Goal: Task Accomplishment & Management: Use online tool/utility

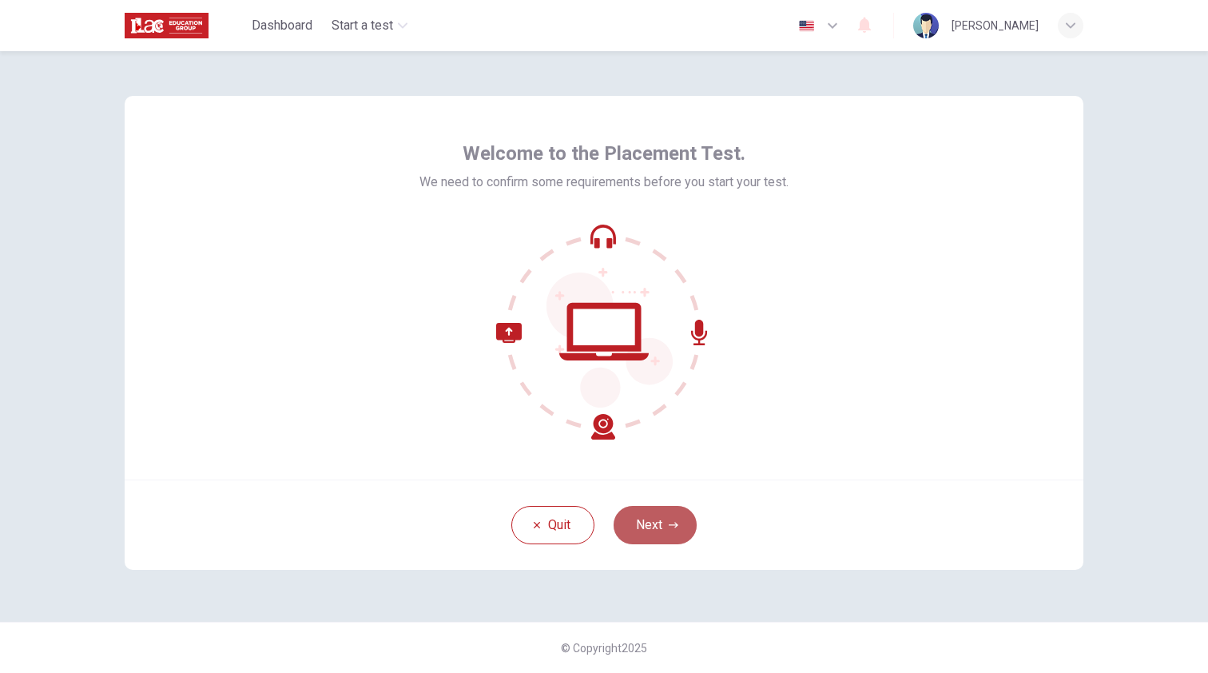
click at [660, 520] on button "Next" at bounding box center [655, 525] width 83 height 38
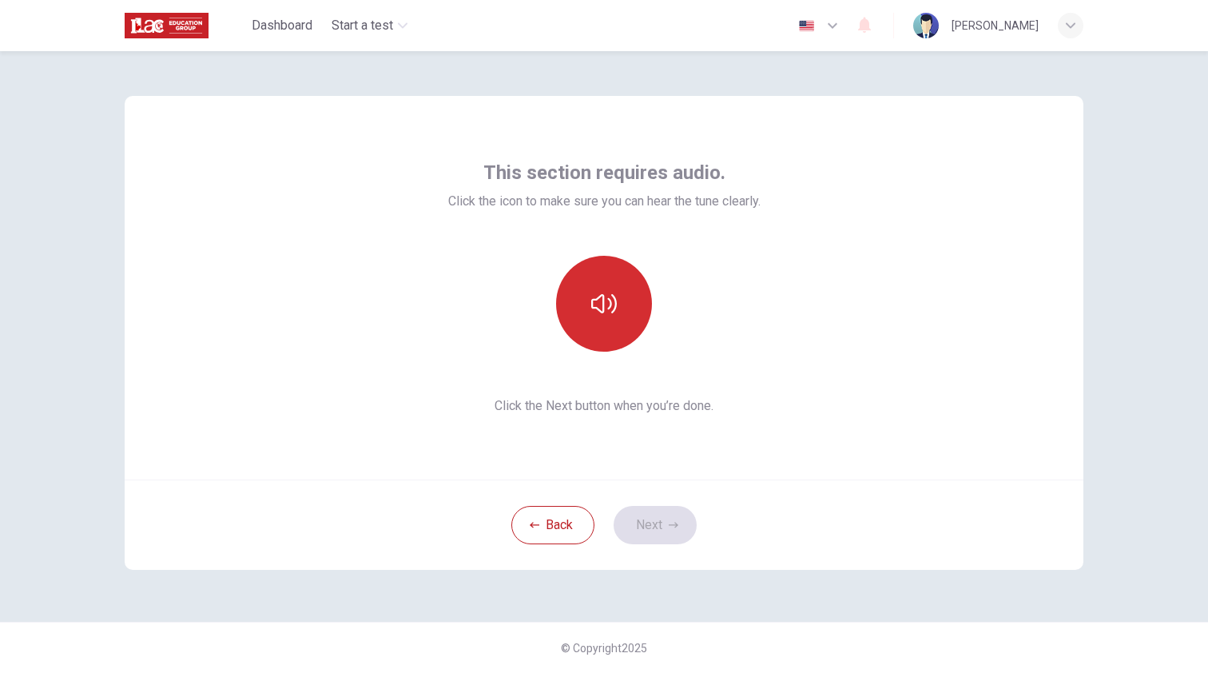
click at [588, 309] on button "button" at bounding box center [604, 304] width 96 height 96
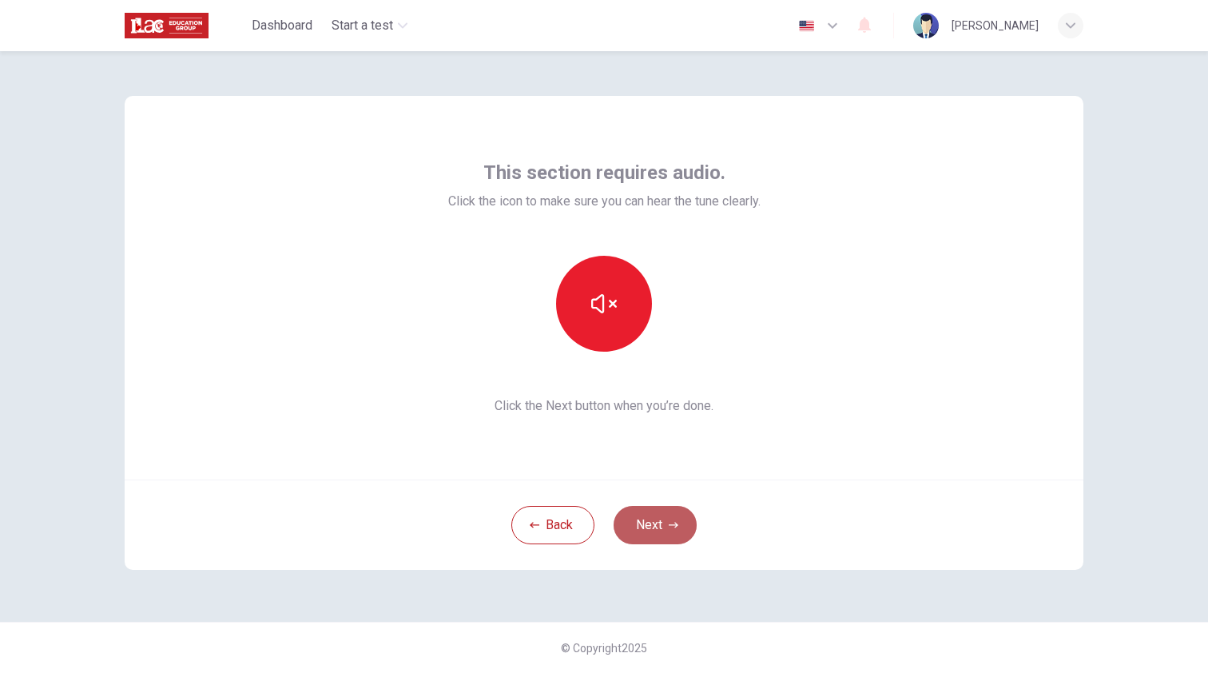
click at [656, 516] on button "Next" at bounding box center [655, 525] width 83 height 38
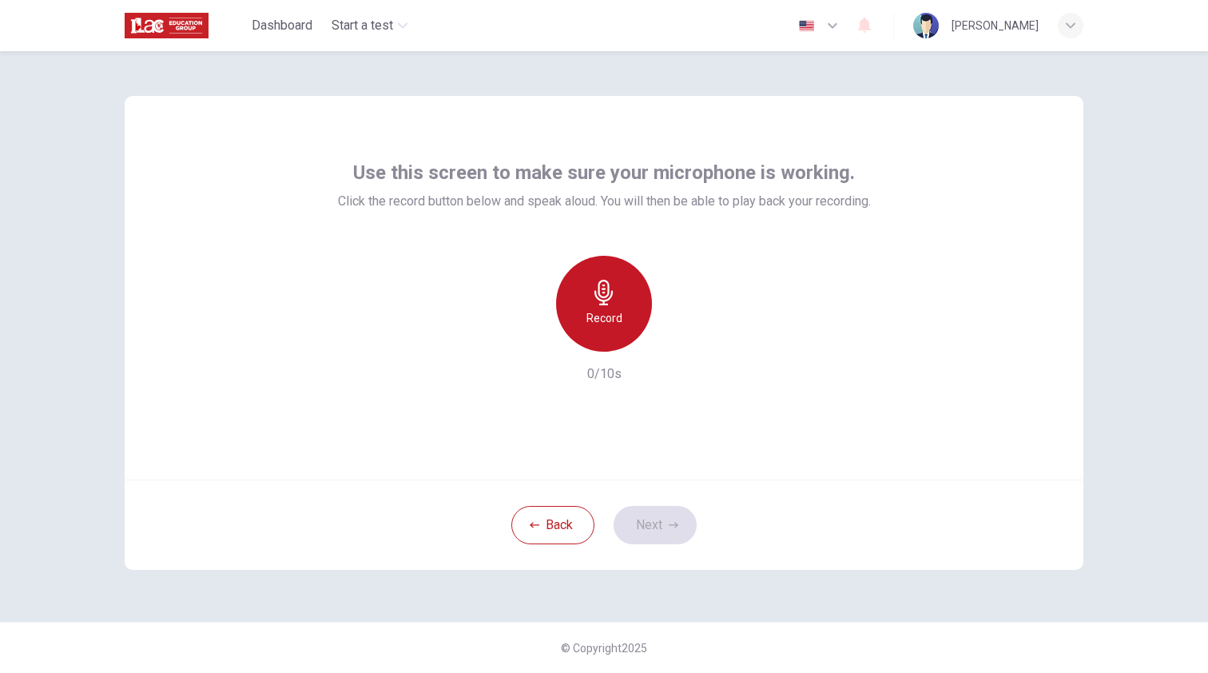
click at [615, 340] on div "Record" at bounding box center [604, 304] width 96 height 96
click at [613, 331] on div "Stop" at bounding box center [604, 304] width 96 height 96
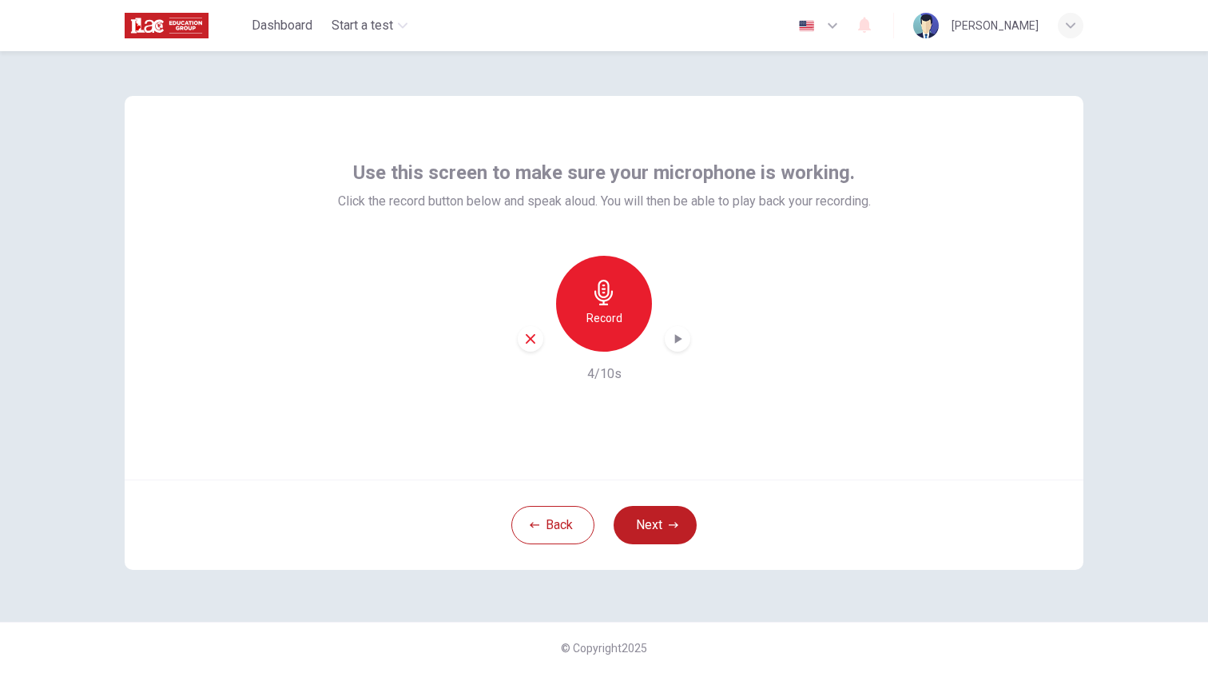
click at [683, 340] on icon "button" at bounding box center [678, 339] width 16 height 16
click at [673, 519] on button "Next" at bounding box center [655, 525] width 83 height 38
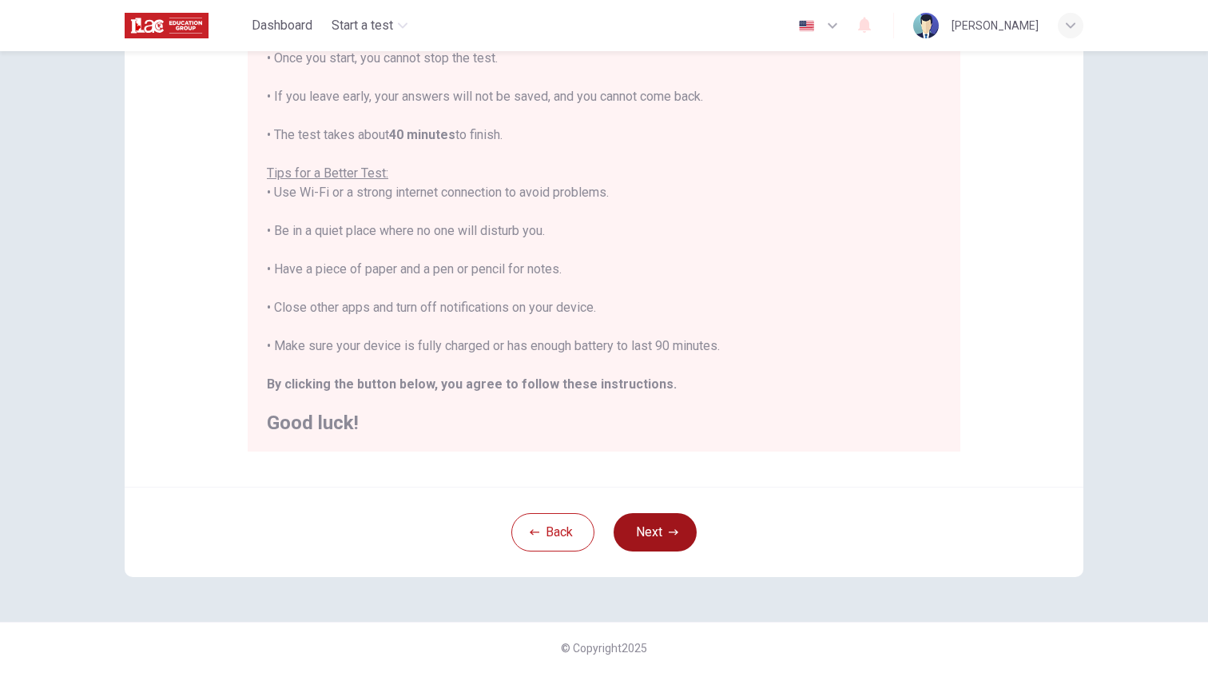
scroll to position [216, 0]
click at [659, 519] on button "Next" at bounding box center [655, 532] width 83 height 38
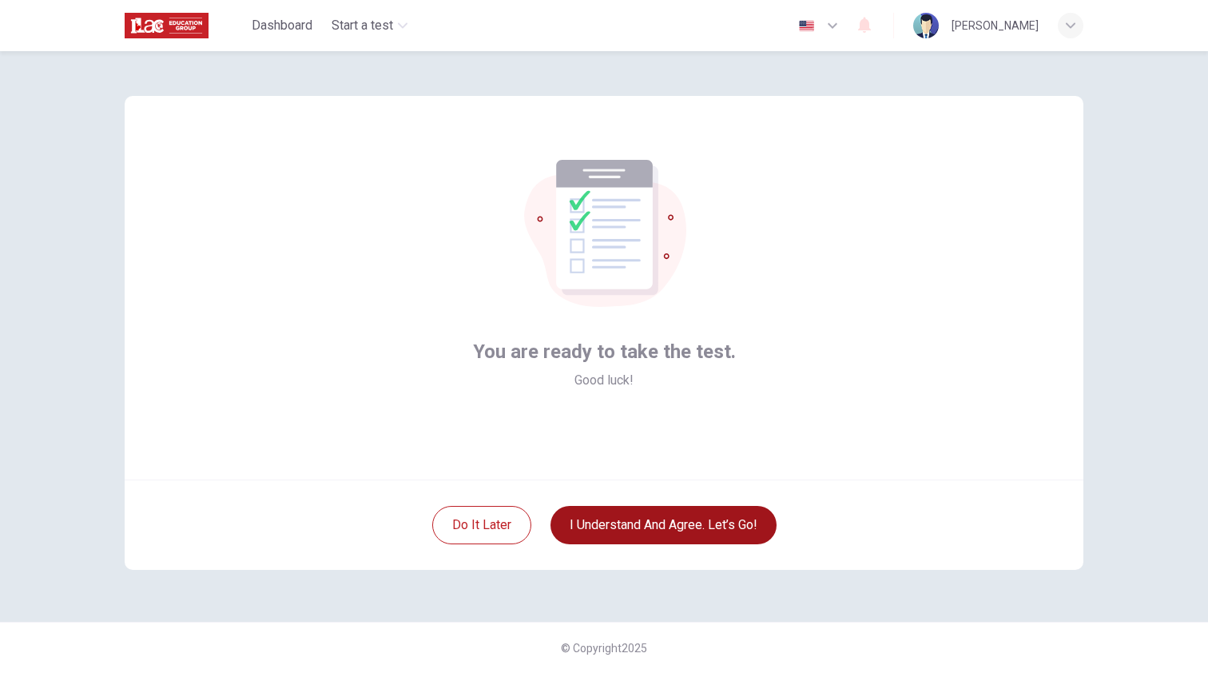
click at [669, 534] on button "I understand and agree. Let’s go!" at bounding box center [664, 525] width 226 height 38
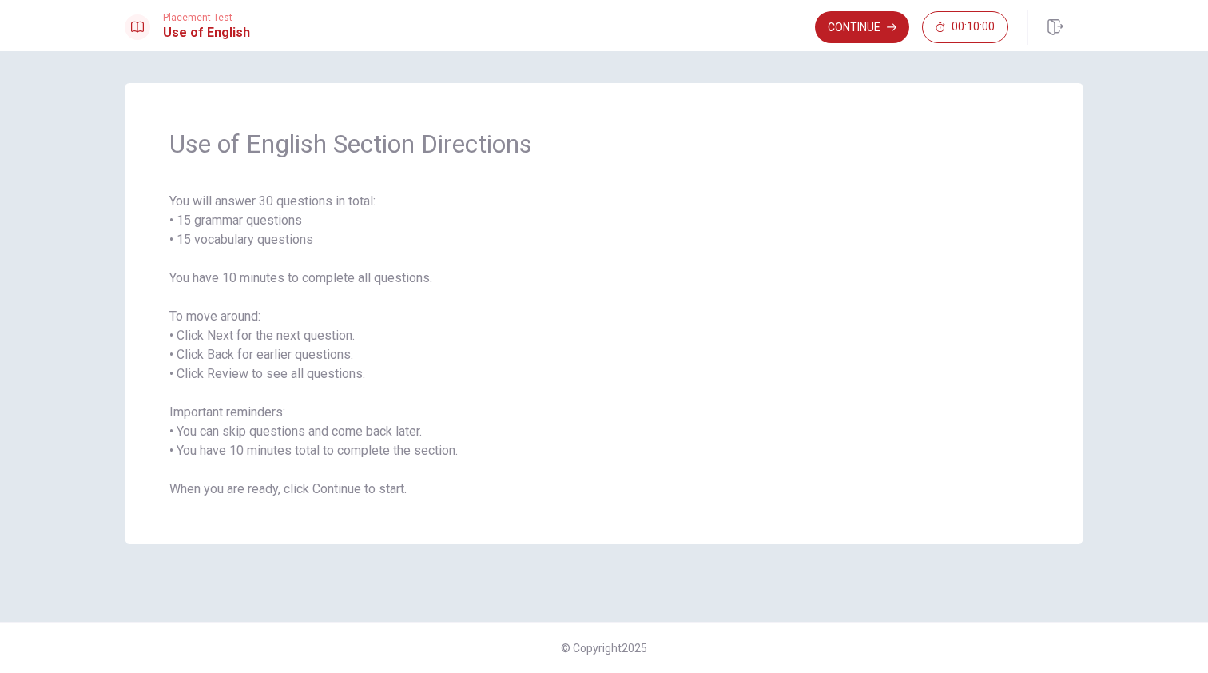
click at [230, 274] on span "You will answer 30 questions in total: • 15 grammar questions • 15 vocabulary q…" at bounding box center [604, 345] width 870 height 307
click at [875, 33] on button "Continue" at bounding box center [862, 27] width 94 height 32
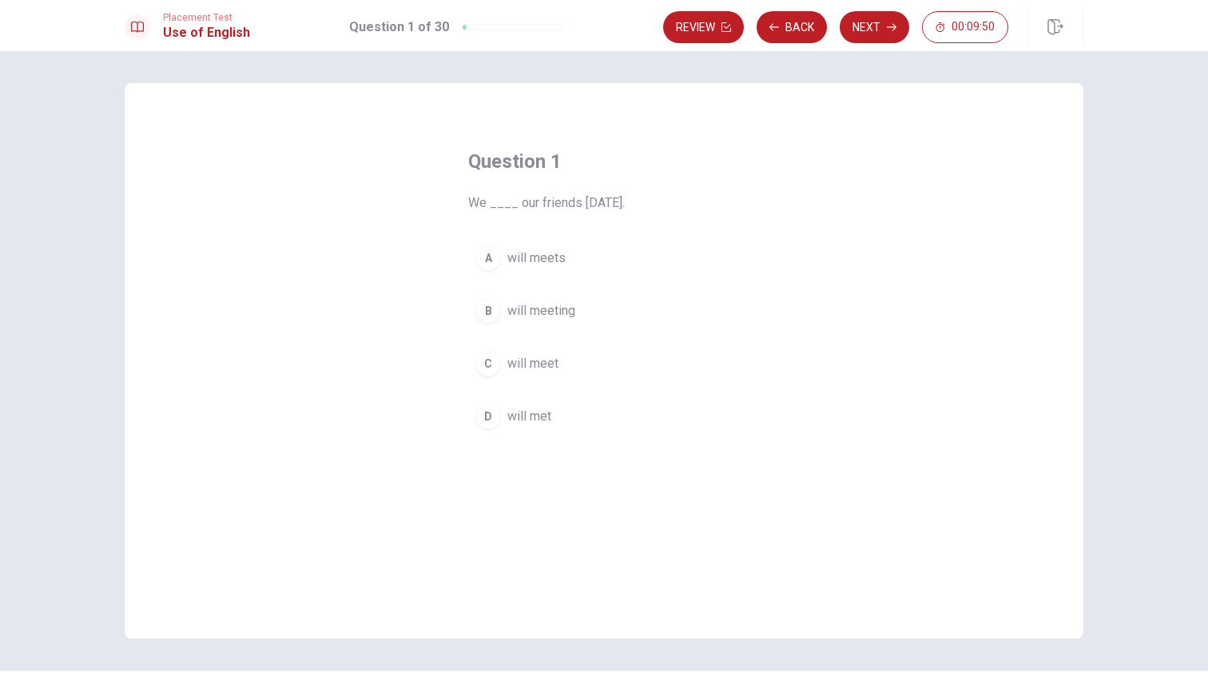
click at [541, 360] on span "will meet" at bounding box center [533, 363] width 51 height 19
click at [877, 39] on button "Next" at bounding box center [875, 27] width 70 height 32
click at [563, 302] on button "B going" at bounding box center [604, 311] width 272 height 40
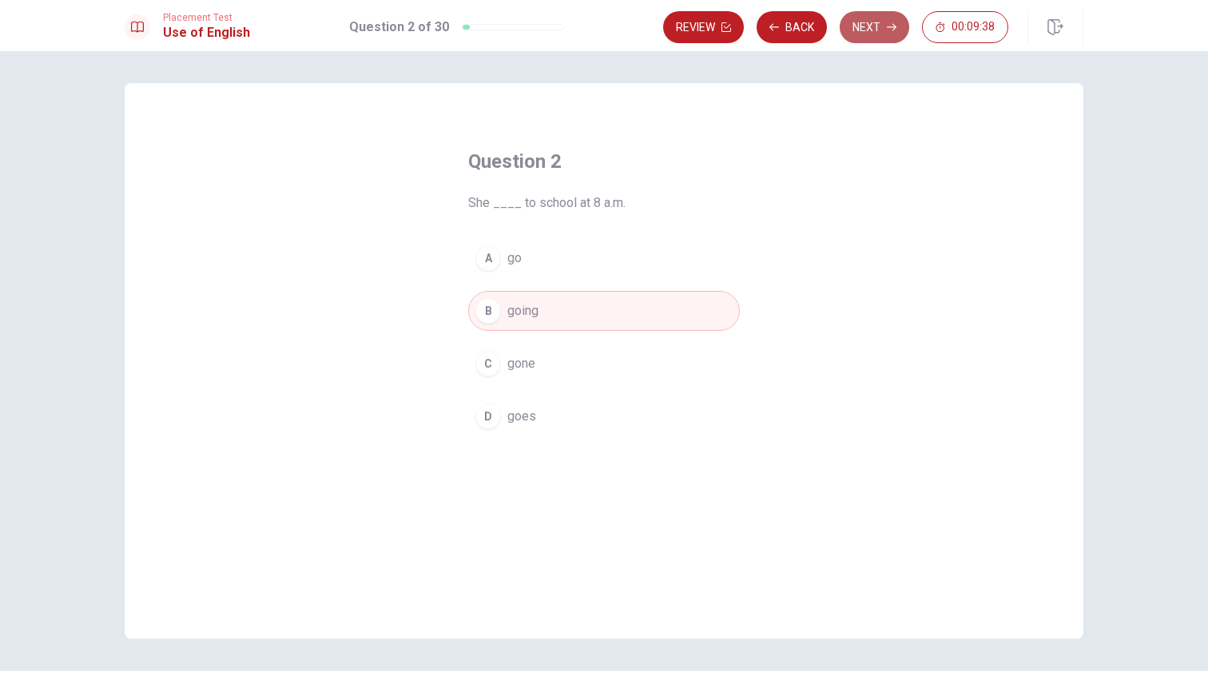
click at [865, 30] on button "Next" at bounding box center [875, 27] width 70 height 32
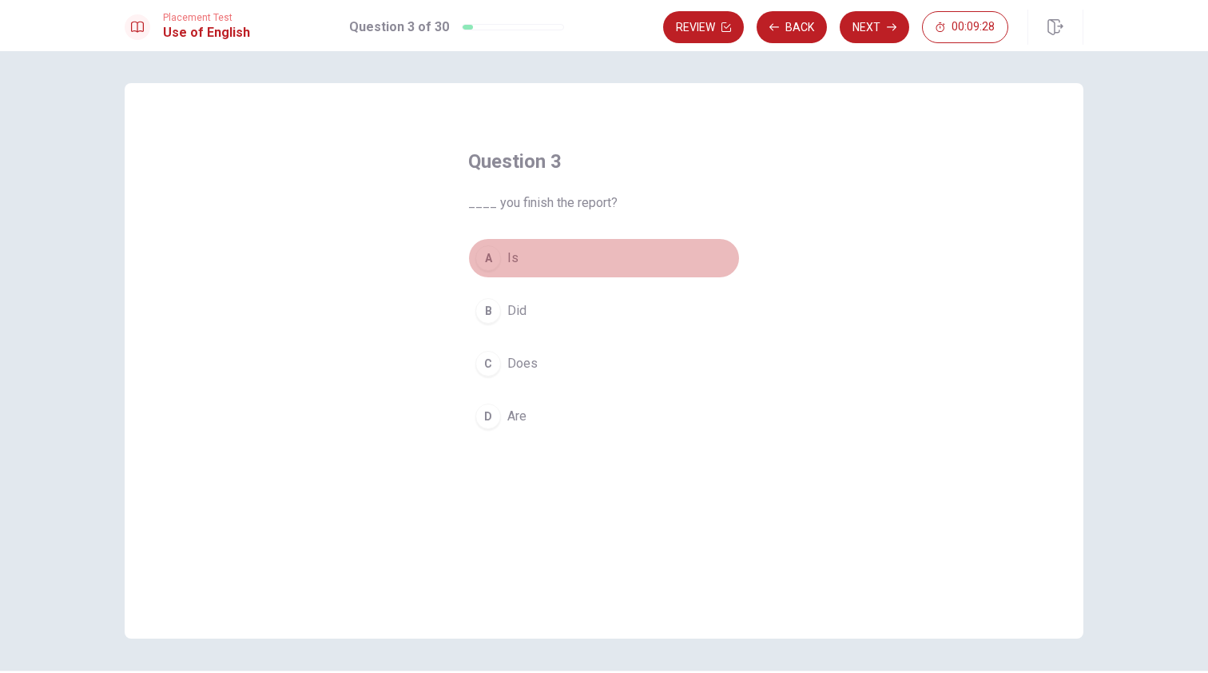
click at [506, 269] on button "A Is" at bounding box center [604, 258] width 272 height 40
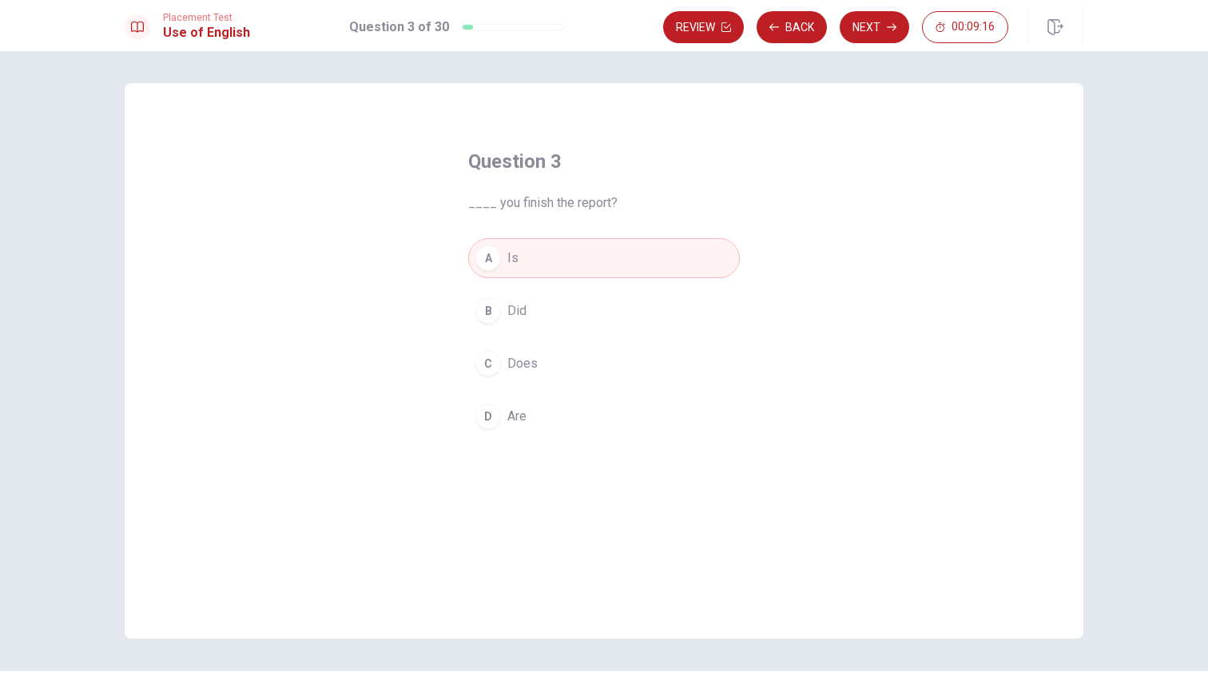
click at [520, 407] on span "Are" at bounding box center [517, 416] width 19 height 19
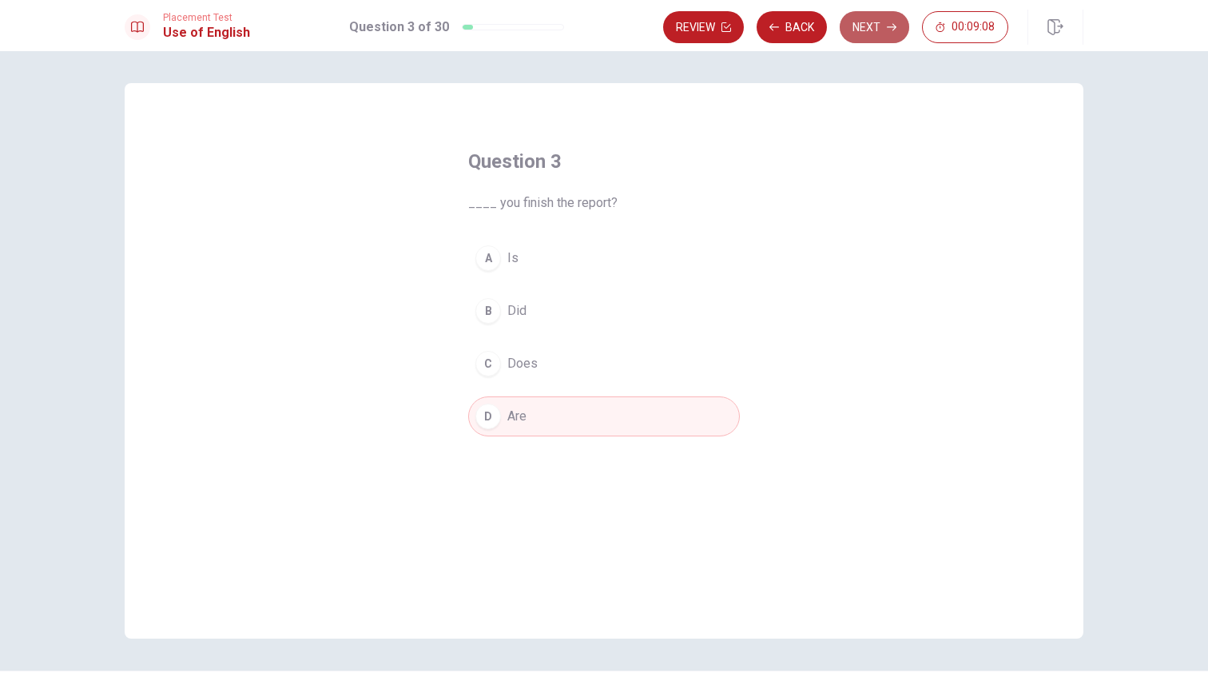
click at [887, 20] on button "Next" at bounding box center [875, 27] width 70 height 32
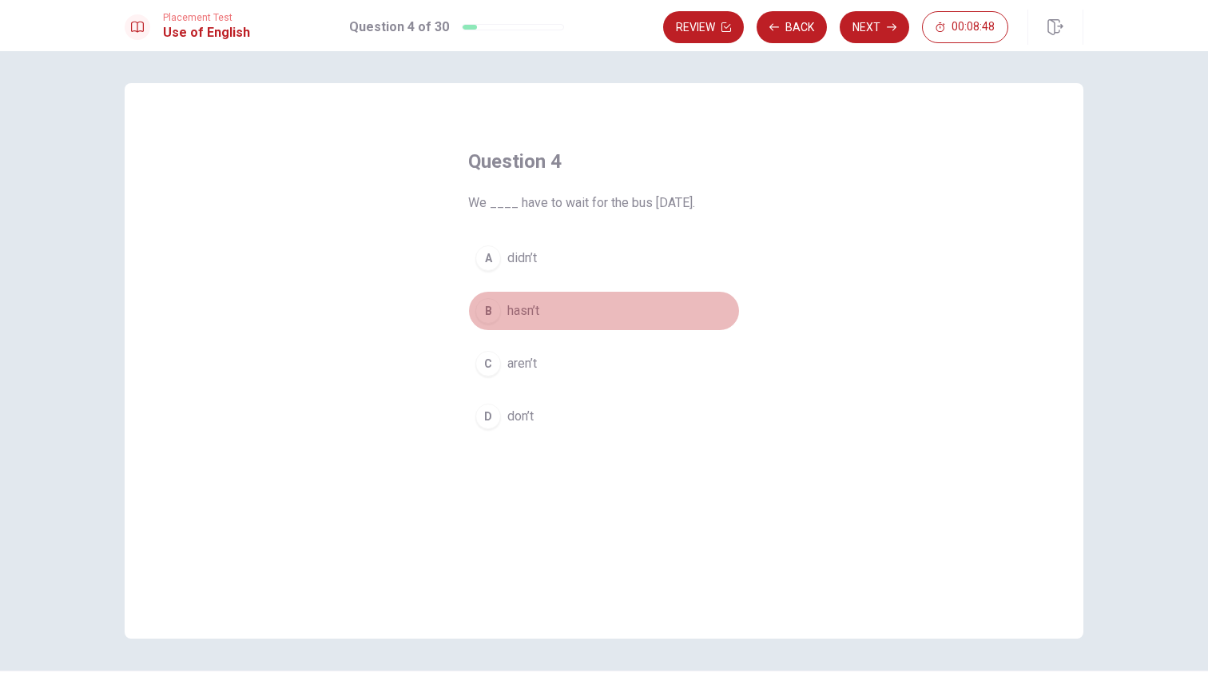
click at [528, 322] on button "B hasn’t" at bounding box center [604, 311] width 272 height 40
click at [625, 258] on button "A didn’t" at bounding box center [604, 258] width 272 height 40
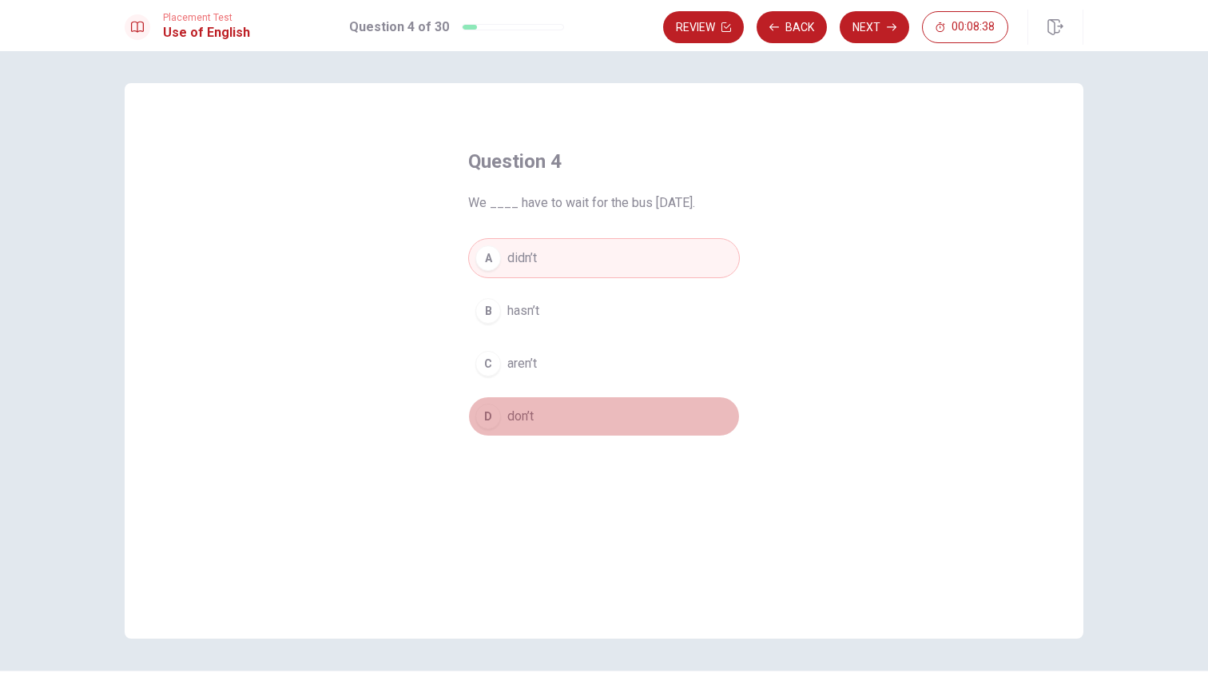
click at [571, 400] on button "D don’t" at bounding box center [604, 416] width 272 height 40
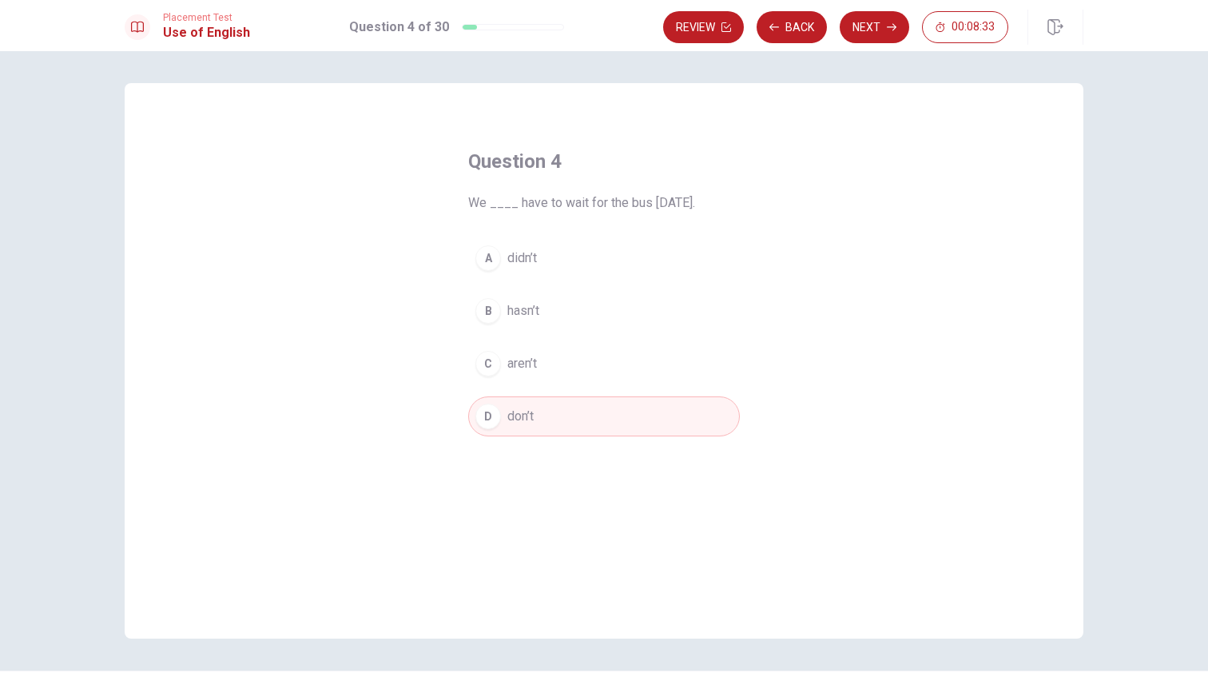
click at [615, 273] on button "A didn’t" at bounding box center [604, 258] width 272 height 40
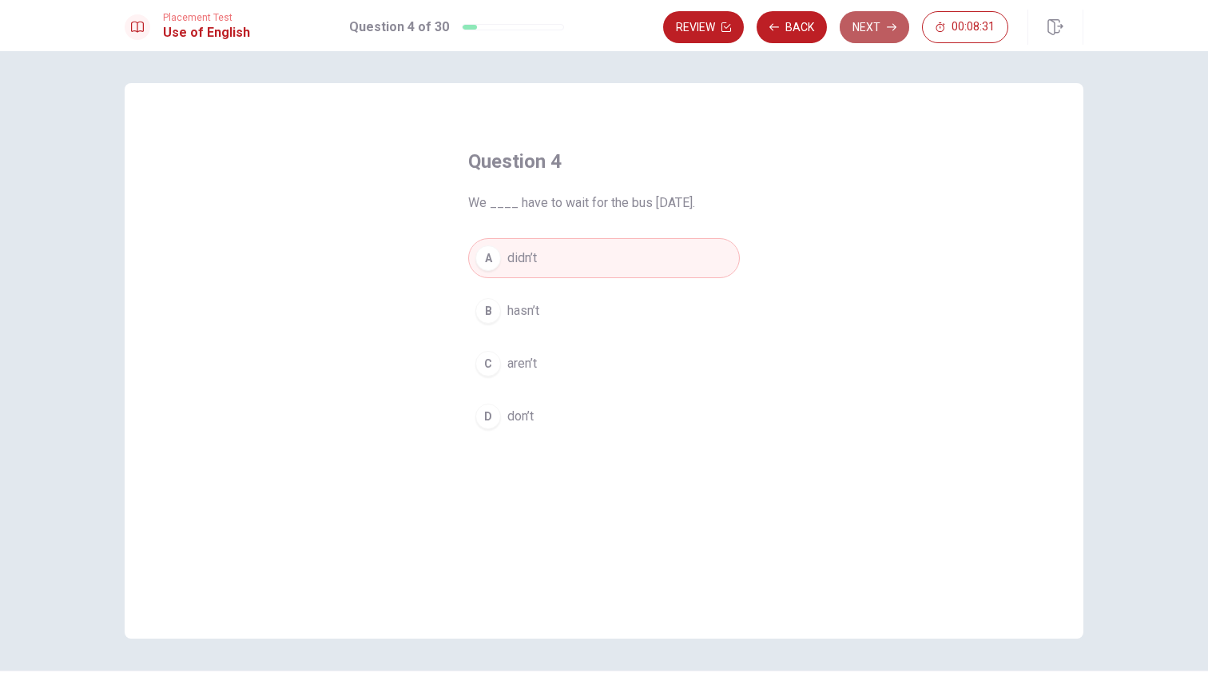
click at [878, 29] on button "Next" at bounding box center [875, 27] width 70 height 32
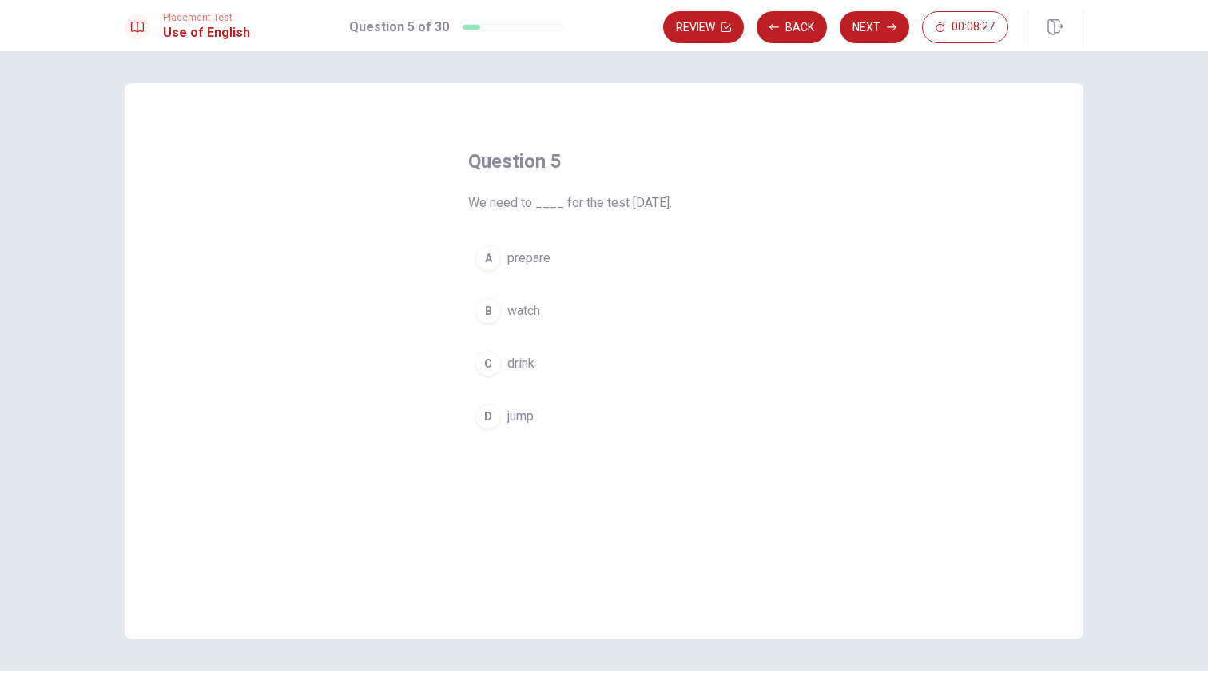
click at [588, 273] on button "A prepare" at bounding box center [604, 258] width 272 height 40
click at [873, 30] on button "Next" at bounding box center [875, 27] width 70 height 32
click at [521, 430] on button "D kind" at bounding box center [604, 416] width 272 height 40
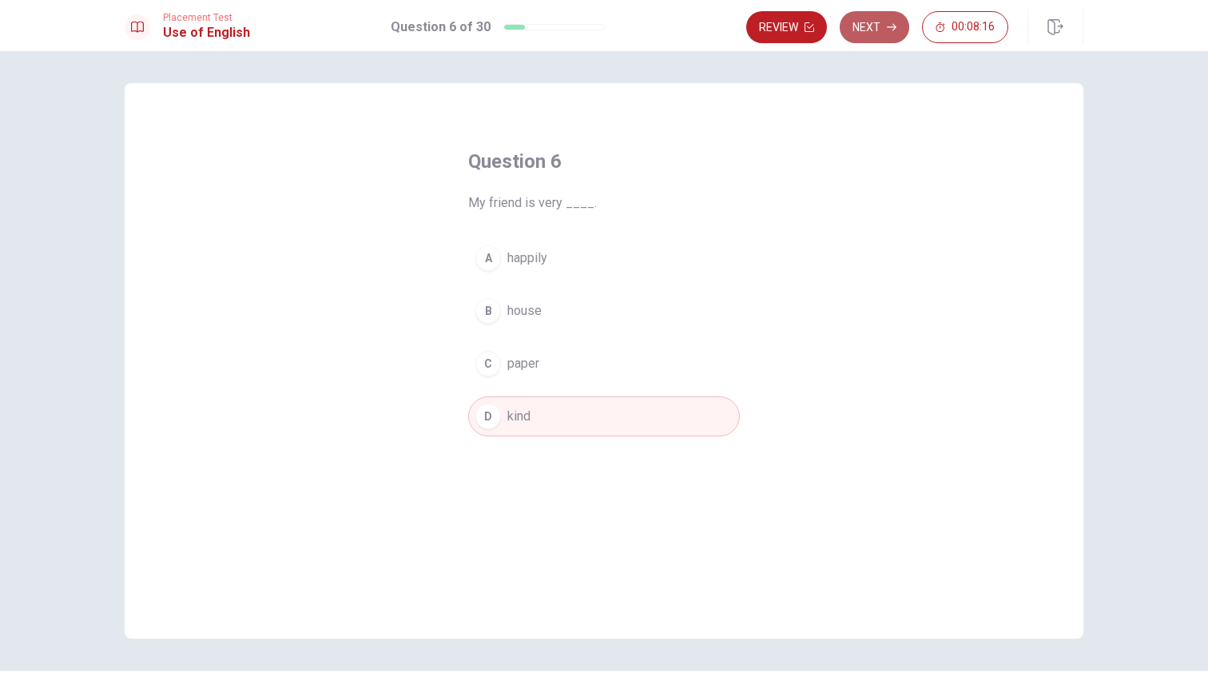
click at [872, 34] on button "Next" at bounding box center [875, 27] width 70 height 32
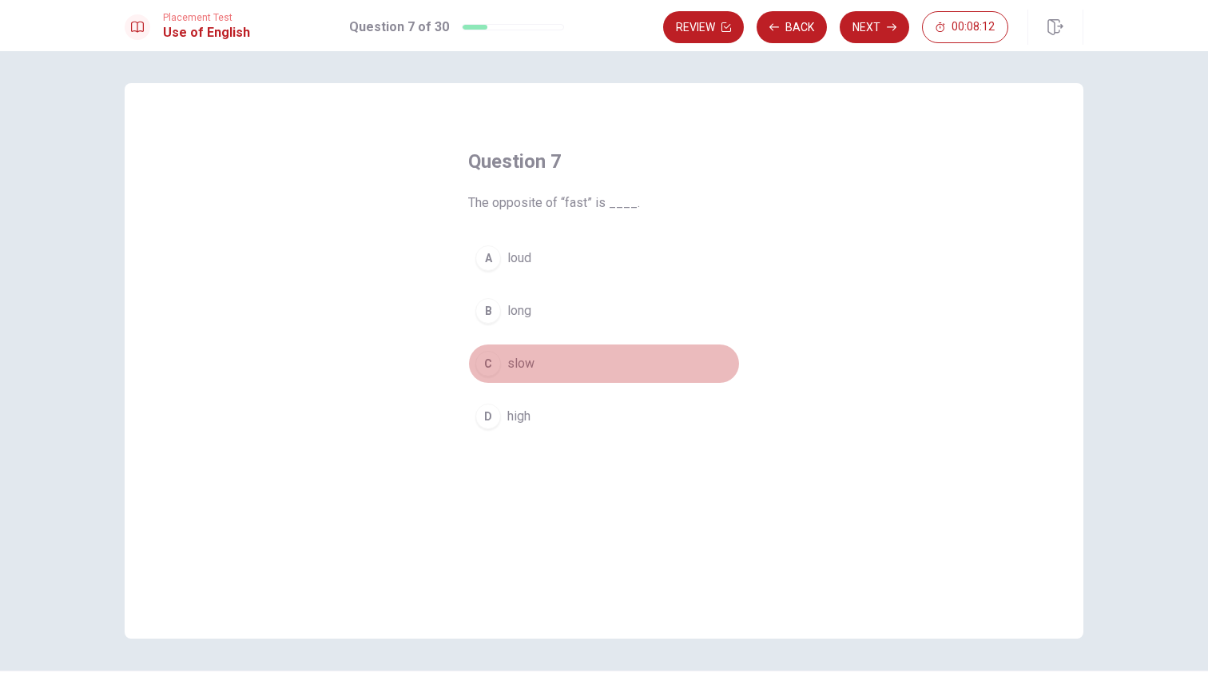
click at [530, 360] on span "slow" at bounding box center [521, 363] width 27 height 19
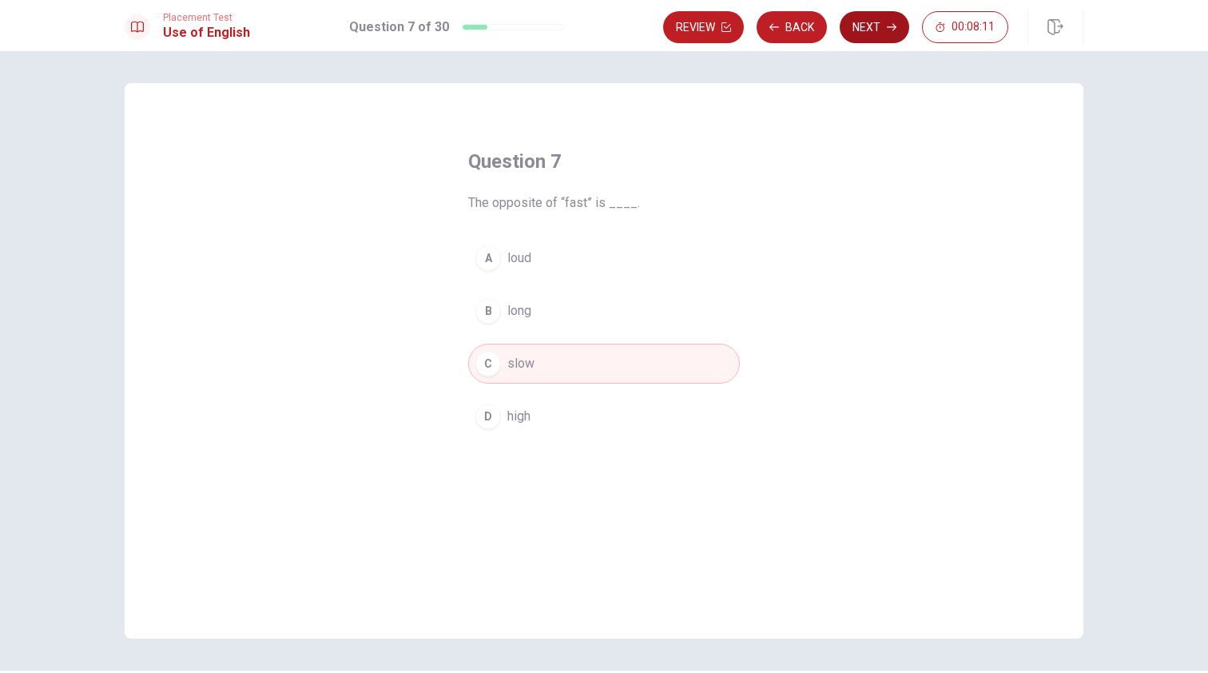
click at [886, 22] on button "Next" at bounding box center [875, 27] width 70 height 32
click at [534, 270] on button "A sweet" at bounding box center [604, 258] width 272 height 40
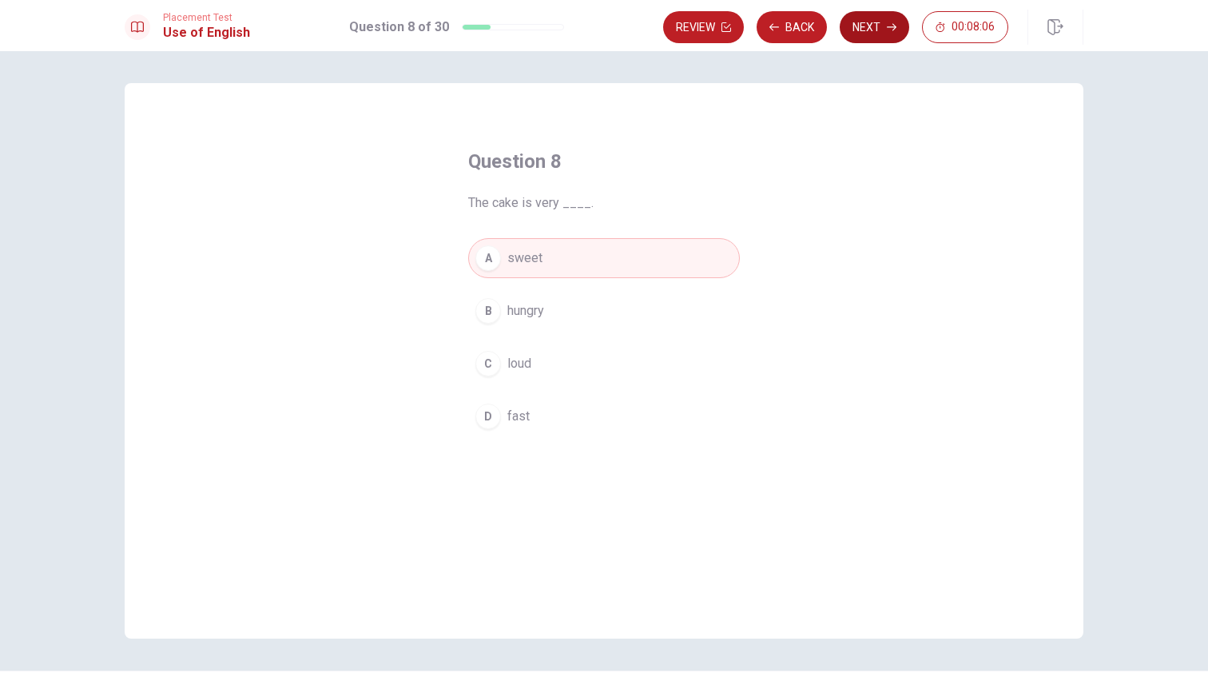
click at [873, 38] on button "Next" at bounding box center [875, 27] width 70 height 32
click at [516, 313] on span "read" at bounding box center [520, 310] width 25 height 19
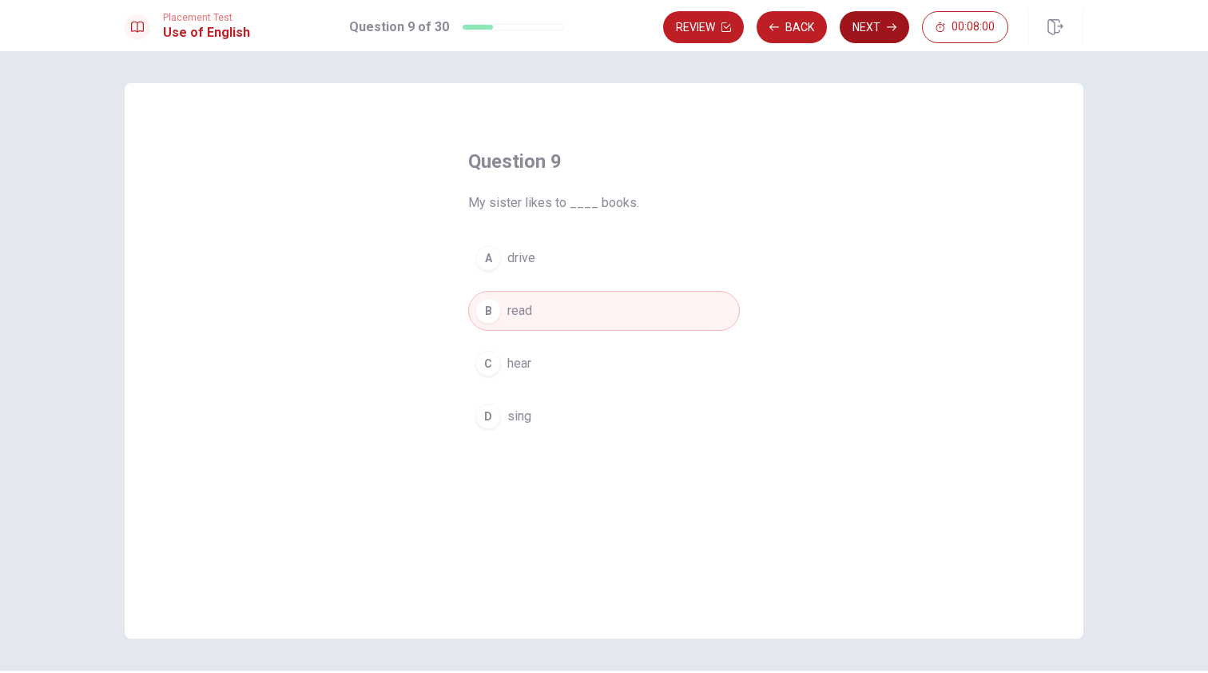
click at [882, 29] on button "Next" at bounding box center [875, 27] width 70 height 32
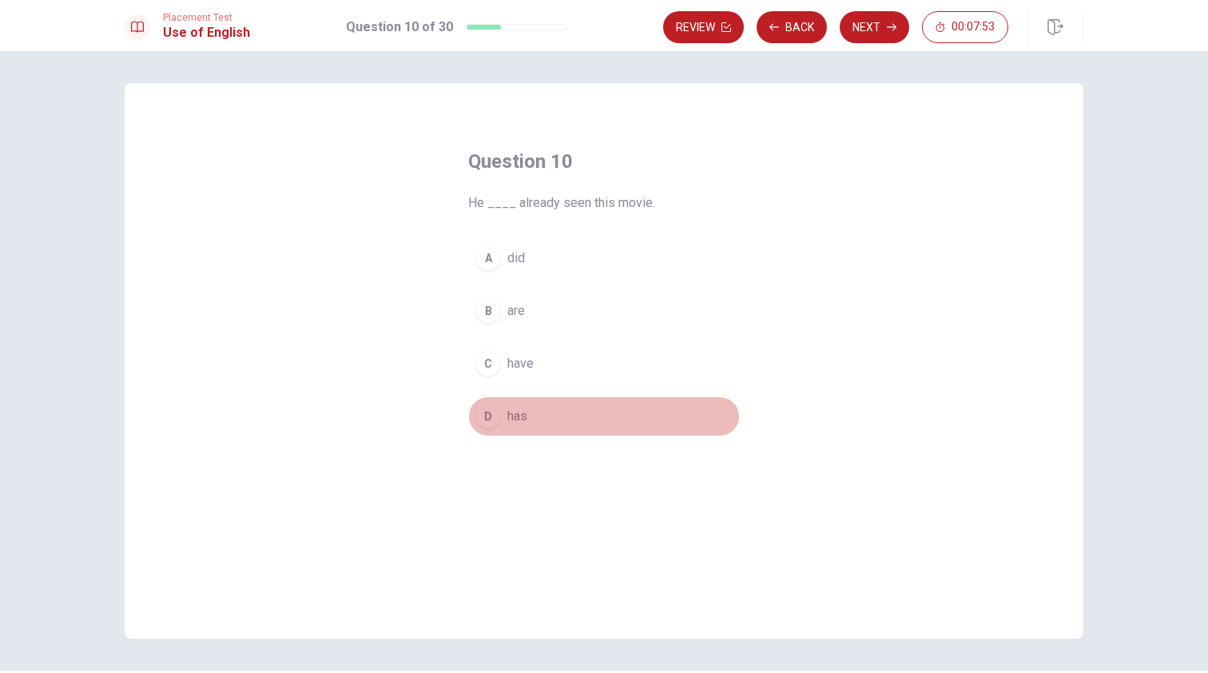
click at [527, 418] on span "has" at bounding box center [518, 416] width 20 height 19
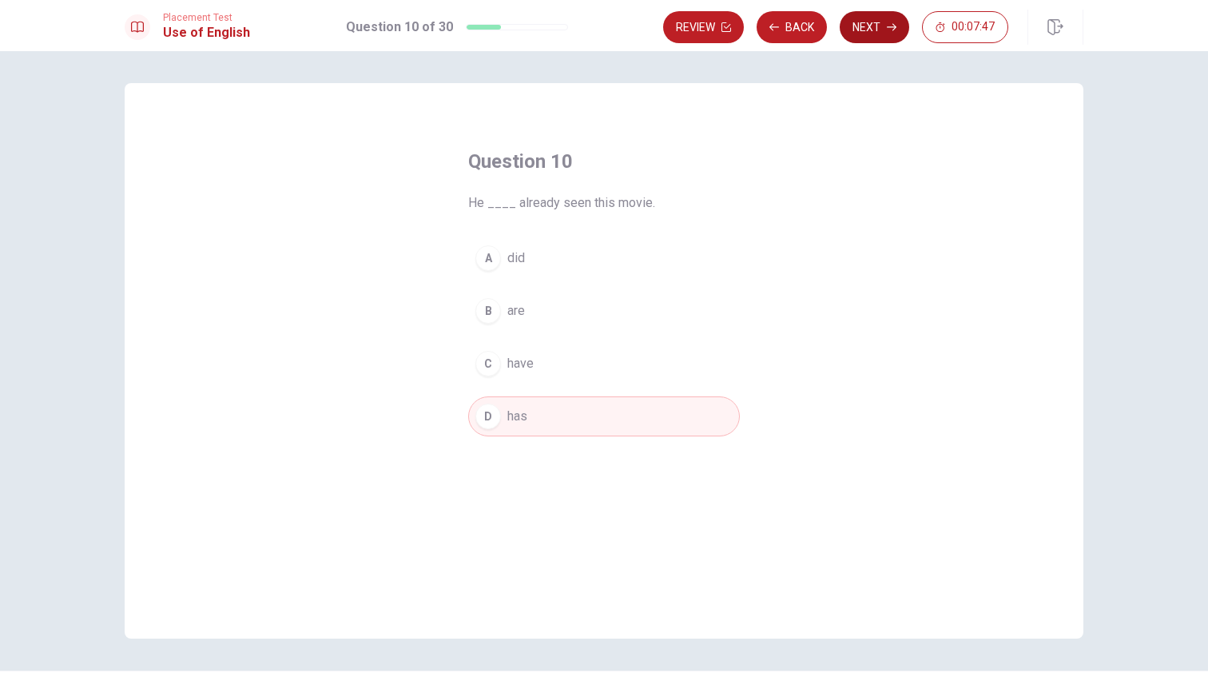
click at [862, 33] on button "Next" at bounding box center [875, 27] width 70 height 32
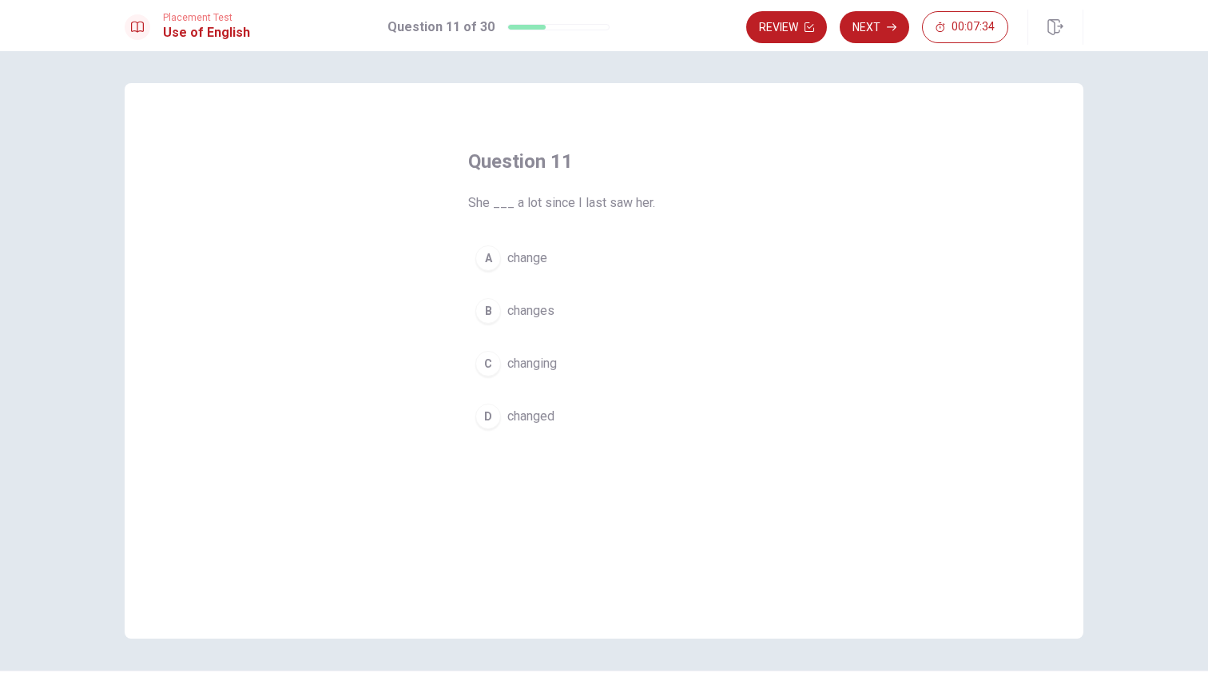
click at [533, 269] on button "A change" at bounding box center [604, 258] width 272 height 40
click at [567, 309] on button "B changes" at bounding box center [604, 311] width 272 height 40
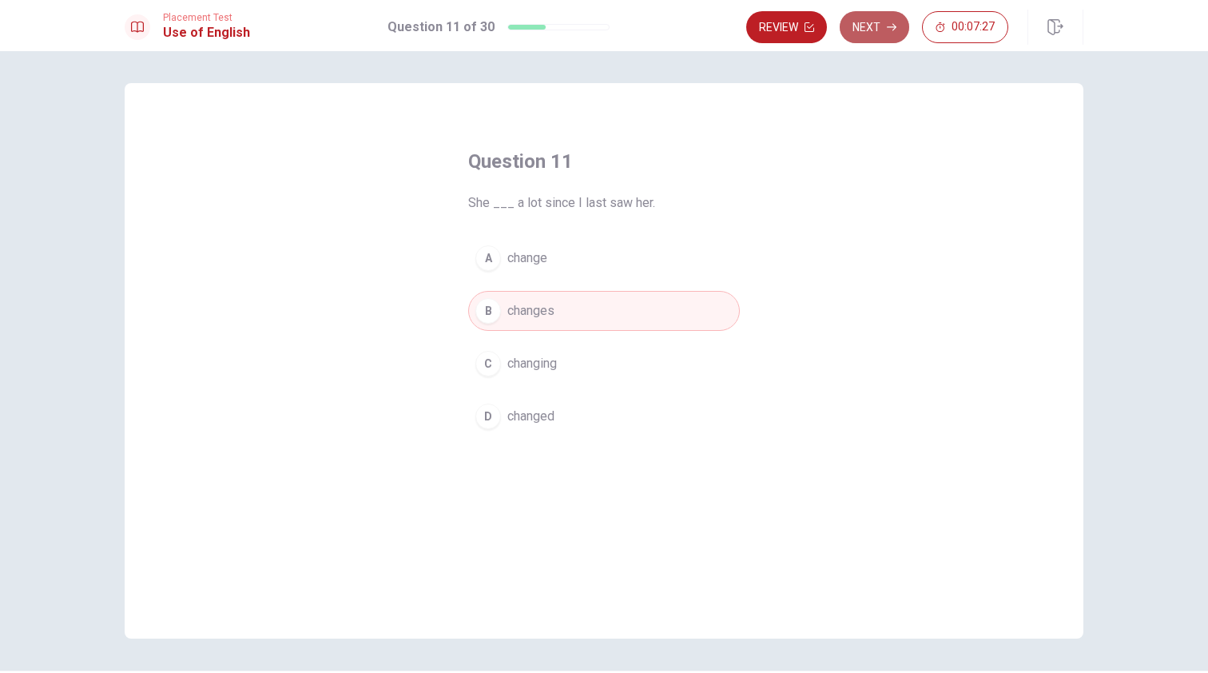
click at [887, 27] on icon "button" at bounding box center [892, 27] width 10 height 10
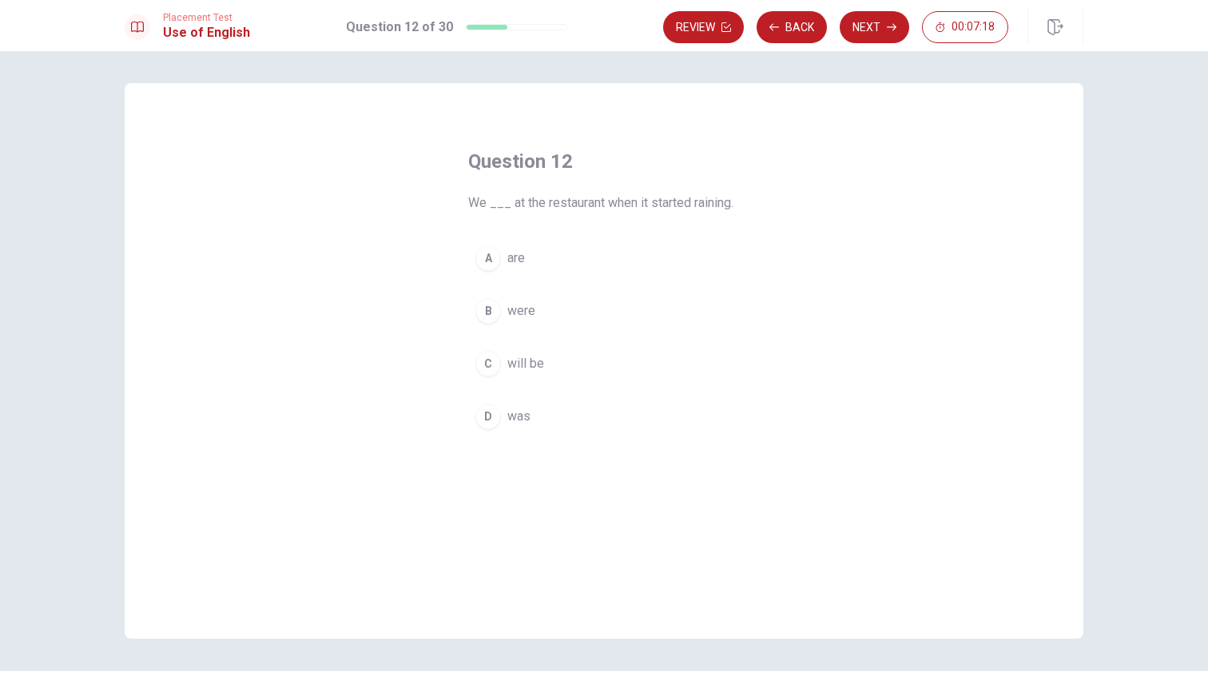
click at [523, 324] on button "B were" at bounding box center [604, 311] width 272 height 40
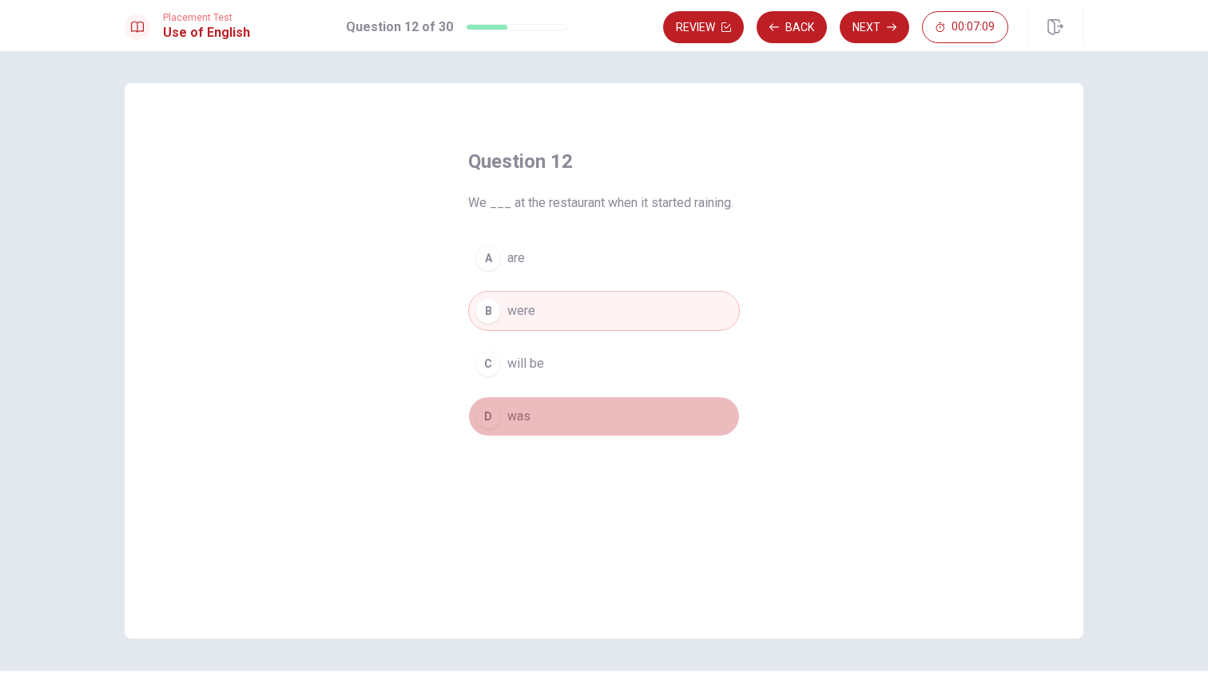
click at [542, 415] on button "D was" at bounding box center [604, 416] width 272 height 40
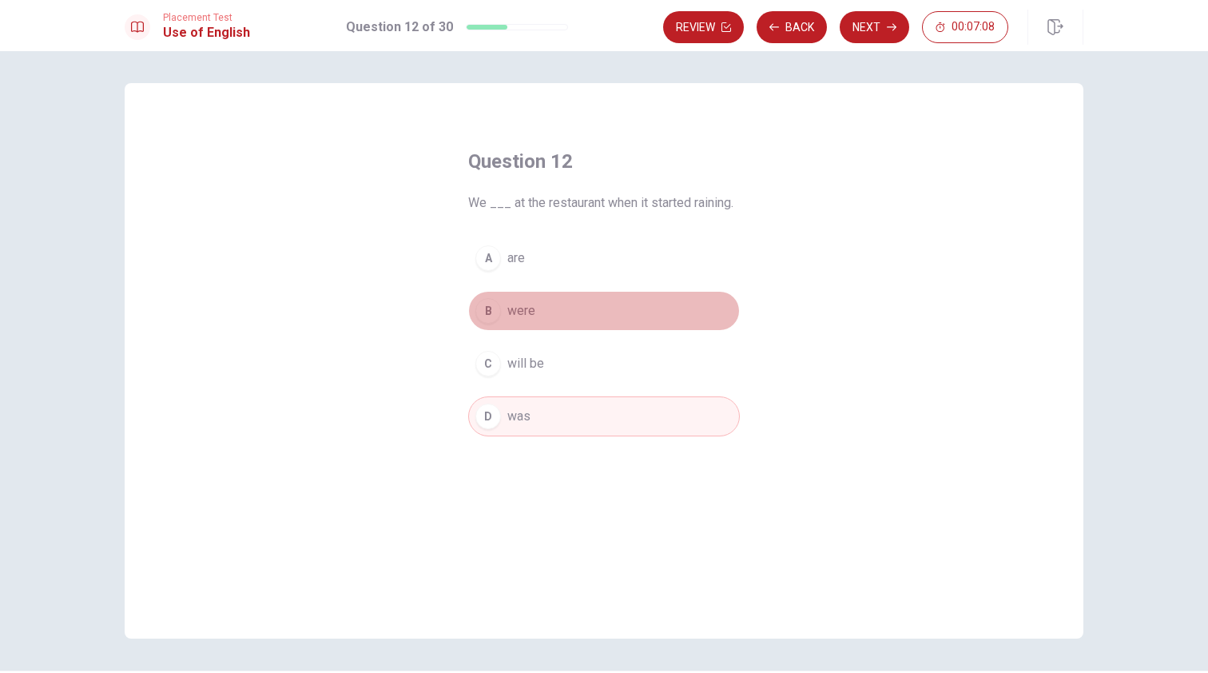
click at [554, 316] on button "B were" at bounding box center [604, 311] width 272 height 40
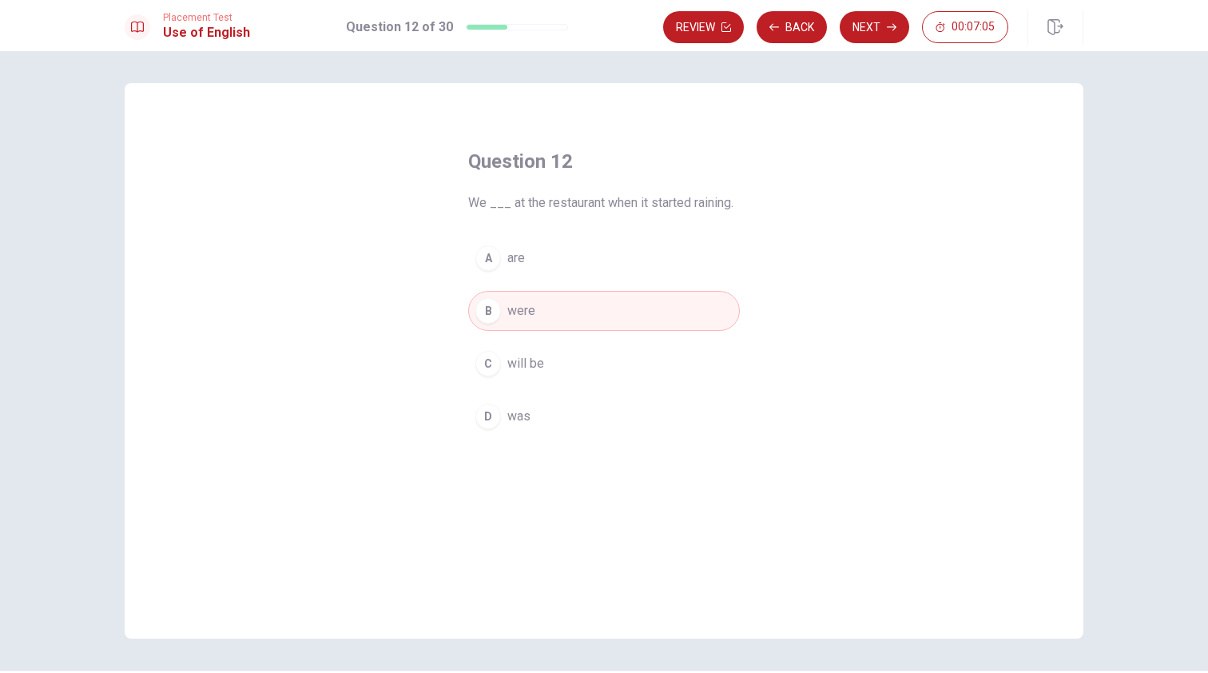
click at [540, 407] on button "D was" at bounding box center [604, 416] width 272 height 40
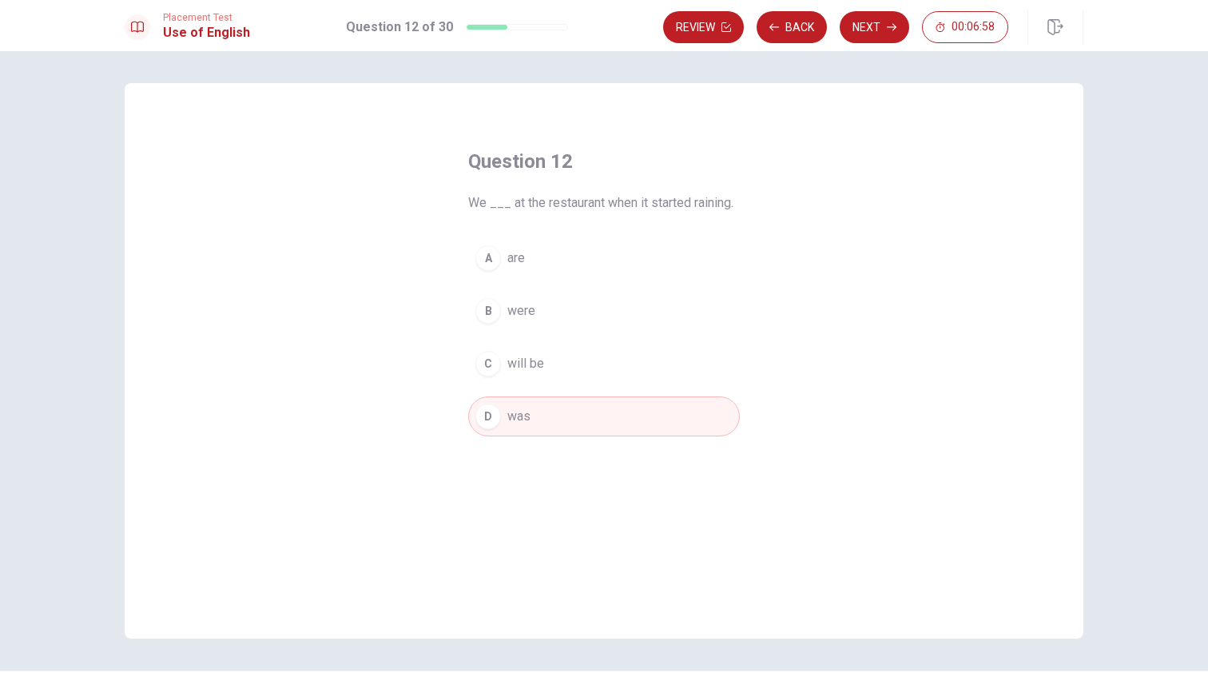
click at [548, 314] on button "B were" at bounding box center [604, 311] width 272 height 40
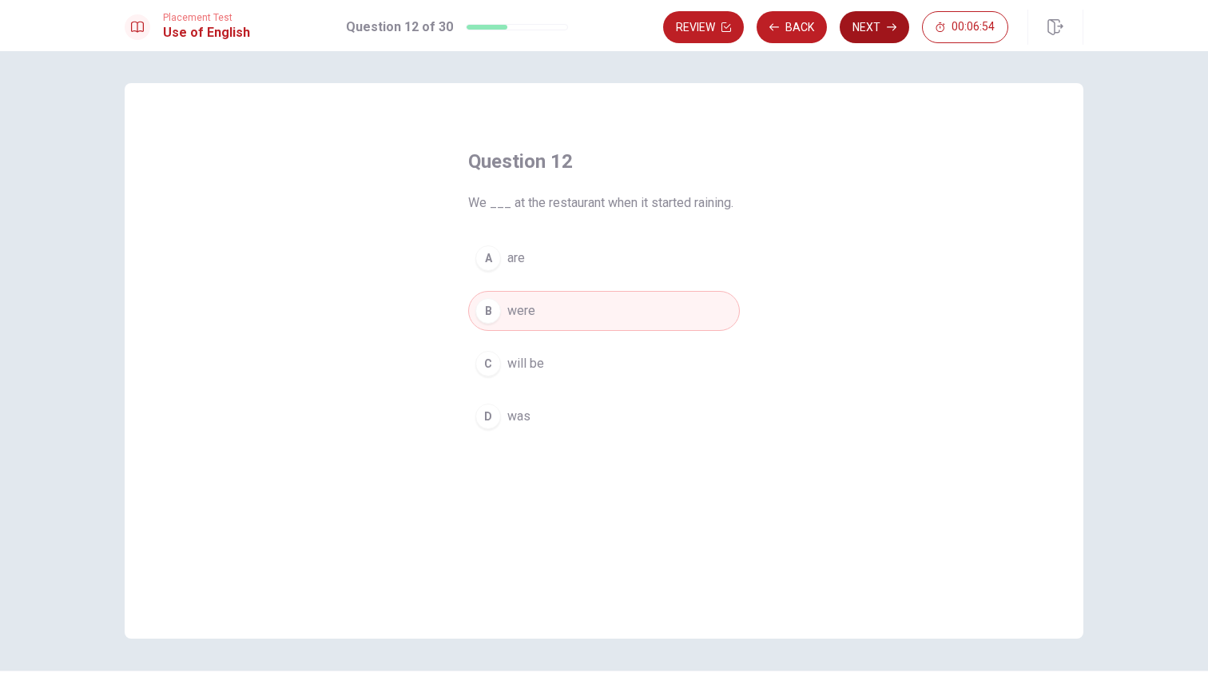
click at [874, 27] on button "Next" at bounding box center [875, 27] width 70 height 32
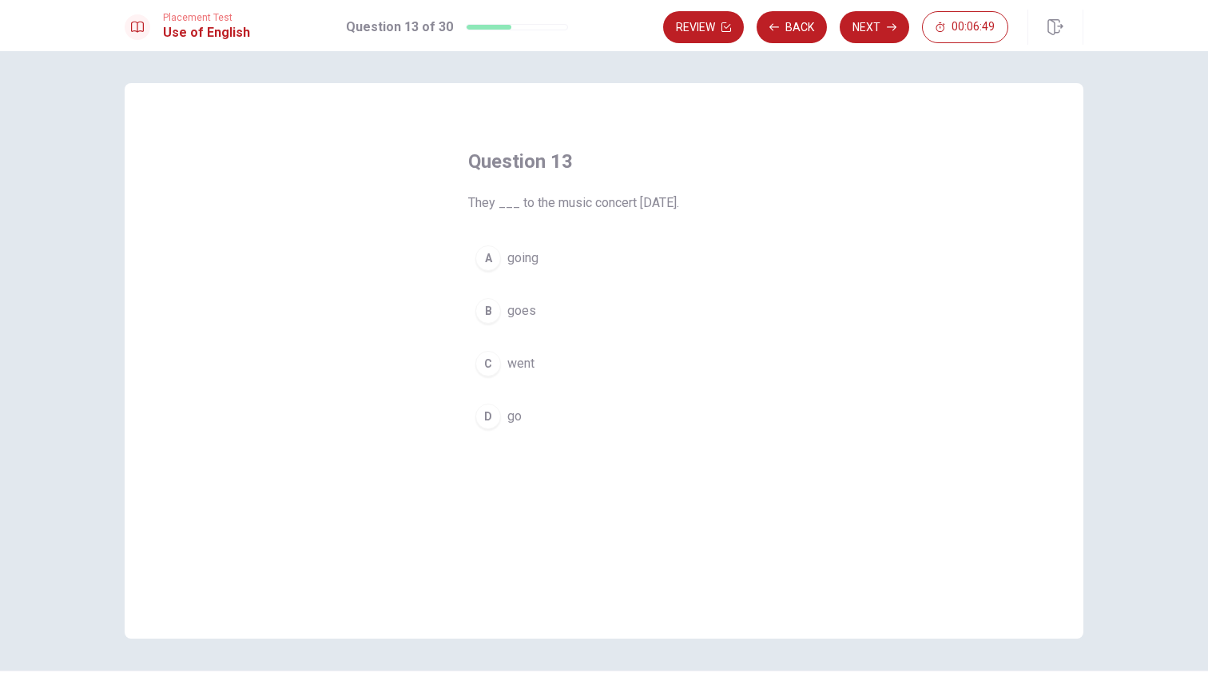
click at [581, 368] on button "C went" at bounding box center [604, 364] width 272 height 40
click at [884, 30] on button "Next" at bounding box center [875, 27] width 70 height 32
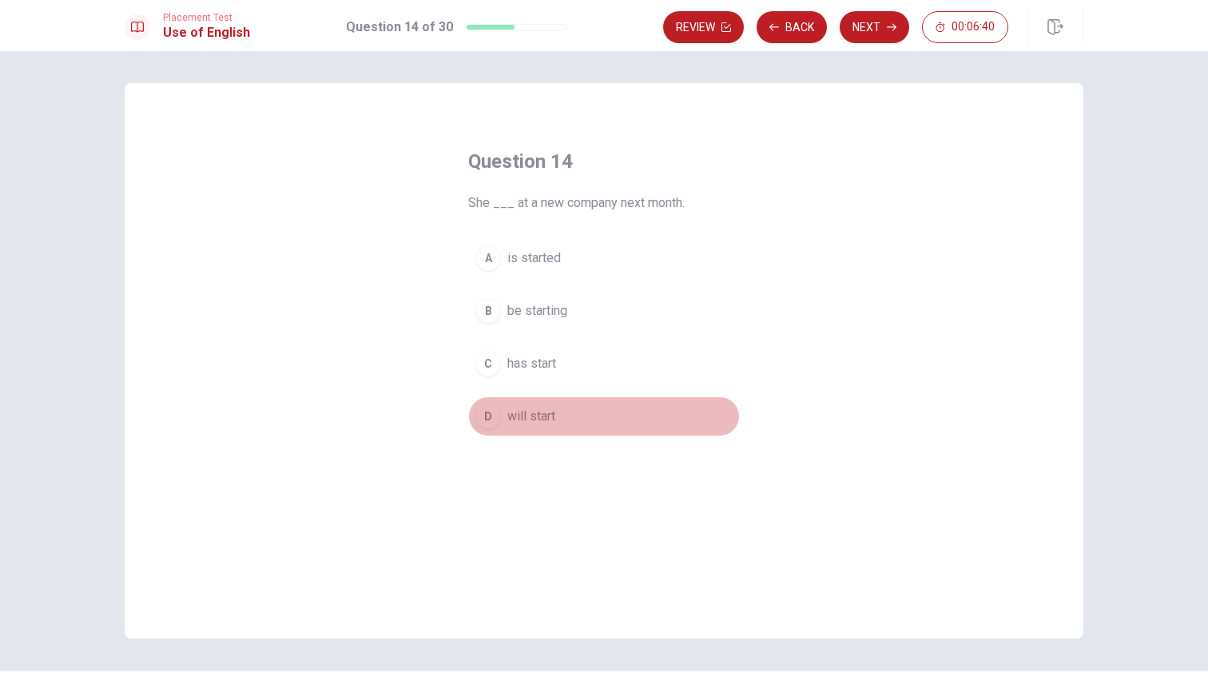
click at [559, 405] on button "D will start" at bounding box center [604, 416] width 272 height 40
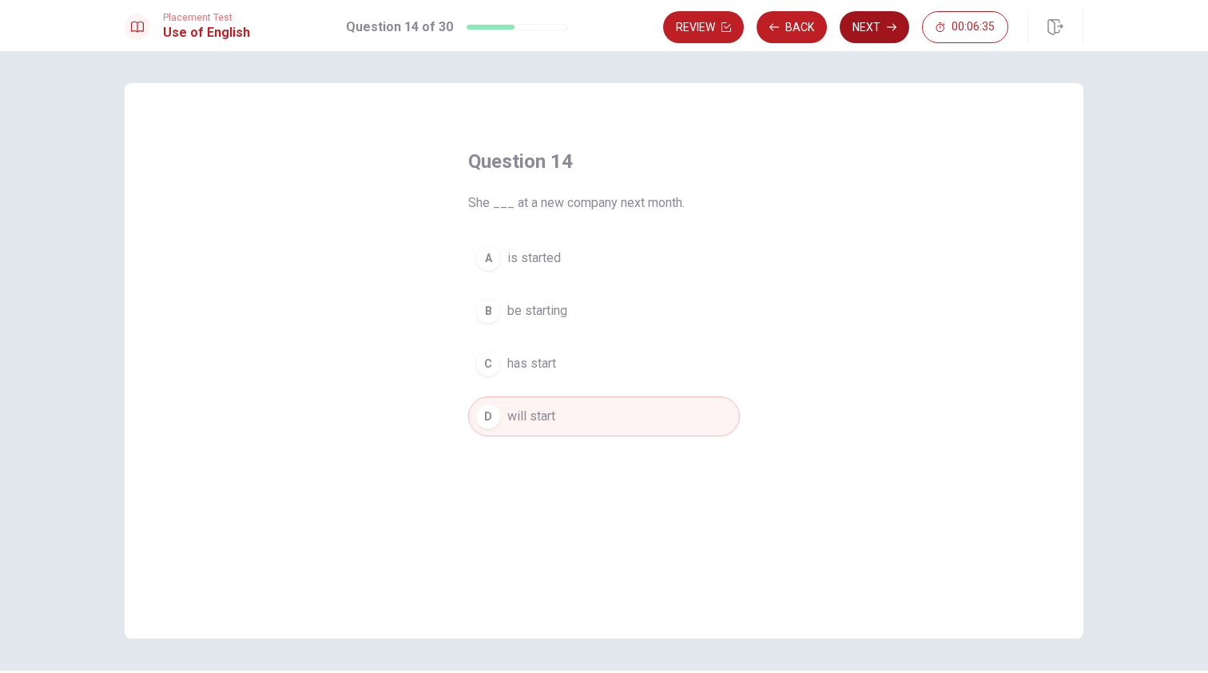
click at [883, 38] on button "Next" at bounding box center [875, 27] width 70 height 32
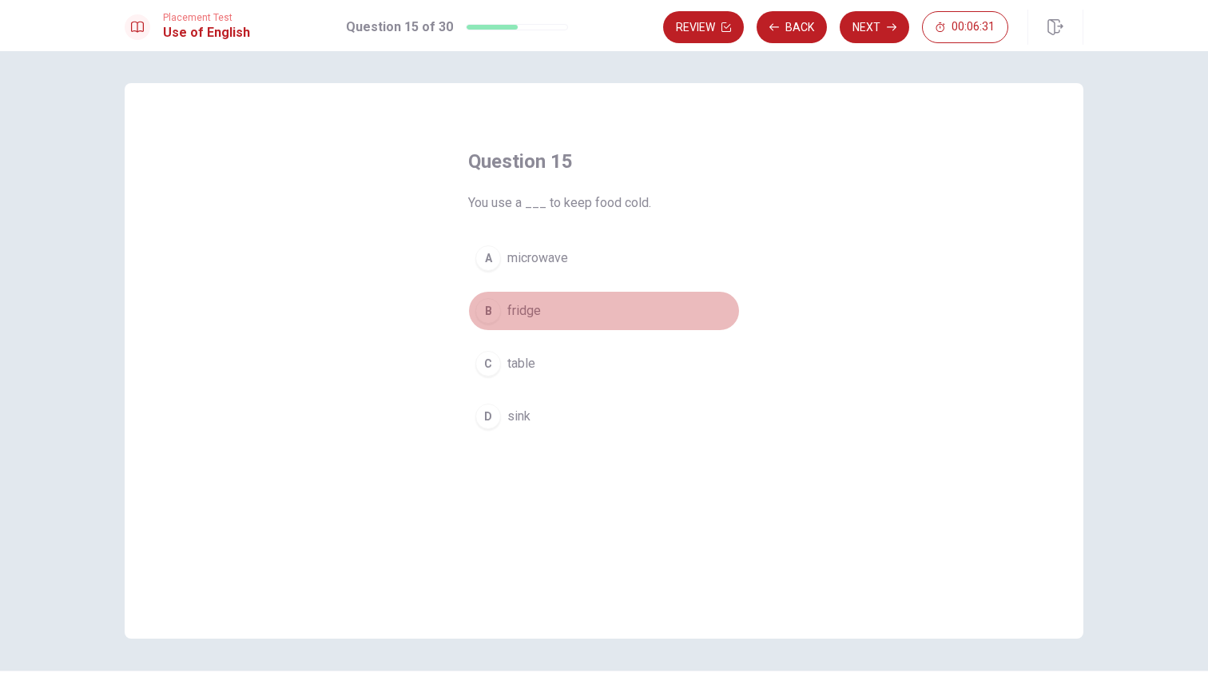
click at [625, 312] on button "B fridge" at bounding box center [604, 311] width 272 height 40
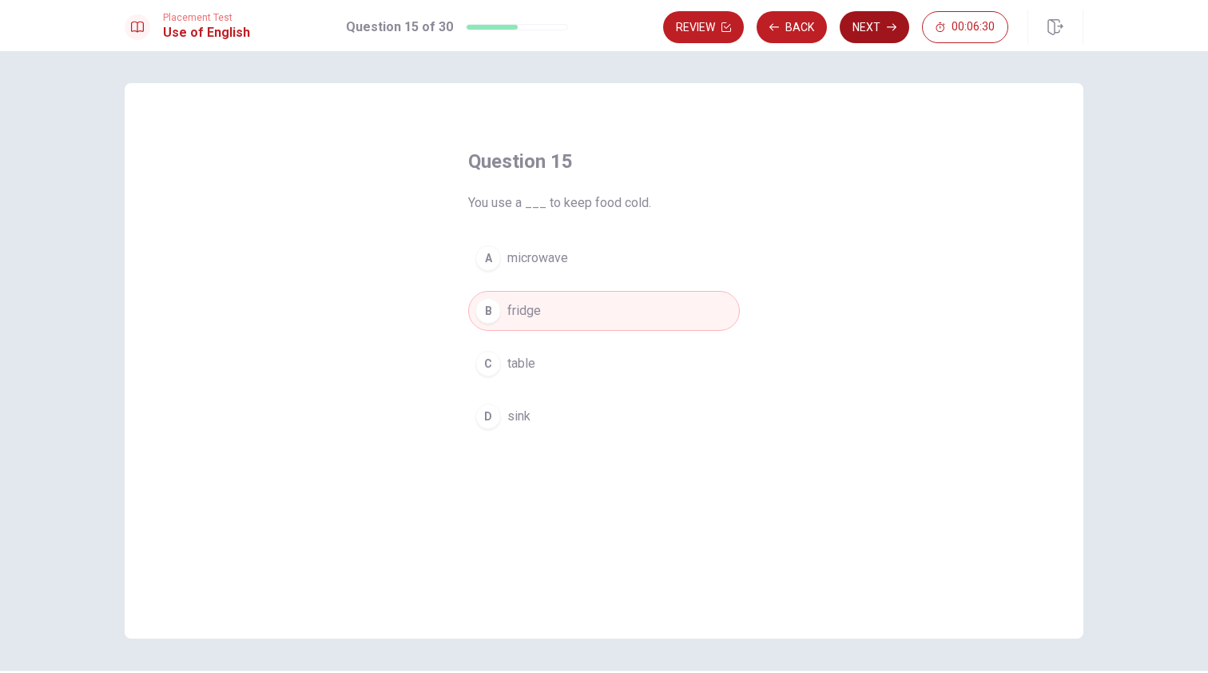
click at [876, 26] on button "Next" at bounding box center [875, 27] width 70 height 32
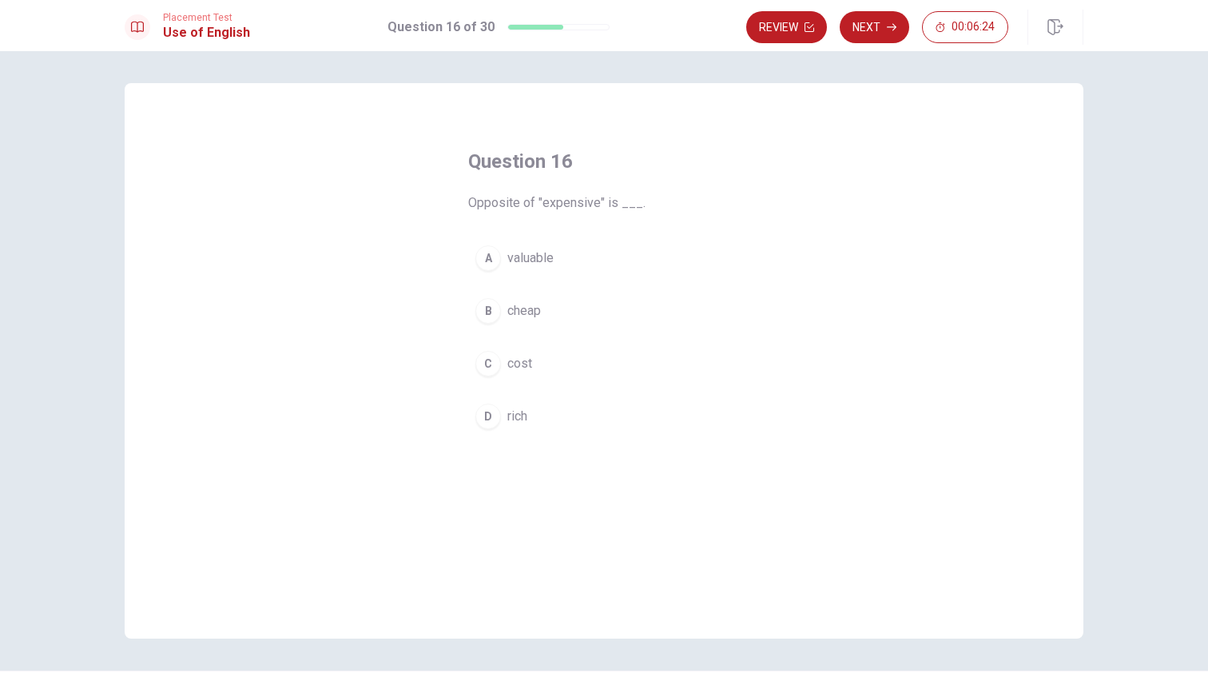
click at [544, 311] on button "B cheap" at bounding box center [604, 311] width 272 height 40
click at [879, 36] on button "Next" at bounding box center [875, 27] width 70 height 32
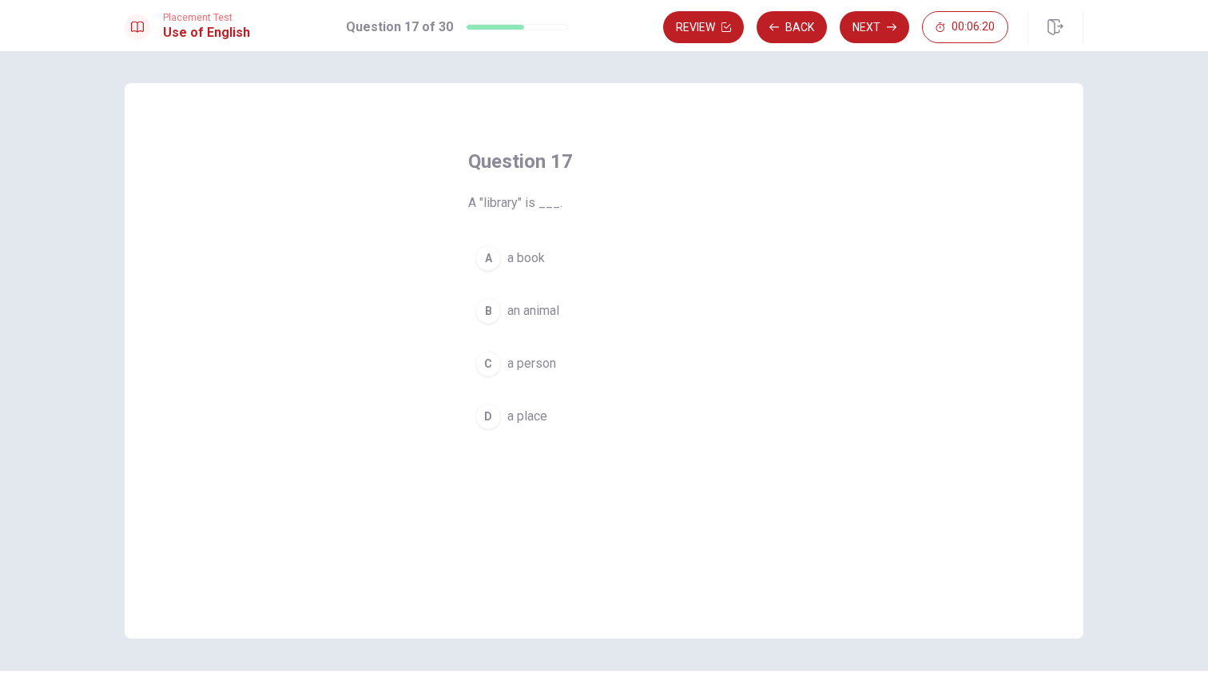
click at [546, 420] on span "a place" at bounding box center [528, 416] width 40 height 19
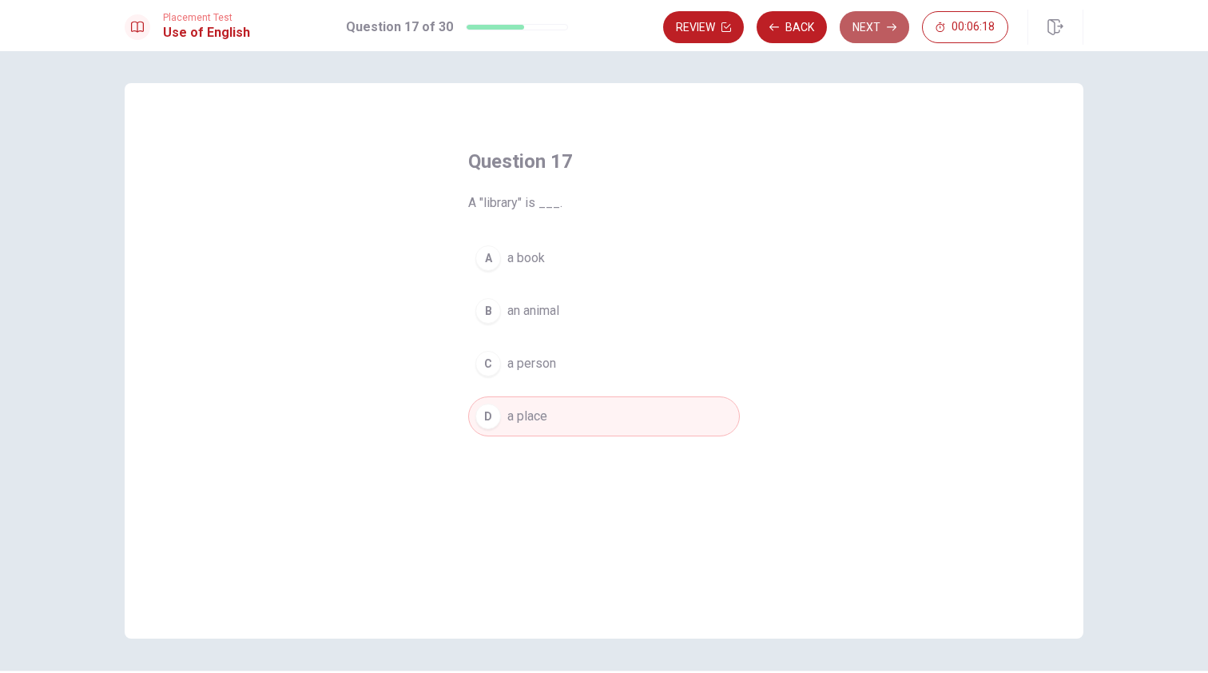
click at [881, 27] on button "Next" at bounding box center [875, 27] width 70 height 32
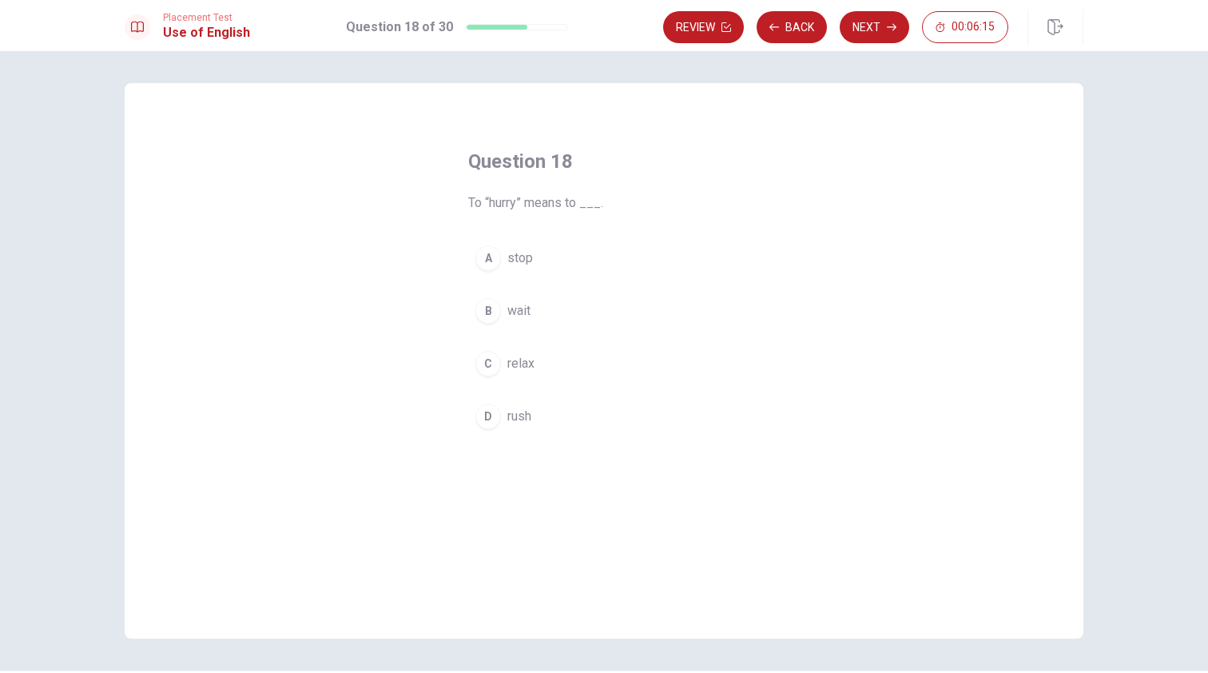
click at [530, 419] on span "rush" at bounding box center [520, 416] width 24 height 19
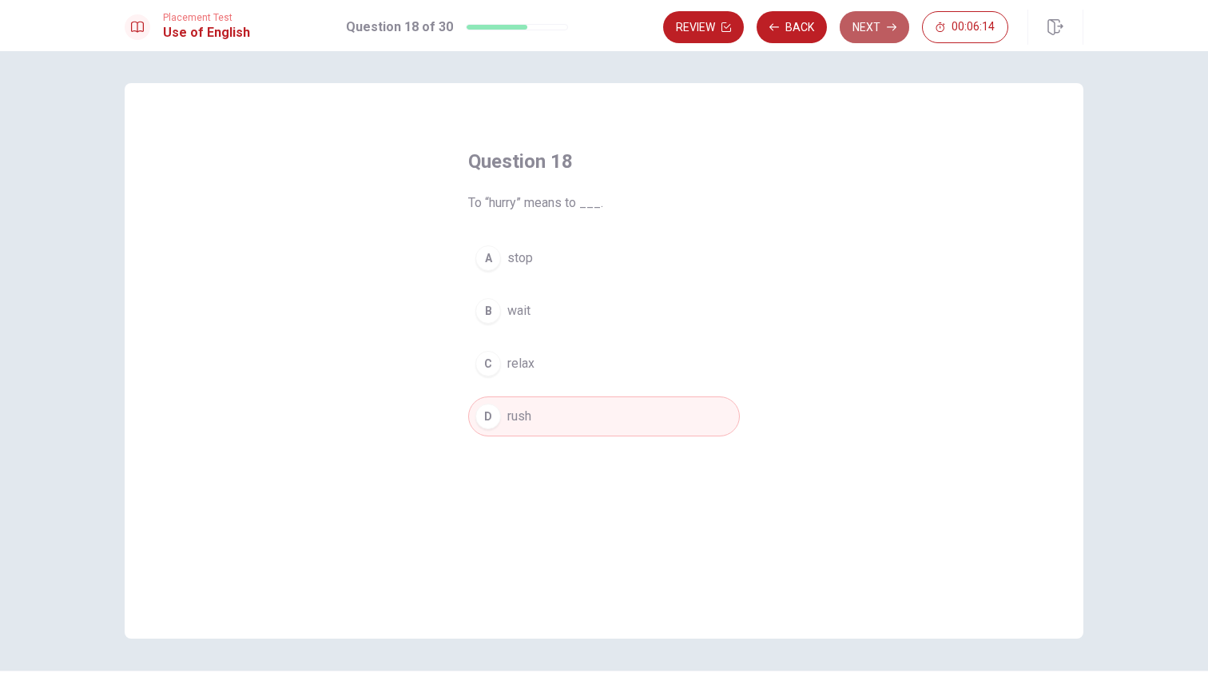
click at [884, 17] on button "Next" at bounding box center [875, 27] width 70 height 32
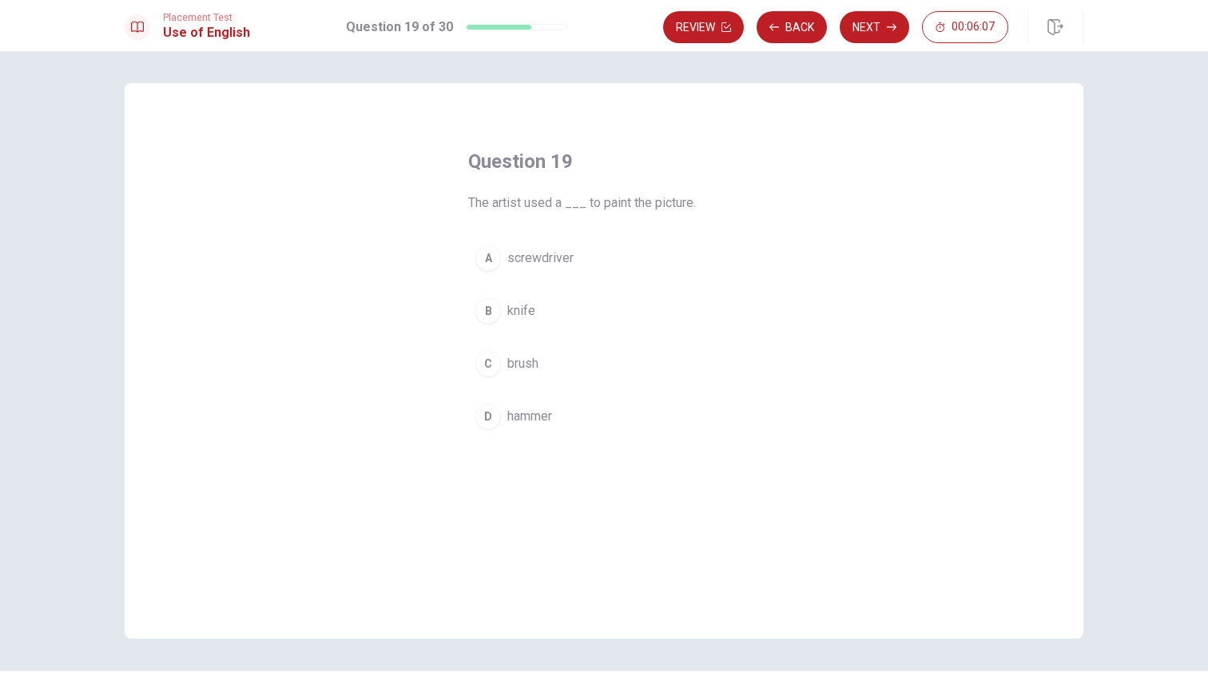
click at [527, 364] on span "brush" at bounding box center [523, 363] width 31 height 19
click at [889, 32] on button "Next" at bounding box center [875, 27] width 70 height 32
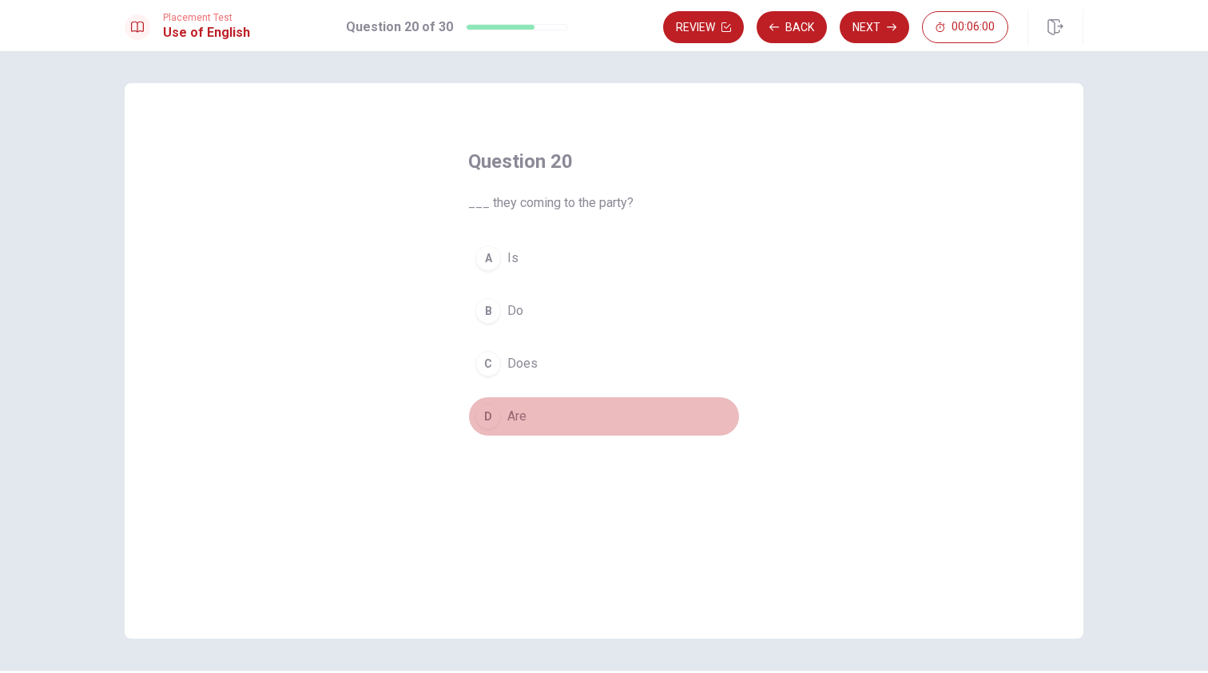
click at [521, 412] on span "Are" at bounding box center [517, 416] width 19 height 19
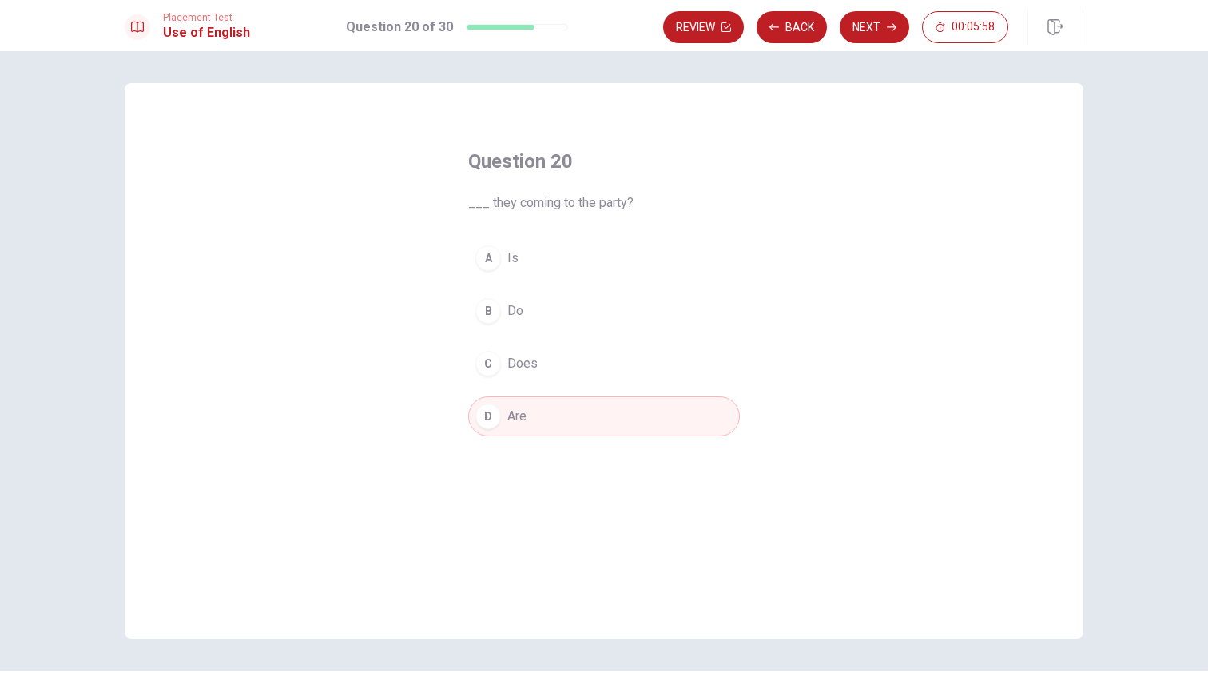
click at [503, 252] on button "A Is" at bounding box center [604, 258] width 272 height 40
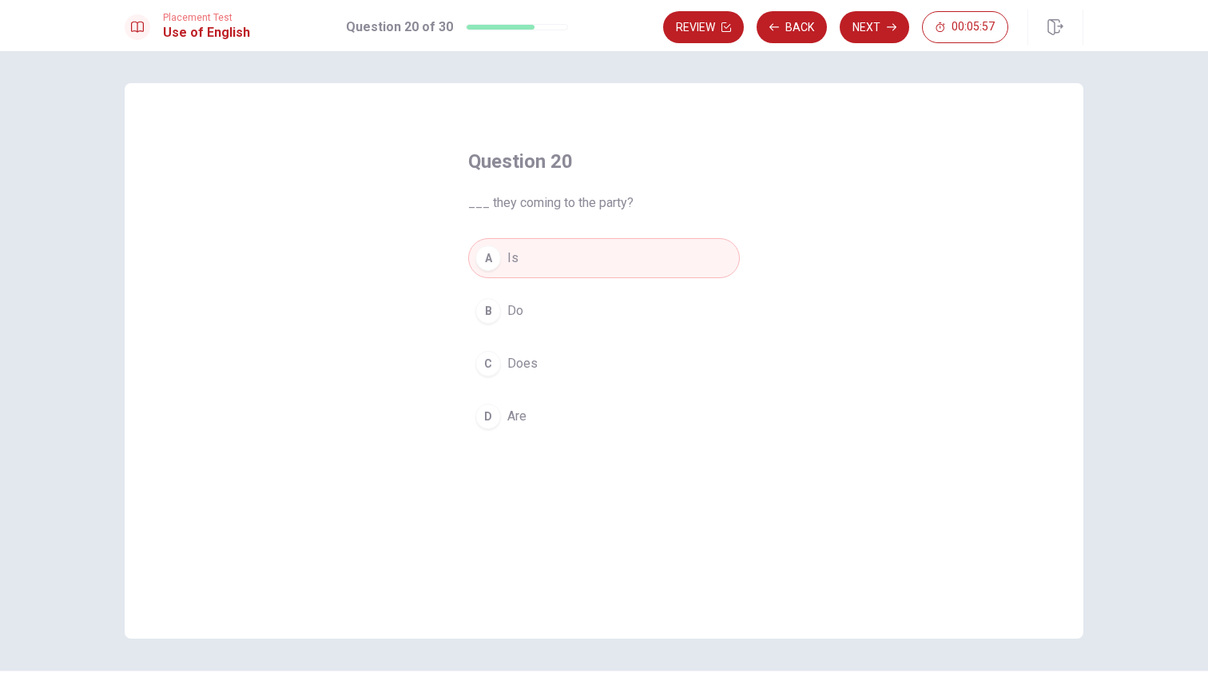
click at [521, 396] on div "A Is B Do C Does D Are" at bounding box center [604, 337] width 272 height 198
click at [520, 396] on div "A Is B Do C Does D Are" at bounding box center [604, 337] width 272 height 198
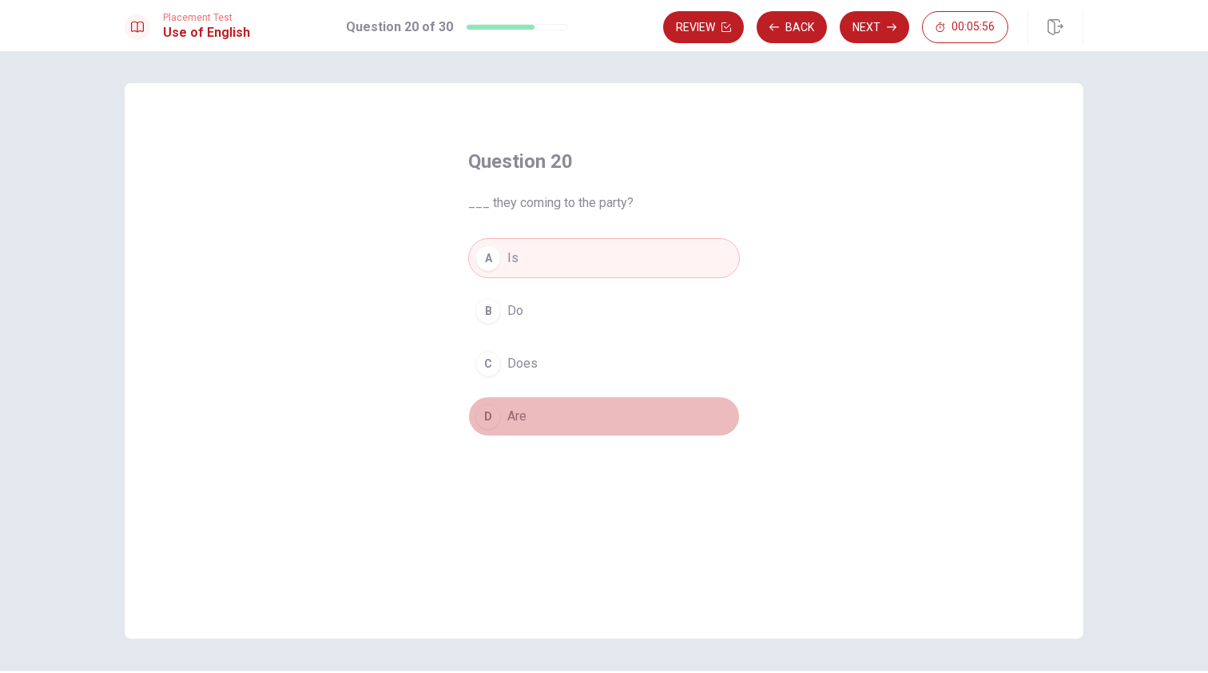
click at [517, 408] on span "Are" at bounding box center [517, 416] width 19 height 19
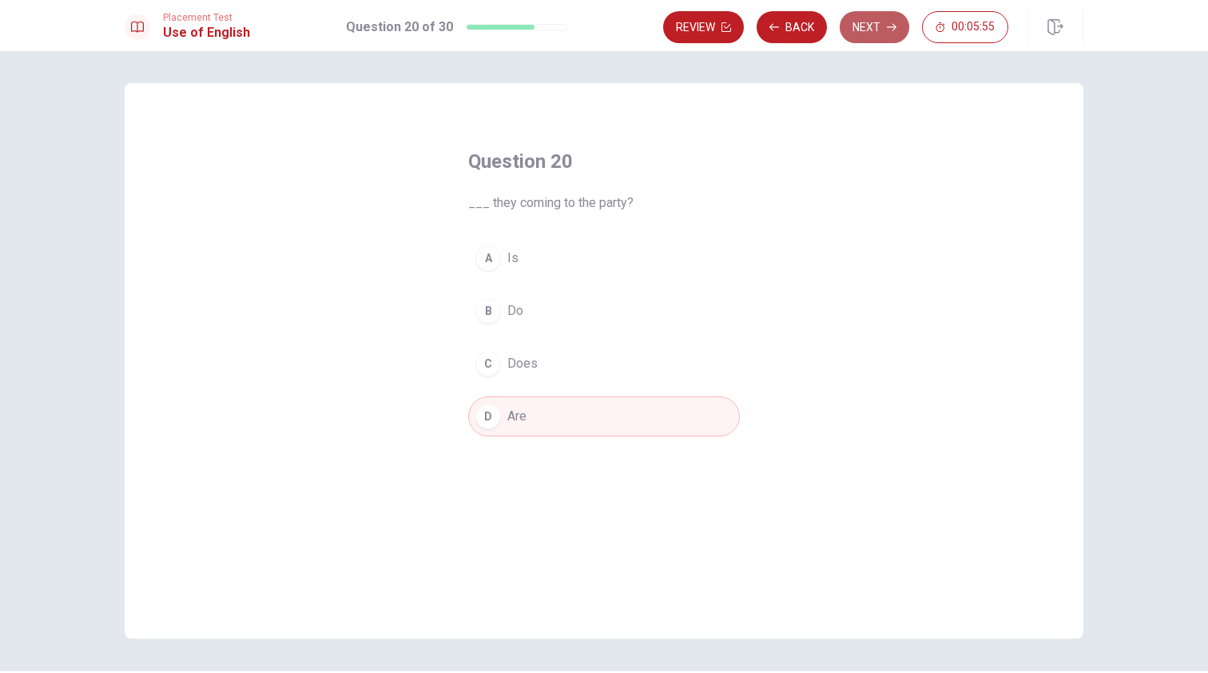
click at [860, 26] on button "Next" at bounding box center [875, 27] width 70 height 32
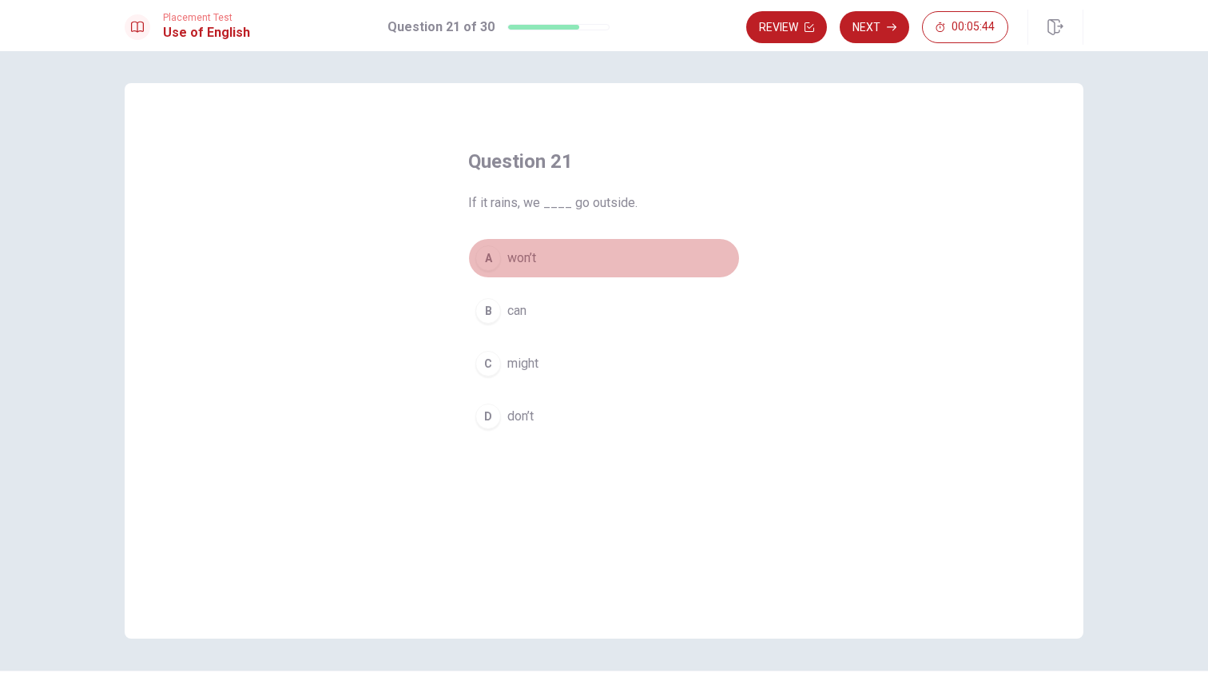
click at [515, 265] on span "won’t" at bounding box center [522, 258] width 29 height 19
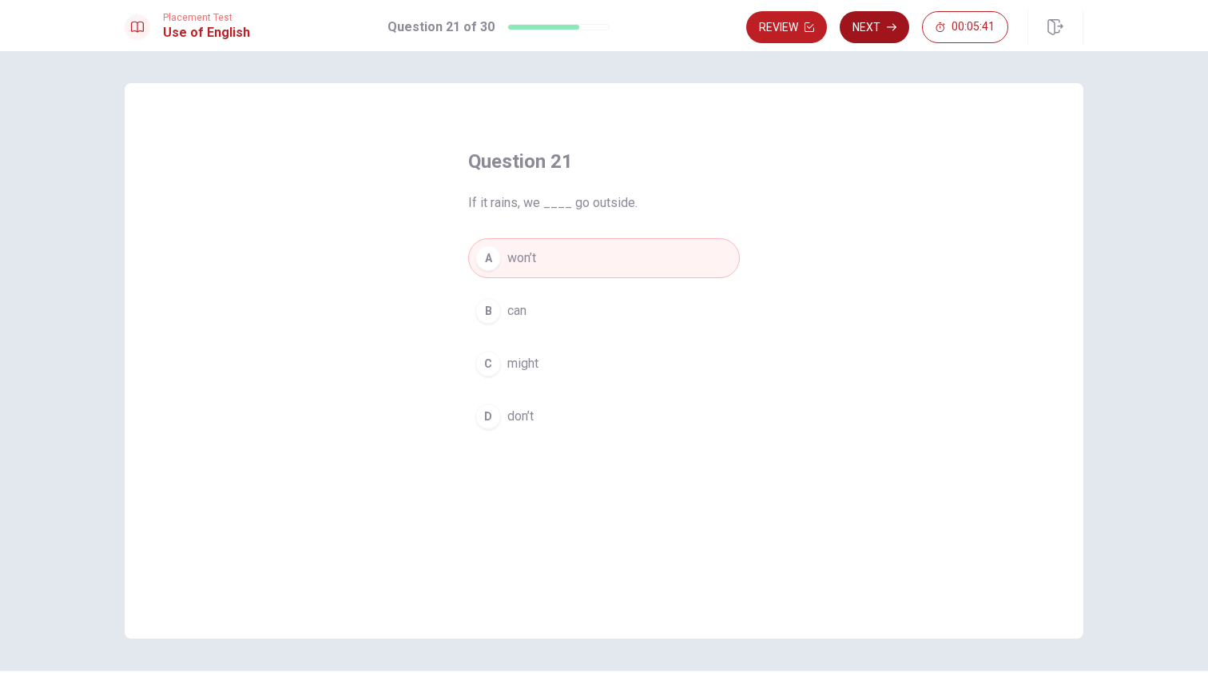
click at [875, 29] on button "Next" at bounding box center [875, 27] width 70 height 32
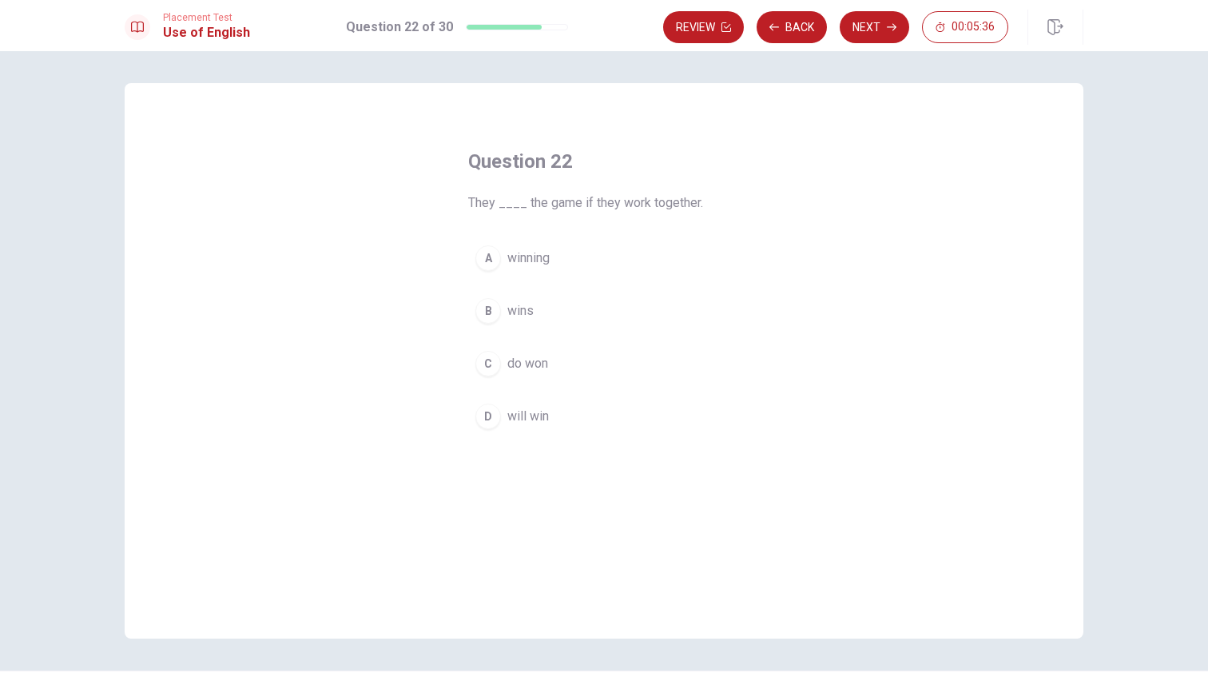
click at [539, 418] on span "will win" at bounding box center [529, 416] width 42 height 19
click at [885, 28] on button "Next" at bounding box center [875, 27] width 70 height 32
click at [503, 423] on button "D a" at bounding box center [604, 416] width 272 height 40
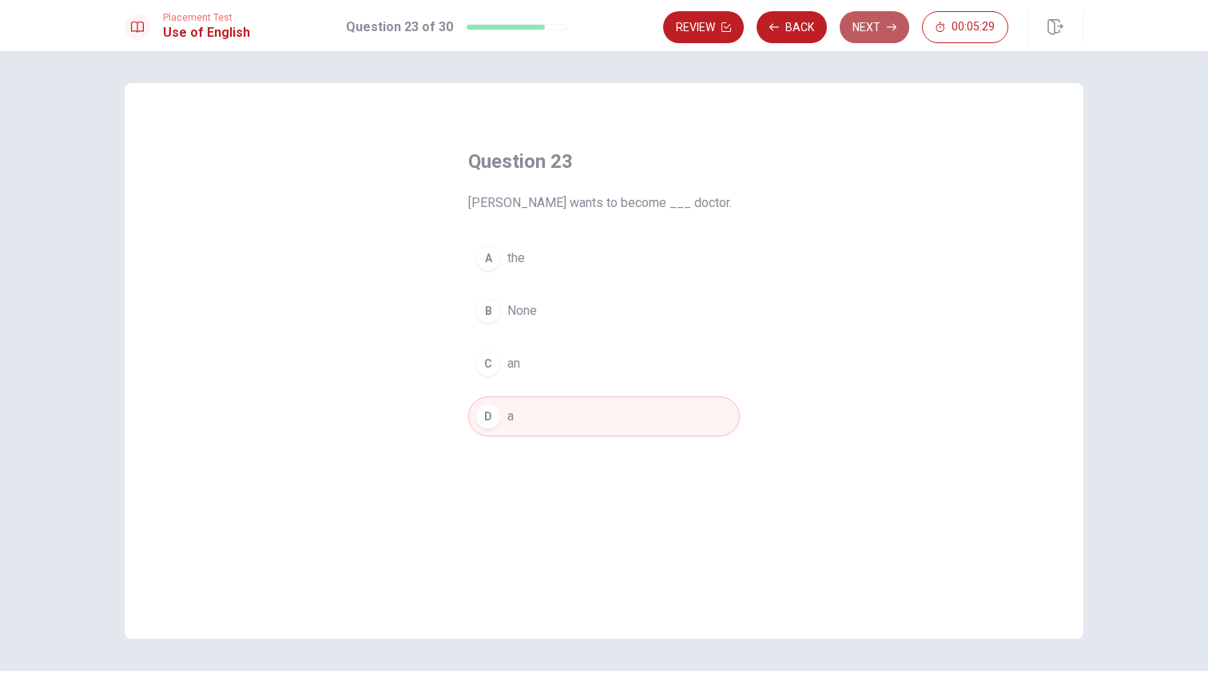
click at [860, 22] on button "Next" at bounding box center [875, 27] width 70 height 32
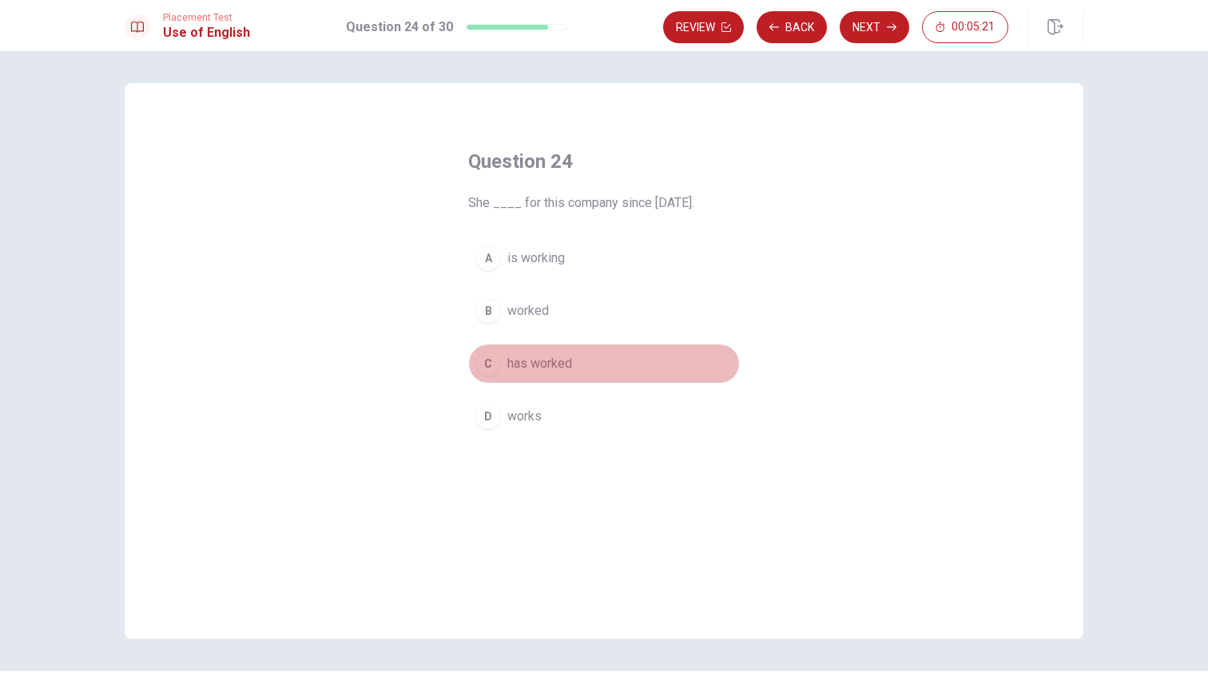
click at [527, 371] on span "has worked" at bounding box center [540, 363] width 65 height 19
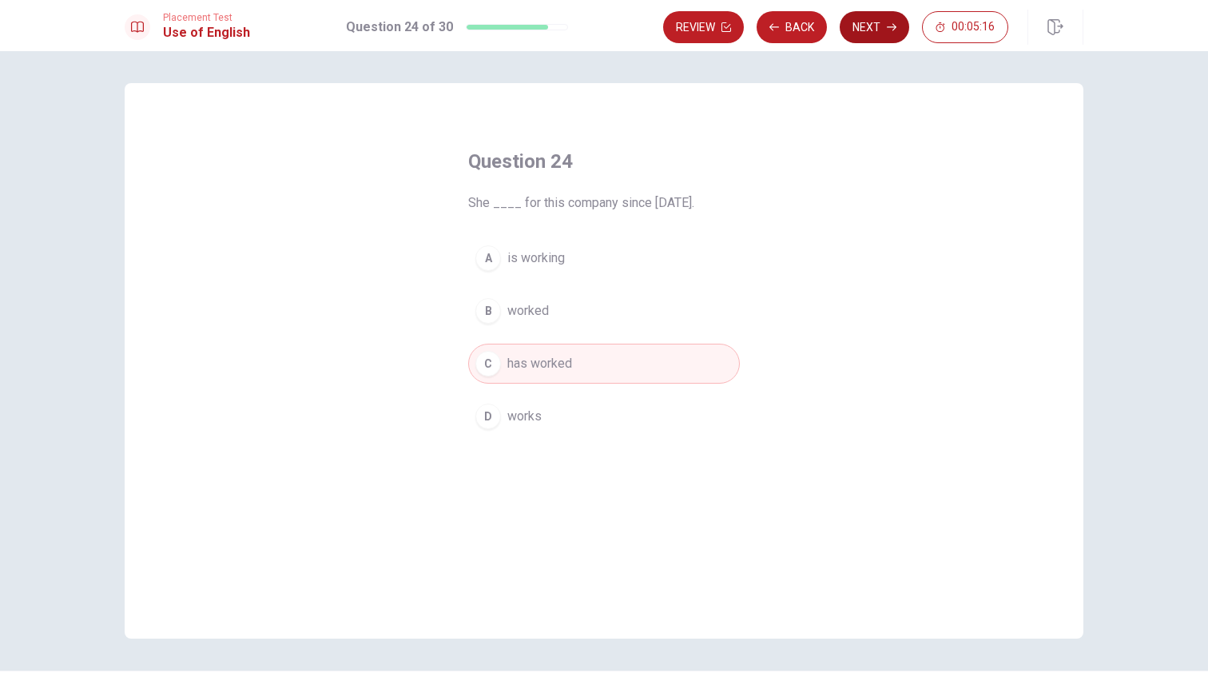
click at [866, 20] on button "Next" at bounding box center [875, 27] width 70 height 32
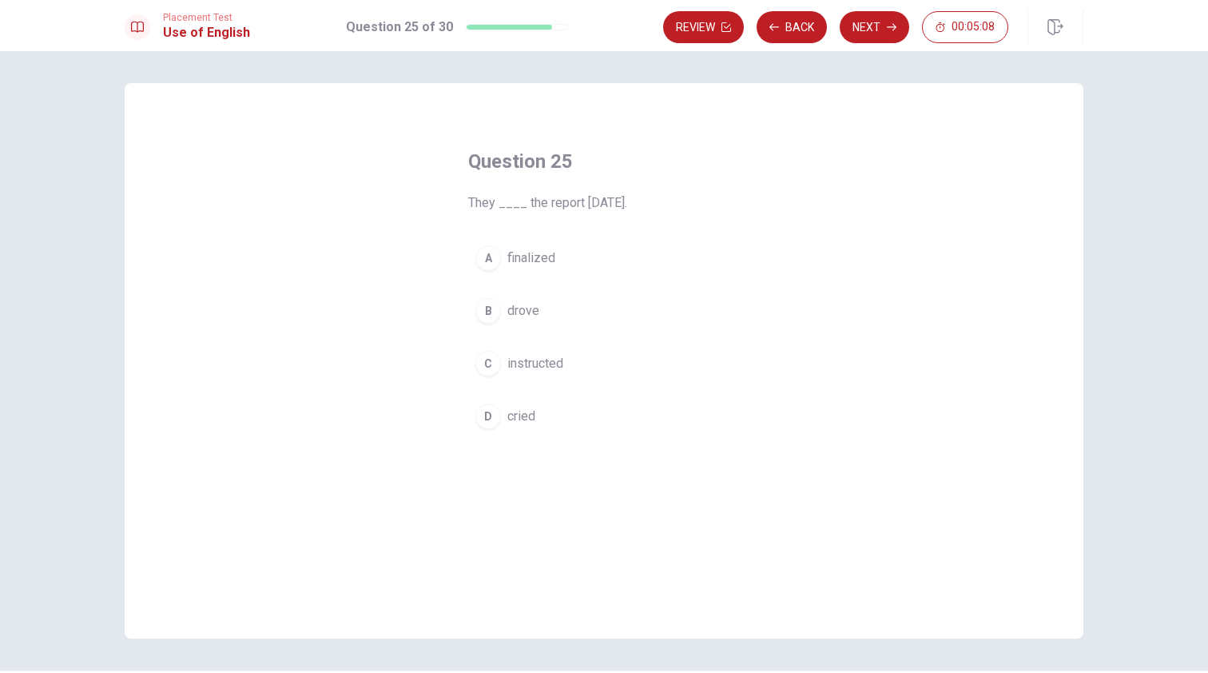
click at [530, 368] on span "instructed" at bounding box center [536, 363] width 56 height 19
click at [863, 33] on button "Next" at bounding box center [875, 27] width 70 height 32
click at [504, 364] on button "C join" at bounding box center [604, 364] width 272 height 40
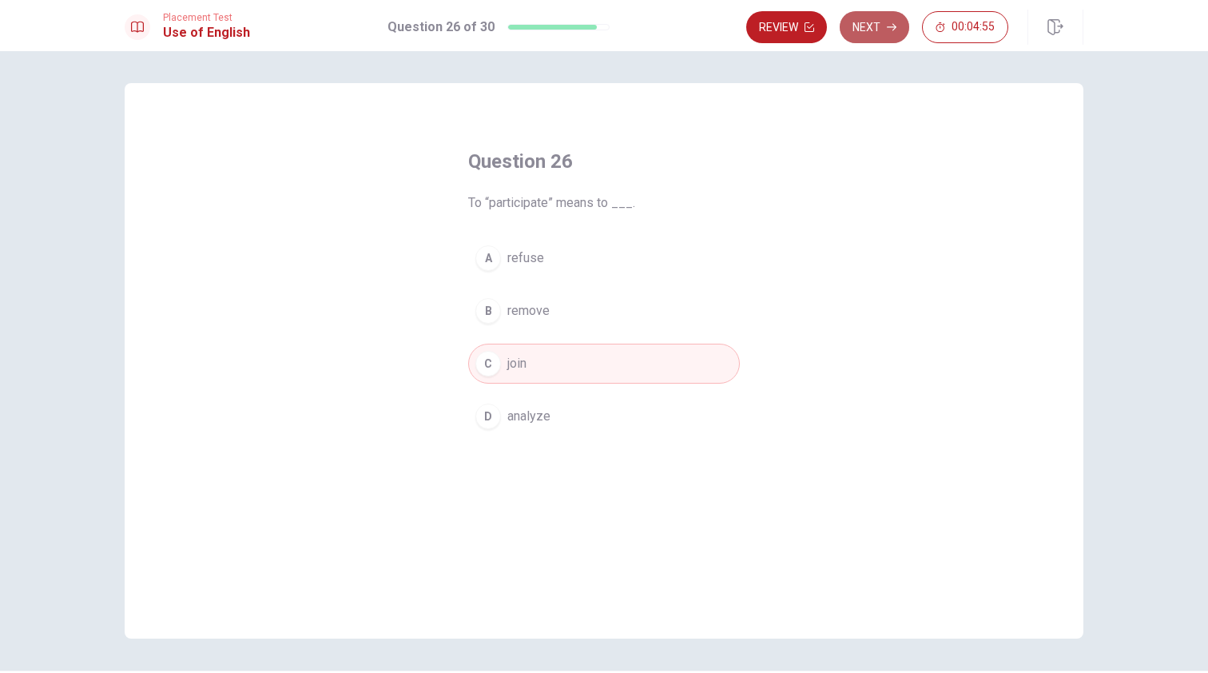
click at [902, 15] on button "Next" at bounding box center [875, 27] width 70 height 32
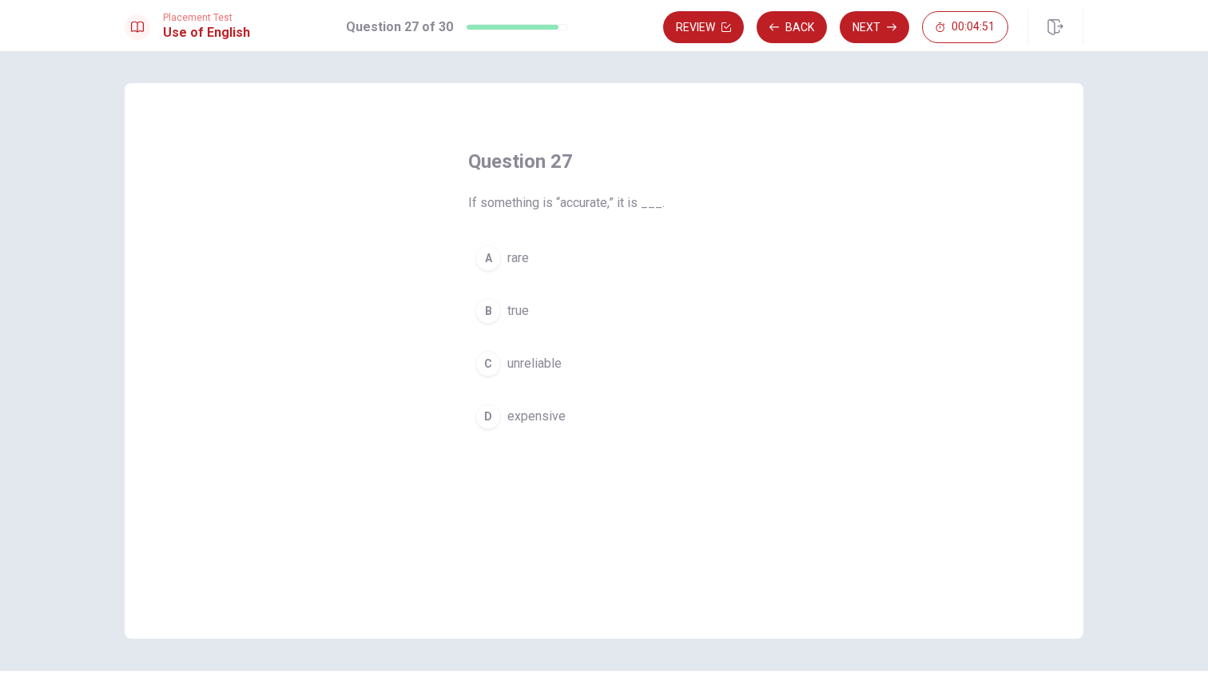
click at [515, 313] on span "true" at bounding box center [519, 310] width 22 height 19
click at [895, 29] on icon "button" at bounding box center [892, 27] width 10 height 7
click at [542, 265] on span "stubborn" at bounding box center [533, 258] width 50 height 19
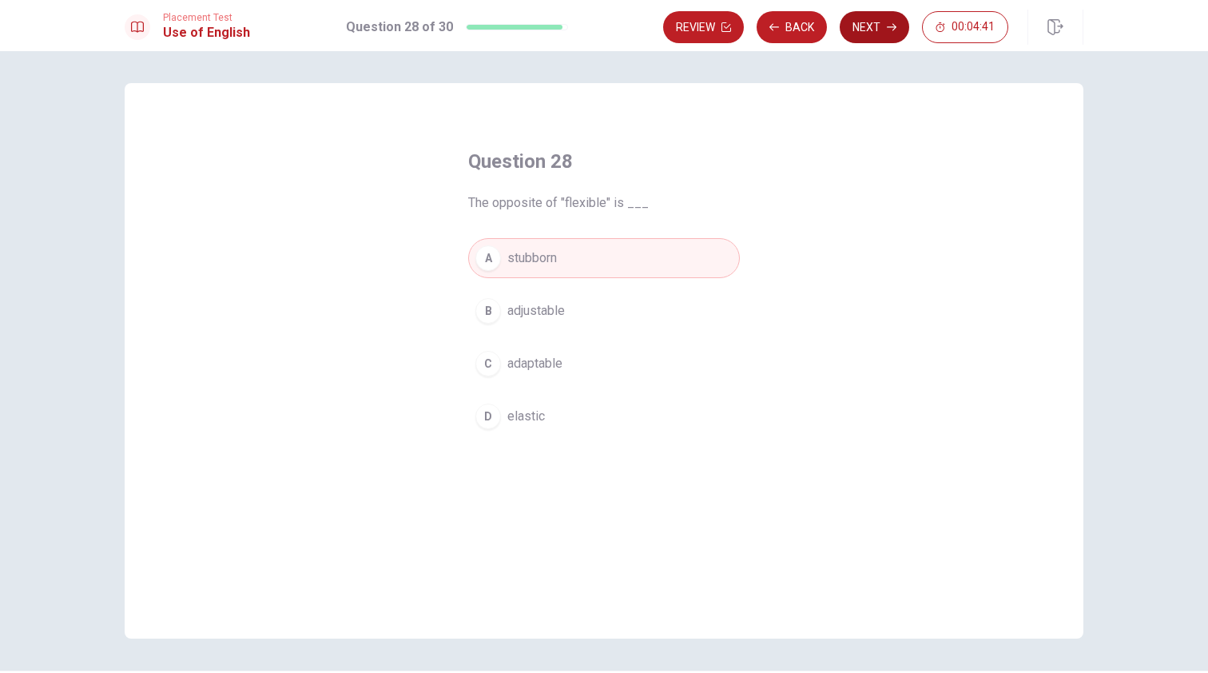
click at [878, 19] on button "Next" at bounding box center [875, 27] width 70 height 32
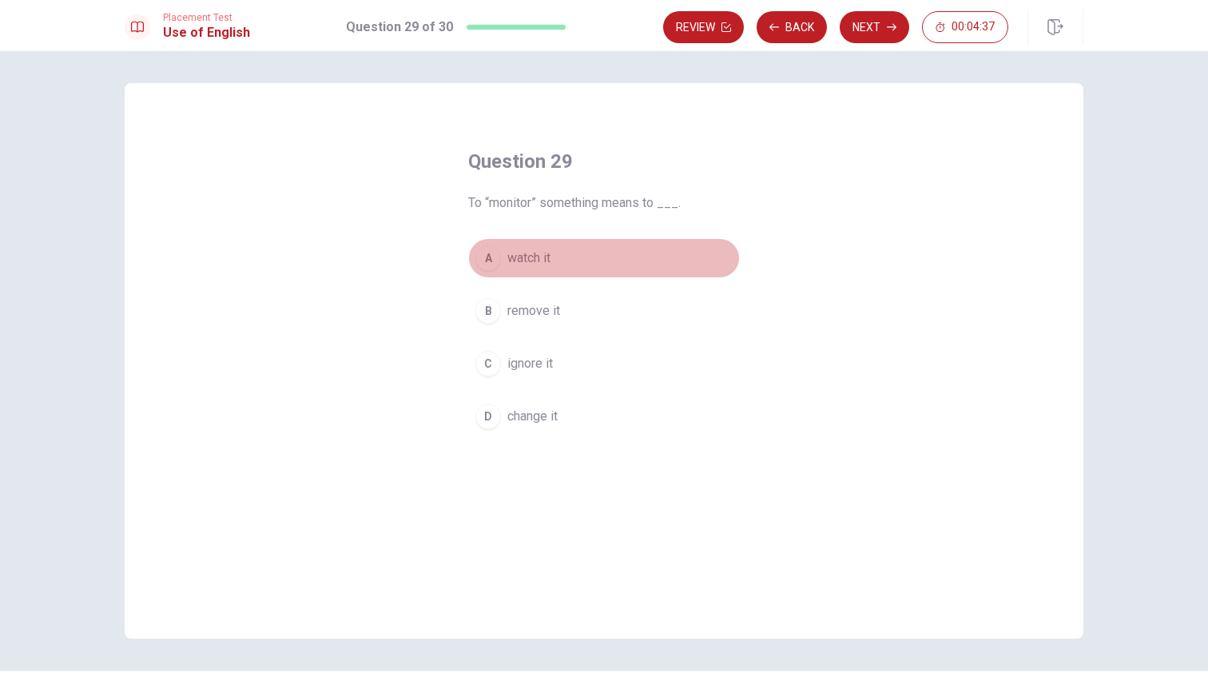
click at [535, 259] on span "watch it" at bounding box center [529, 258] width 43 height 19
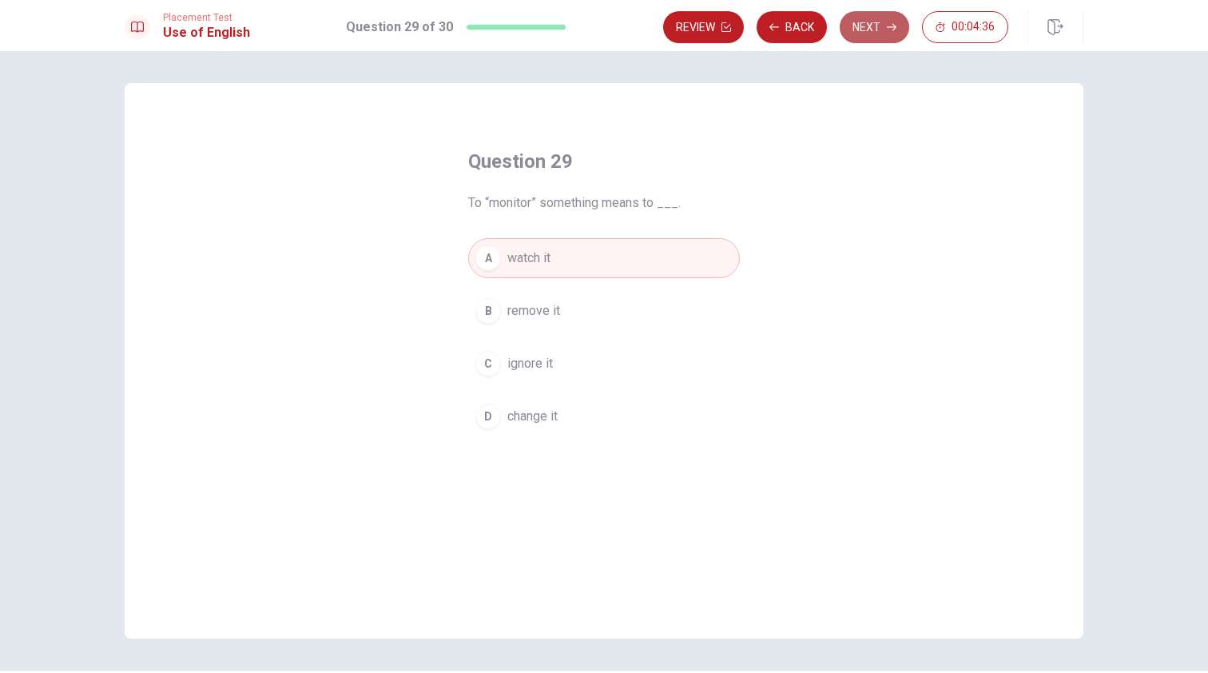
click at [890, 37] on button "Next" at bounding box center [875, 27] width 70 height 32
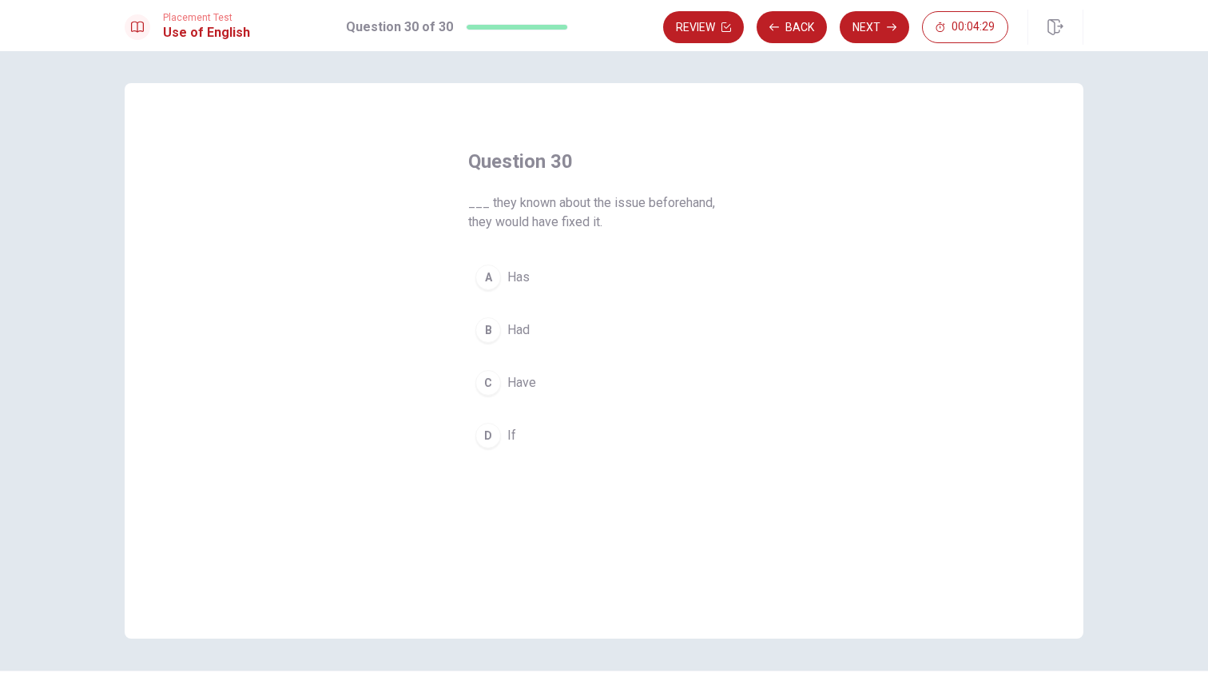
click at [507, 428] on button "D If" at bounding box center [604, 436] width 272 height 40
click at [871, 26] on button "Next" at bounding box center [875, 27] width 70 height 32
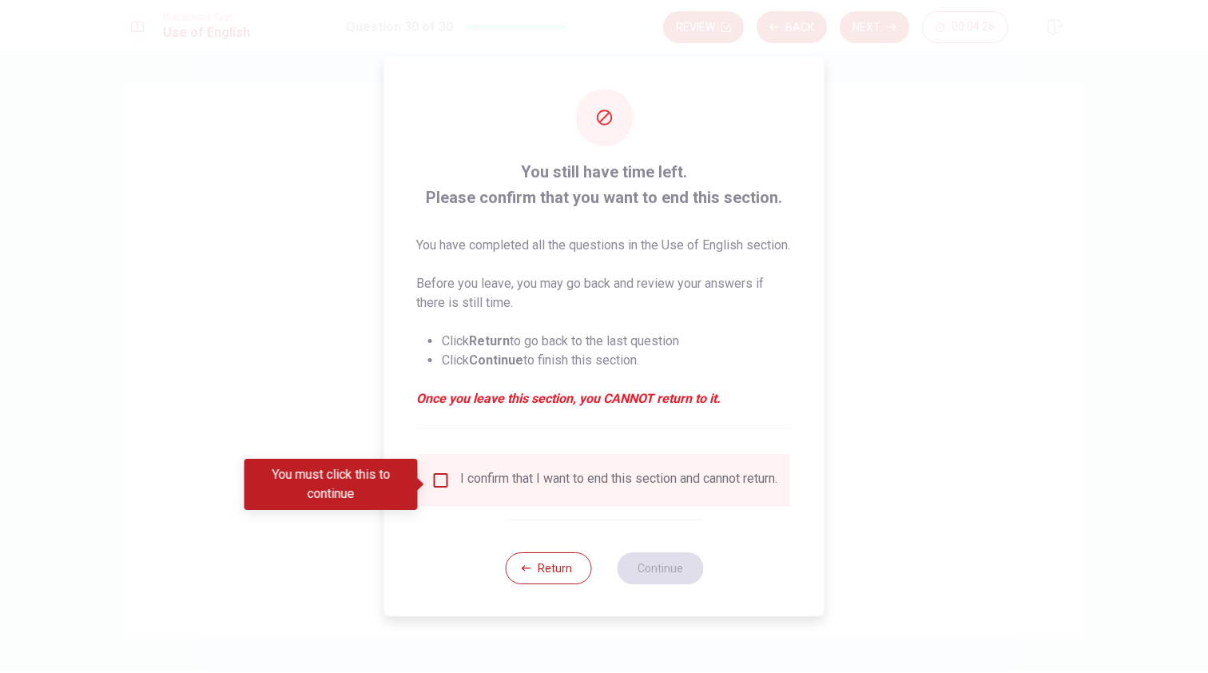
click at [571, 490] on div "I confirm that I want to end this section and cannot return." at bounding box center [618, 480] width 317 height 19
click at [441, 484] on input "You must click this to continue" at bounding box center [441, 480] width 19 height 19
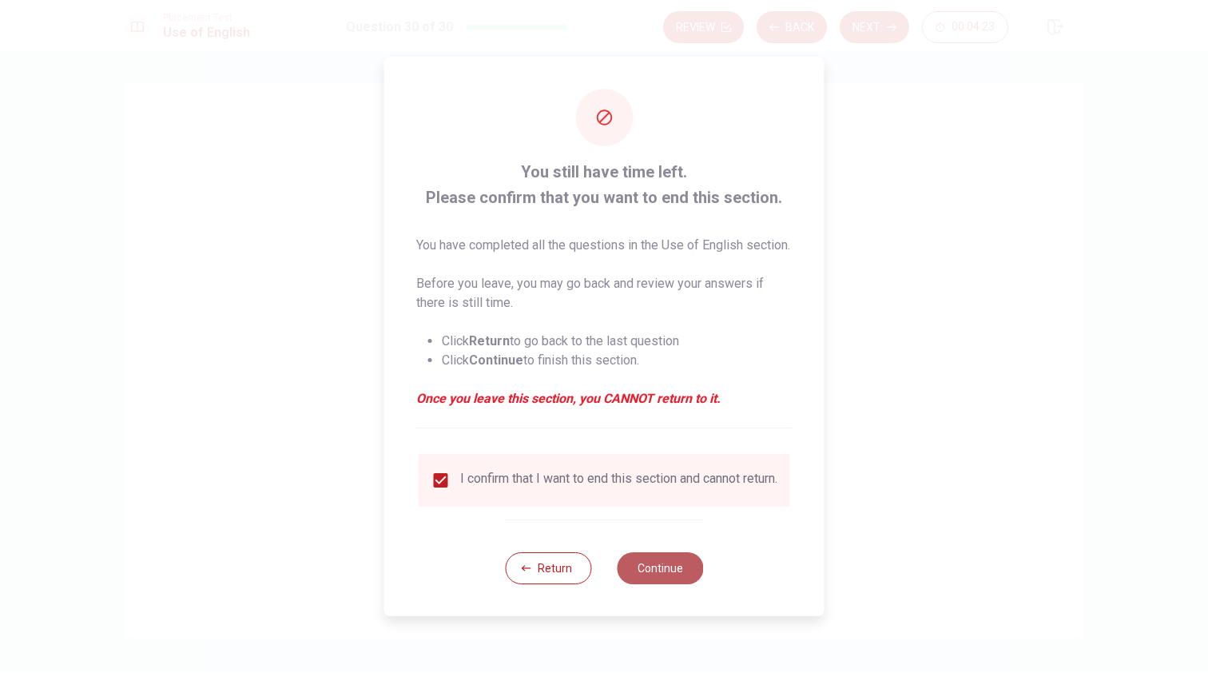
click at [681, 584] on button "Continue" at bounding box center [660, 568] width 86 height 32
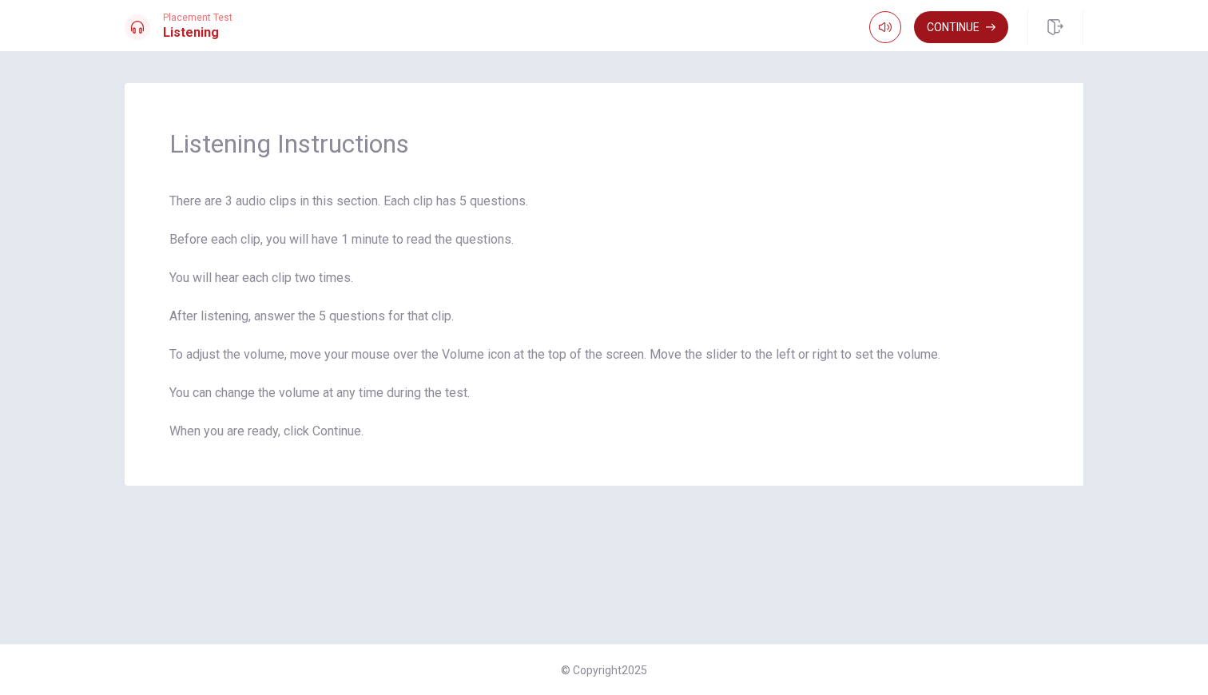
click at [955, 30] on button "Continue" at bounding box center [961, 27] width 94 height 32
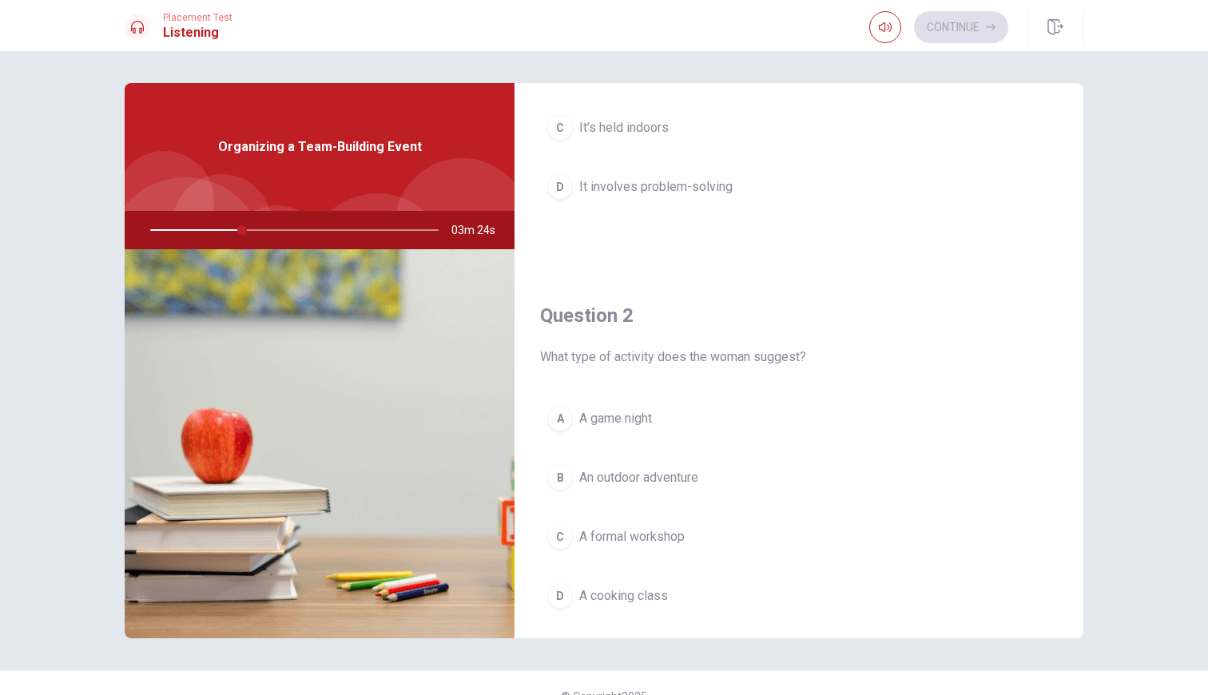
click at [670, 478] on span "An outdoor adventure" at bounding box center [638, 477] width 119 height 19
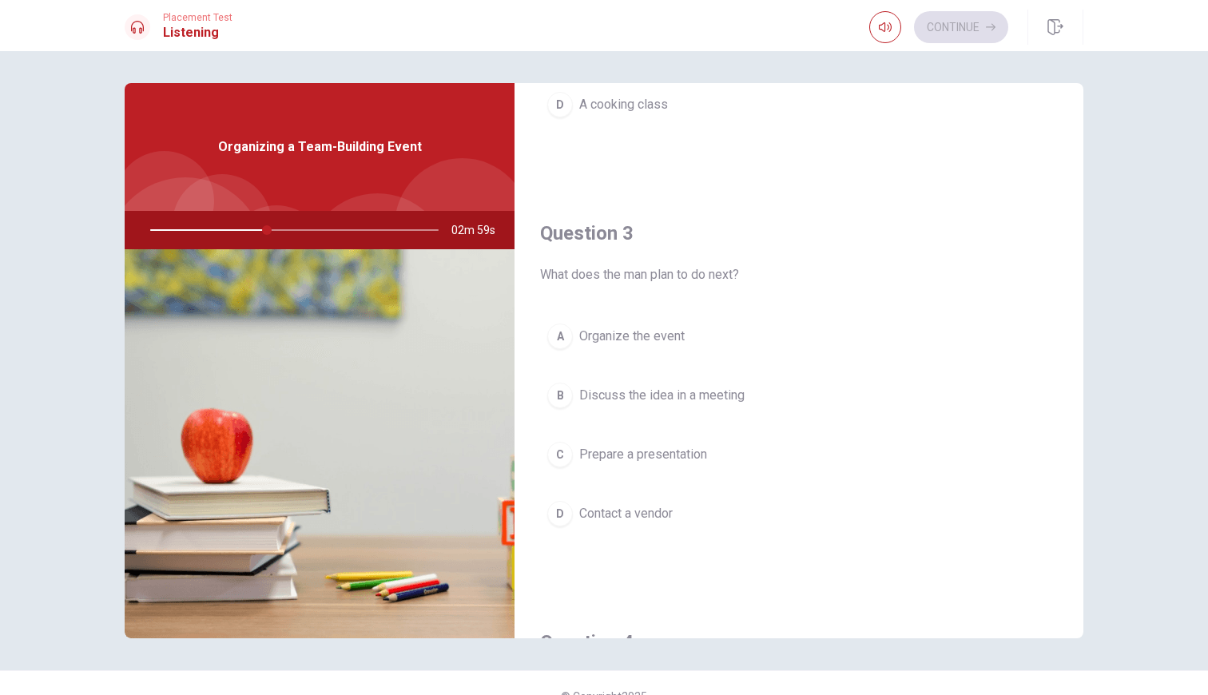
scroll to position [725, 0]
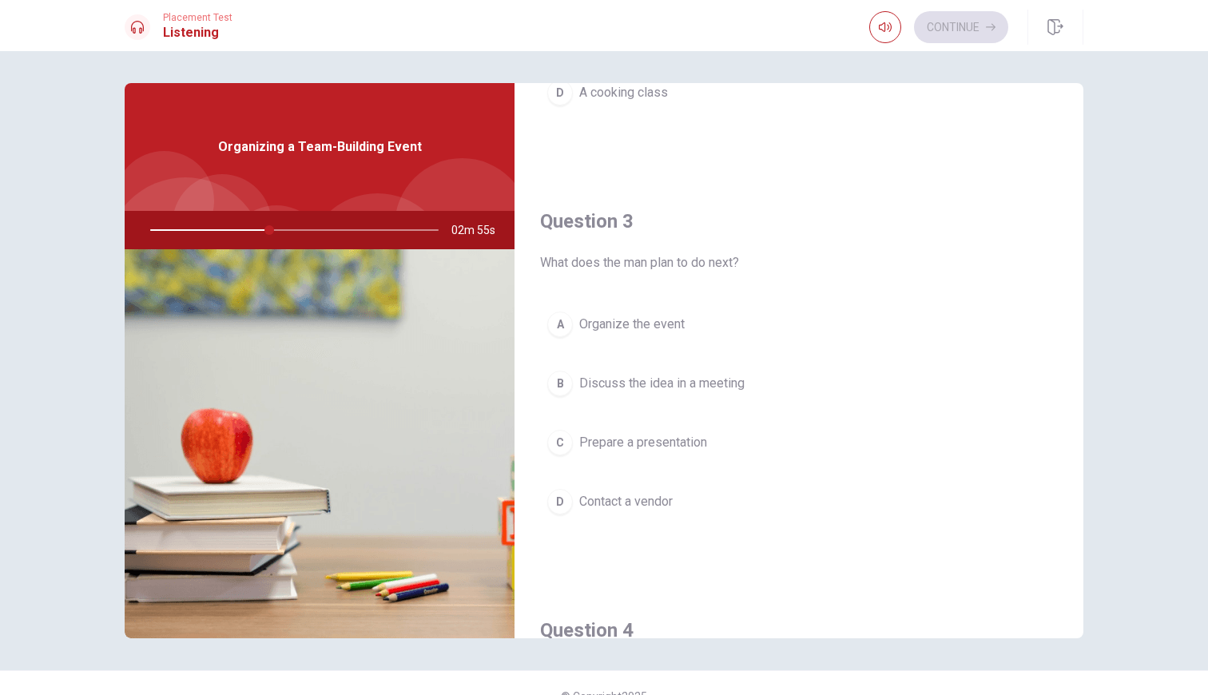
click at [664, 335] on button "A Organize the event" at bounding box center [799, 325] width 518 height 40
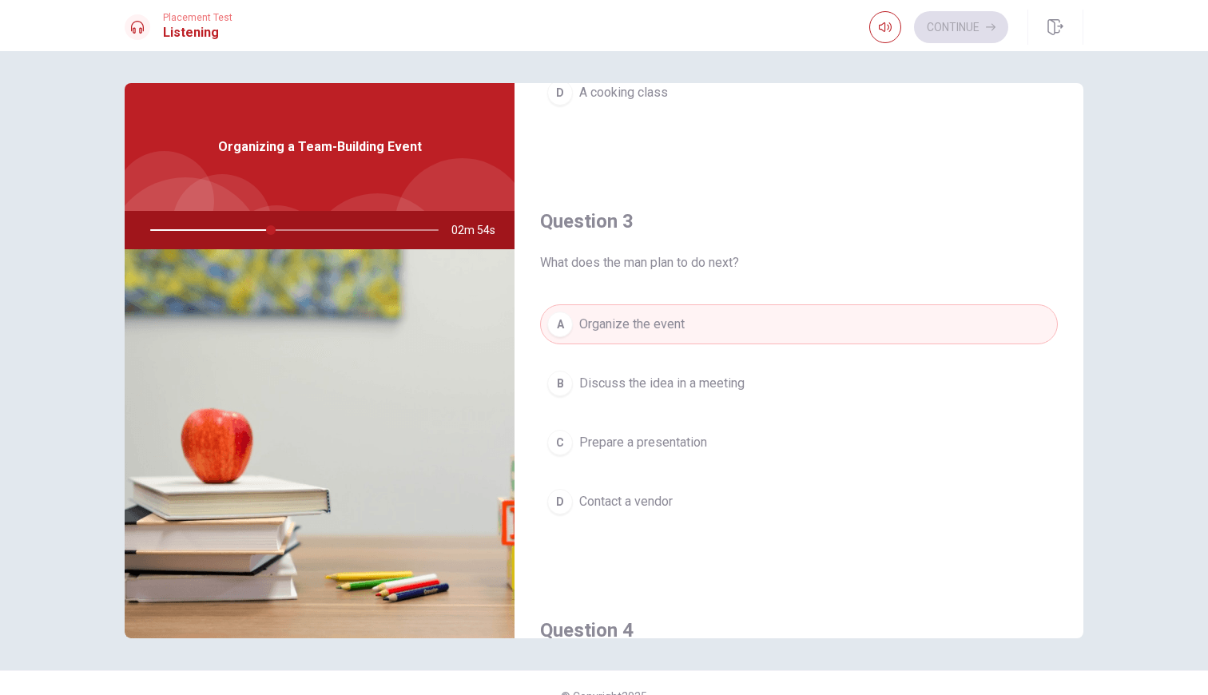
click at [668, 390] on span "Discuss the idea in a meeting" at bounding box center [661, 383] width 165 height 19
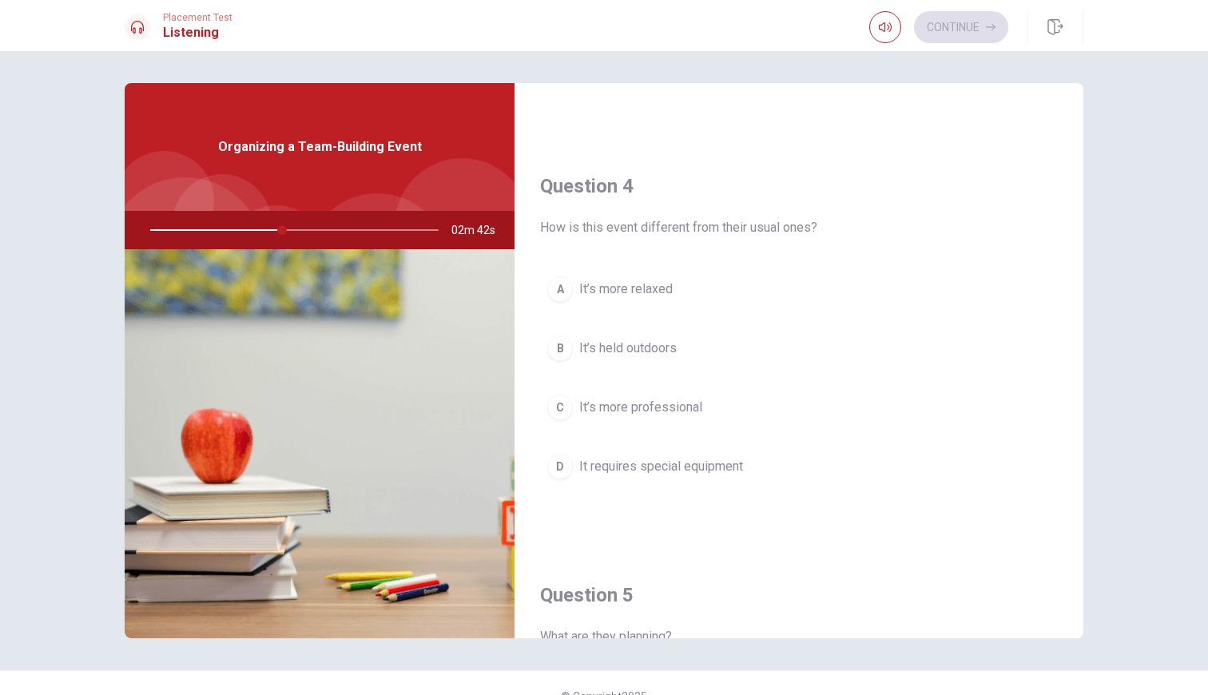
scroll to position [1179, 0]
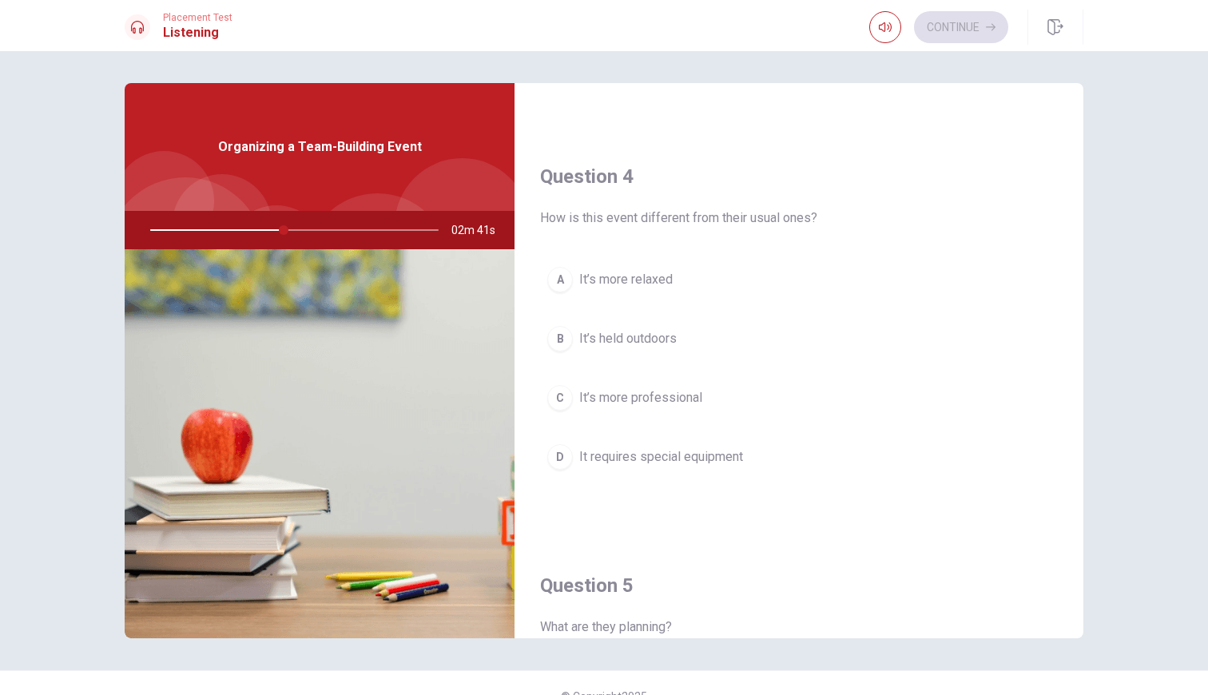
click at [689, 456] on span "It requires special equipment" at bounding box center [661, 457] width 164 height 19
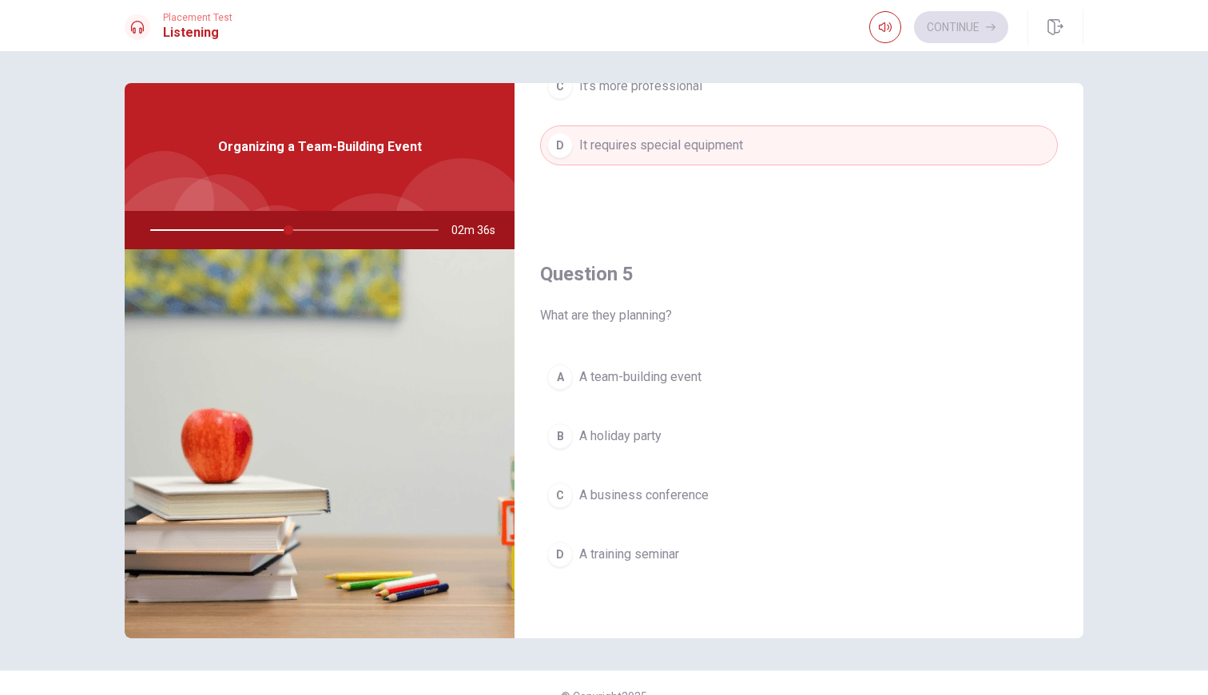
scroll to position [1491, 0]
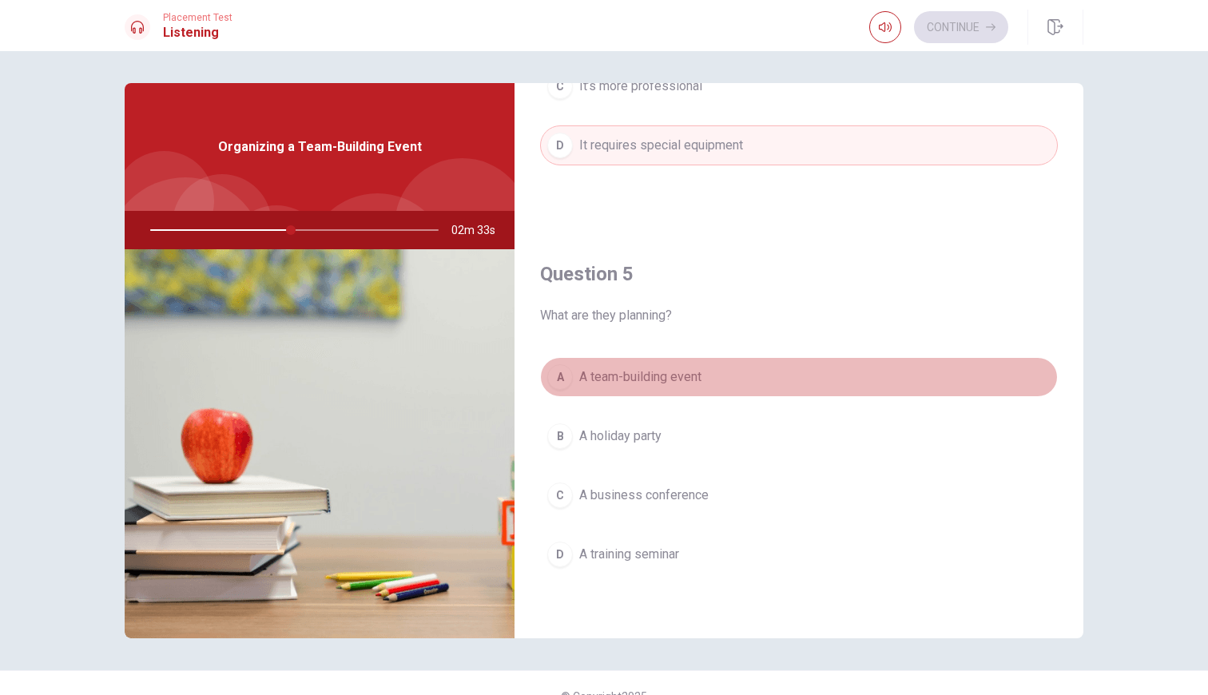
click at [684, 388] on button "A A team-building event" at bounding box center [799, 377] width 518 height 40
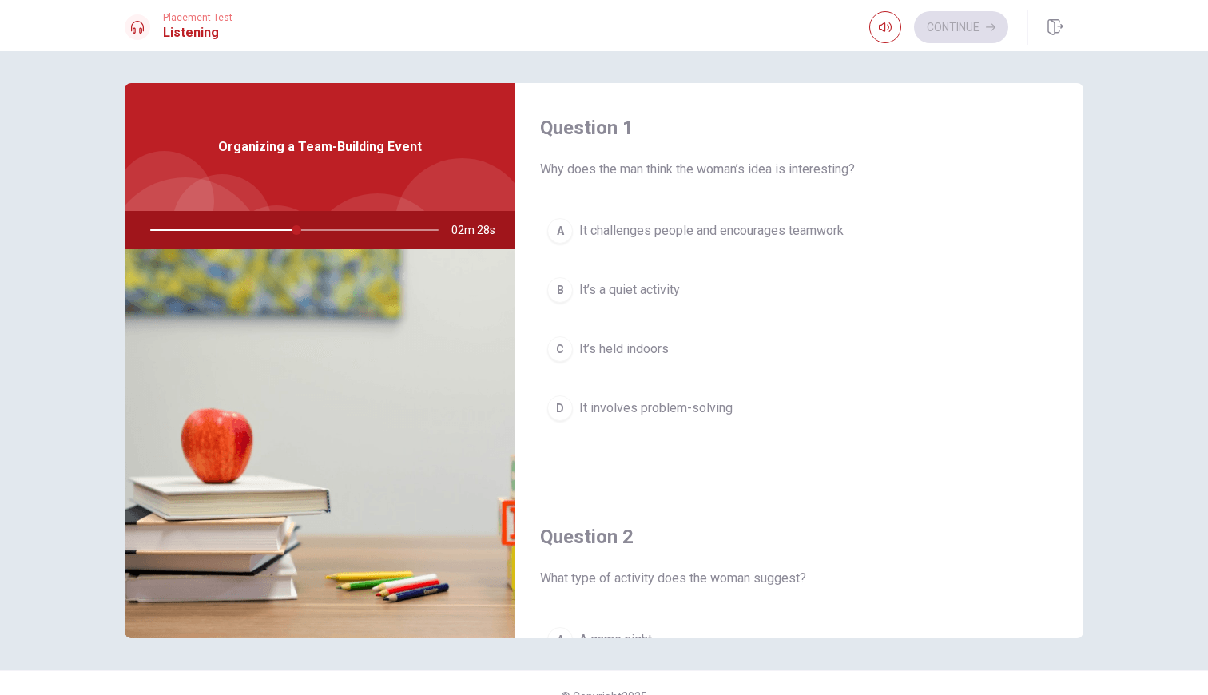
scroll to position [0, 0]
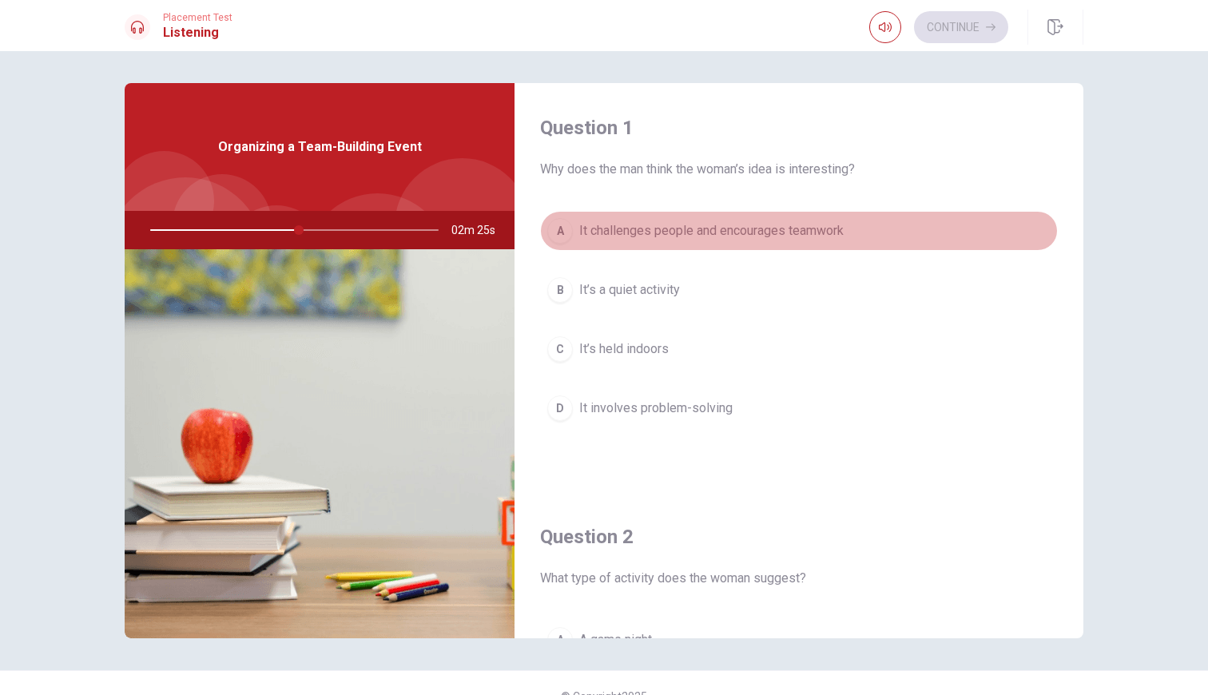
click at [690, 244] on button "A It challenges people and encourages teamwork" at bounding box center [799, 231] width 518 height 40
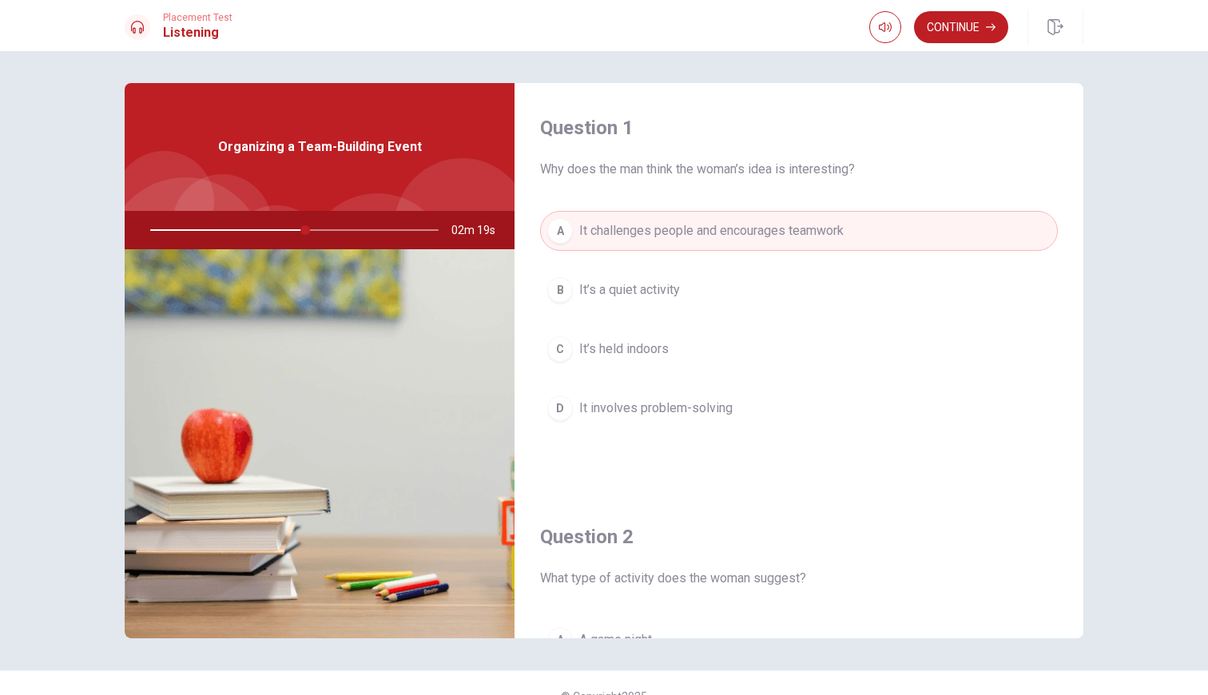
click at [679, 336] on button "C It’s held indoors" at bounding box center [799, 349] width 518 height 40
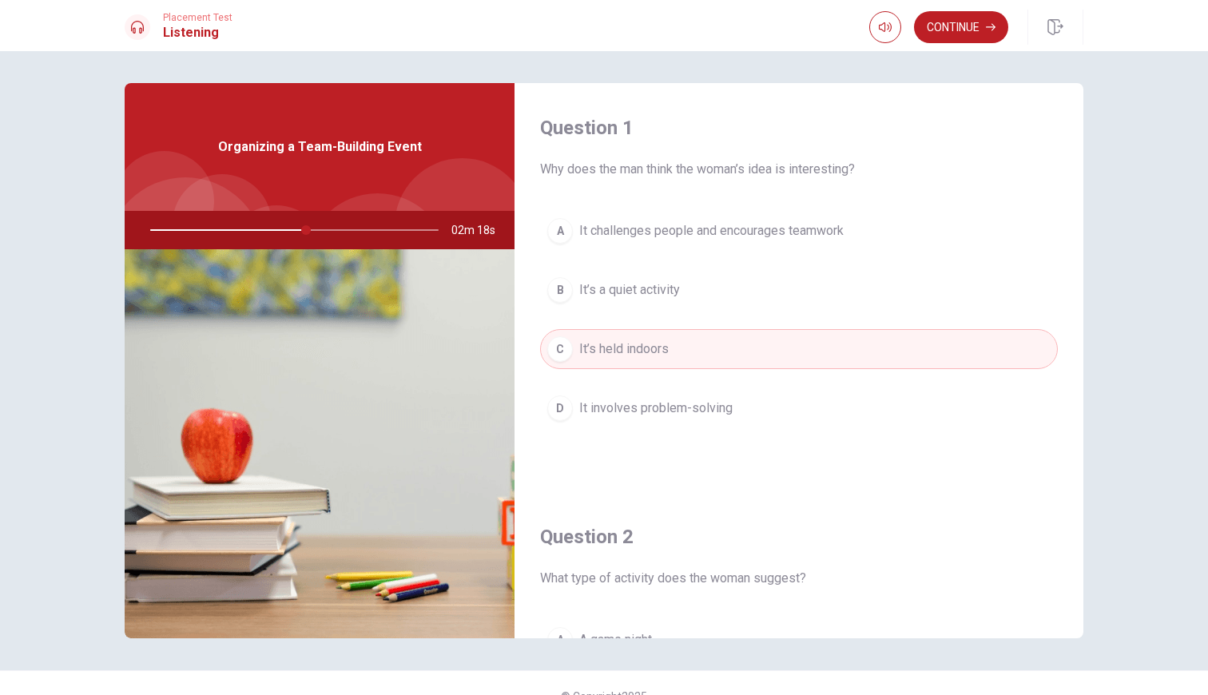
click at [678, 302] on button "B It’s a quiet activity" at bounding box center [799, 290] width 518 height 40
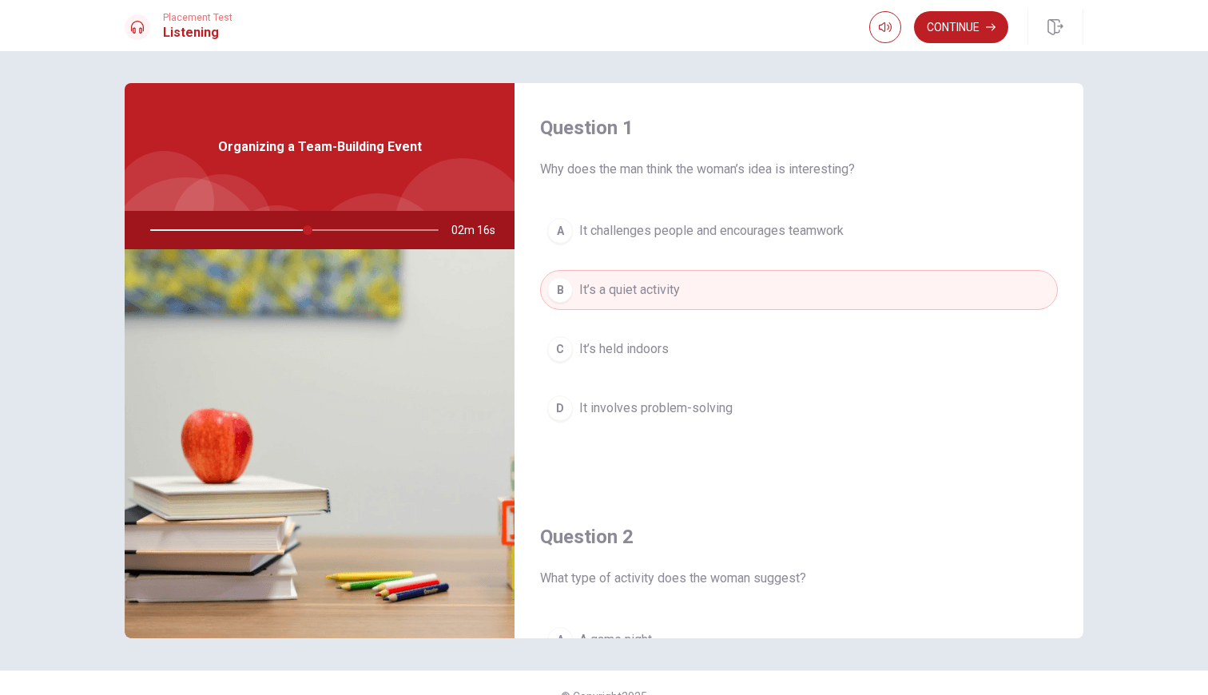
click at [681, 238] on span "It challenges people and encourages teamwork" at bounding box center [711, 230] width 265 height 19
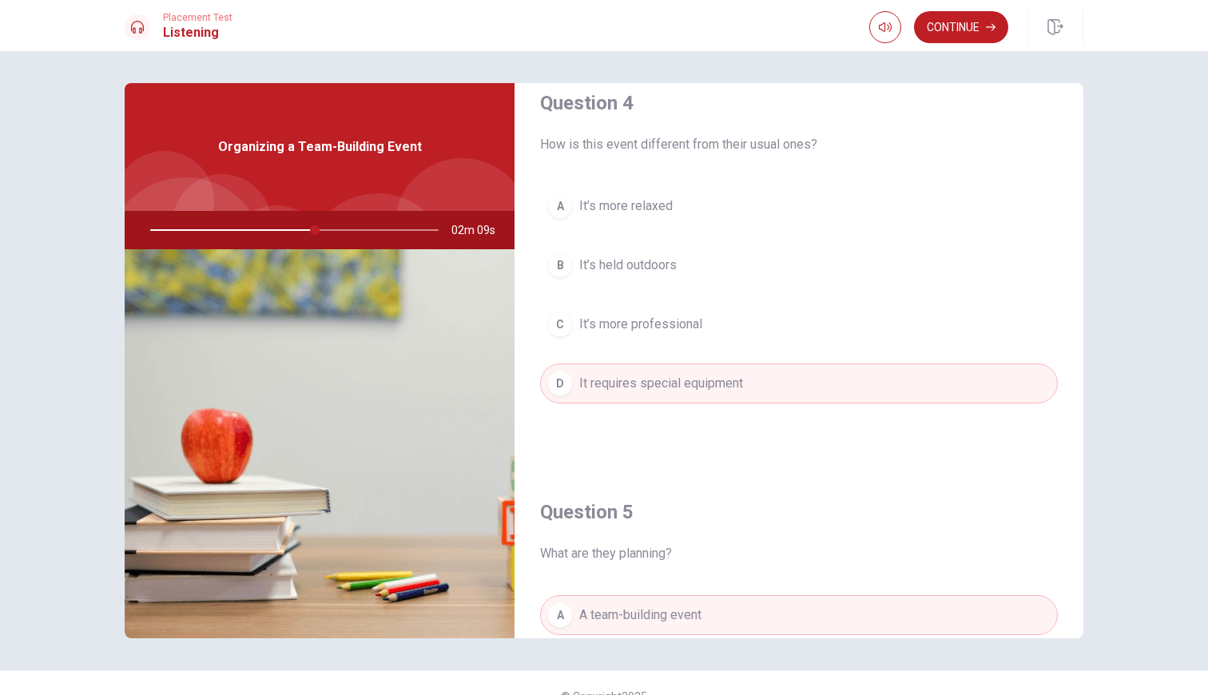
scroll to position [1248, 0]
click at [671, 153] on span "How is this event different from their usual ones?" at bounding box center [799, 149] width 518 height 19
click at [669, 269] on span "It’s held outdoors" at bounding box center [628, 270] width 98 height 19
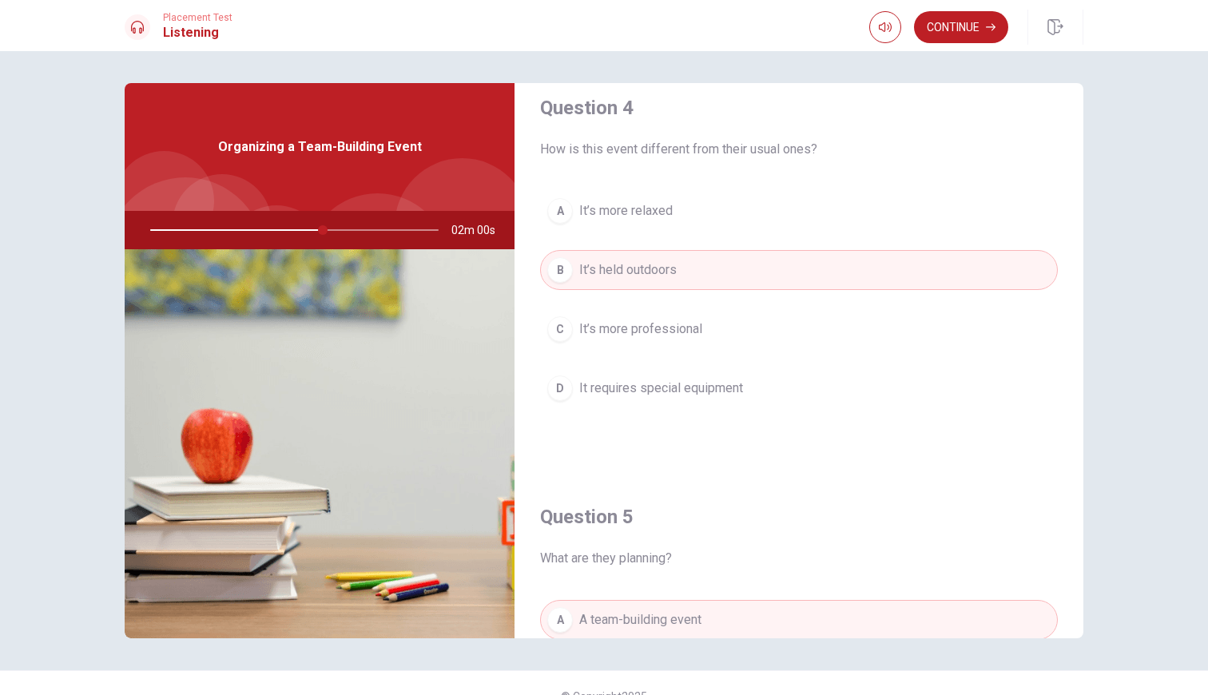
click at [320, 232] on div at bounding box center [291, 230] width 320 height 38
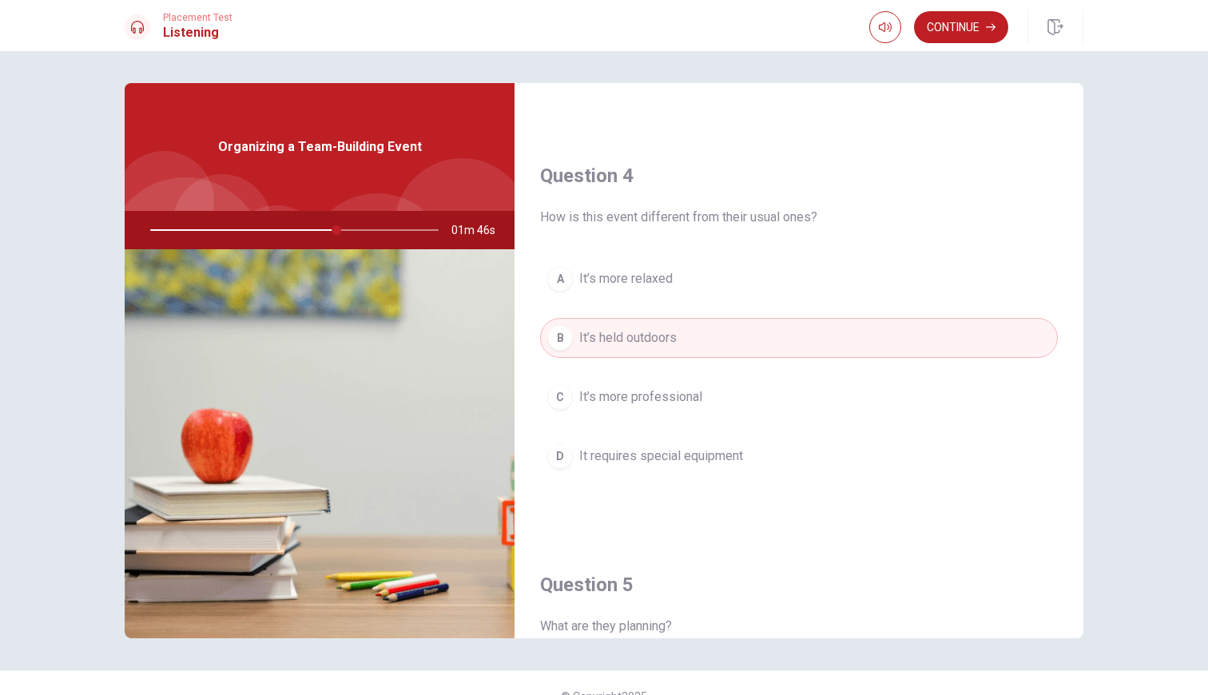
scroll to position [1172, 0]
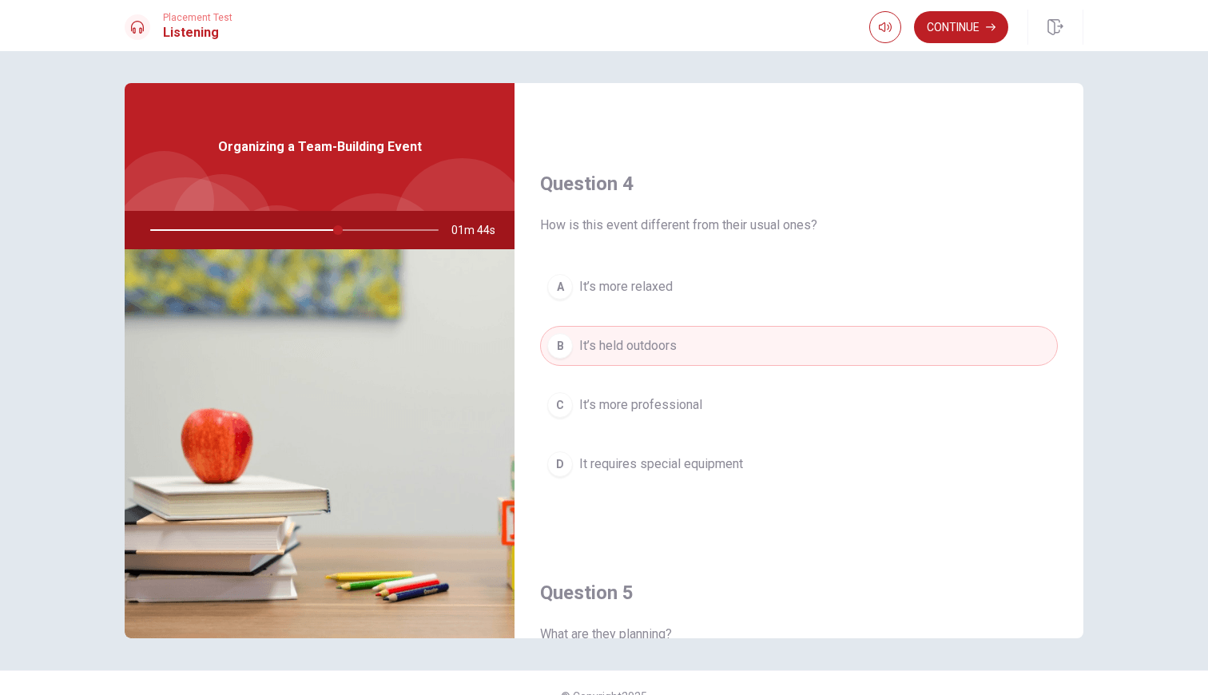
click at [630, 475] on button "D It requires special equipment" at bounding box center [799, 464] width 518 height 40
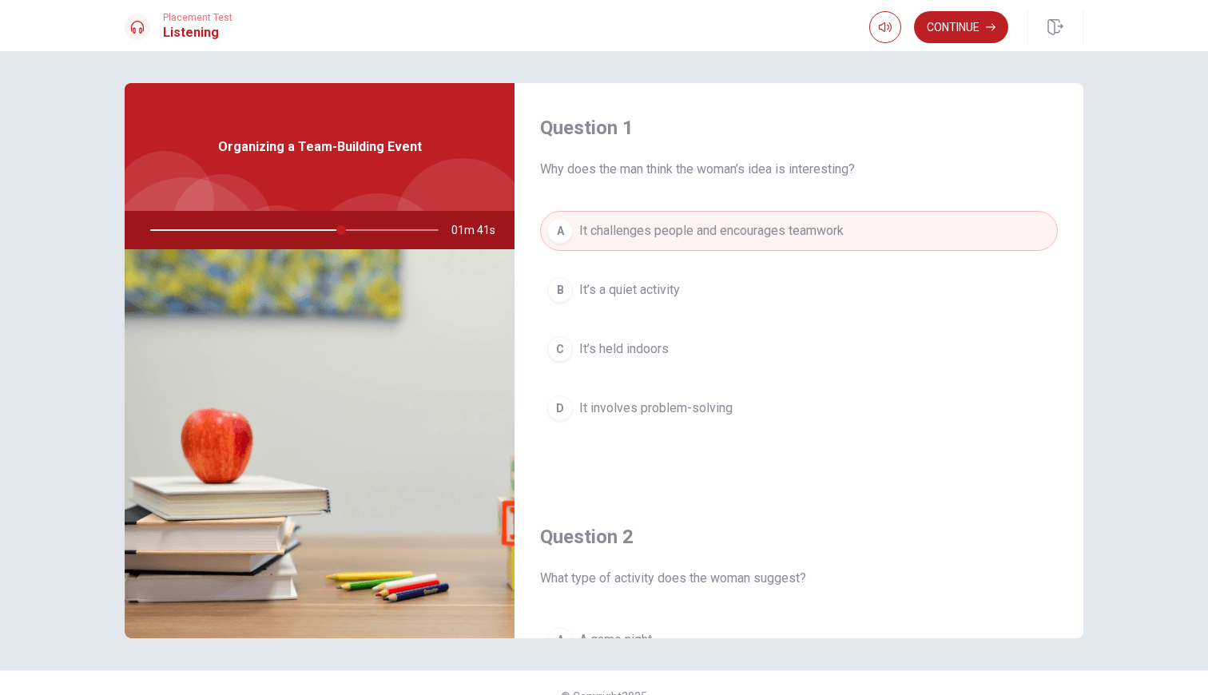
scroll to position [0, 0]
click at [960, 32] on button "Continue" at bounding box center [961, 27] width 94 height 32
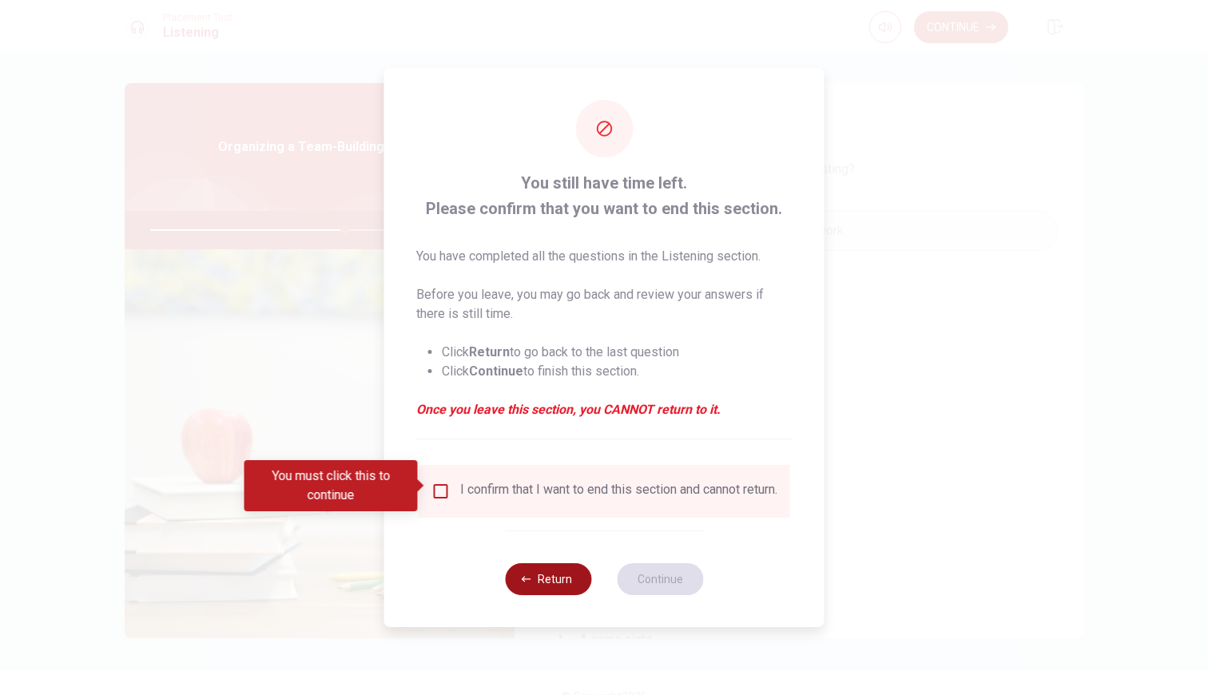
click at [564, 595] on button "Return" at bounding box center [548, 579] width 86 height 32
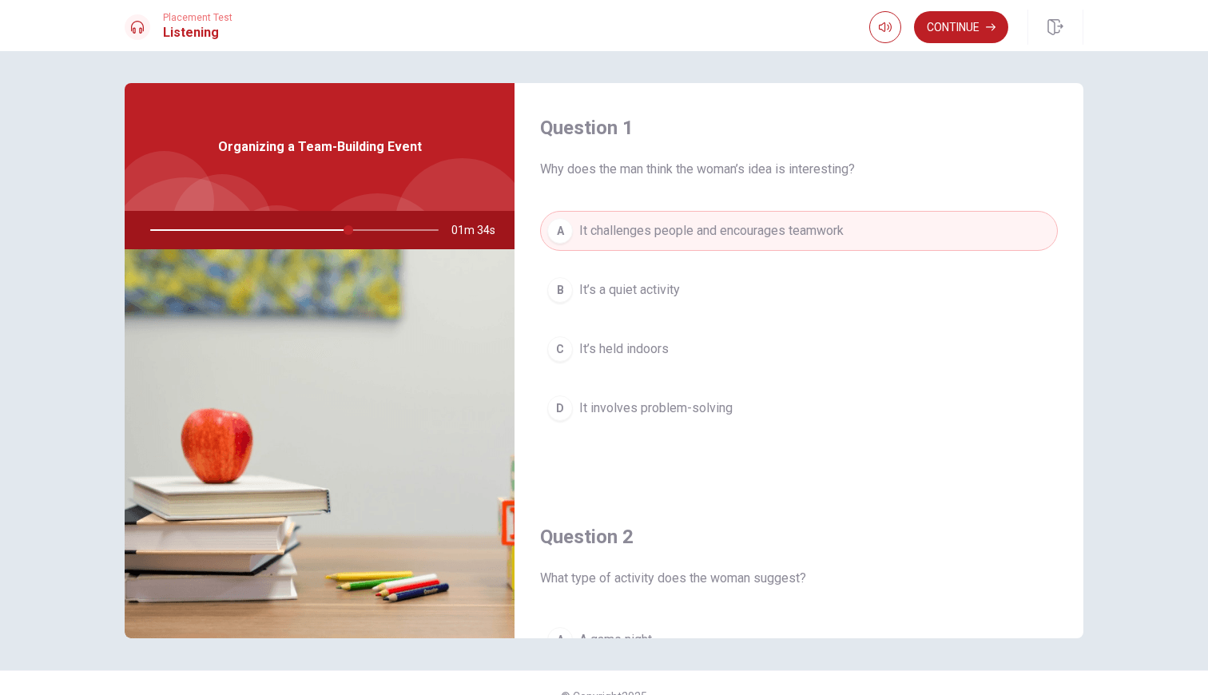
drag, startPoint x: 348, startPoint y: 232, endPoint x: 386, endPoint y: 232, distance: 37.6
click at [386, 232] on div at bounding box center [291, 230] width 320 height 38
click at [395, 232] on div at bounding box center [291, 230] width 320 height 38
click at [967, 27] on button "Continue" at bounding box center [961, 27] width 94 height 32
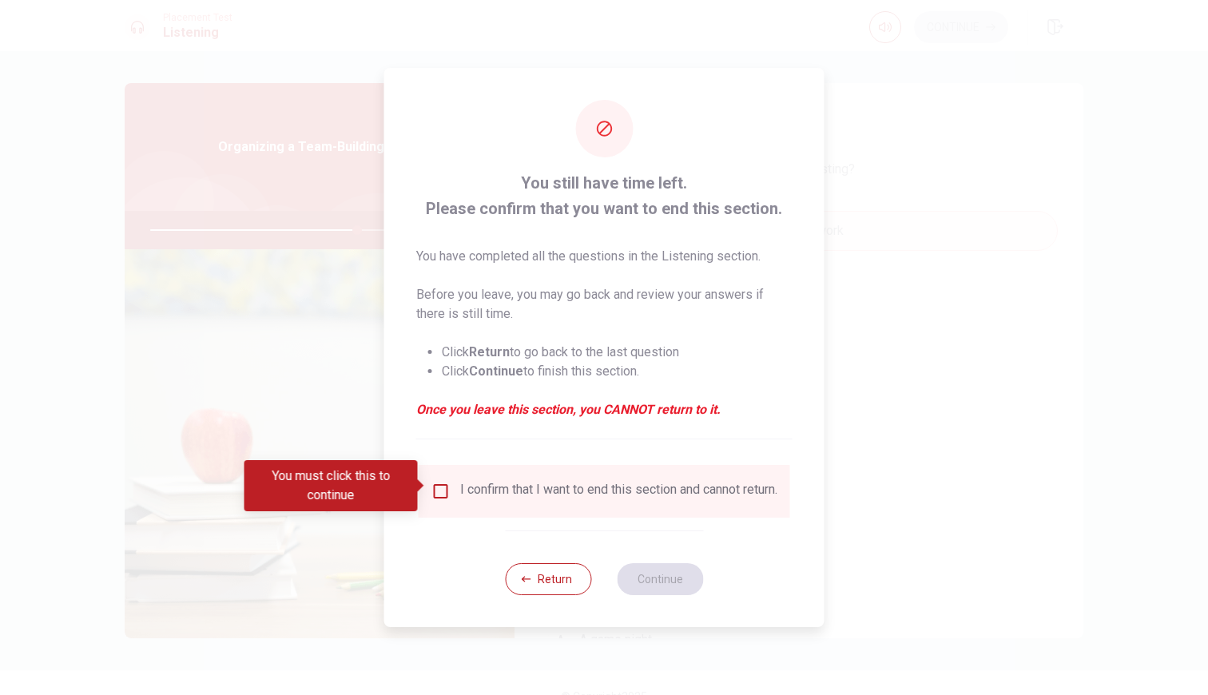
click at [513, 501] on div "I confirm that I want to end this section and cannot return." at bounding box center [618, 491] width 317 height 19
click at [501, 494] on div "I confirm that I want to end this section and cannot return." at bounding box center [618, 491] width 317 height 19
click at [433, 496] on div "I confirm that I want to end this section and cannot return." at bounding box center [605, 491] width 346 height 19
click at [437, 491] on input "You must click this to continue" at bounding box center [441, 491] width 19 height 19
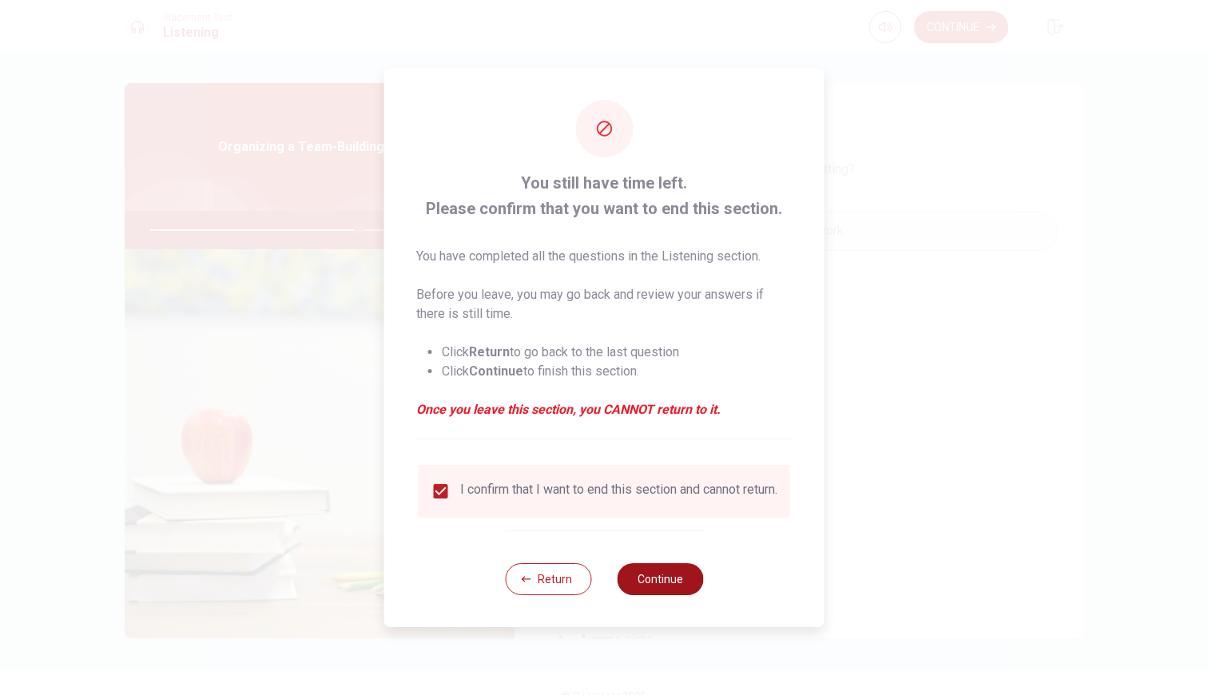
click at [652, 586] on button "Continue" at bounding box center [660, 579] width 86 height 32
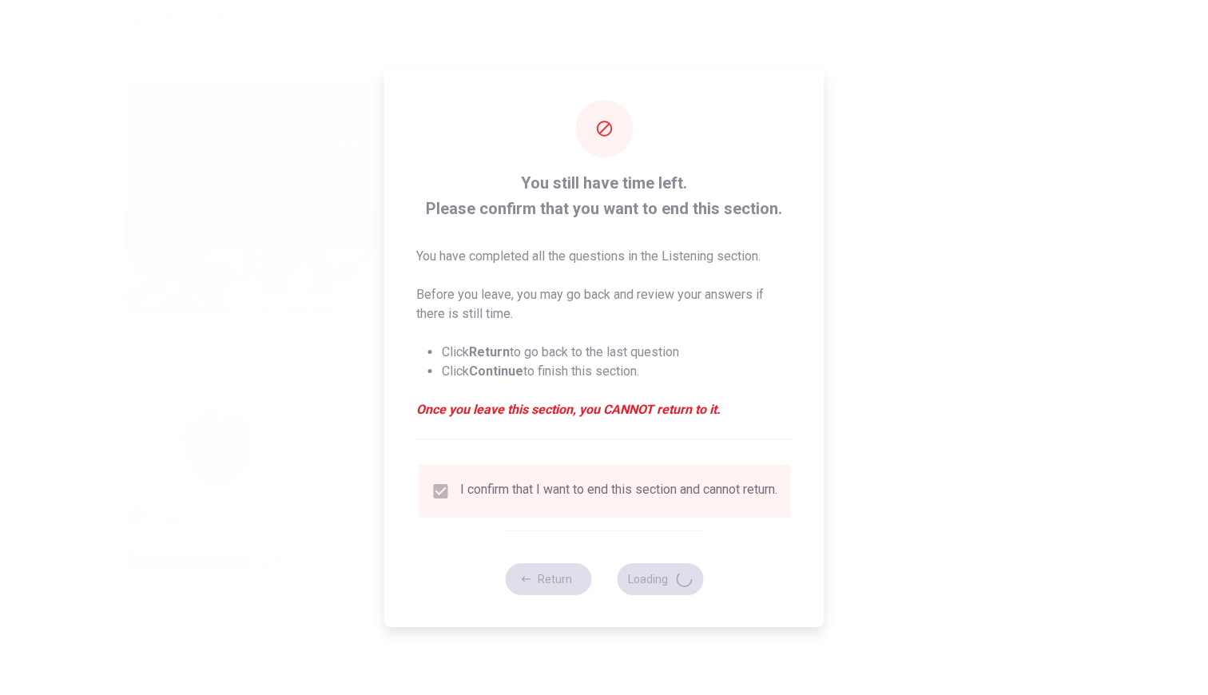
type input "73"
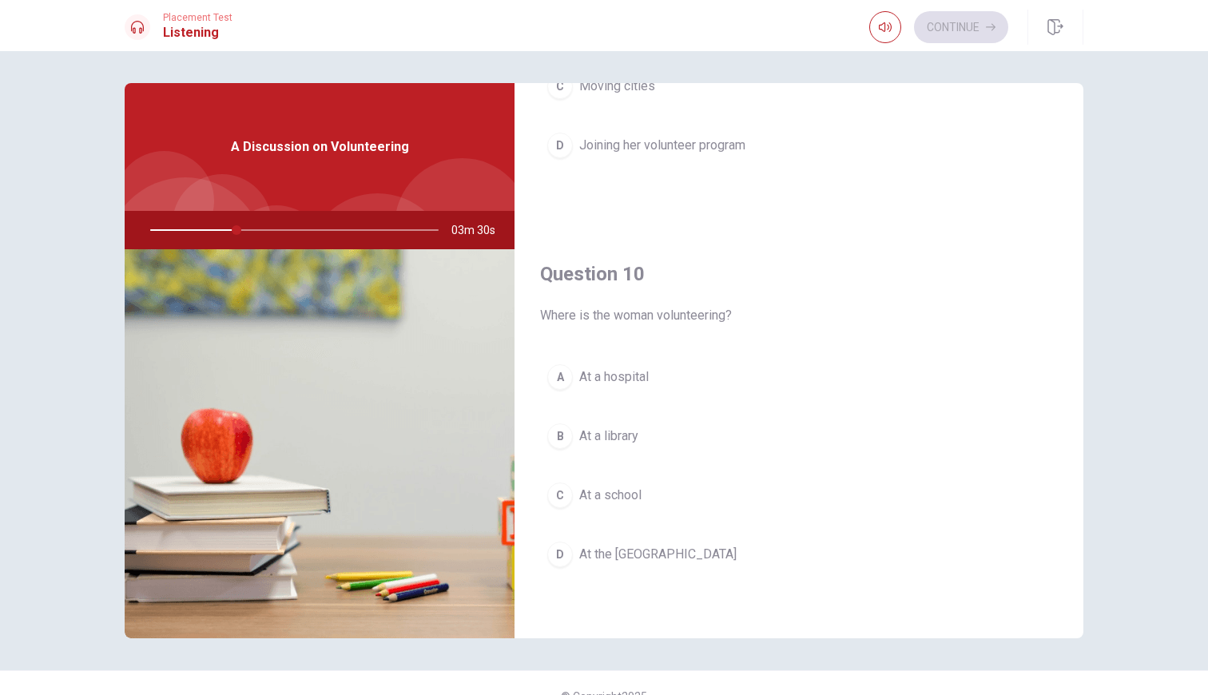
scroll to position [1491, 0]
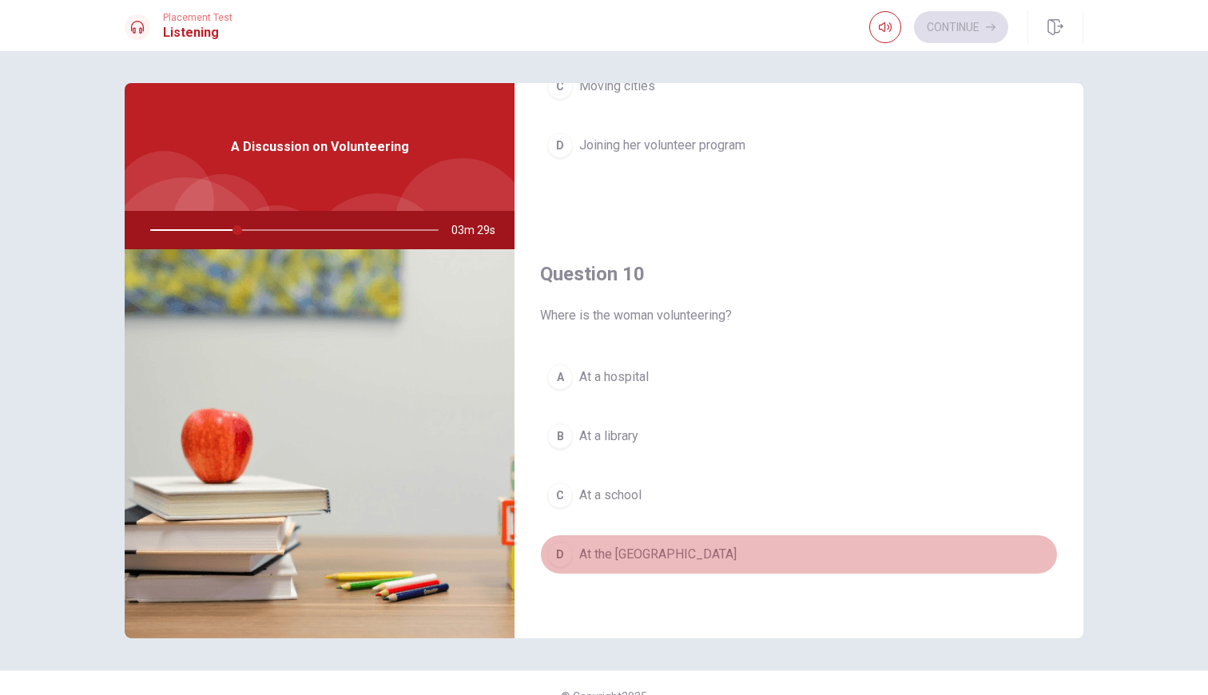
click at [679, 547] on span "At the [GEOGRAPHIC_DATA]" at bounding box center [657, 554] width 157 height 19
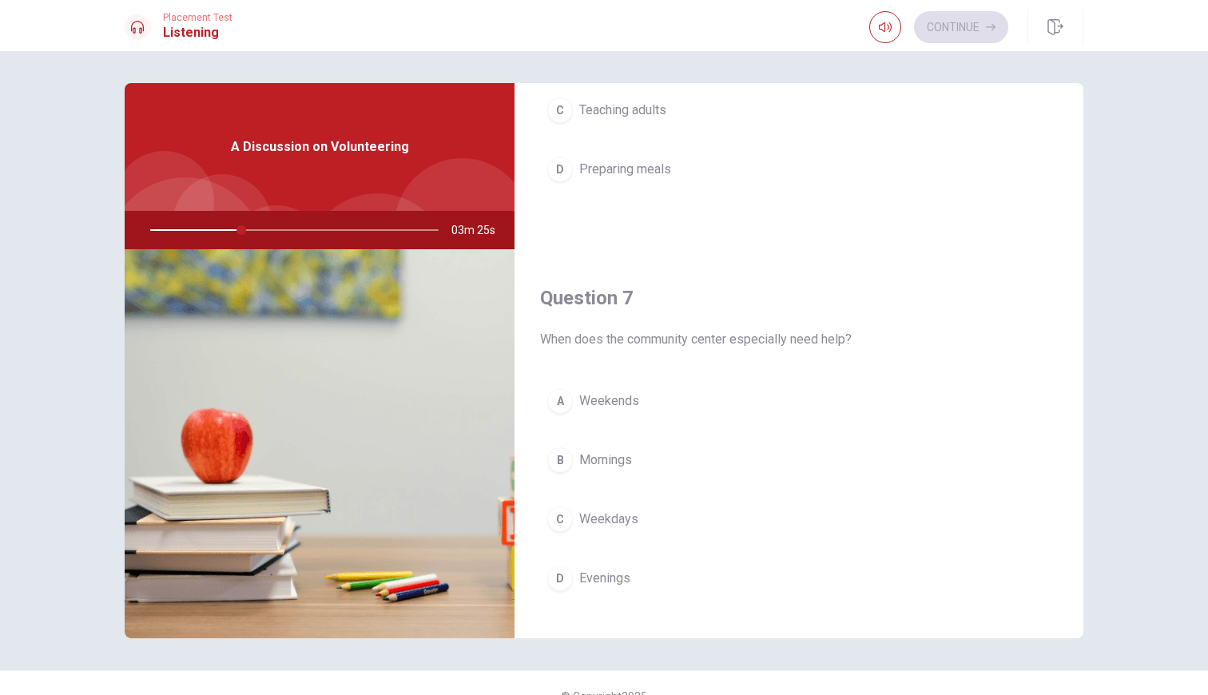
scroll to position [269, 0]
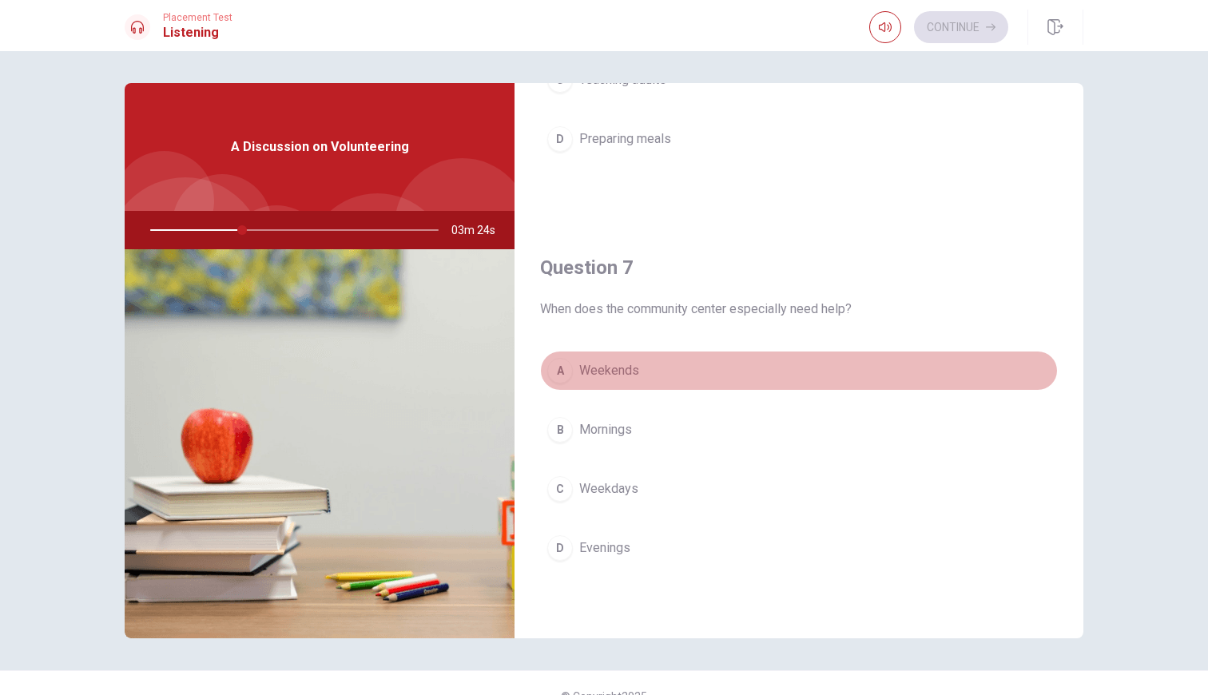
click at [632, 368] on span "Weekends" at bounding box center [609, 370] width 60 height 19
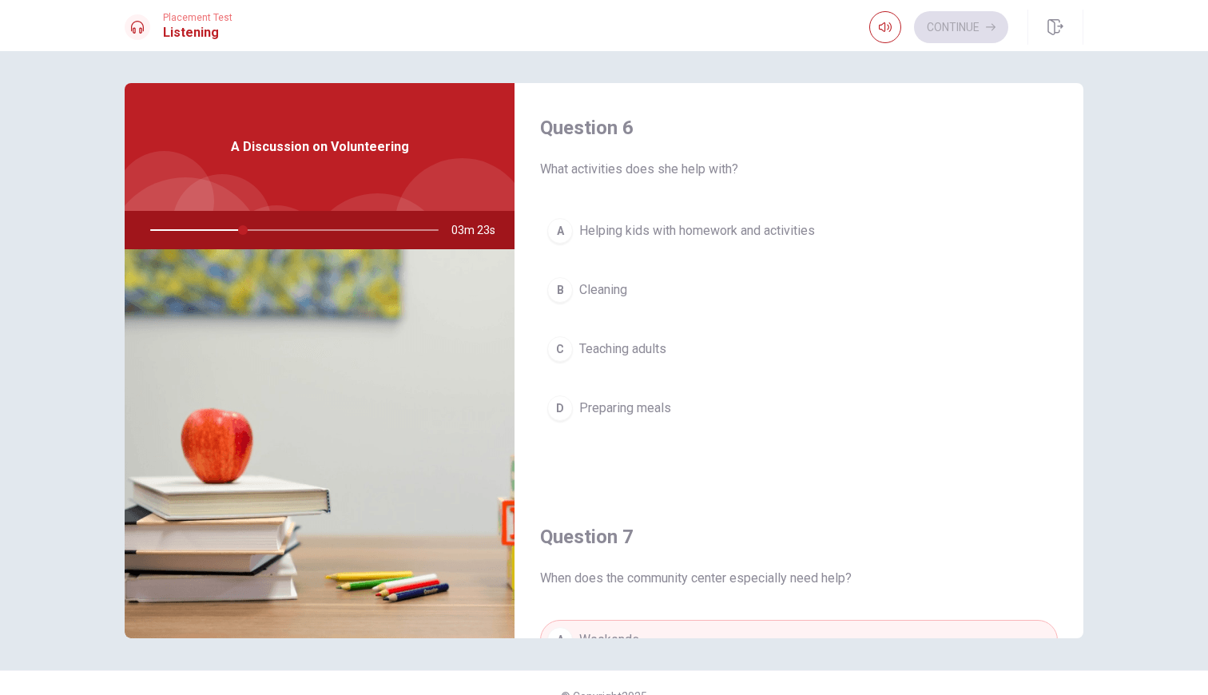
scroll to position [0, 0]
click at [643, 245] on button "A Helping kids with homework and activities" at bounding box center [799, 231] width 518 height 40
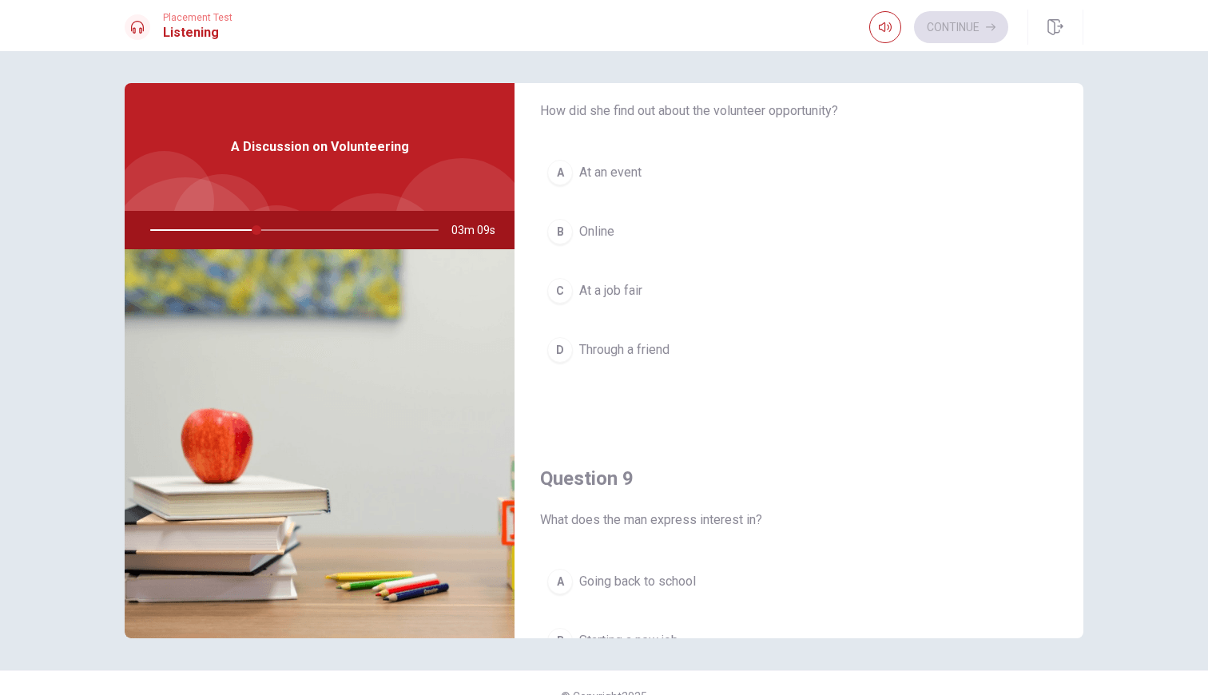
scroll to position [870, 0]
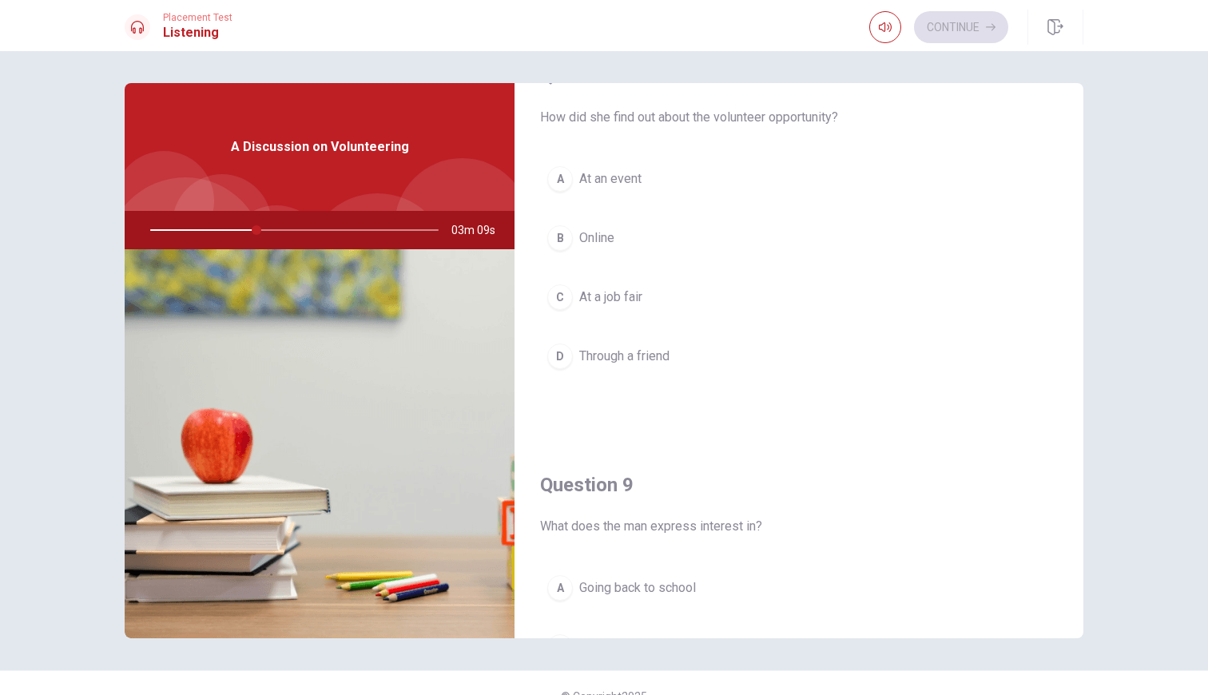
click at [618, 241] on button "B Online" at bounding box center [799, 238] width 518 height 40
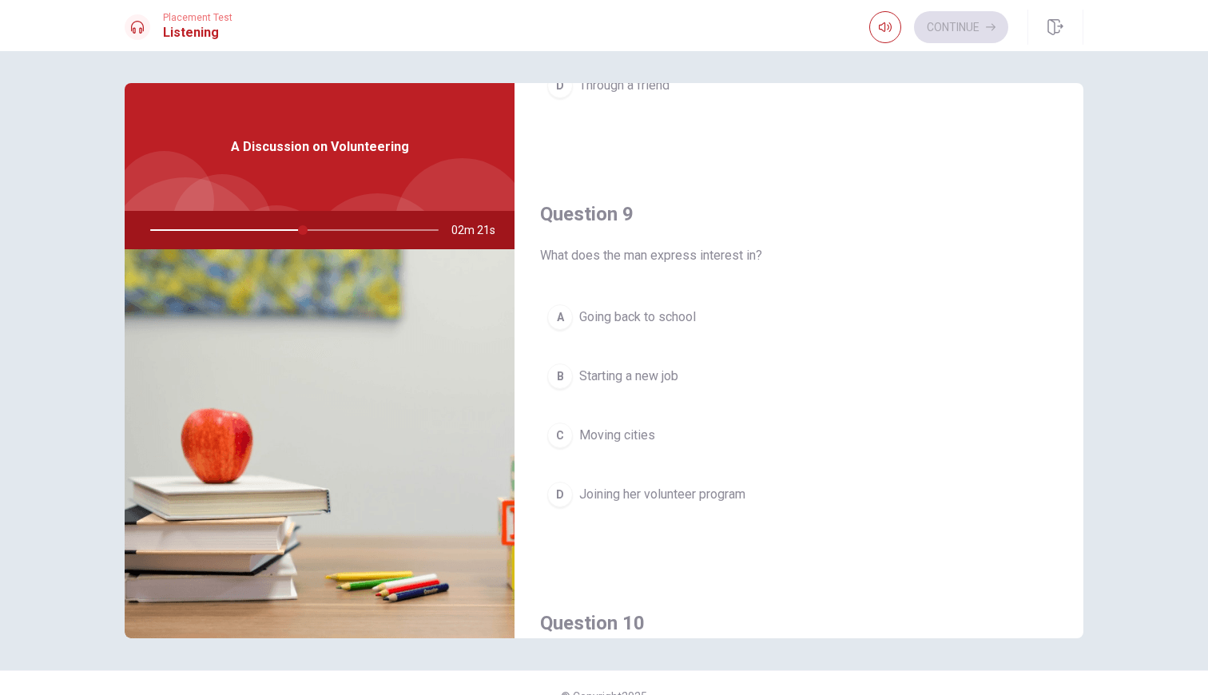
scroll to position [1145, 0]
click at [675, 492] on span "Joining her volunteer program" at bounding box center [662, 490] width 166 height 19
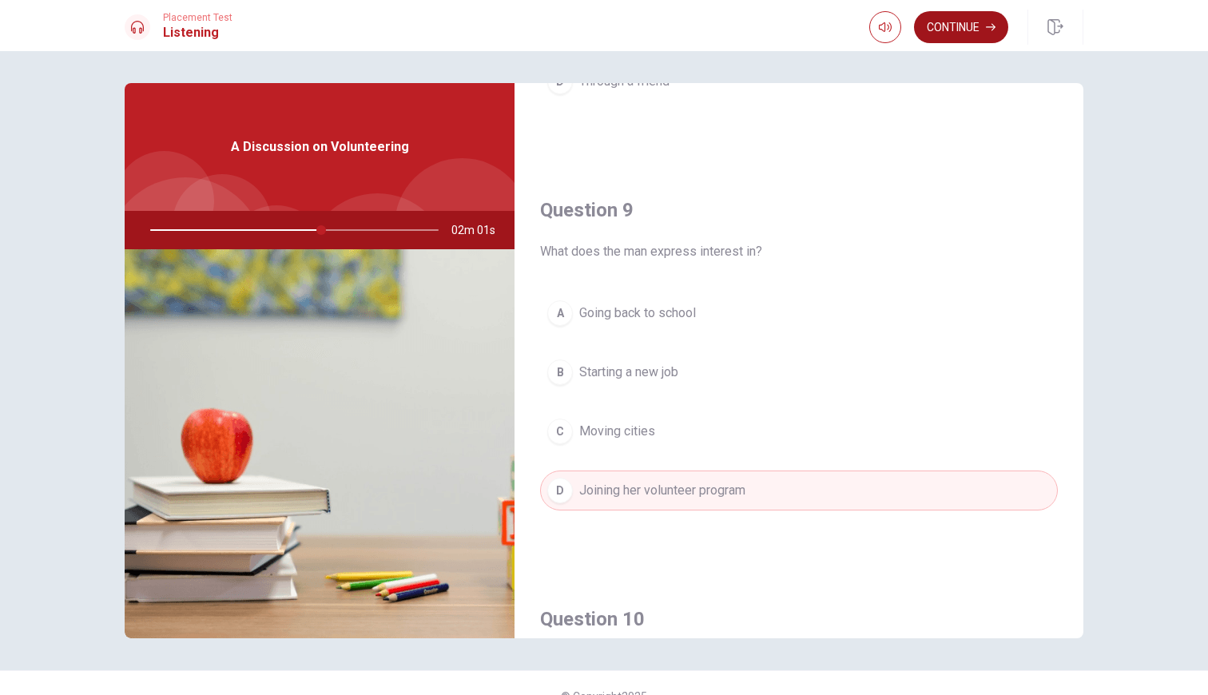
click at [950, 27] on button "Continue" at bounding box center [961, 27] width 94 height 32
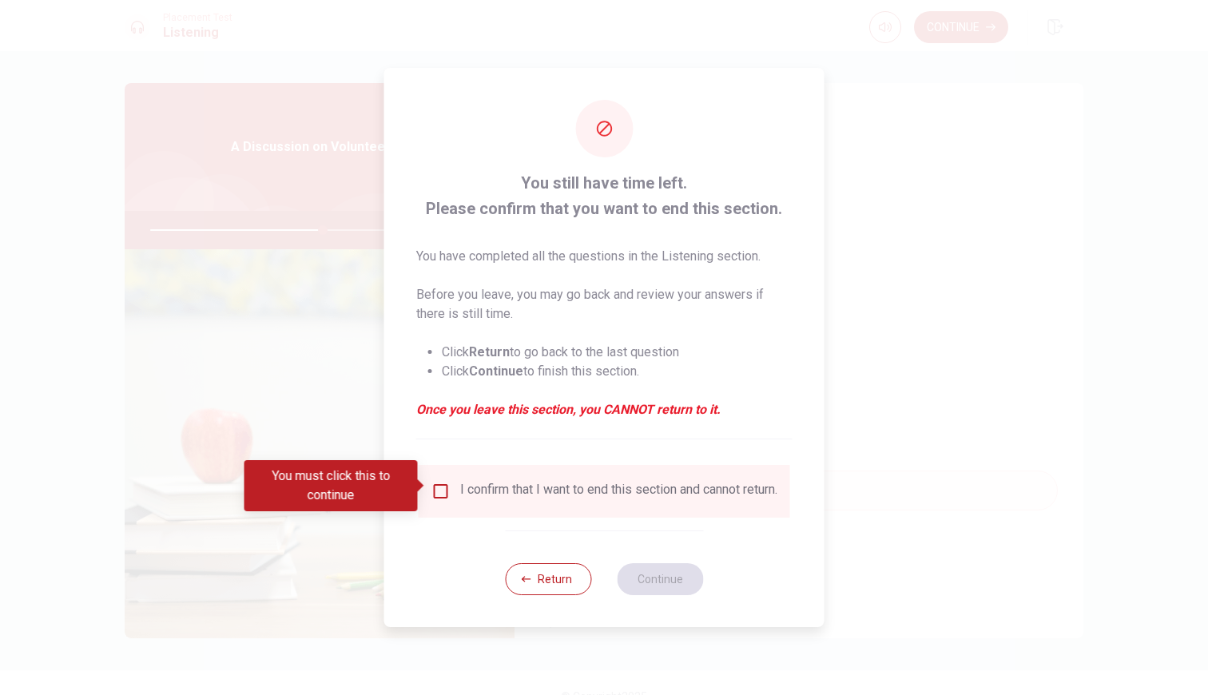
click at [535, 485] on div "I confirm that I want to end this section and cannot return." at bounding box center [618, 491] width 317 height 19
click at [442, 492] on input "You must click this to continue" at bounding box center [441, 491] width 19 height 19
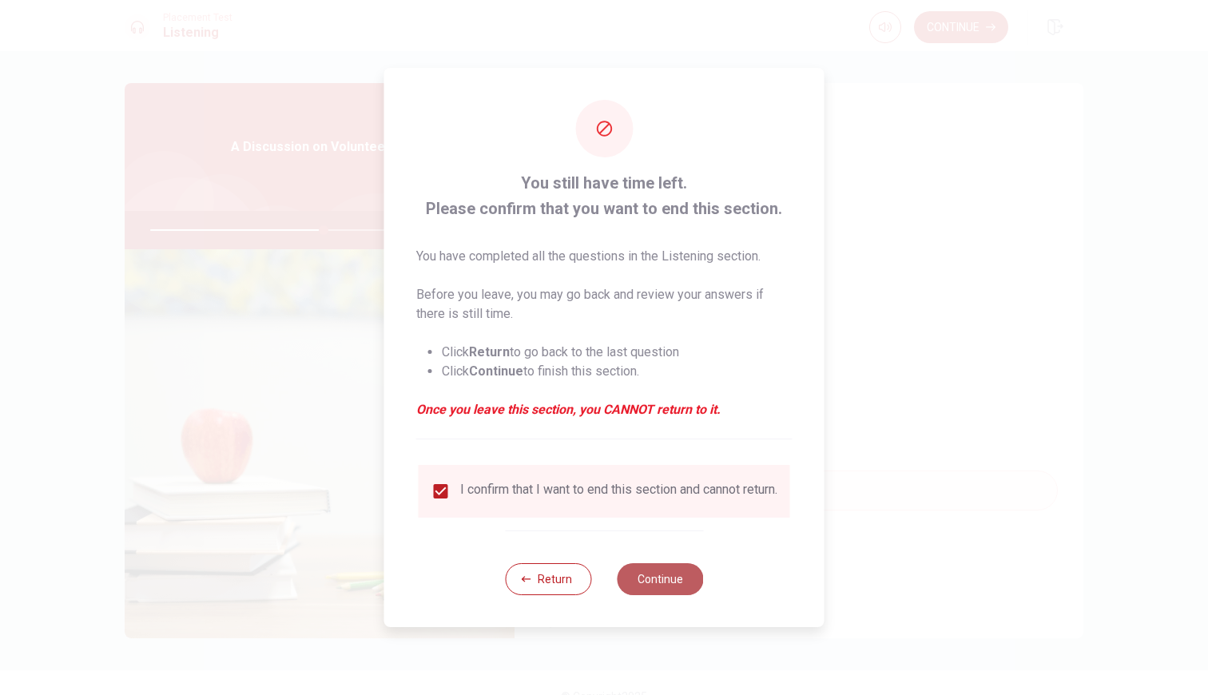
click at [639, 575] on button "Continue" at bounding box center [660, 579] width 86 height 32
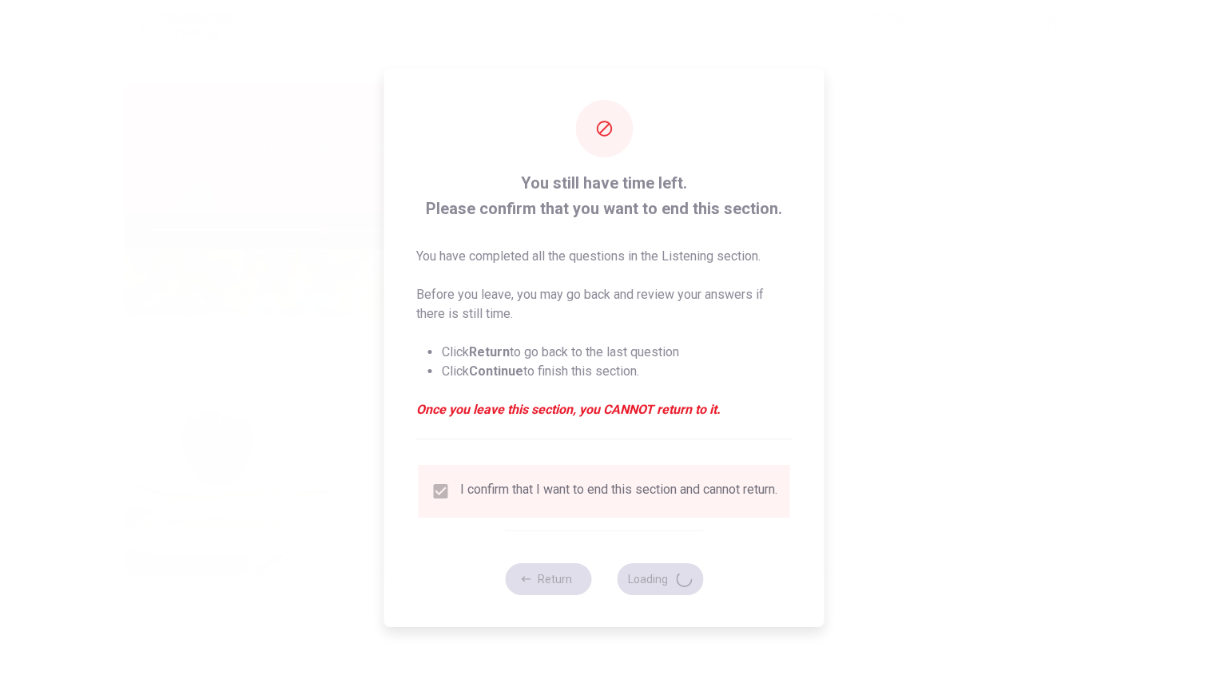
type input "61"
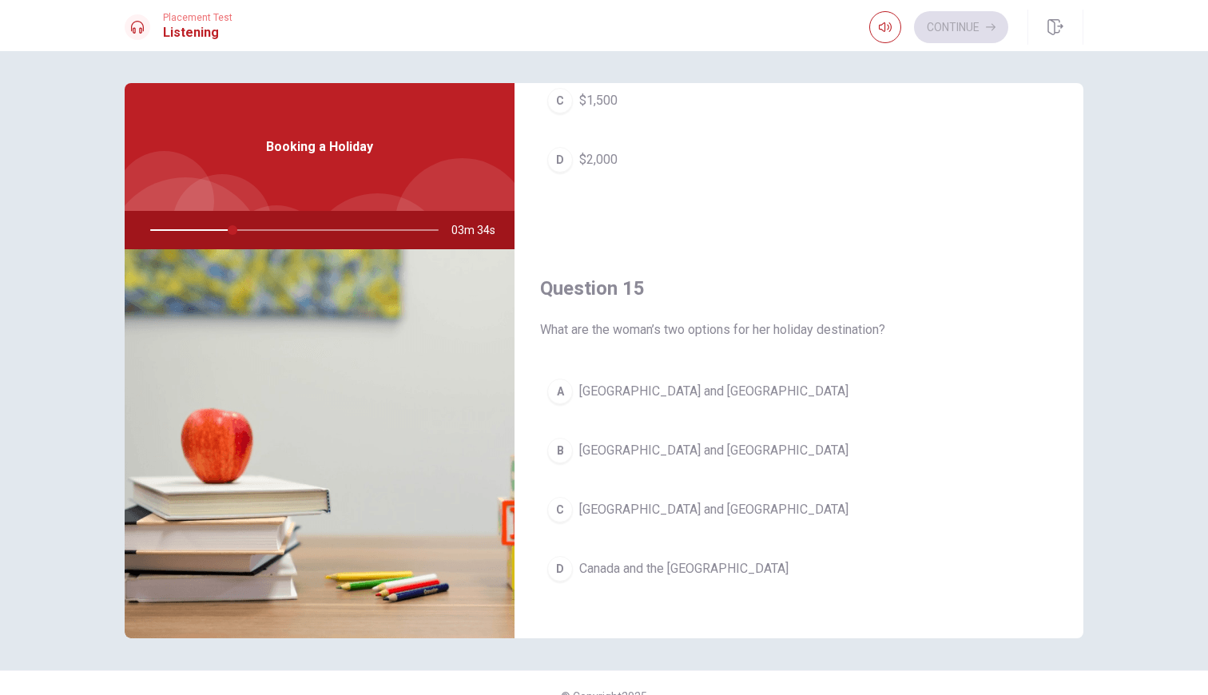
scroll to position [1471, 0]
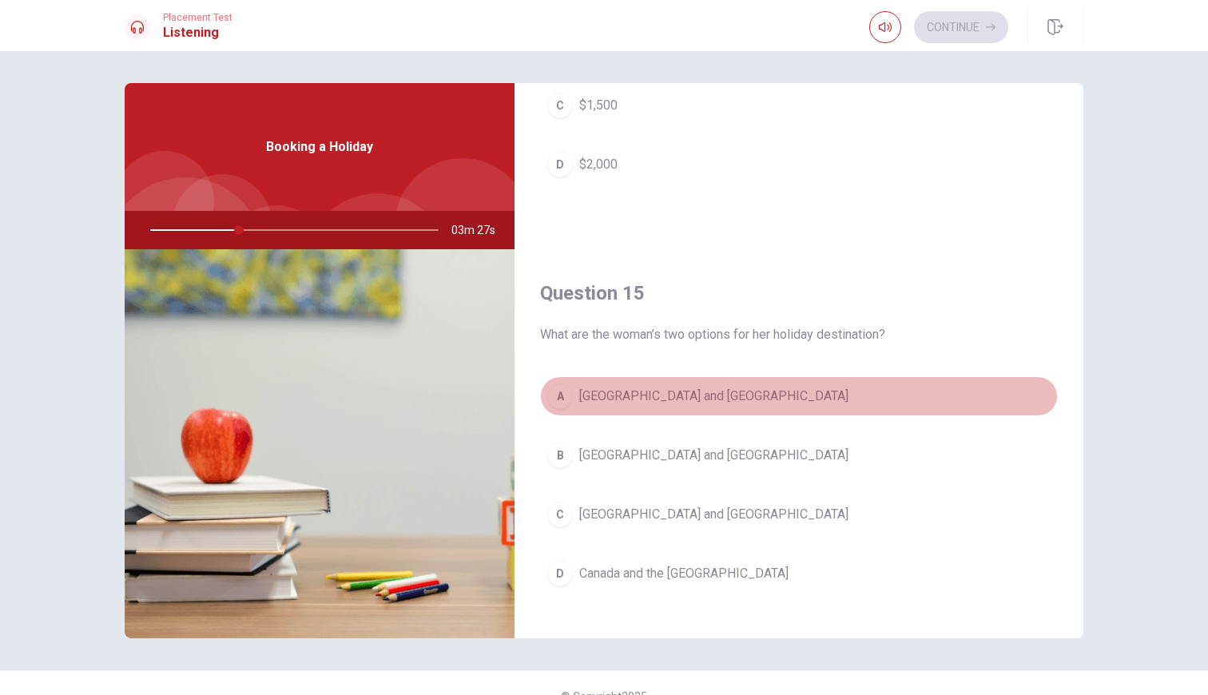
click at [672, 403] on button "A [GEOGRAPHIC_DATA] and [GEOGRAPHIC_DATA]" at bounding box center [799, 396] width 518 height 40
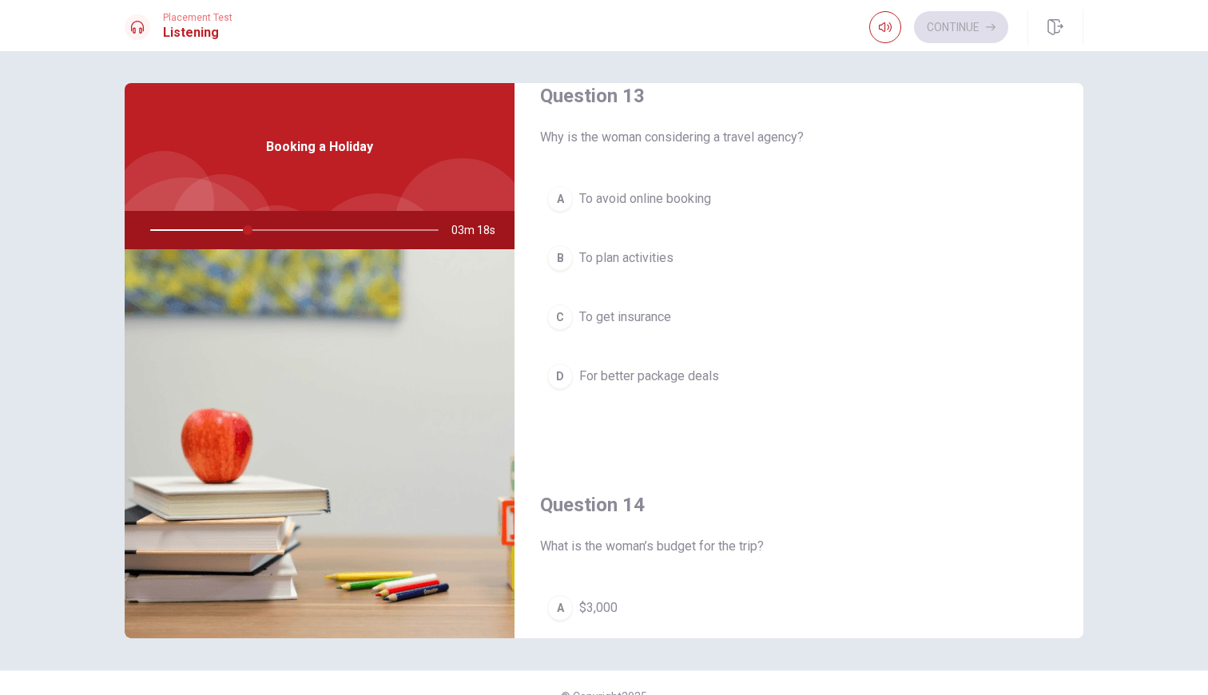
scroll to position [834, 0]
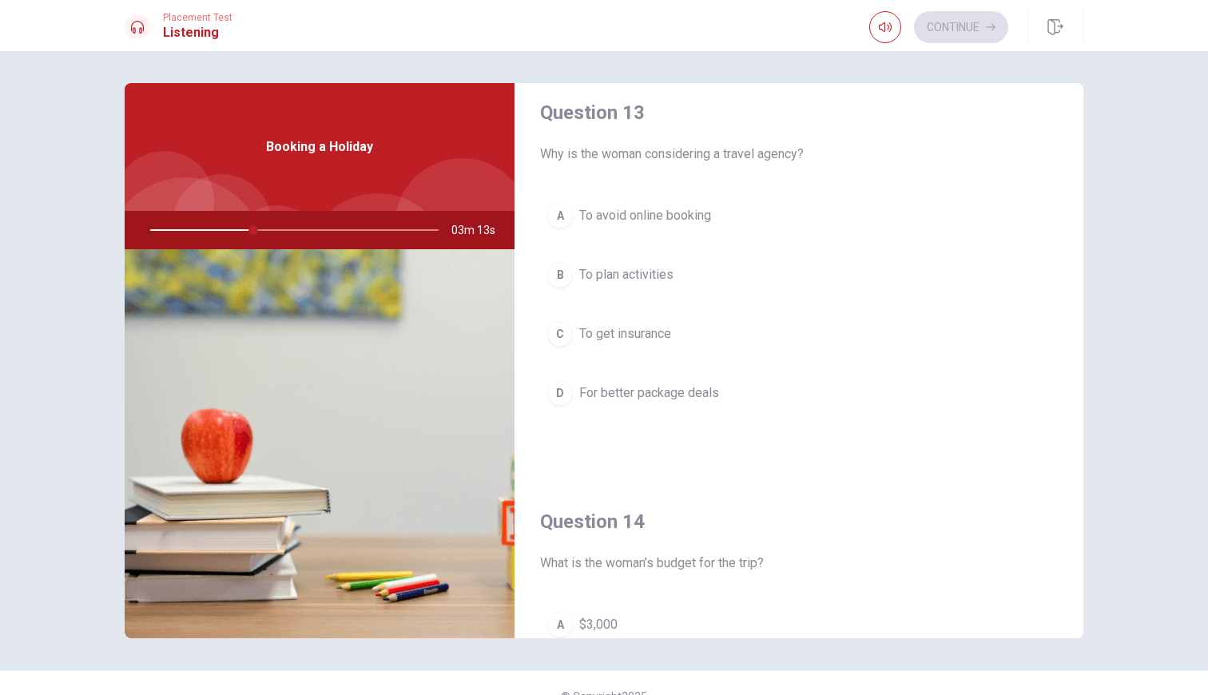
click at [693, 401] on span "For better package deals" at bounding box center [649, 393] width 140 height 19
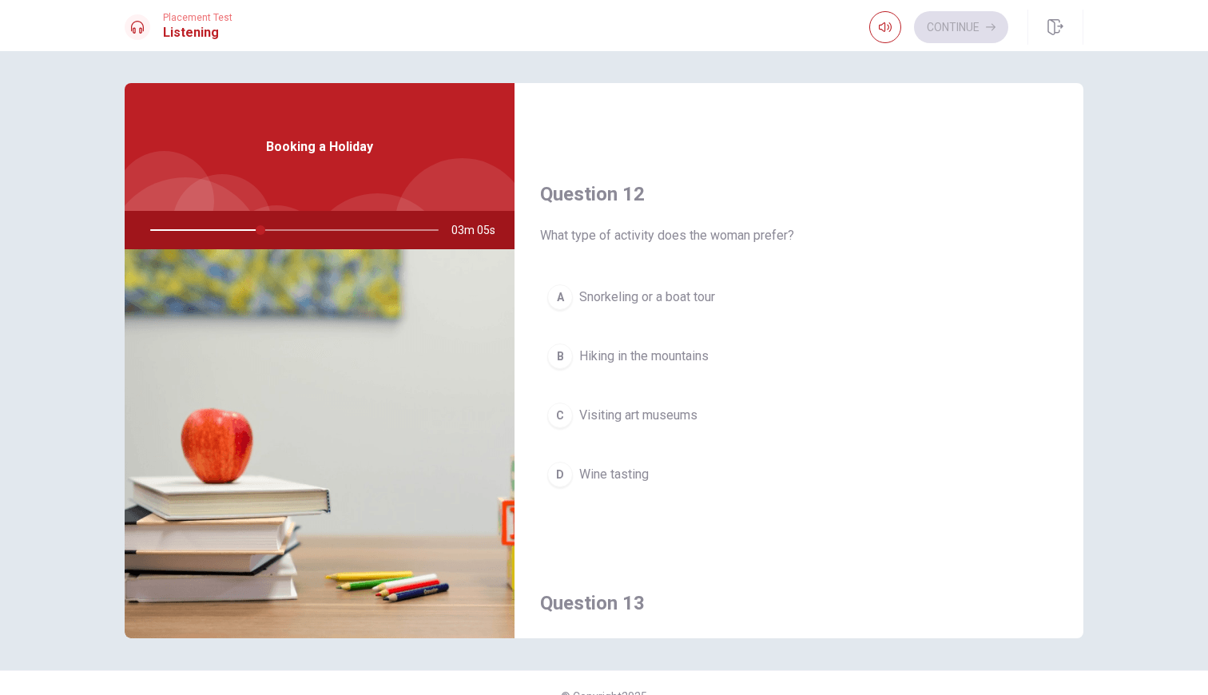
scroll to position [341, 0]
click at [671, 311] on button "A Snorkeling or a boat tour" at bounding box center [799, 299] width 518 height 40
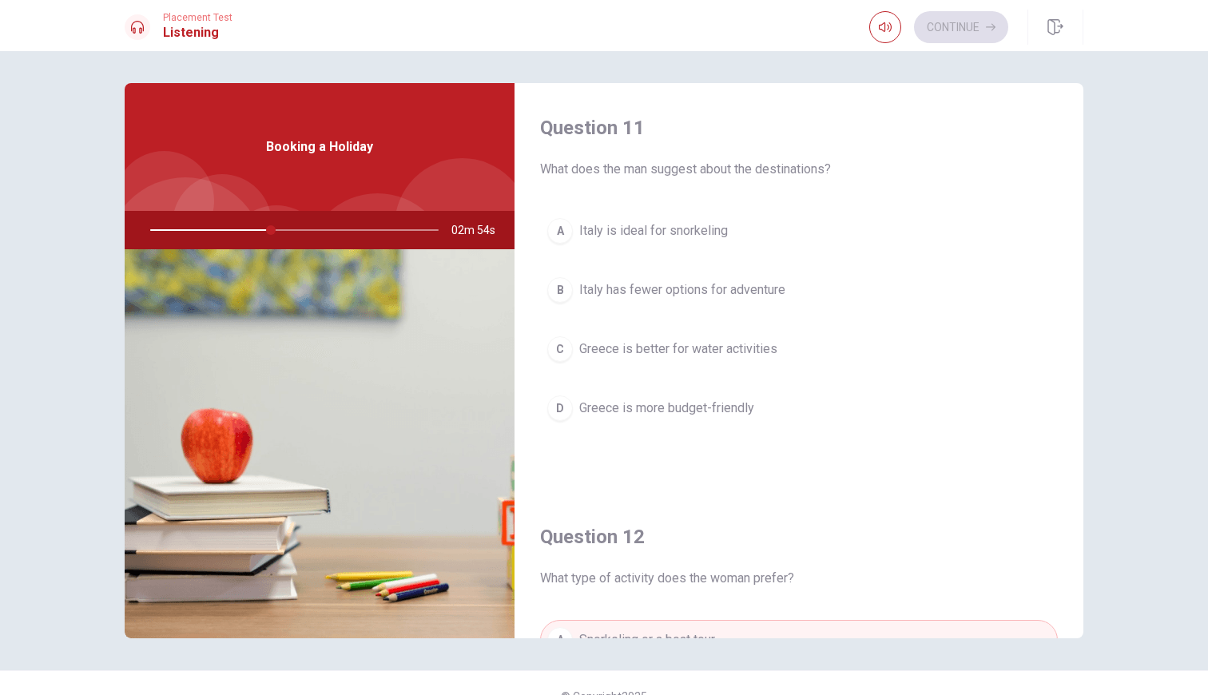
scroll to position [0, 0]
click at [653, 355] on span "Greece is better for water activities" at bounding box center [678, 349] width 198 height 19
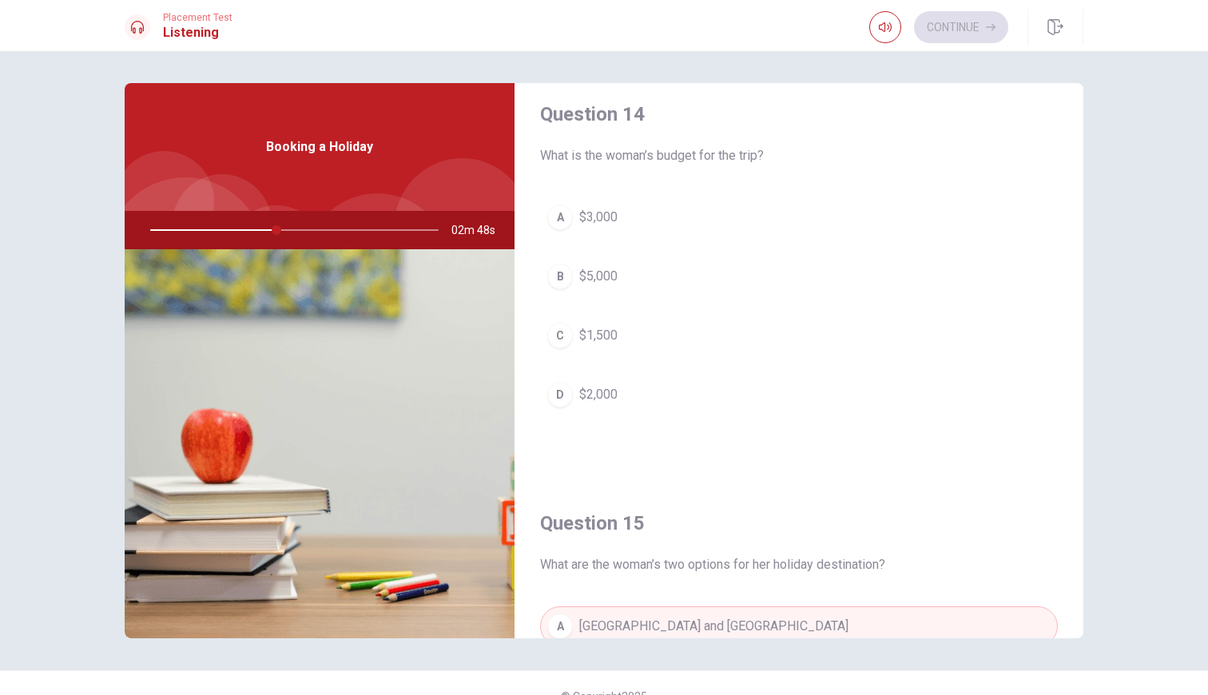
scroll to position [1249, 0]
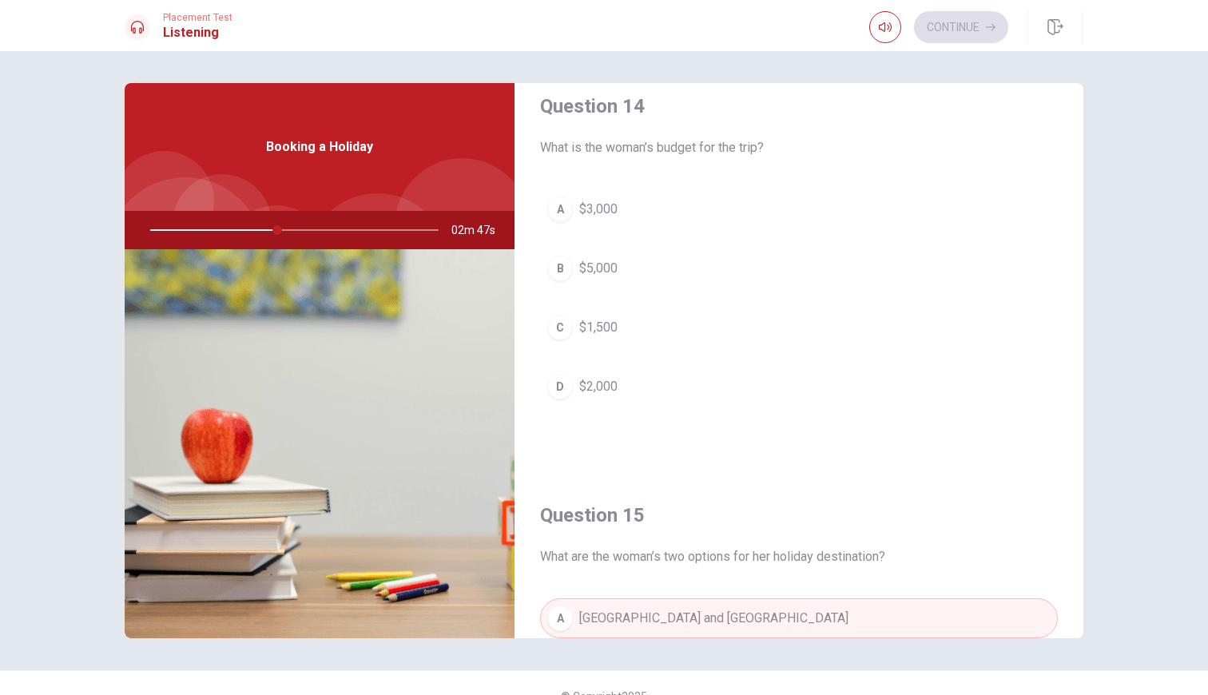
click at [608, 400] on button "D $2,000" at bounding box center [799, 387] width 518 height 40
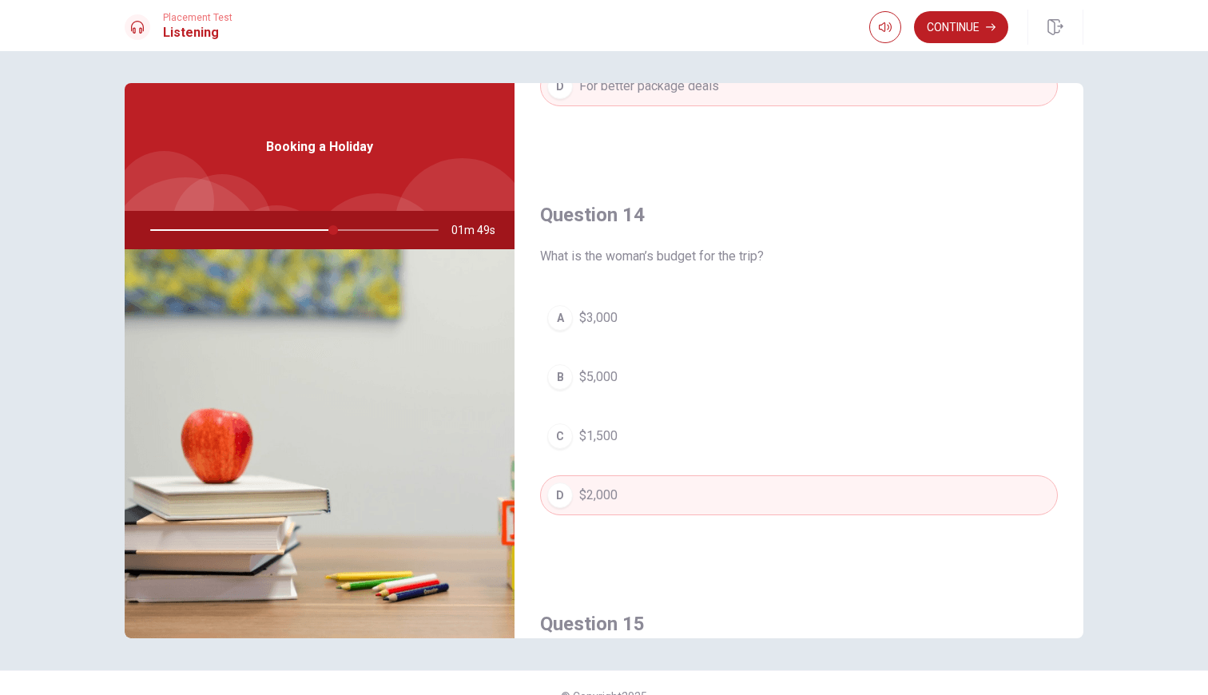
scroll to position [1149, 0]
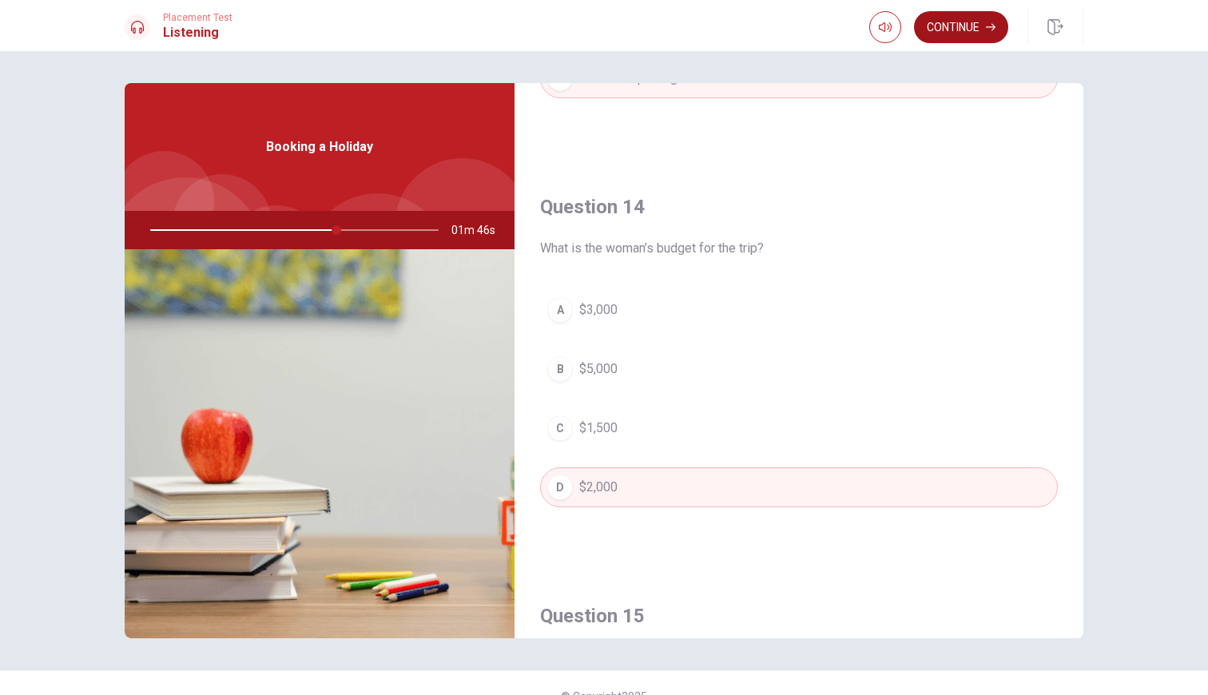
click at [936, 30] on button "Continue" at bounding box center [961, 27] width 94 height 32
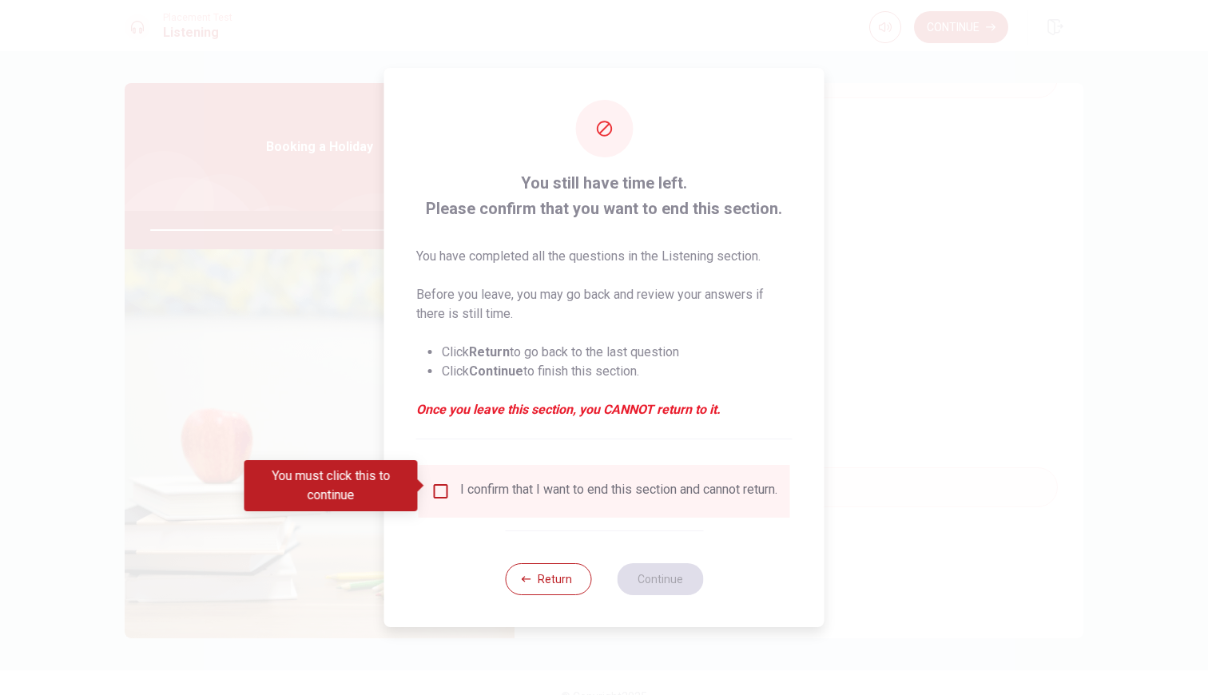
click at [530, 476] on div "I confirm that I want to end this section and cannot return." at bounding box center [605, 491] width 372 height 53
click at [525, 488] on div "I confirm that I want to end this section and cannot return." at bounding box center [618, 491] width 317 height 19
click at [439, 495] on input "You must click this to continue" at bounding box center [441, 491] width 19 height 19
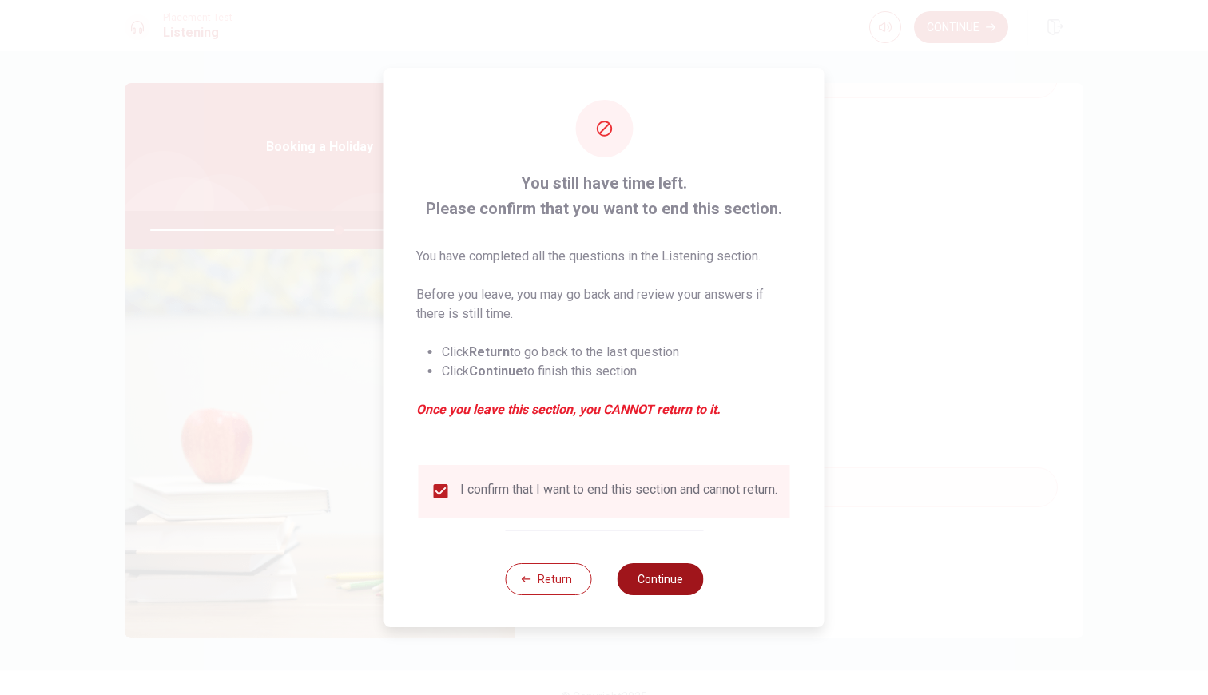
click at [670, 578] on button "Continue" at bounding box center [660, 579] width 86 height 32
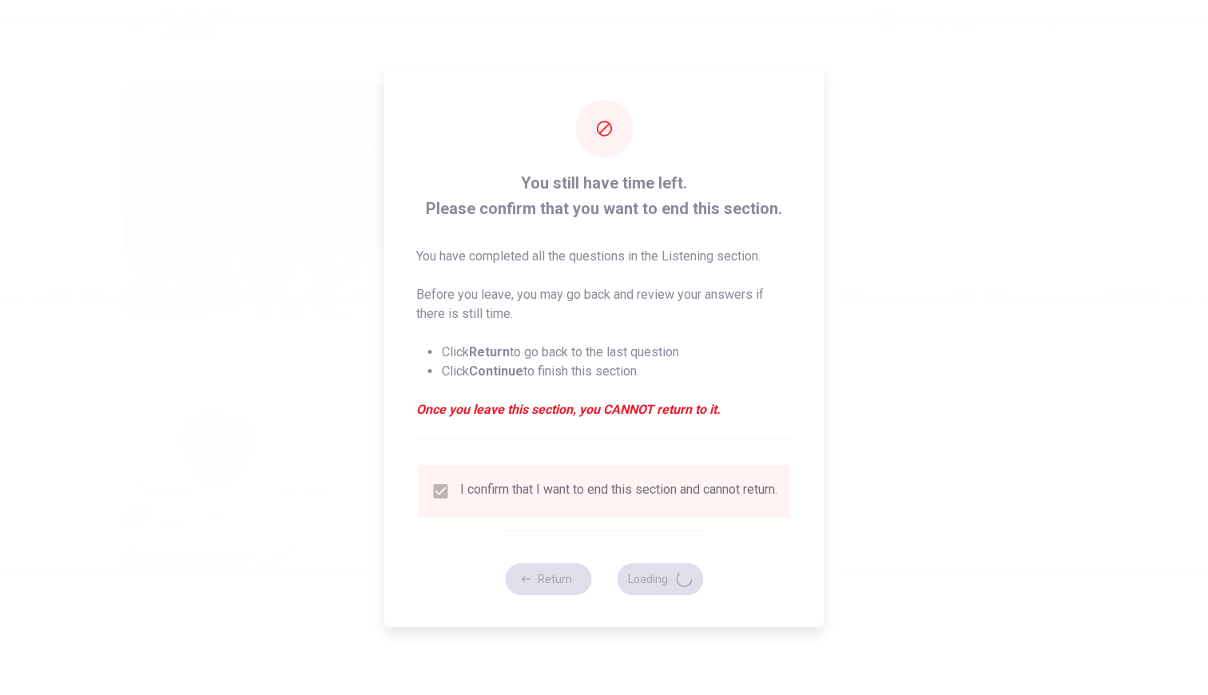
type input "66"
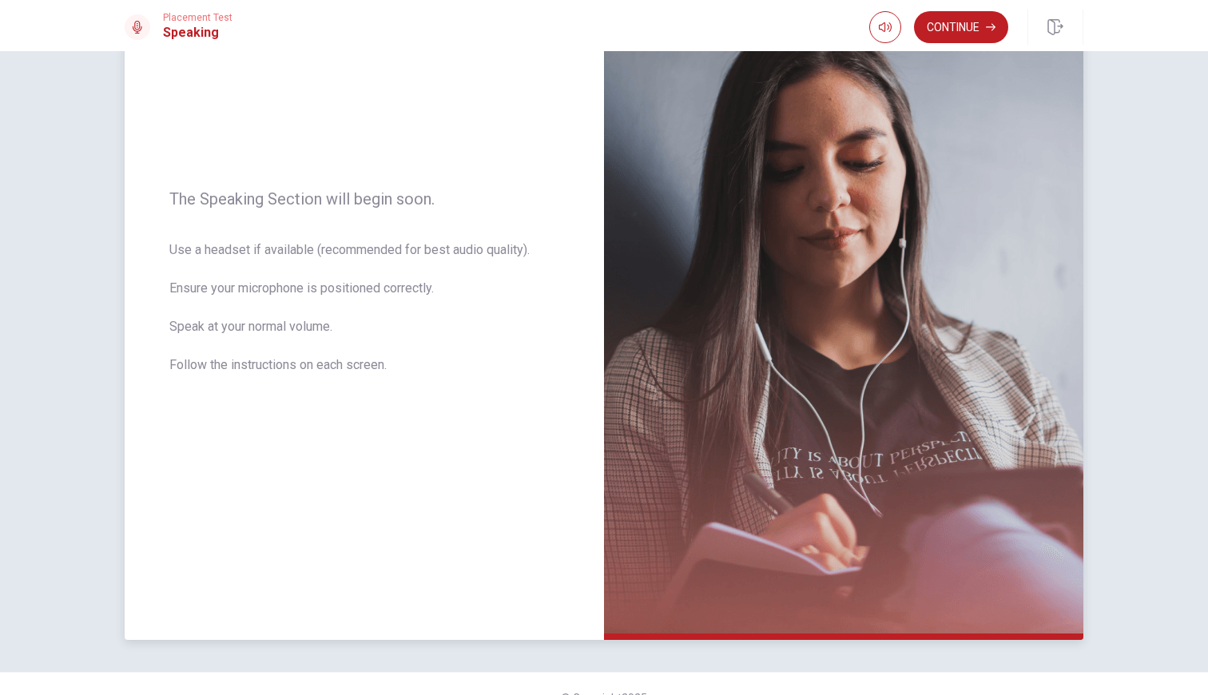
scroll to position [119, 0]
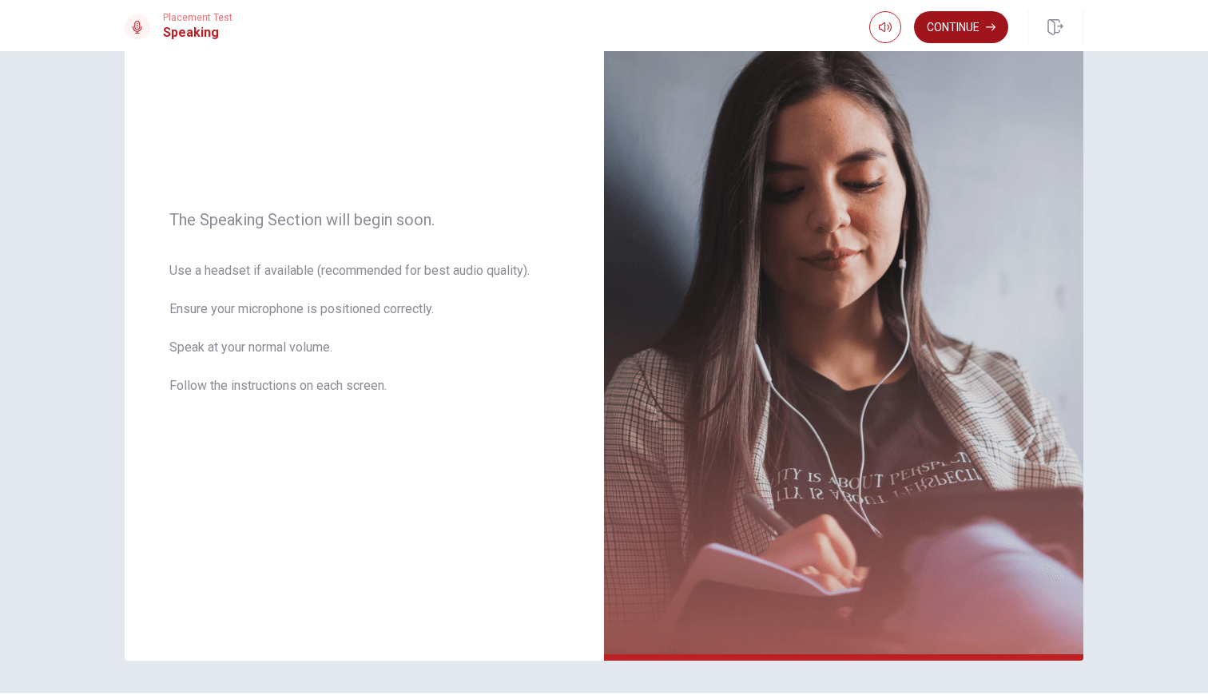
click at [976, 33] on button "Continue" at bounding box center [961, 27] width 94 height 32
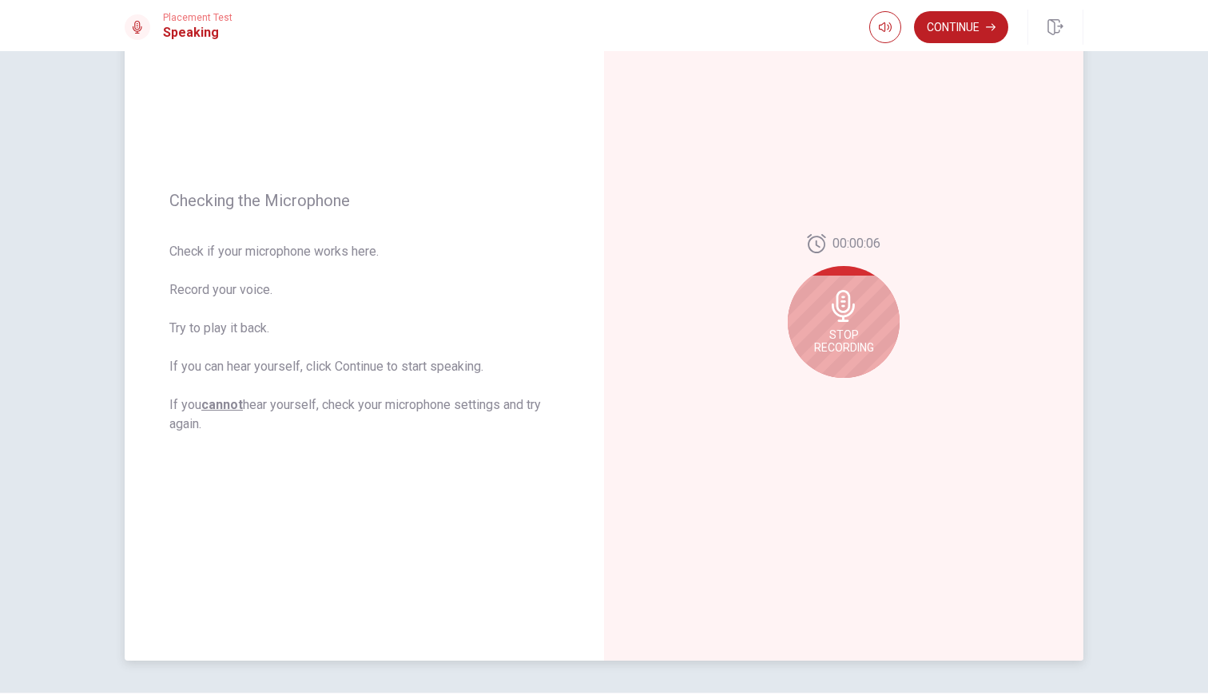
click at [850, 326] on div "Stop Recording" at bounding box center [844, 322] width 112 height 112
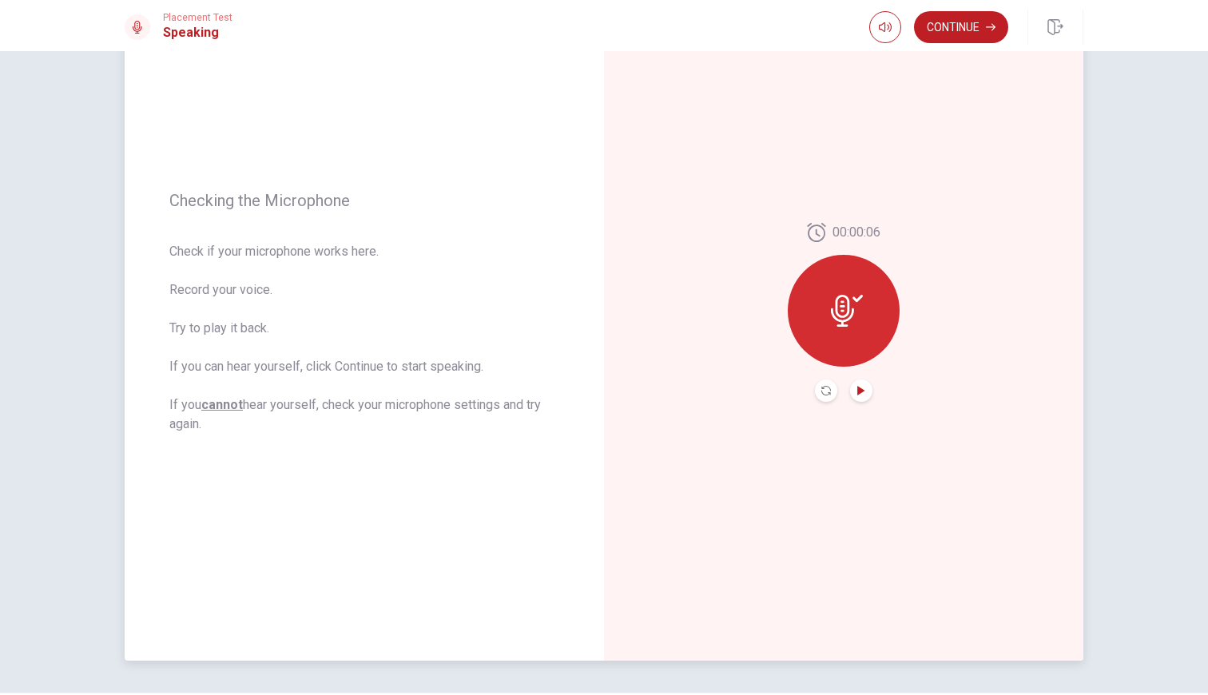
click at [864, 387] on icon "Play Audio" at bounding box center [862, 391] width 10 height 10
click at [960, 37] on button "Continue" at bounding box center [961, 27] width 94 height 32
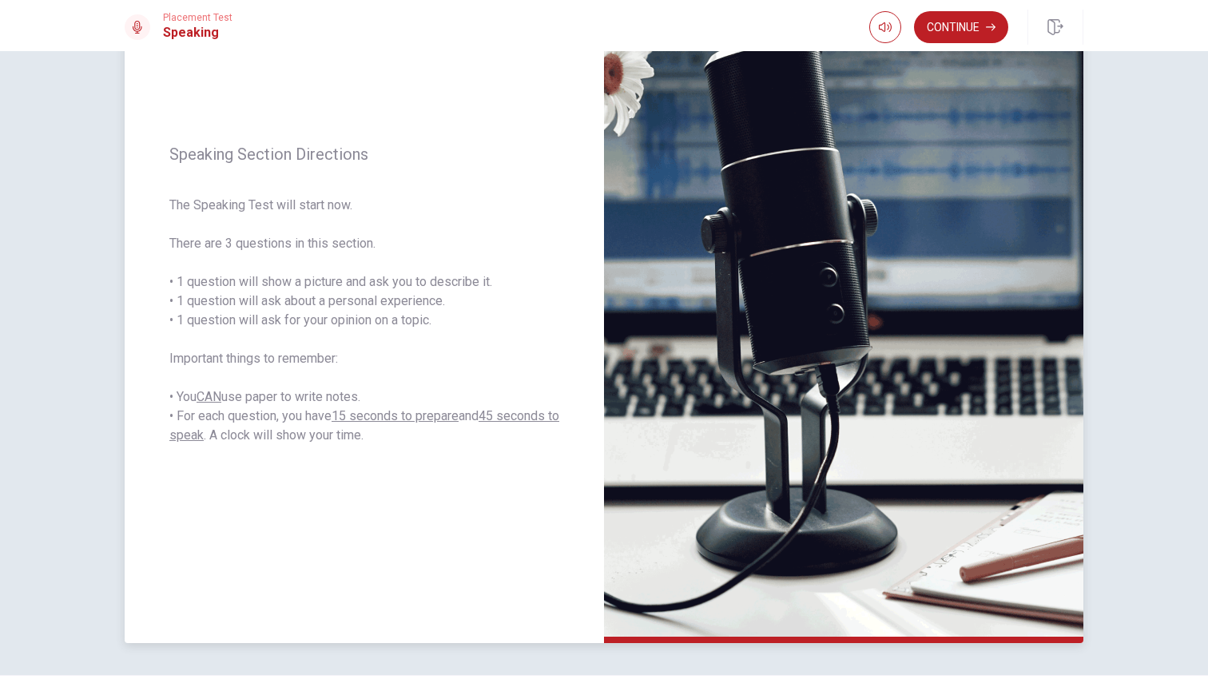
scroll to position [147, 0]
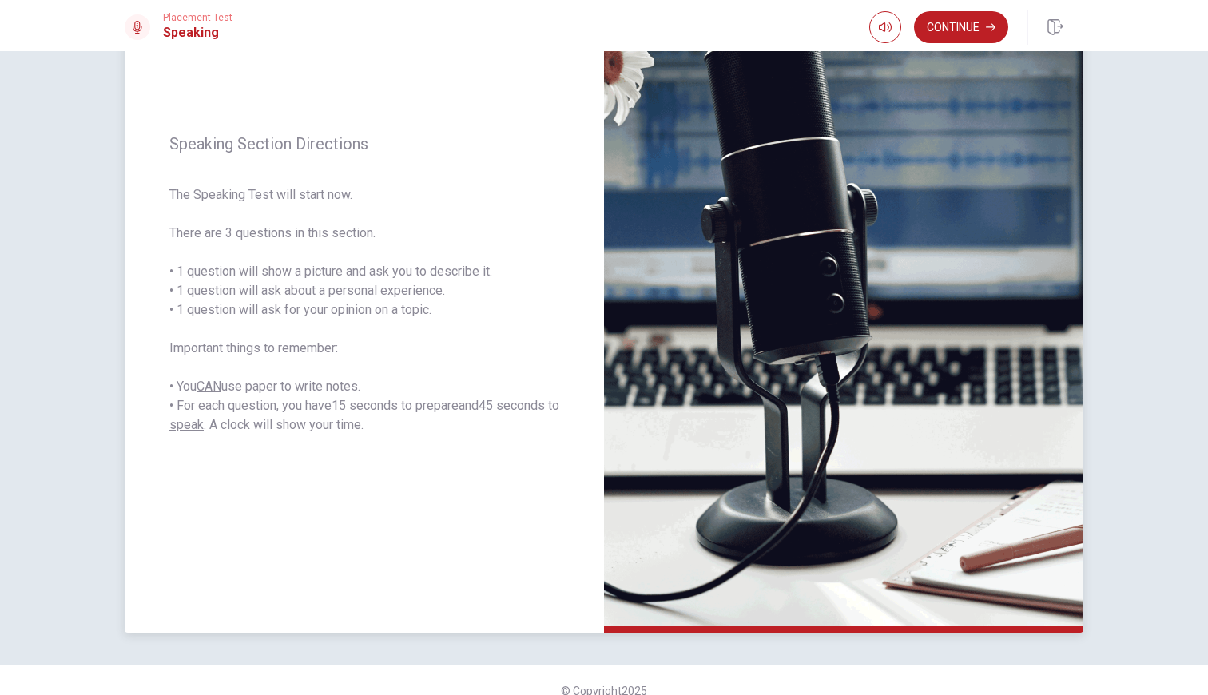
click at [429, 271] on span "The Speaking Test will start now. There are 3 questions in this section. • 1 qu…" at bounding box center [364, 309] width 390 height 249
click at [423, 288] on span "The Speaking Test will start now. There are 3 questions in this section. • 1 qu…" at bounding box center [364, 309] width 390 height 249
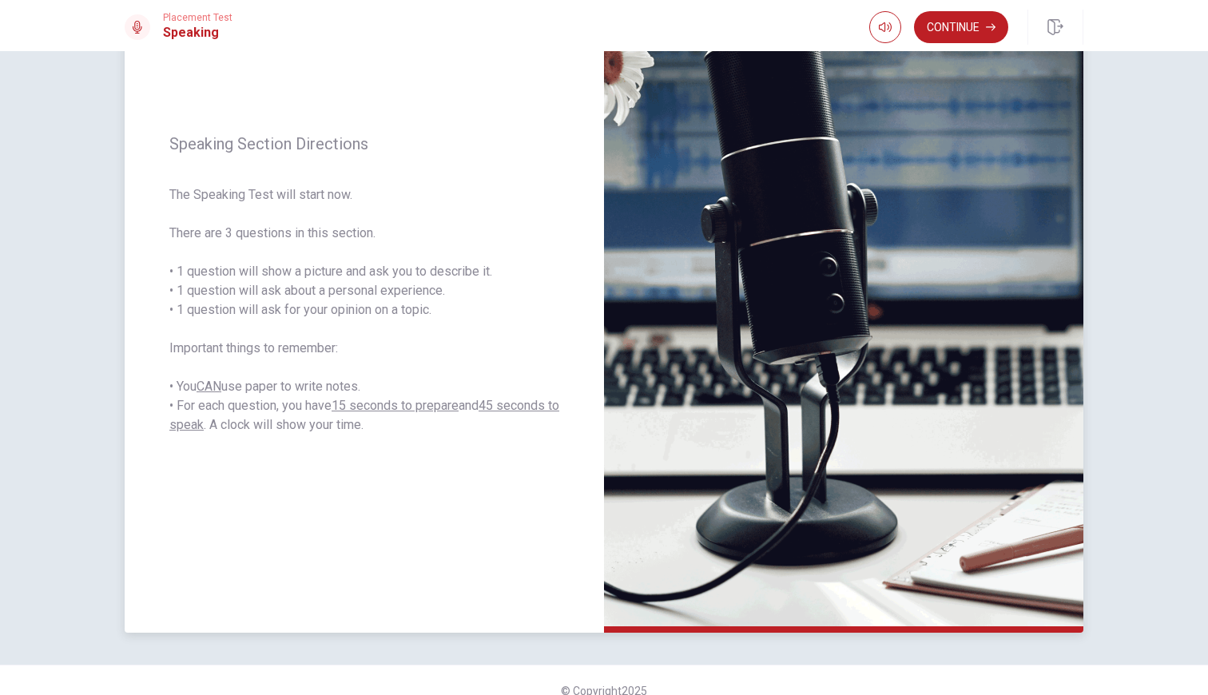
click at [423, 288] on span "The Speaking Test will start now. There are 3 questions in this section. • 1 qu…" at bounding box center [364, 309] width 390 height 249
click at [423, 304] on span "The Speaking Test will start now. There are 3 questions in this section. • 1 qu…" at bounding box center [364, 309] width 390 height 249
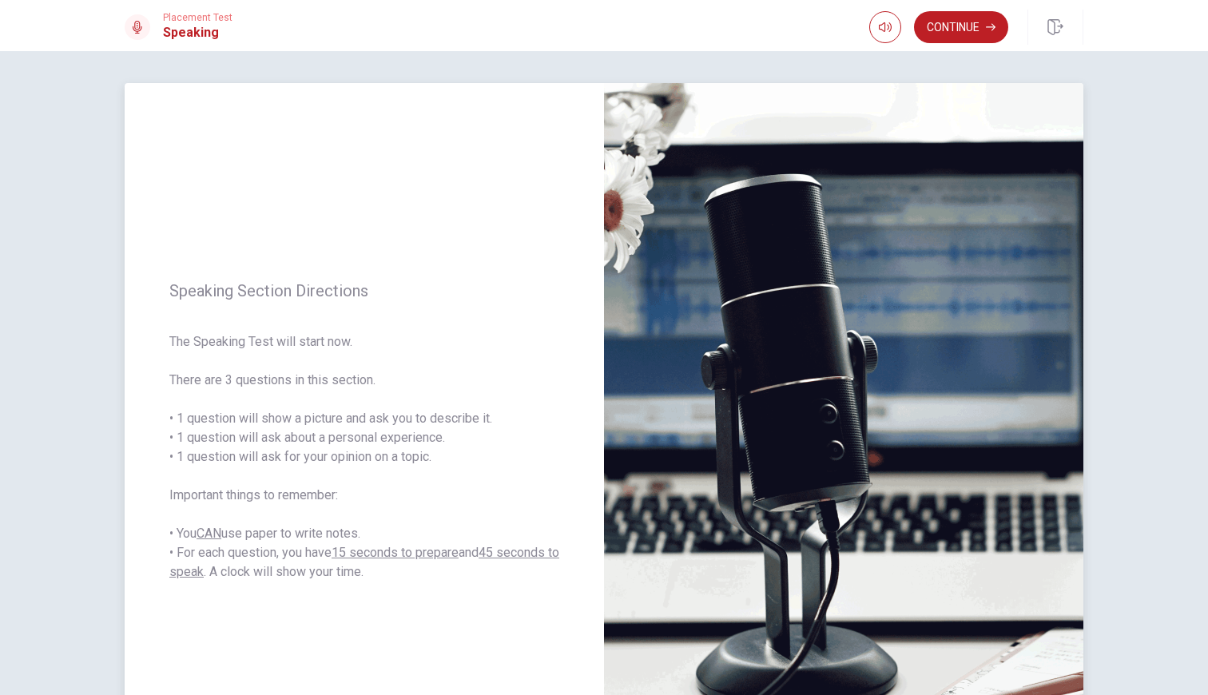
scroll to position [0, 0]
click at [963, 30] on button "Continue" at bounding box center [961, 27] width 94 height 32
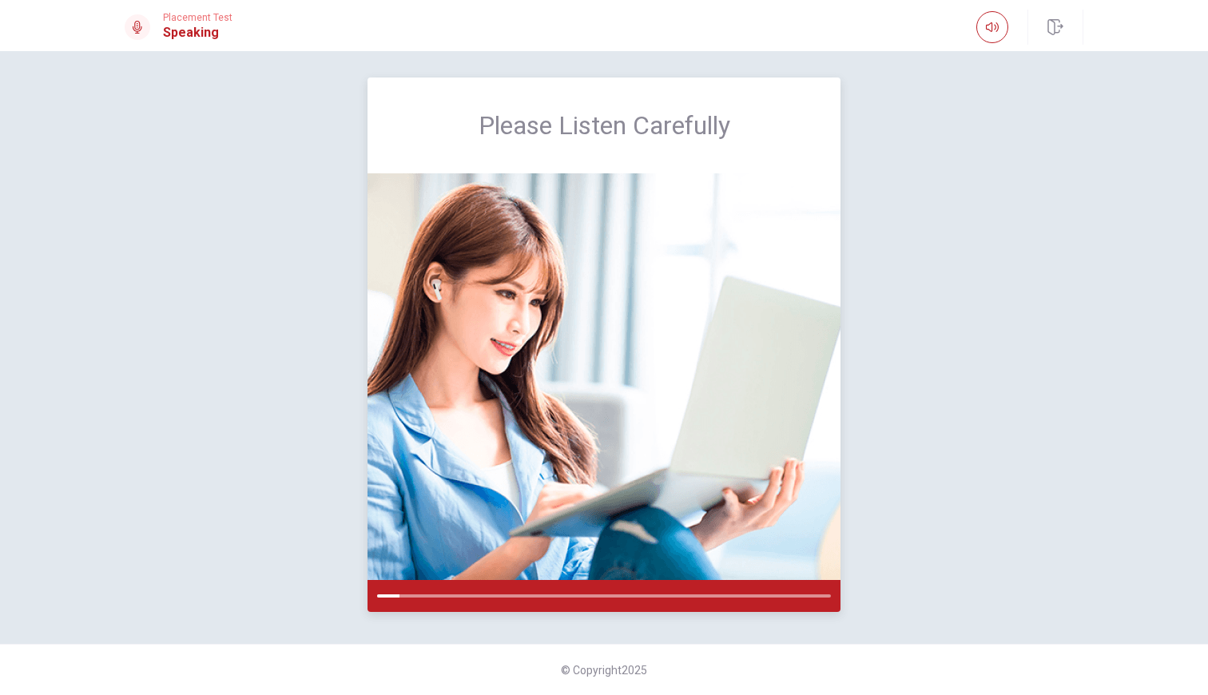
scroll to position [6, 0]
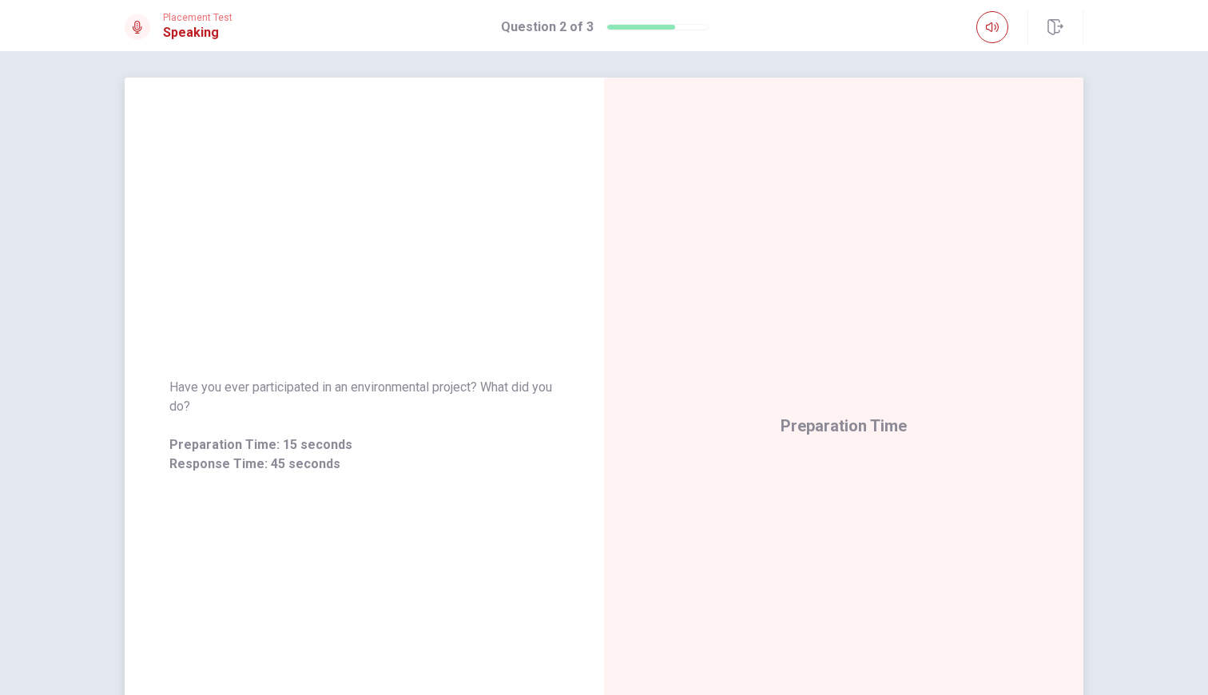
click at [317, 384] on span "Have you ever participated in an environmental project? What did you do?" at bounding box center [364, 397] width 390 height 38
drag, startPoint x: 249, startPoint y: 410, endPoint x: 221, endPoint y: 390, distance: 33.7
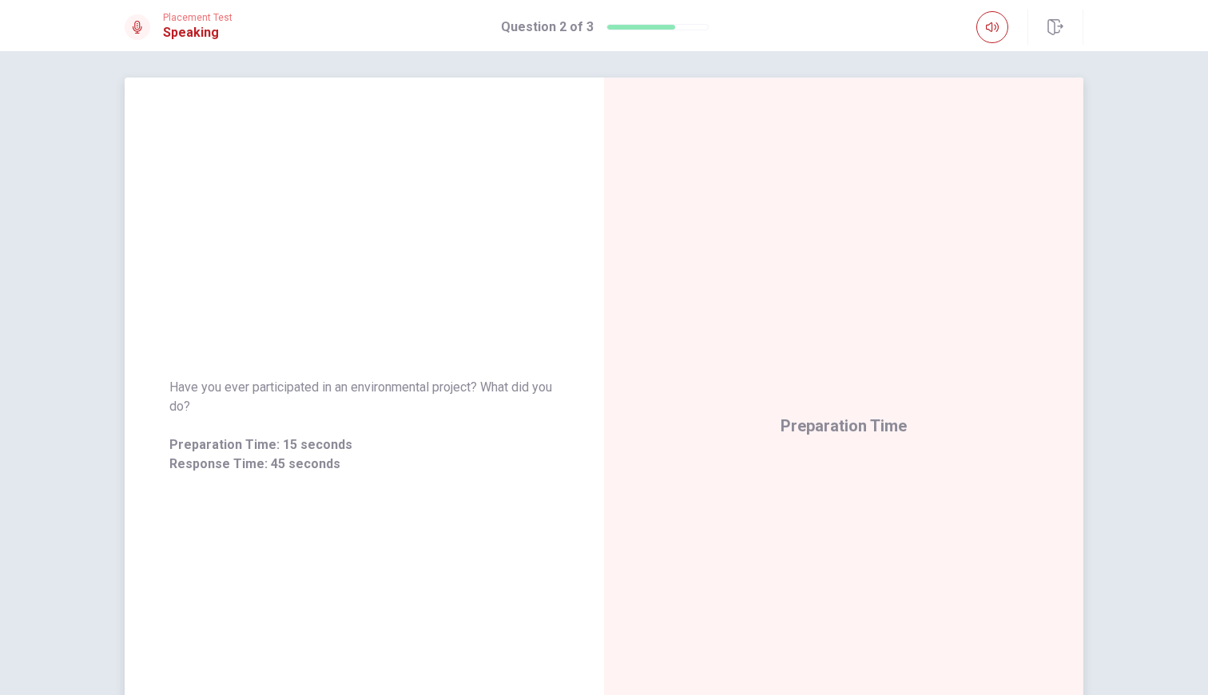
click at [221, 390] on span "Have you ever participated in an environmental project? What did you do?" at bounding box center [364, 397] width 390 height 38
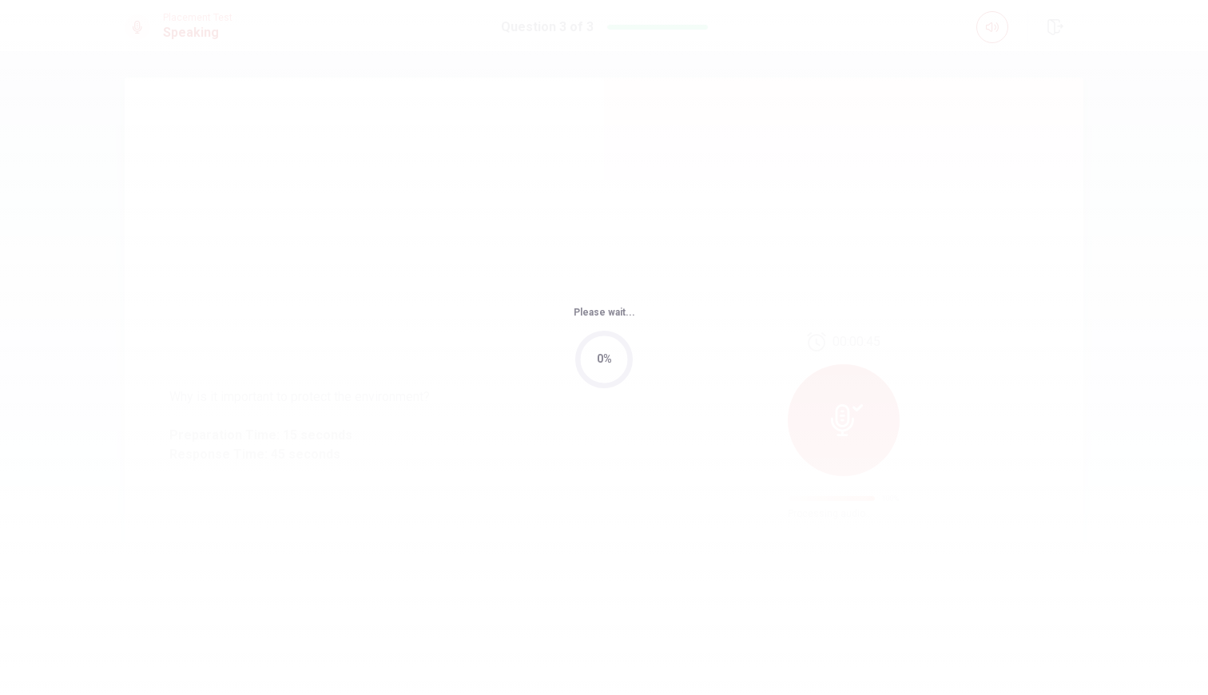
scroll to position [0, 0]
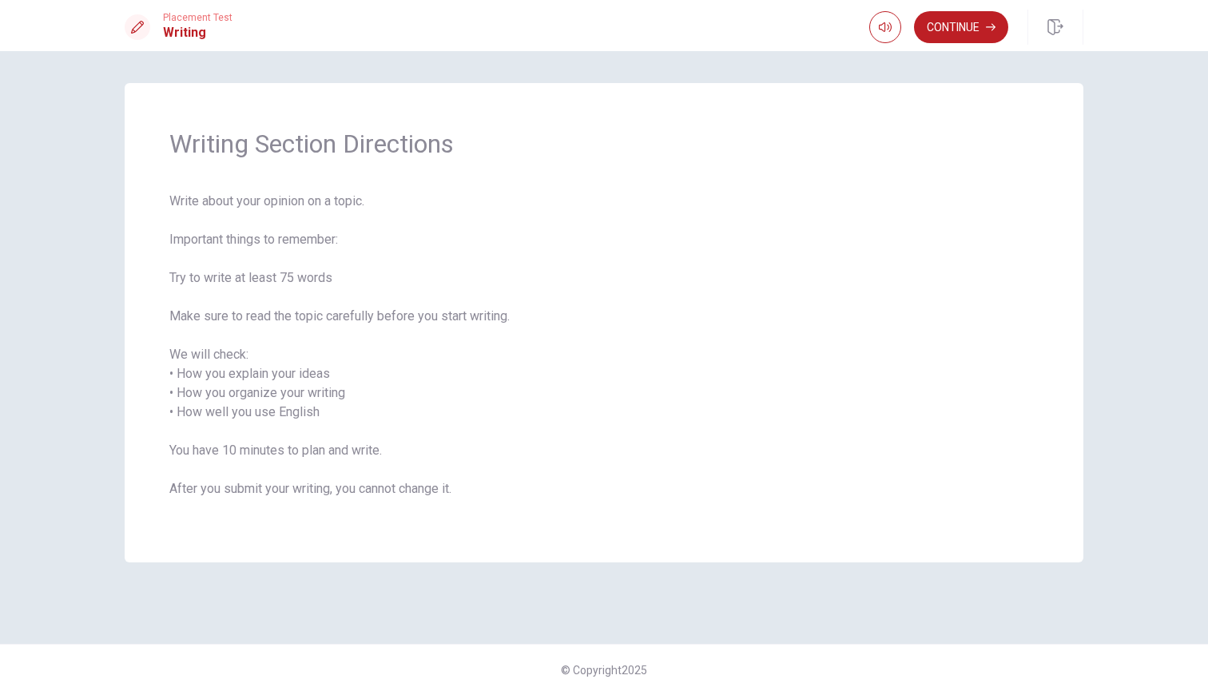
click at [441, 317] on span "Write about your opinion on a topic. Important things to remember: Try to write…" at bounding box center [604, 355] width 870 height 326
click at [454, 332] on span "Write about your opinion on a topic. Important things to remember: Try to write…" at bounding box center [604, 355] width 870 height 326
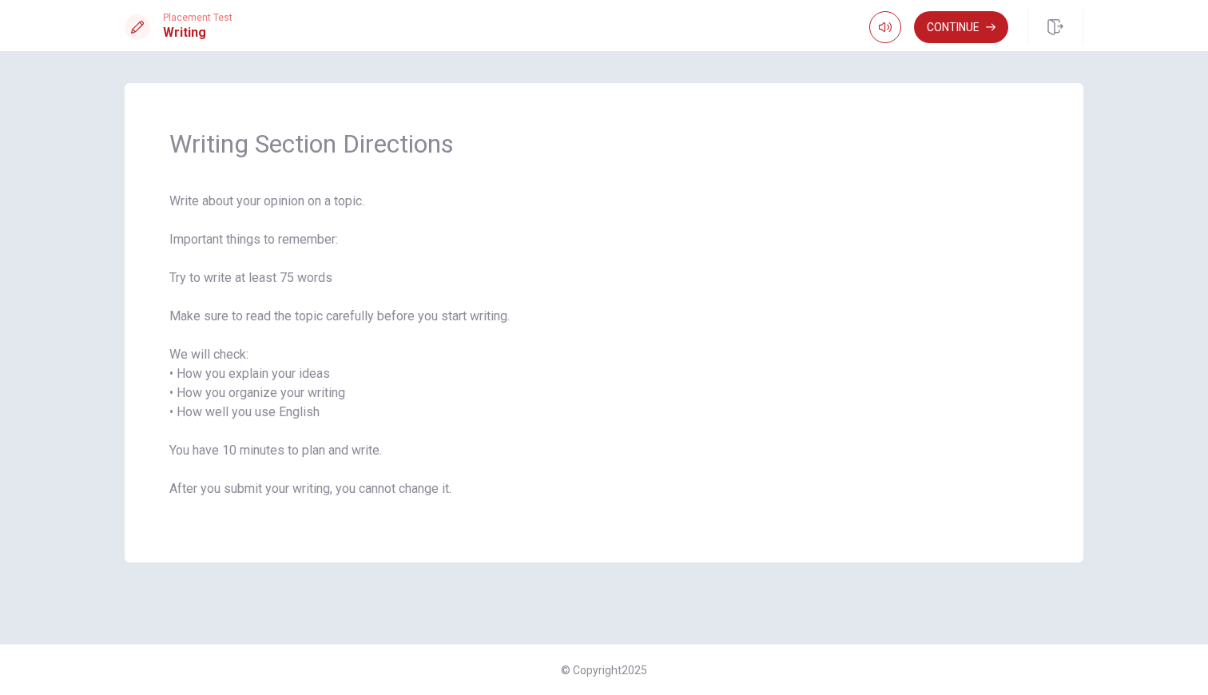
click at [432, 384] on span "Write about your opinion on a topic. Important things to remember: Try to write…" at bounding box center [604, 355] width 870 height 326
click at [433, 444] on span "Write about your opinion on a topic. Important things to remember: Try to write…" at bounding box center [604, 355] width 870 height 326
click at [957, 22] on button "Continue" at bounding box center [961, 27] width 94 height 32
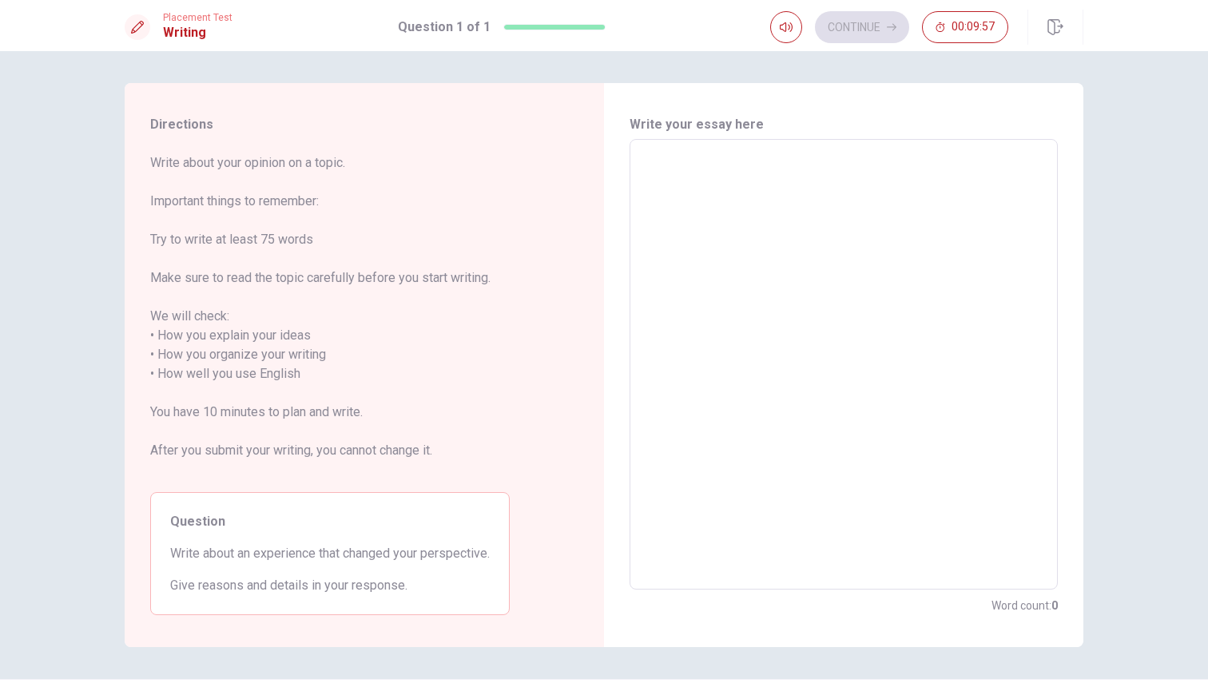
scroll to position [16, 0]
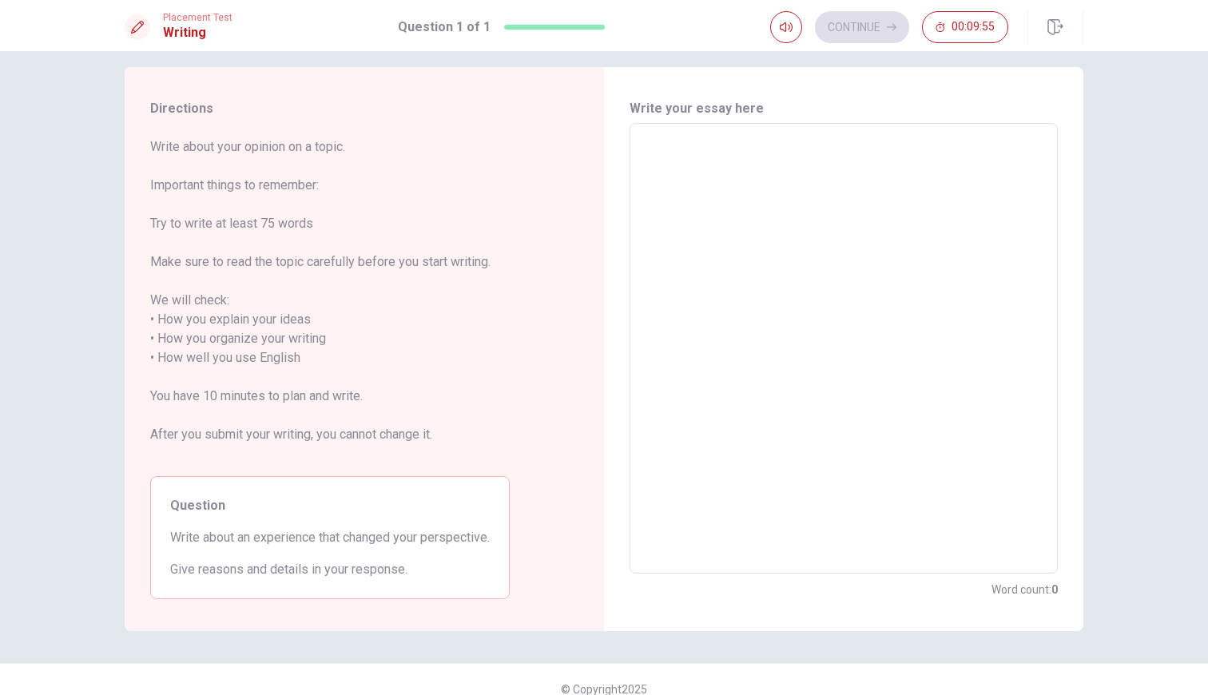
drag, startPoint x: 149, startPoint y: 188, endPoint x: 289, endPoint y: 193, distance: 140.0
click at [289, 192] on div "Directions Write about your opinion on a topic. Important things to remember: T…" at bounding box center [330, 349] width 411 height 564
click at [306, 268] on span "Write about your opinion on a topic. Important things to remember: Try to write…" at bounding box center [330, 300] width 360 height 326
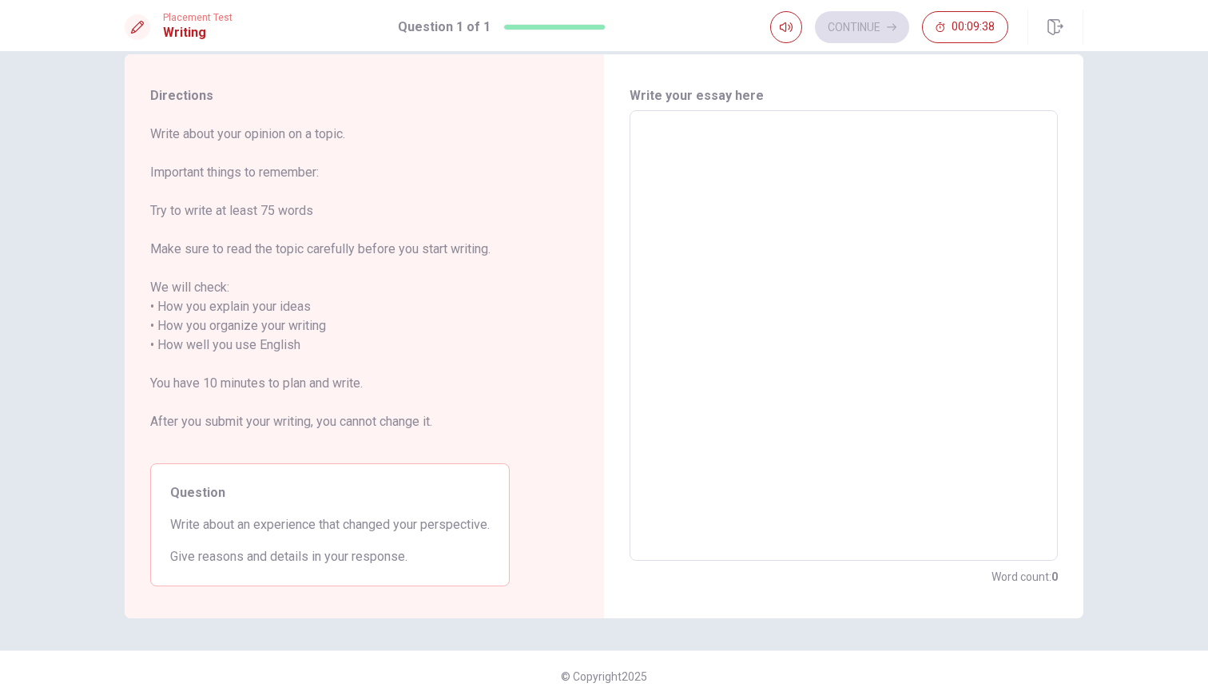
click at [679, 396] on textarea at bounding box center [844, 336] width 406 height 424
type textarea "I"
type textarea "x"
type textarea "I"
type textarea "x"
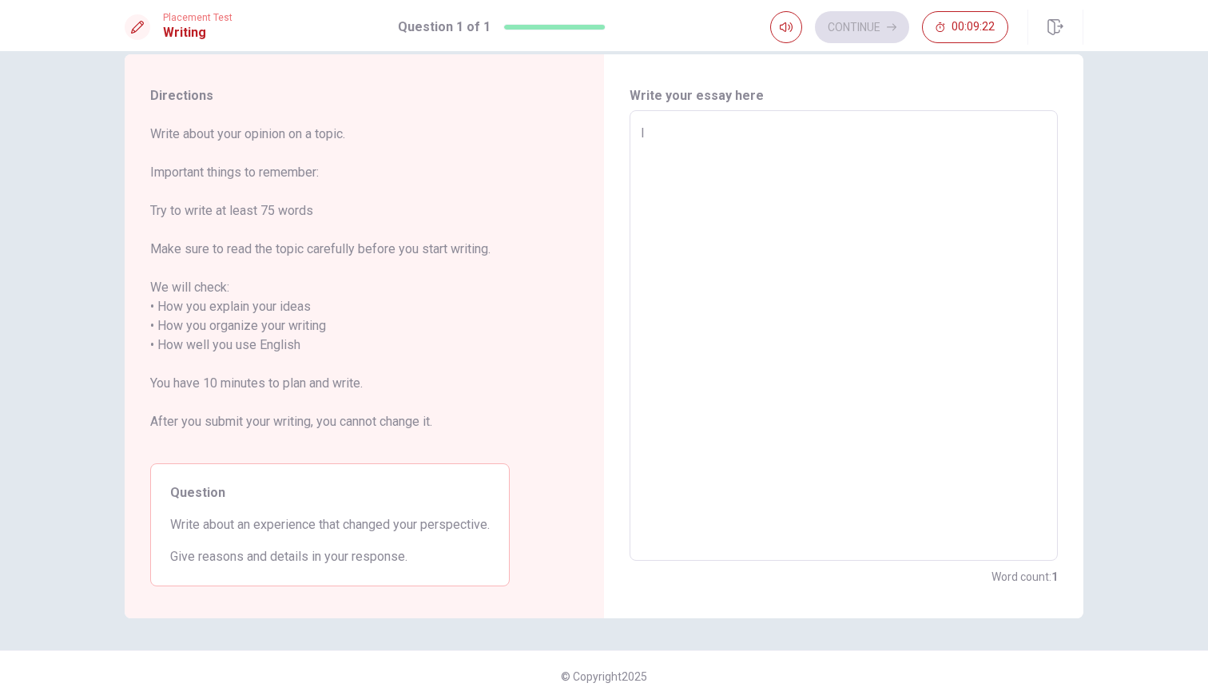
type textarea "I w"
type textarea "x"
type textarea "I"
type textarea "x"
type textarea "I"
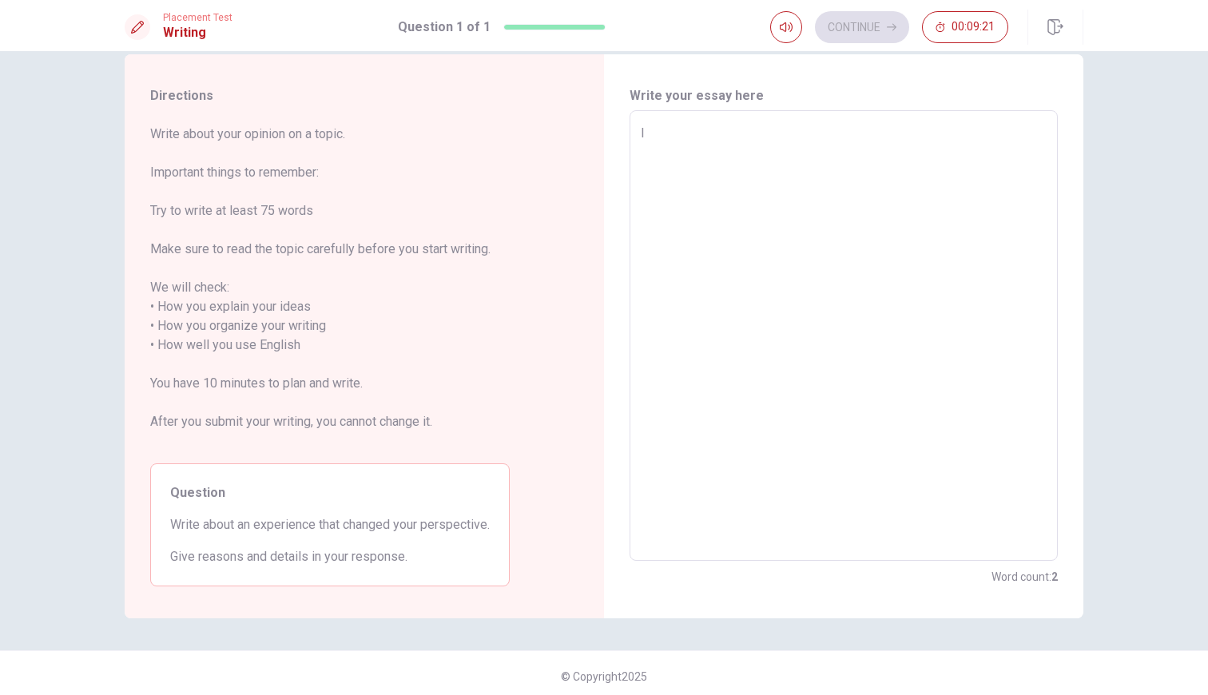
type textarea "x"
type textarea "I"
type textarea "x"
type textarea "I"
type textarea "x"
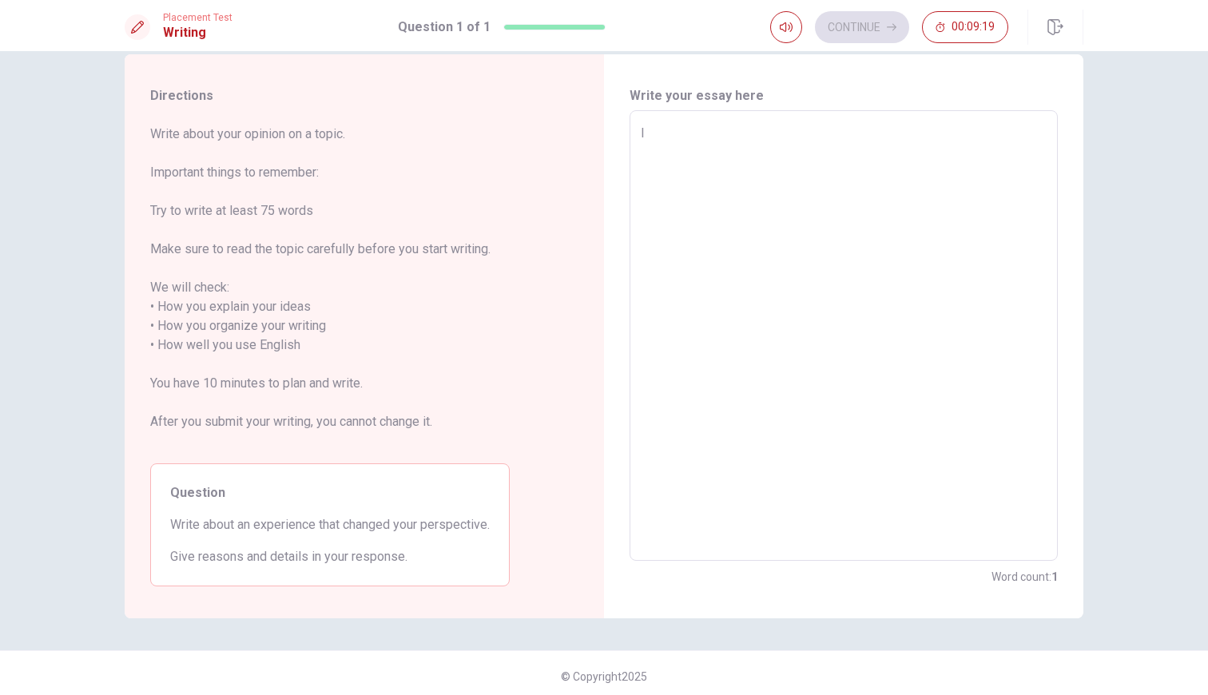
type textarea "I a"
type textarea "x"
type textarea "I am"
type textarea "x"
type textarea "I a"
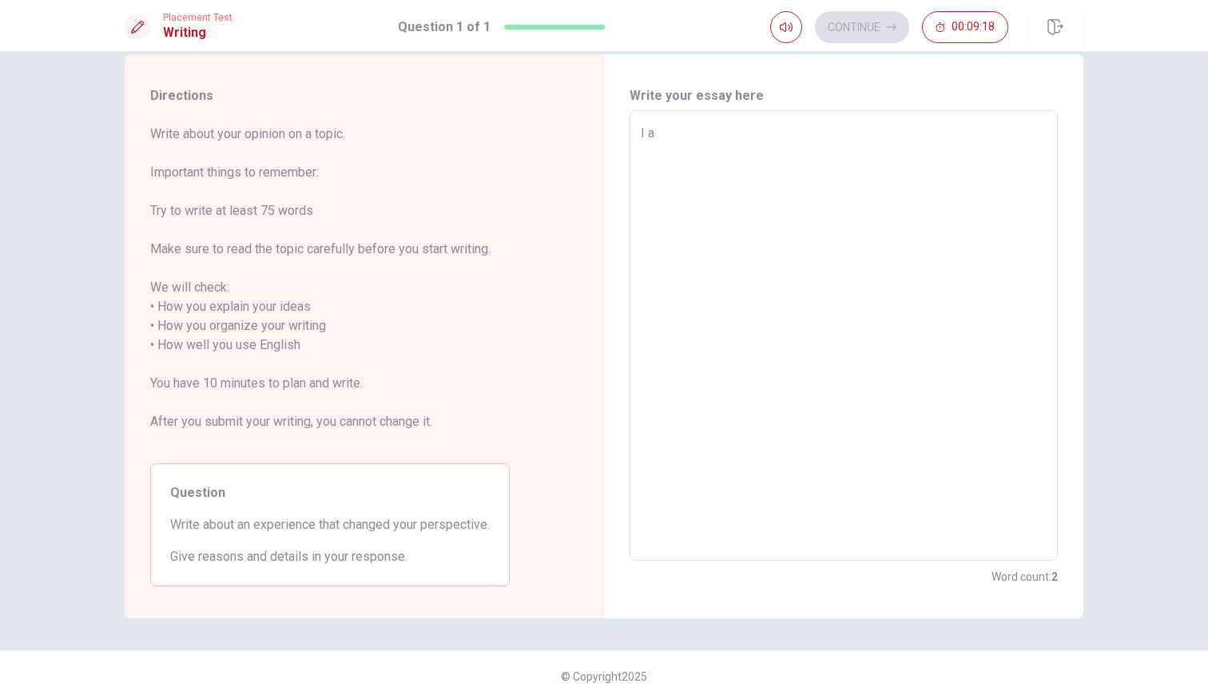
type textarea "x"
type textarea "I"
type textarea "x"
type textarea "I h"
type textarea "x"
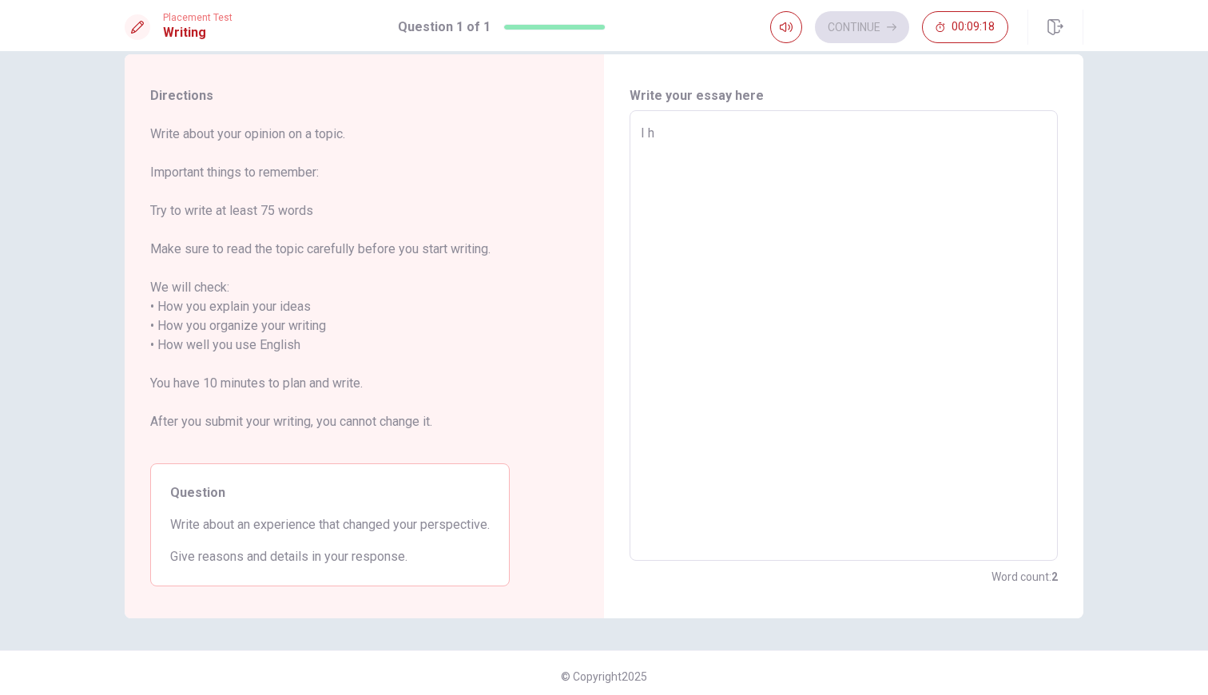
type textarea "I hg"
type textarea "x"
type textarea "I hga"
type textarea "x"
type textarea "I hg"
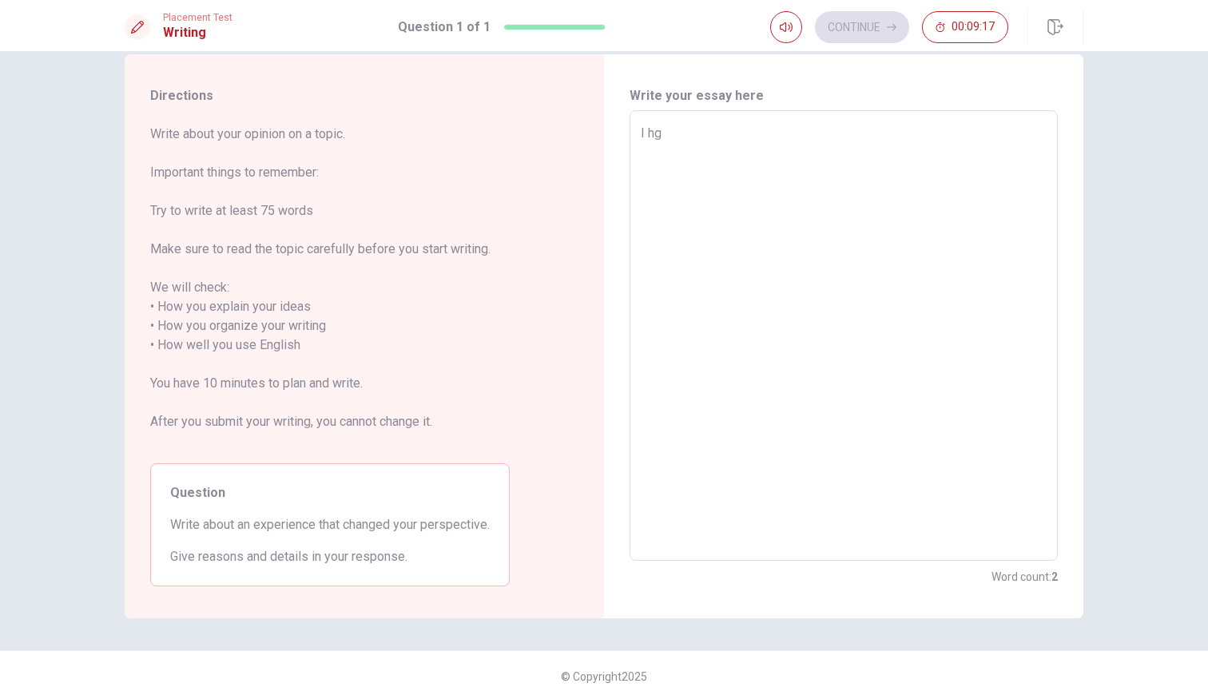
type textarea "x"
type textarea "I h"
type textarea "x"
type textarea "I"
type textarea "x"
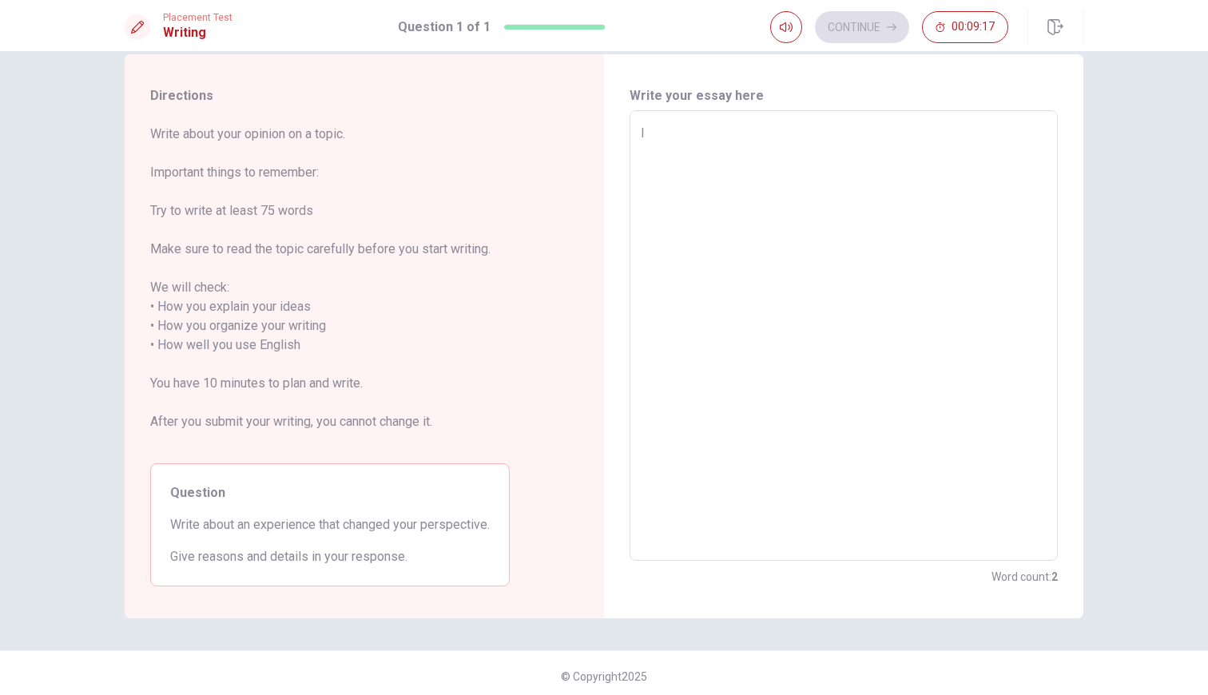
type textarea "I h"
type textarea "x"
type textarea "I ha"
type textarea "x"
type textarea "I hav"
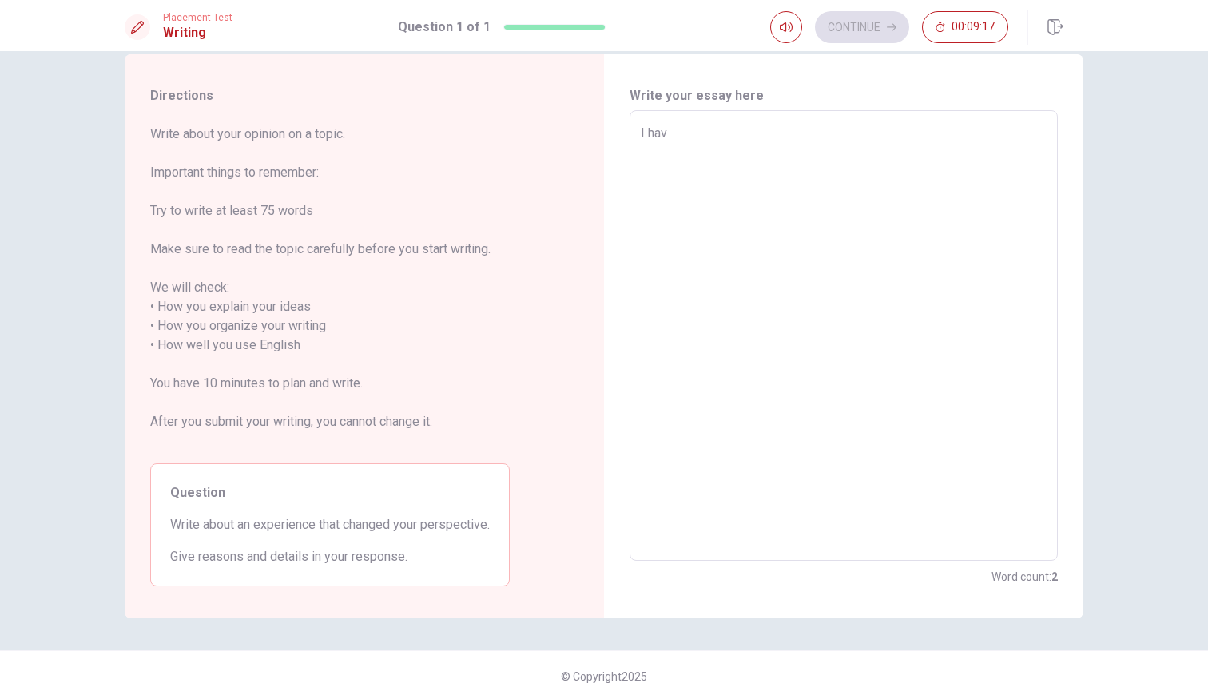
type textarea "x"
type textarea "I have"
type textarea "x"
type textarea "I have"
type textarea "x"
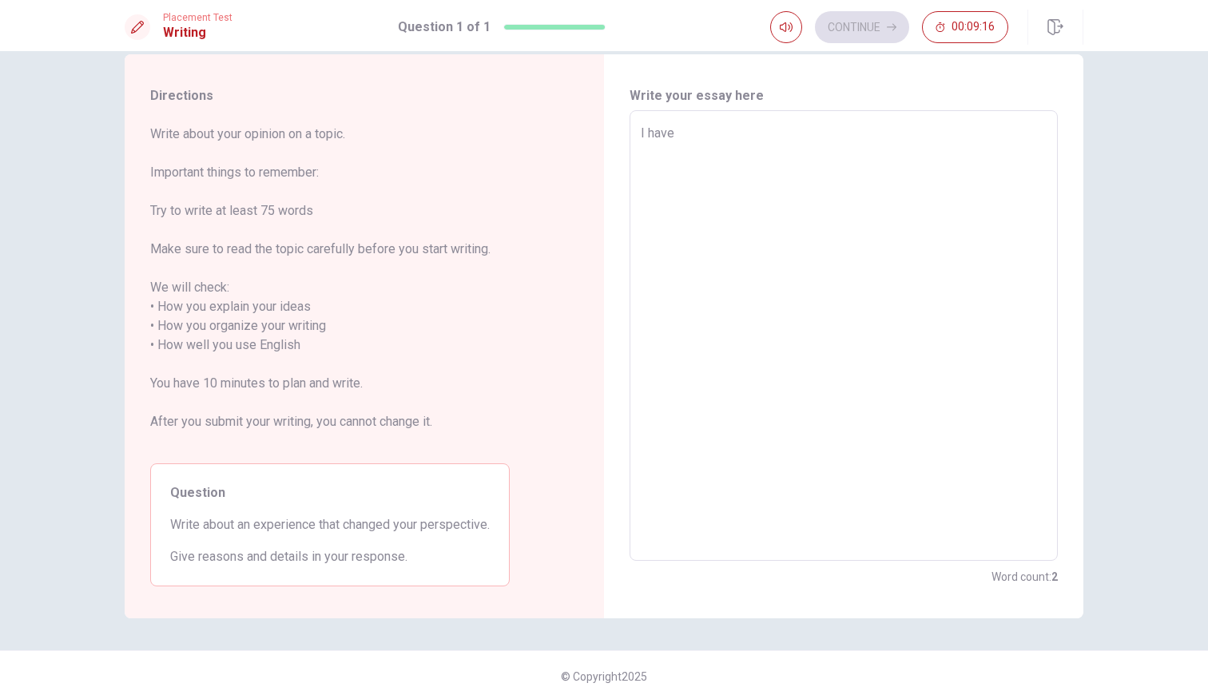
type textarea "I have"
type textarea "x"
type textarea "I hav"
type textarea "x"
type textarea "I ha"
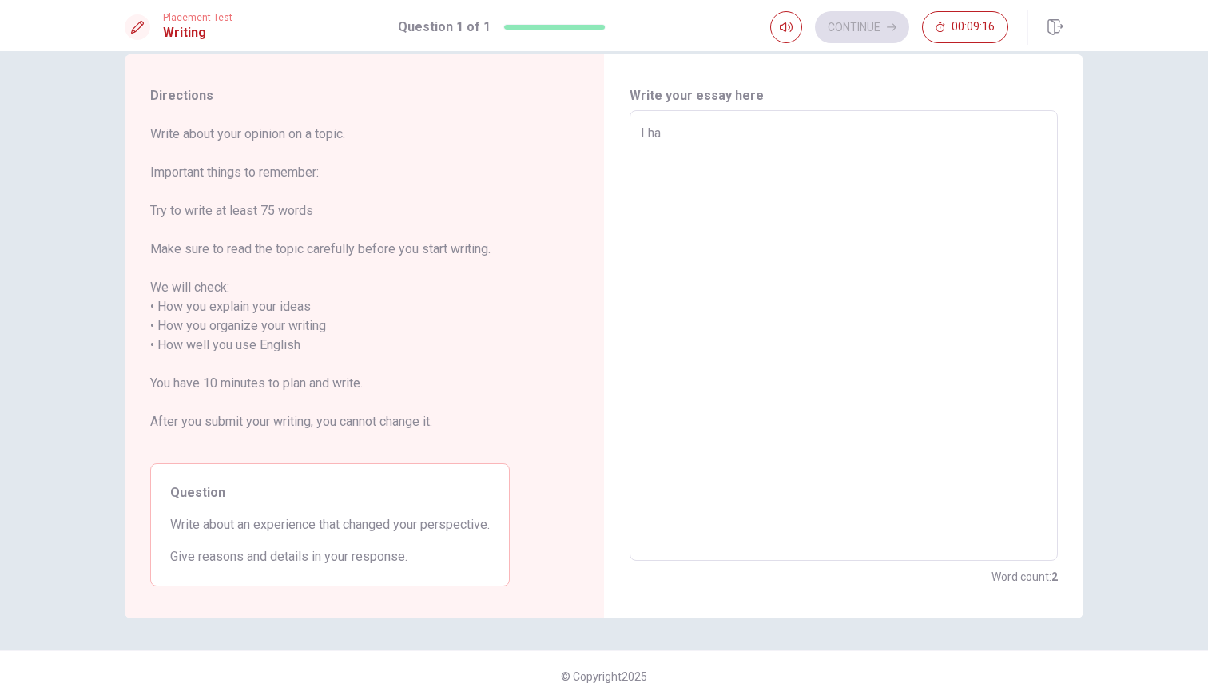
type textarea "x"
type textarea "I had"
type textarea "x"
type textarea "I had"
type textarea "x"
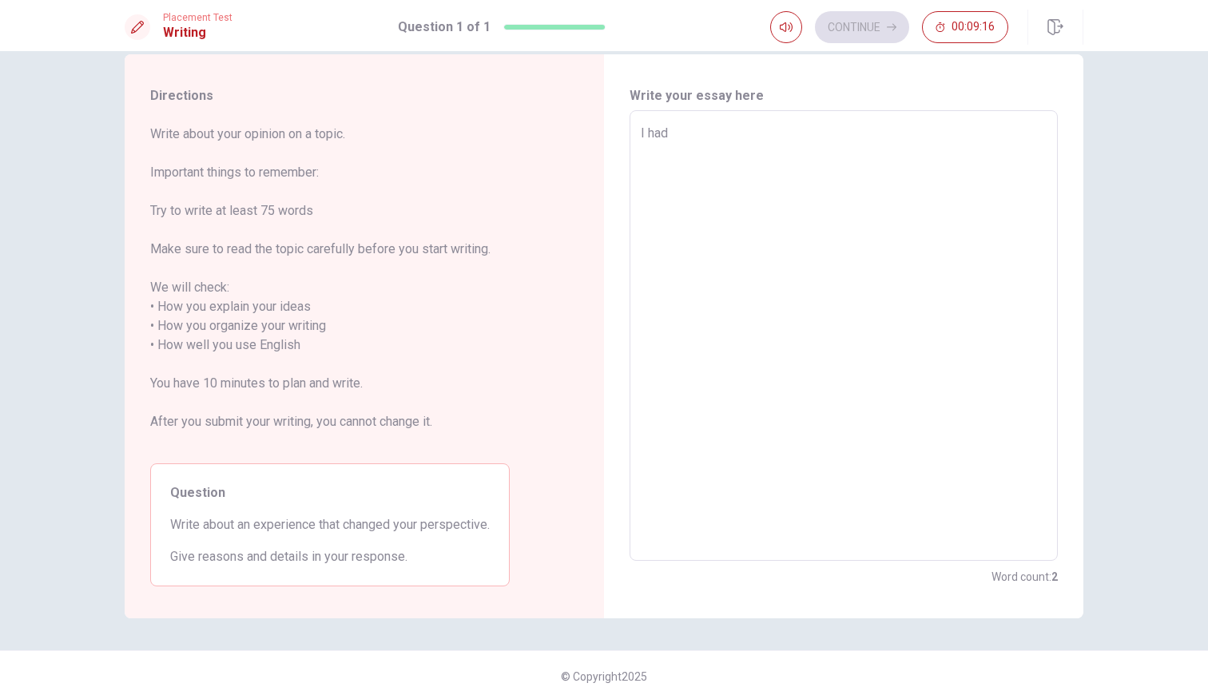
type textarea "I had a"
type textarea "x"
type textarea "I had a"
type textarea "x"
type textarea "I had a e"
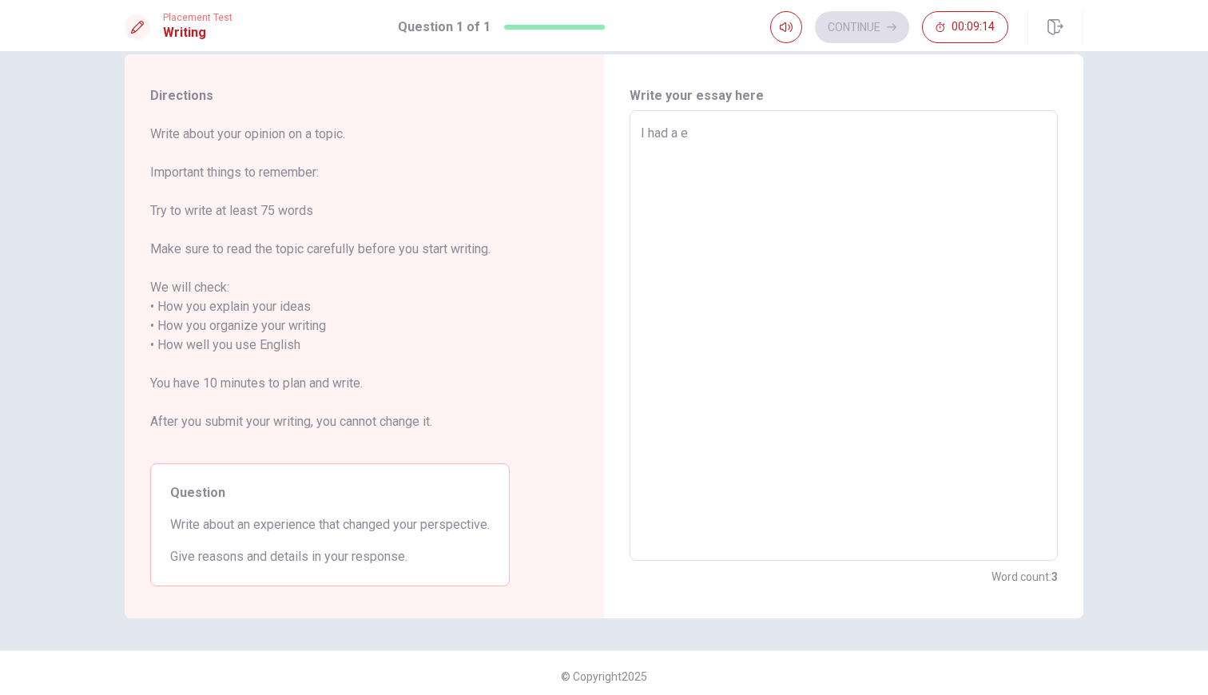
type textarea "x"
type textarea "I had a ex"
type textarea "x"
type textarea "I had a exp"
type textarea "x"
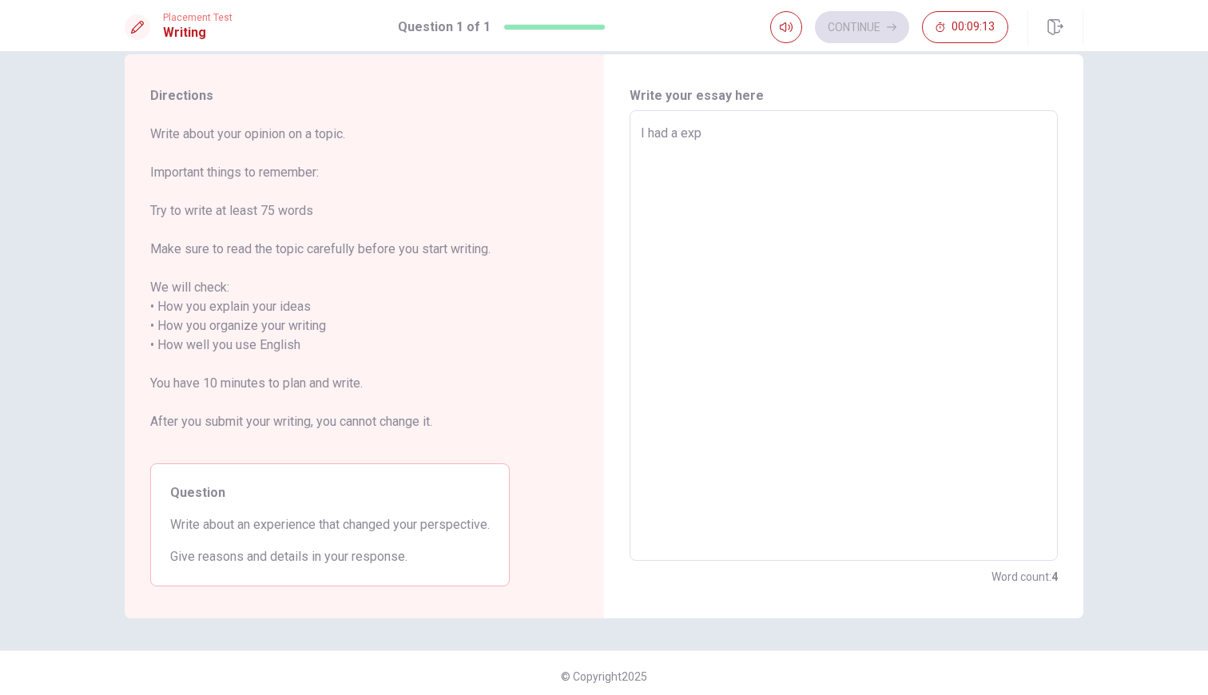
type textarea "I had a expr"
type textarea "x"
type textarea "I had a expri"
type textarea "x"
type textarea "I had a exprie"
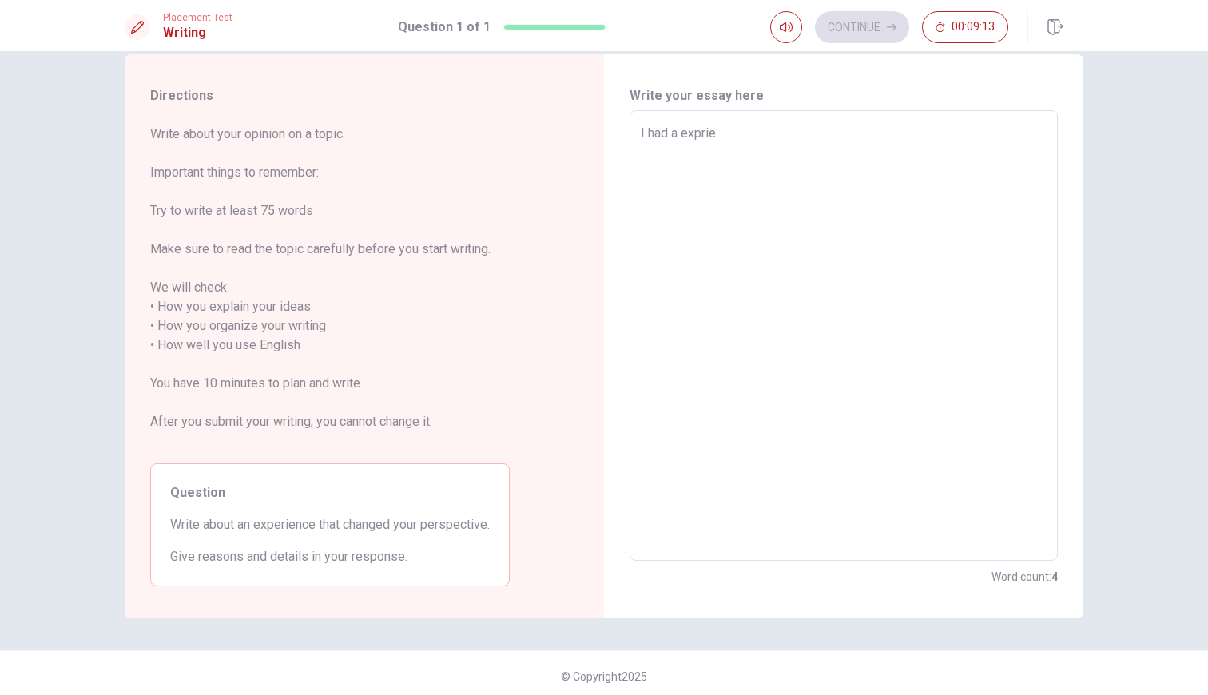
type textarea "x"
type textarea "I had a exprien"
type textarea "x"
type textarea "I had a expriens"
type textarea "x"
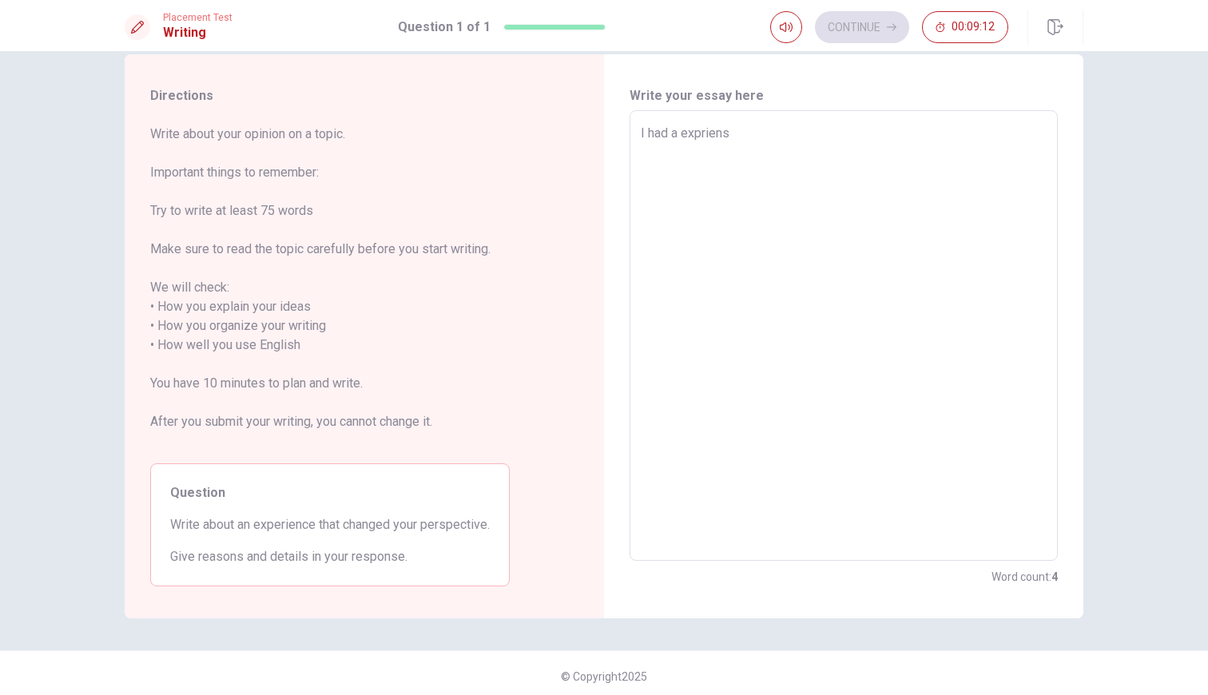
type textarea "I had a expriense"
type textarea "x"
type textarea "I had a expriense"
type textarea "x"
type textarea "I had a expriense r"
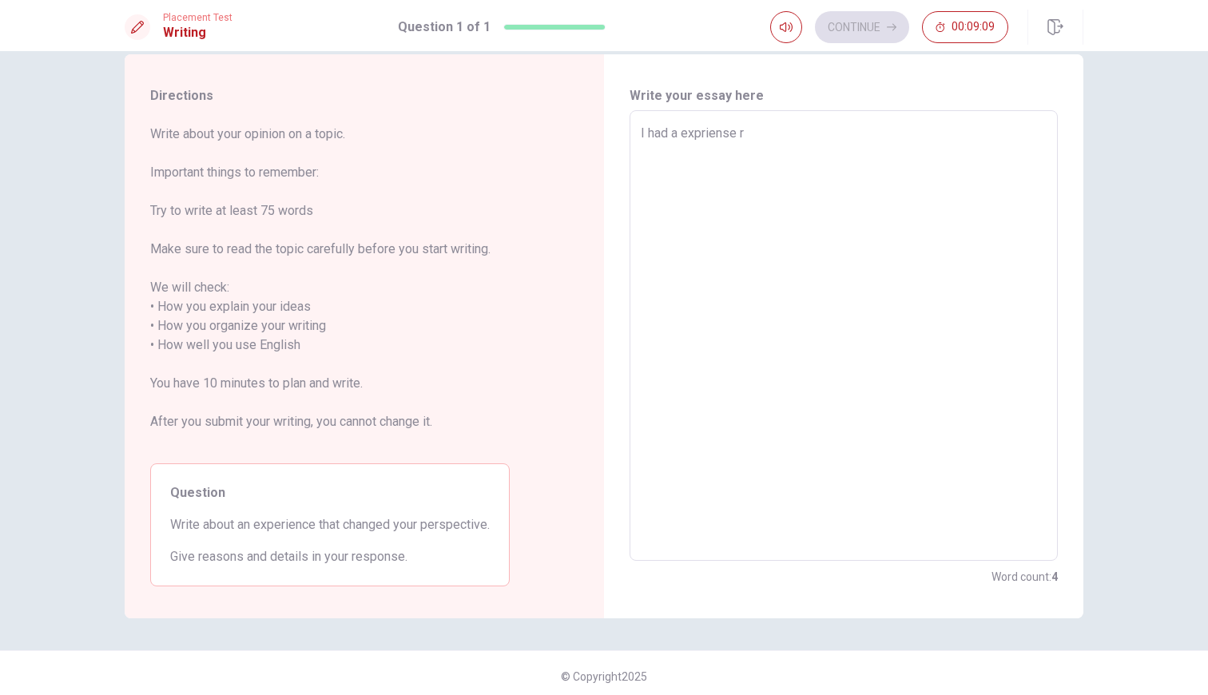
type textarea "x"
type textarea "I had a expriense"
type textarea "x"
type textarea "I had a expriense t"
type textarea "x"
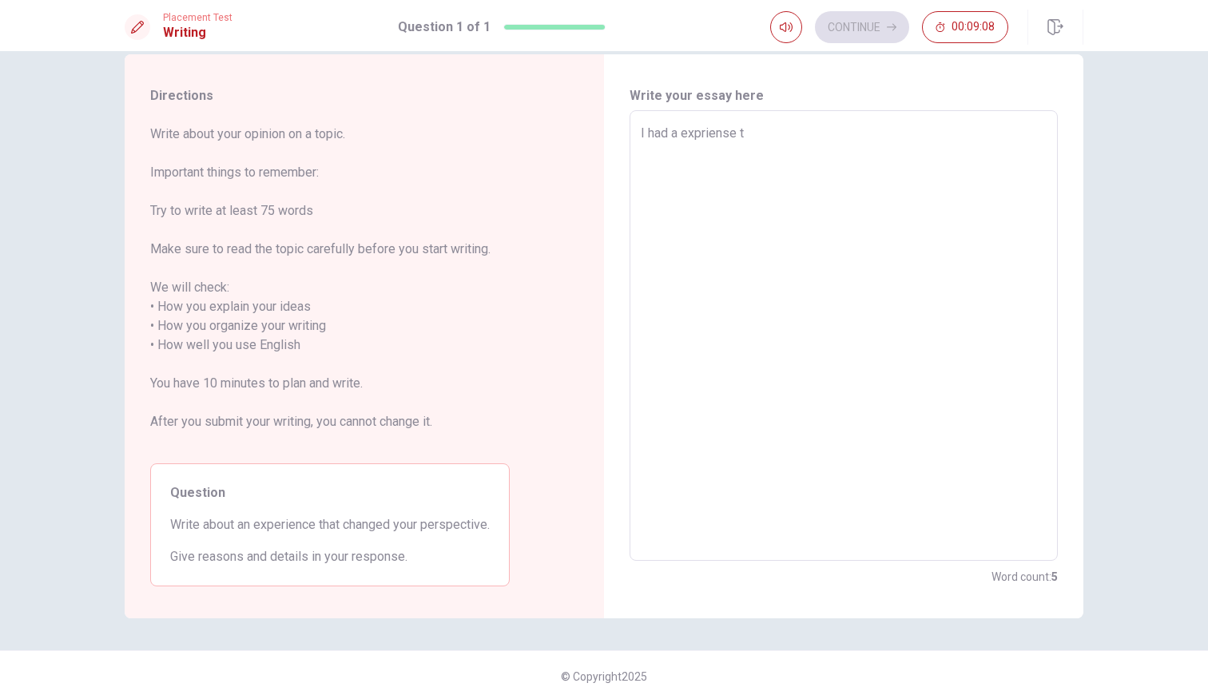
type textarea "I had a expriense th"
type textarea "x"
type textarea "I had a expriense tha"
type textarea "x"
type textarea "I had a expriense that"
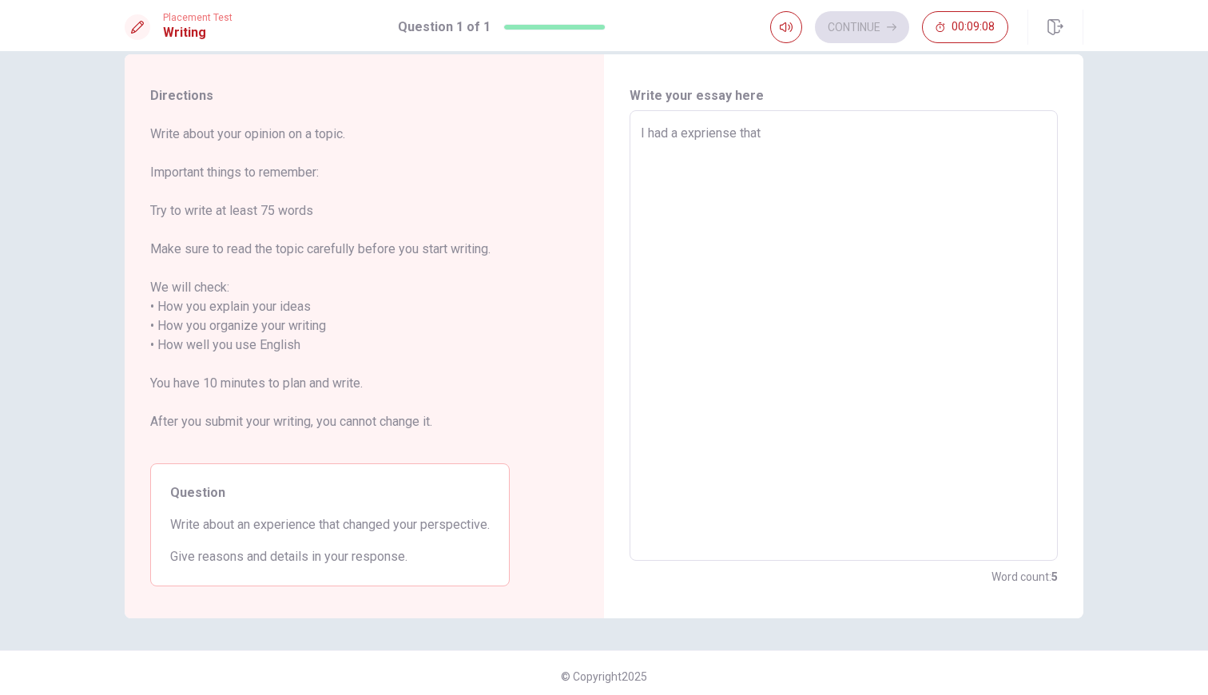
type textarea "x"
type textarea "I had a expriense that"
type textarea "x"
type textarea "I had a expriense that c"
type textarea "x"
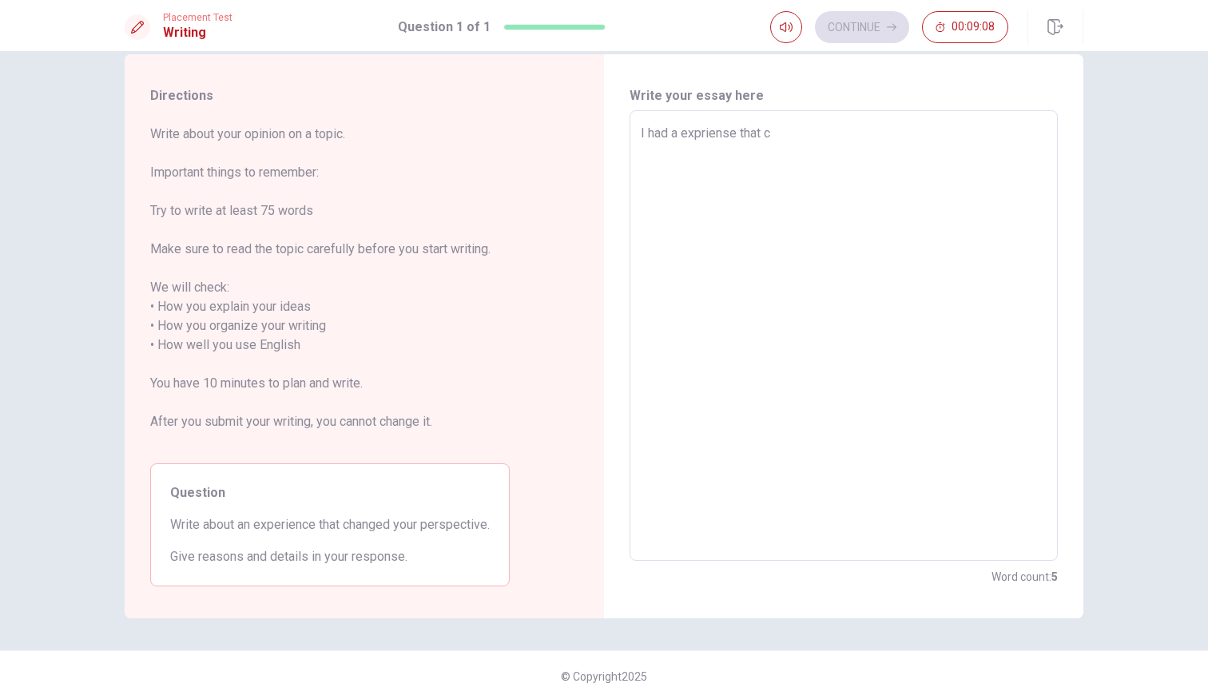
type textarea "I had a expriense that ch"
type textarea "x"
type textarea "I had a expriense that cha"
type textarea "x"
type textarea "I had a expriense that [PERSON_NAME]"
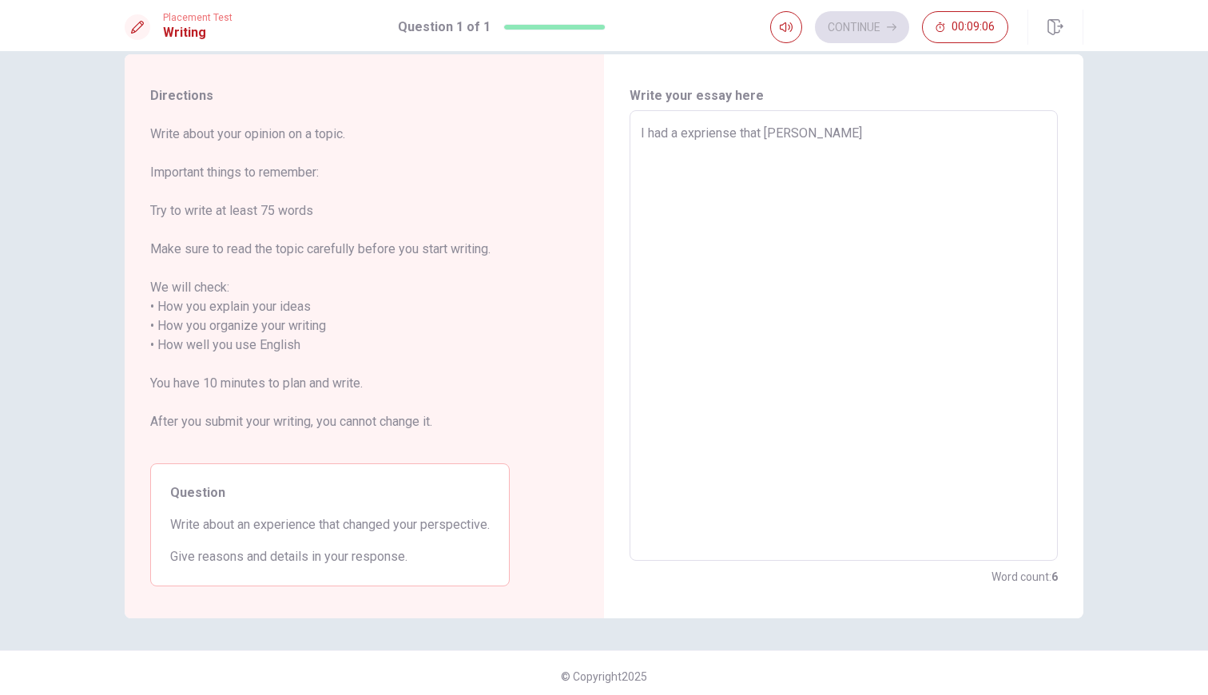
type textarea "x"
type textarea "I had a expriense that [PERSON_NAME]"
type textarea "x"
type textarea "I had a expriense that change"
type textarea "x"
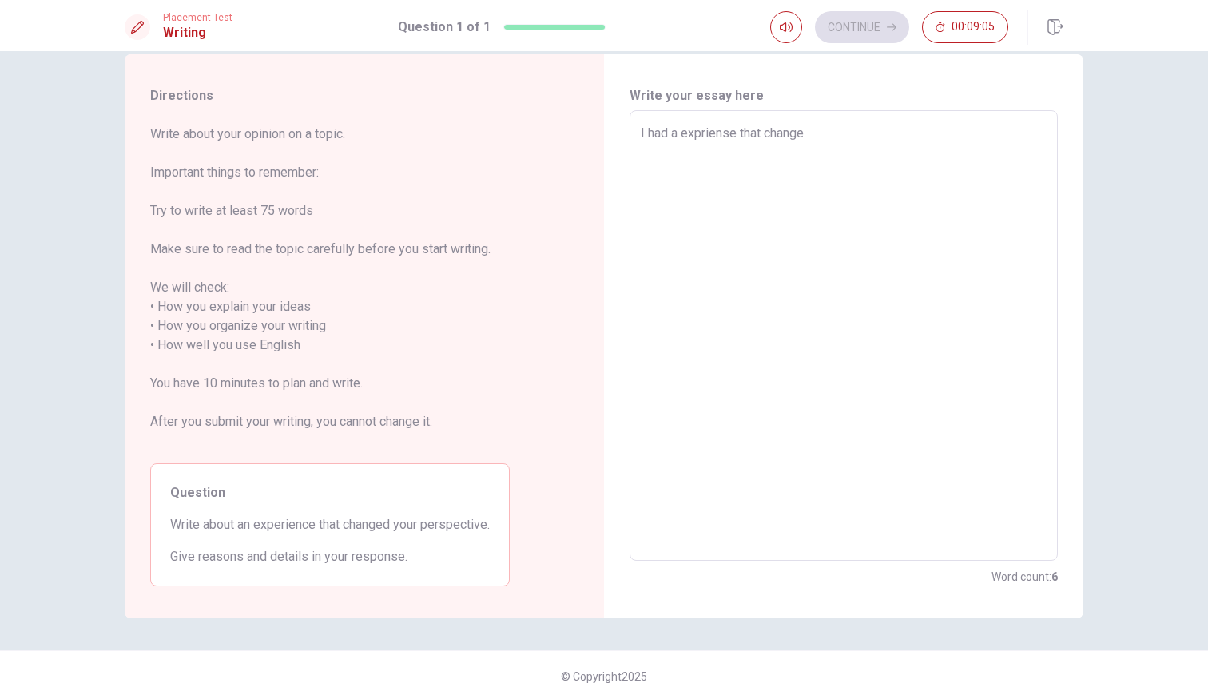
type textarea "I had a expriense that changed"
type textarea "x"
type textarea "I had a expriense that changed"
type textarea "x"
type textarea "I had a expriense that changed m"
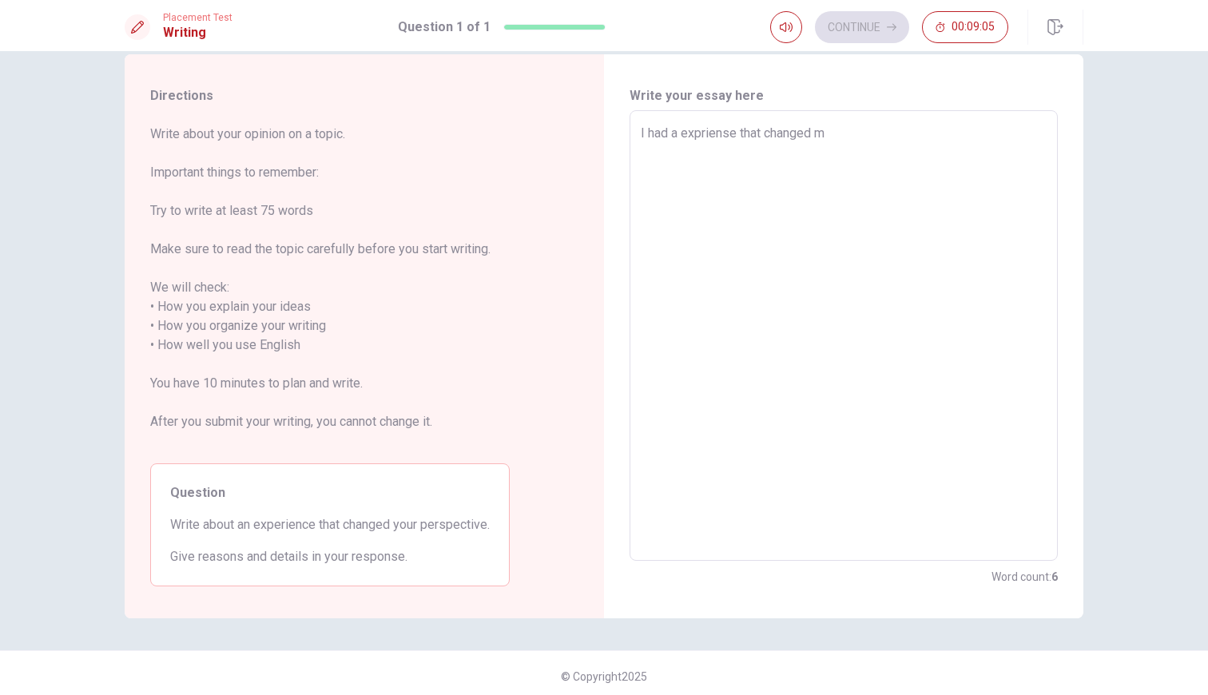
type textarea "x"
type textarea "I had a expriense that changed me"
type textarea "x"
type textarea "I had a expriense that changed me"
type textarea "x"
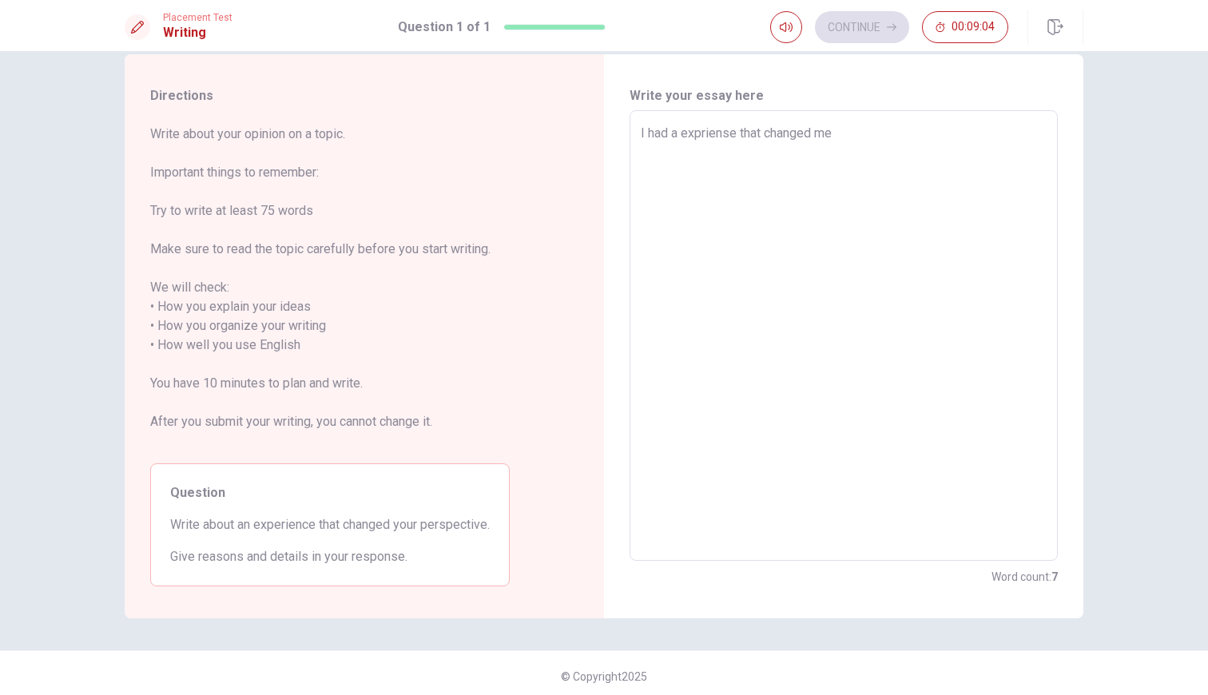
type textarea "I had a expriense that changed me p"
type textarea "x"
type textarea "I had a expriense that changed me pr"
type textarea "x"
type textarea "I had a expriense that changed me pre"
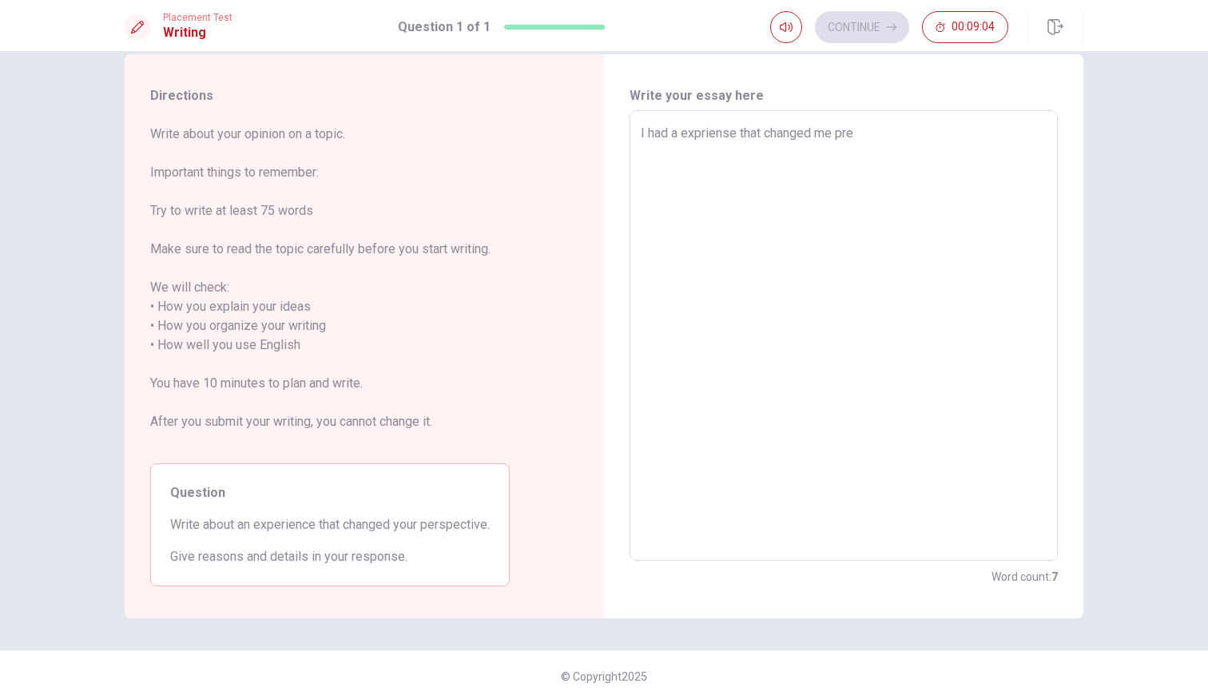
type textarea "x"
type textarea "I had a expriense that changed me pr"
type textarea "x"
type textarea "I had a expriense that changed me p"
type textarea "x"
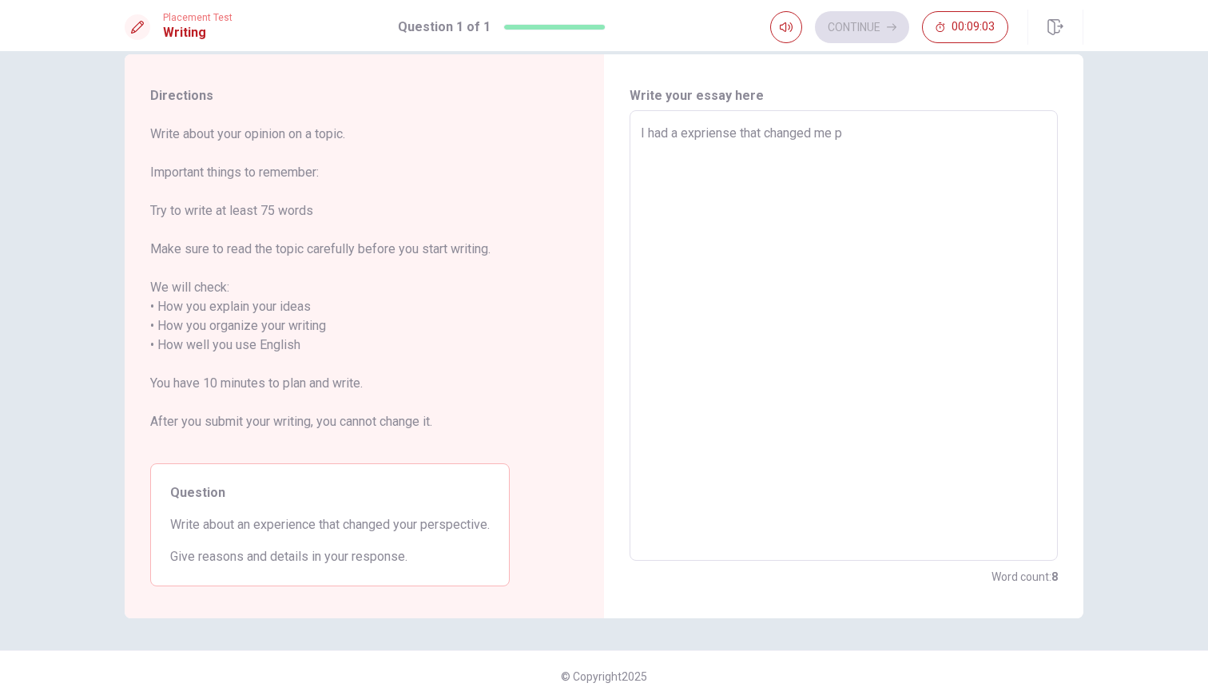
type textarea "I had a expriense that changed me pe"
type textarea "x"
type textarea "I had a expriense that changed me per"
type textarea "x"
type textarea "I had a expriense that changed me pers"
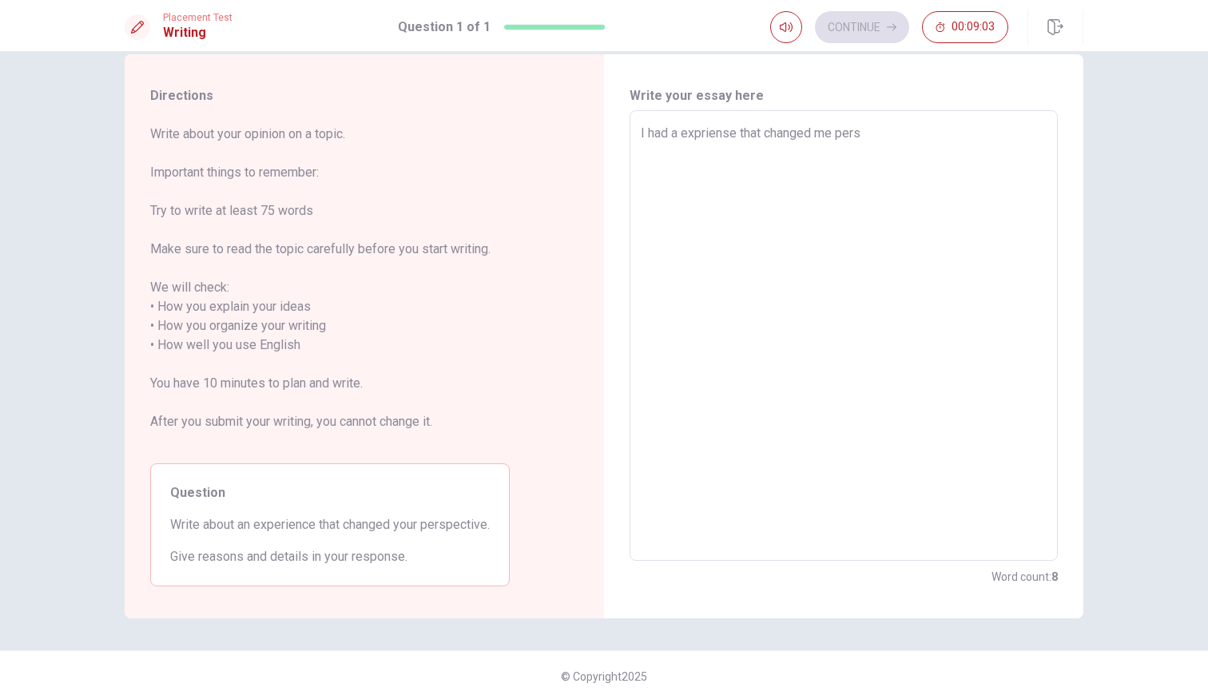
type textarea "x"
type textarea "I had a expriense that changed me perso"
type textarea "x"
type textarea "I had a expriense that changed me persop"
type textarea "x"
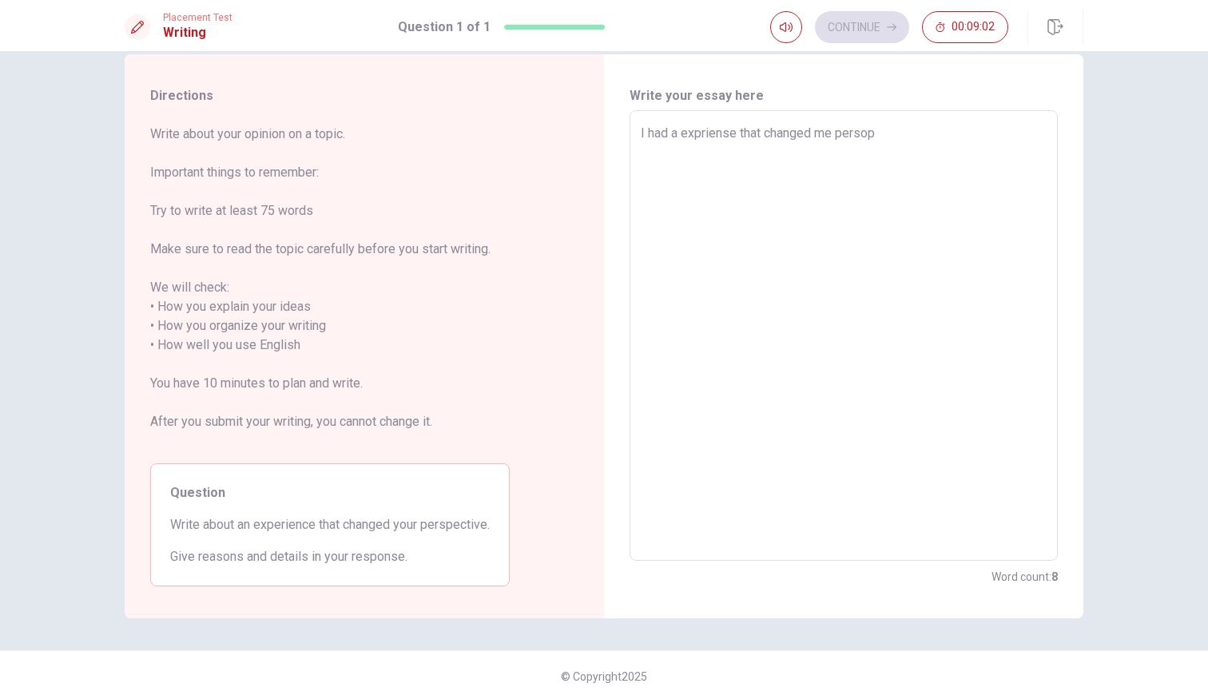
type textarea "I had a expriense that changed me persope"
type textarea "x"
type textarea "I had a expriense that changed me persopec"
type textarea "x"
type textarea "I had a expriense that changed me persopect"
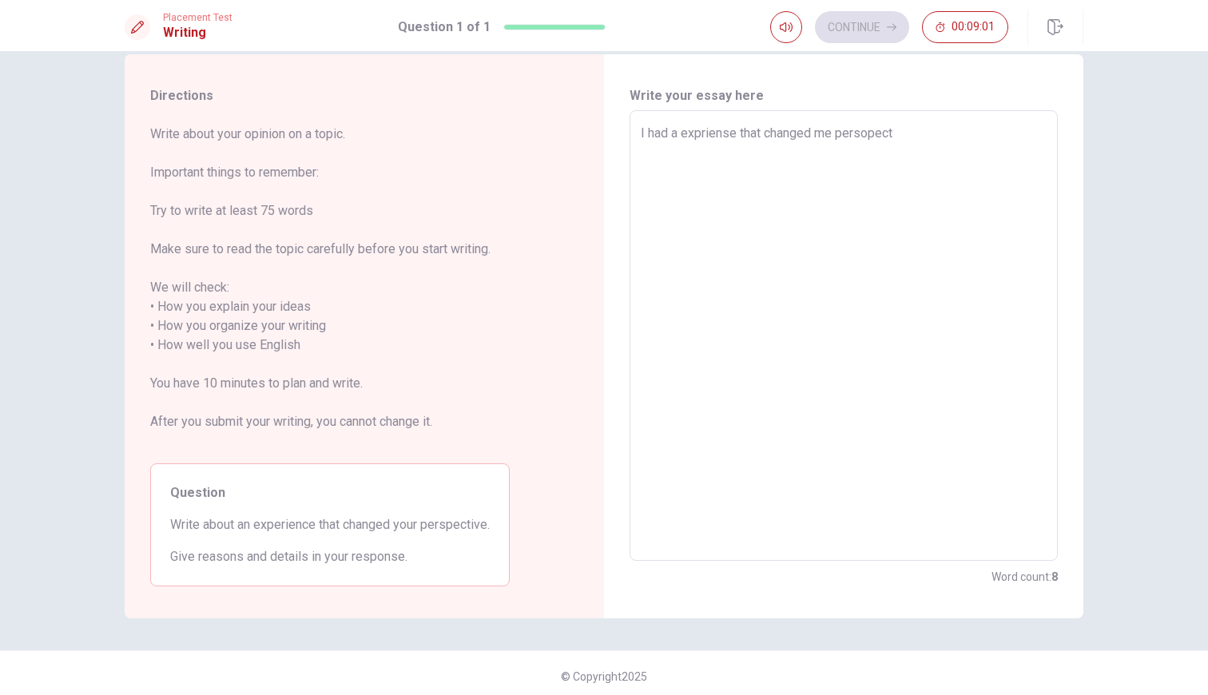
type textarea "x"
type textarea "I had a expriense that changed me persopecti"
type textarea "x"
type textarea "I had a expriense that changed me persopectiv"
type textarea "x"
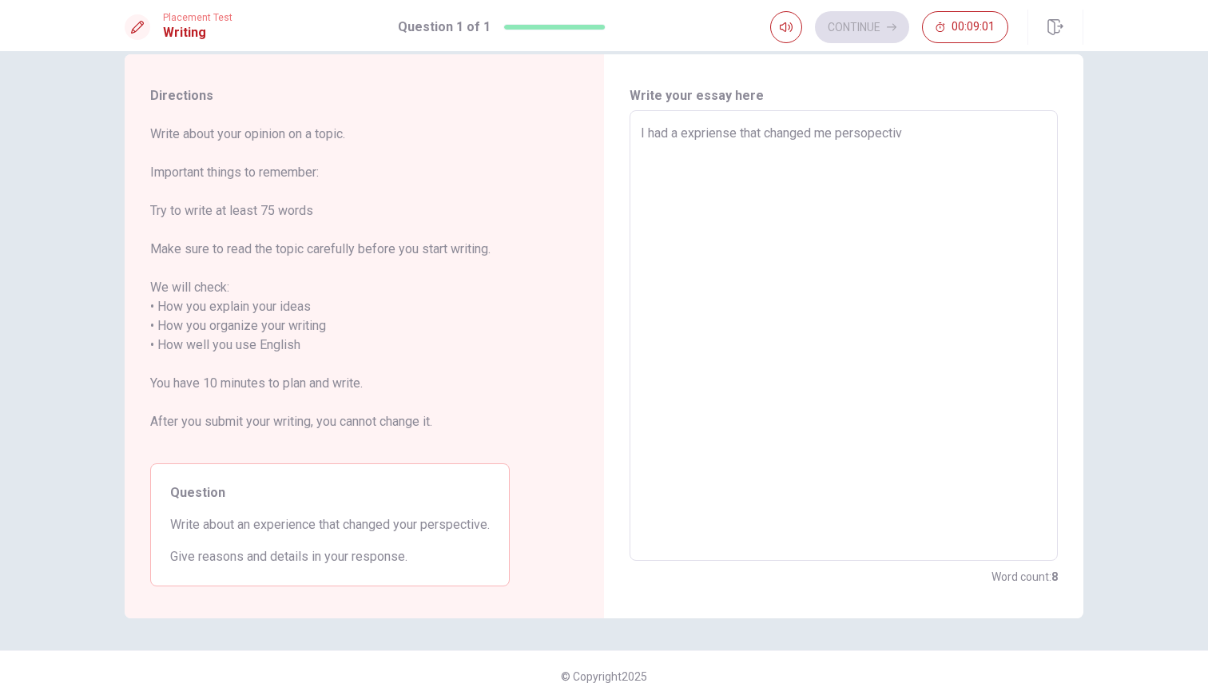
type textarea "I had a expriense that changed me persopective"
type textarea "x"
type textarea "I had a expriense that changed me persopectives"
type textarea "x"
type textarea "I had a expriense that changed me persopectives"
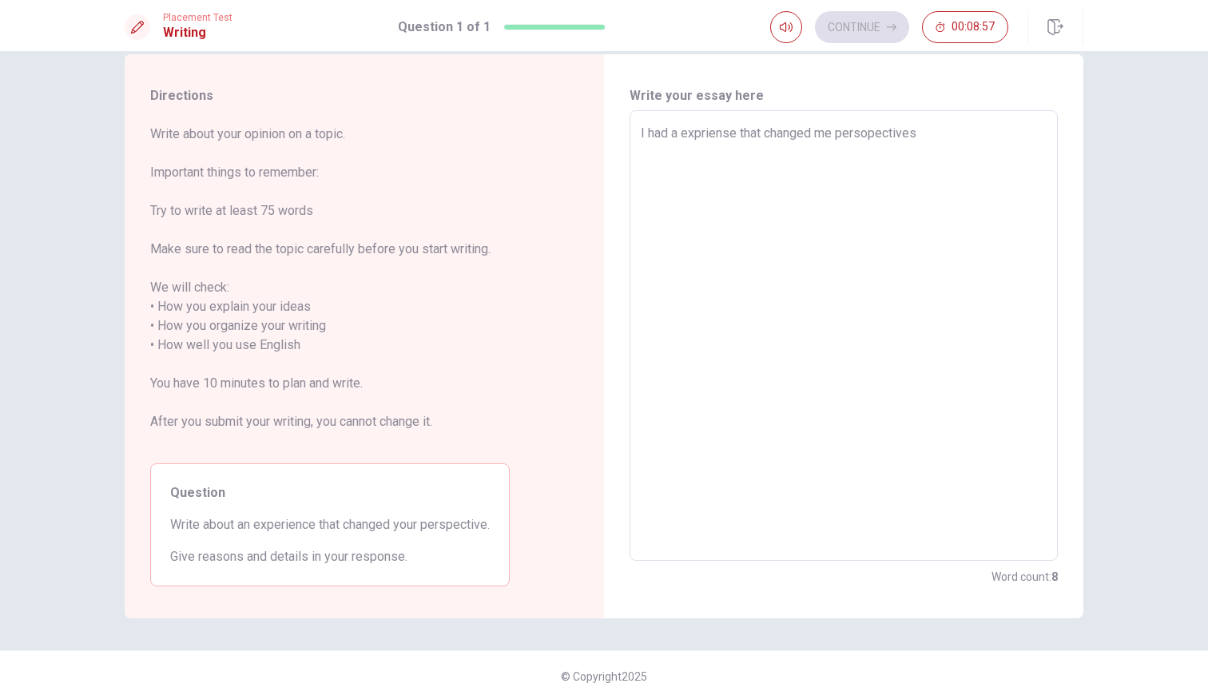
type textarea "x"
type textarea "I had a expriense that changed me persopectives i"
type textarea "x"
type textarea "I had a expriense that changed me persopectives is"
type textarea "x"
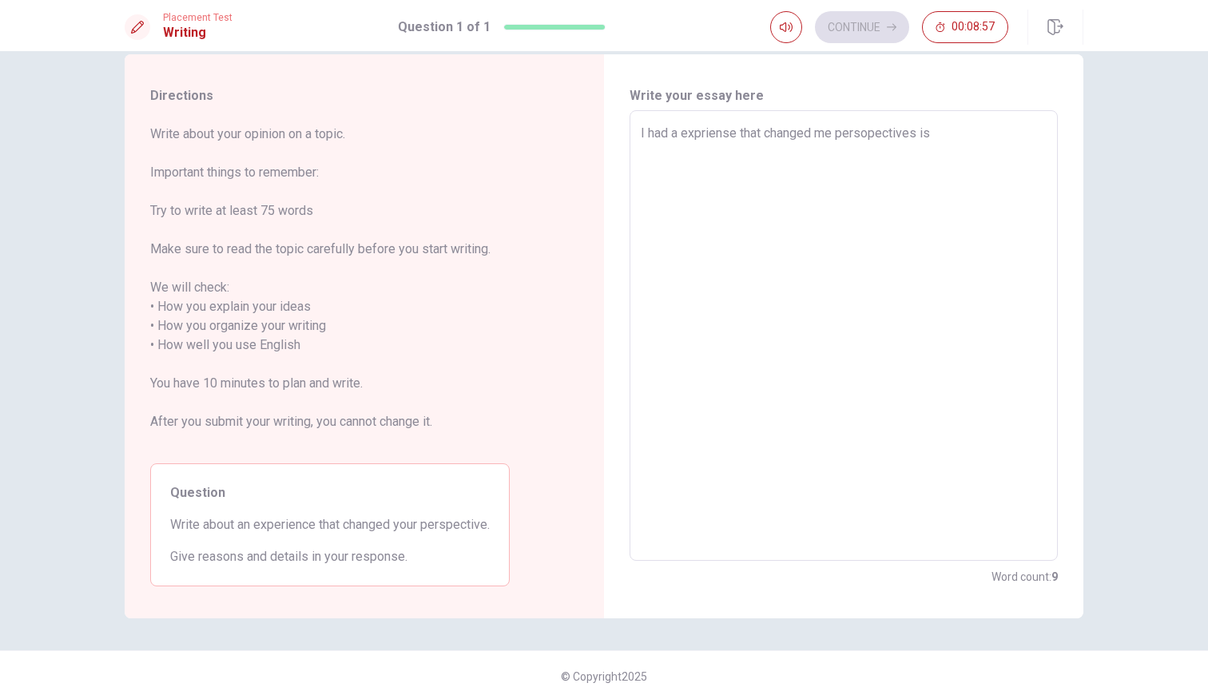
type textarea "I had a expriense that changed me persopectives is"
type textarea "x"
type textarea "I had a expriense that changed me persopectives is w"
type textarea "x"
type textarea "I had a expriense that changed me persopectives is wh"
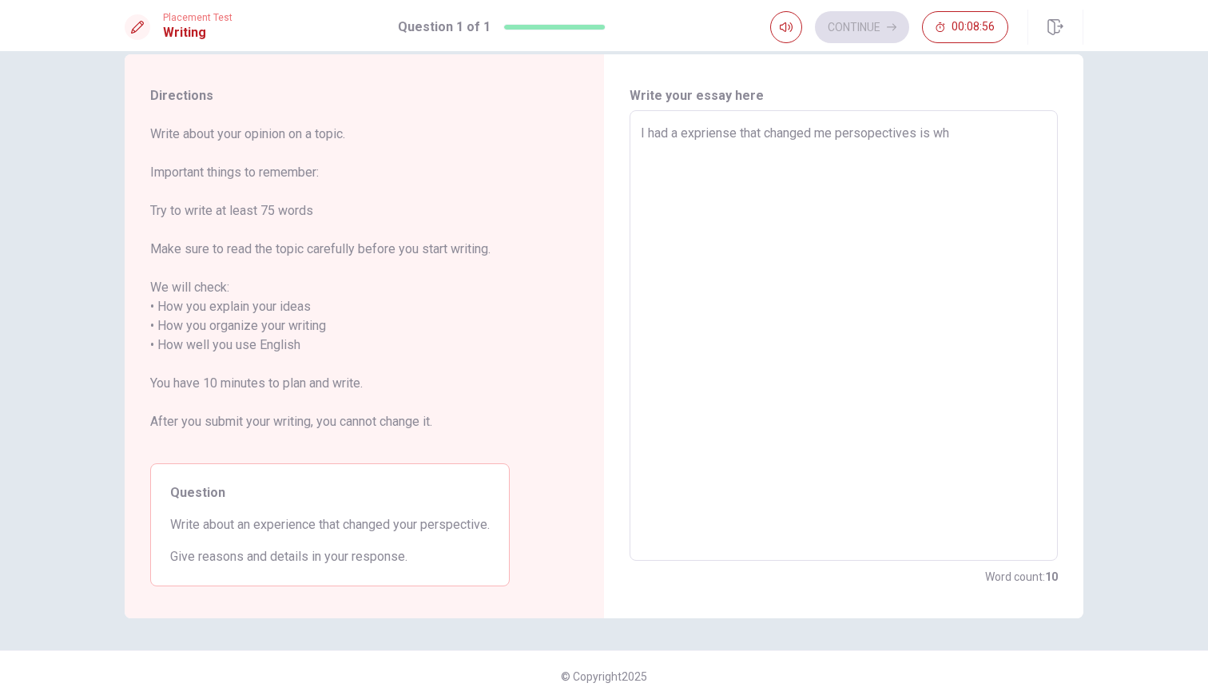
type textarea "x"
type textarea "I had a expriense that changed me persopectives is whe"
type textarea "x"
type textarea "I had a expriense that changed me persopectives is when"
type textarea "x"
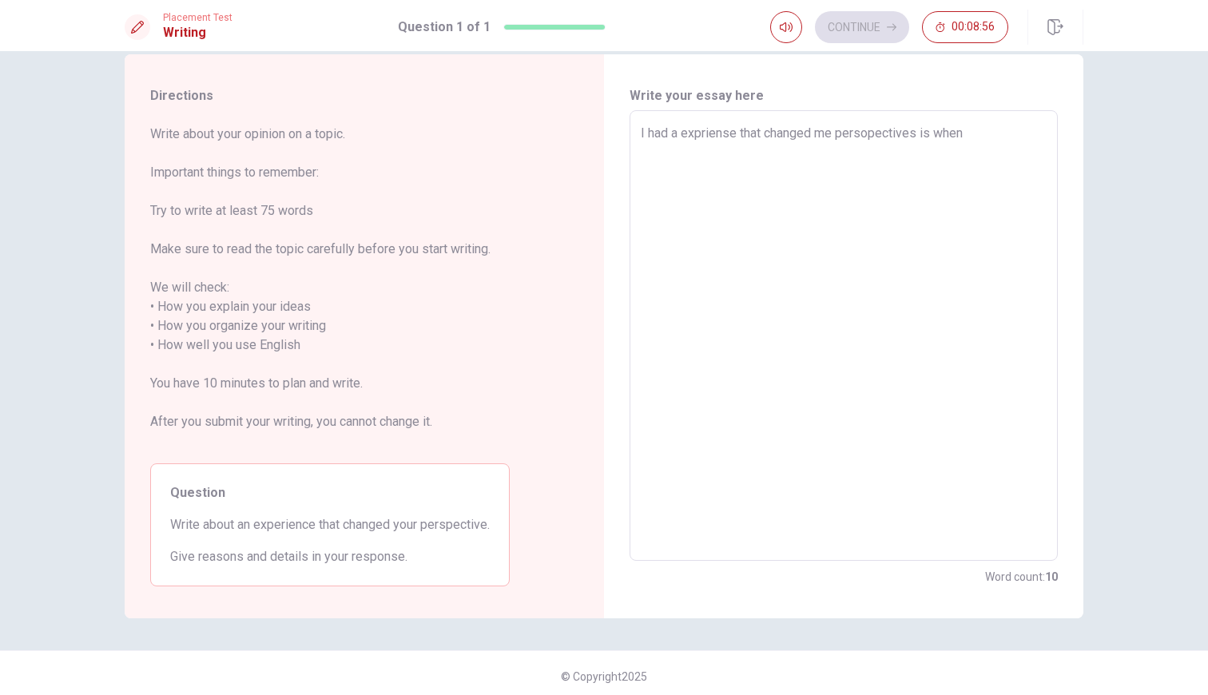
type textarea "I had a expriense that changed me persopectives is when"
type textarea "x"
type textarea "I had a expriense that changed me persopectives is when I"
type textarea "x"
type textarea "I had a expriense that changed me persopectives is when I"
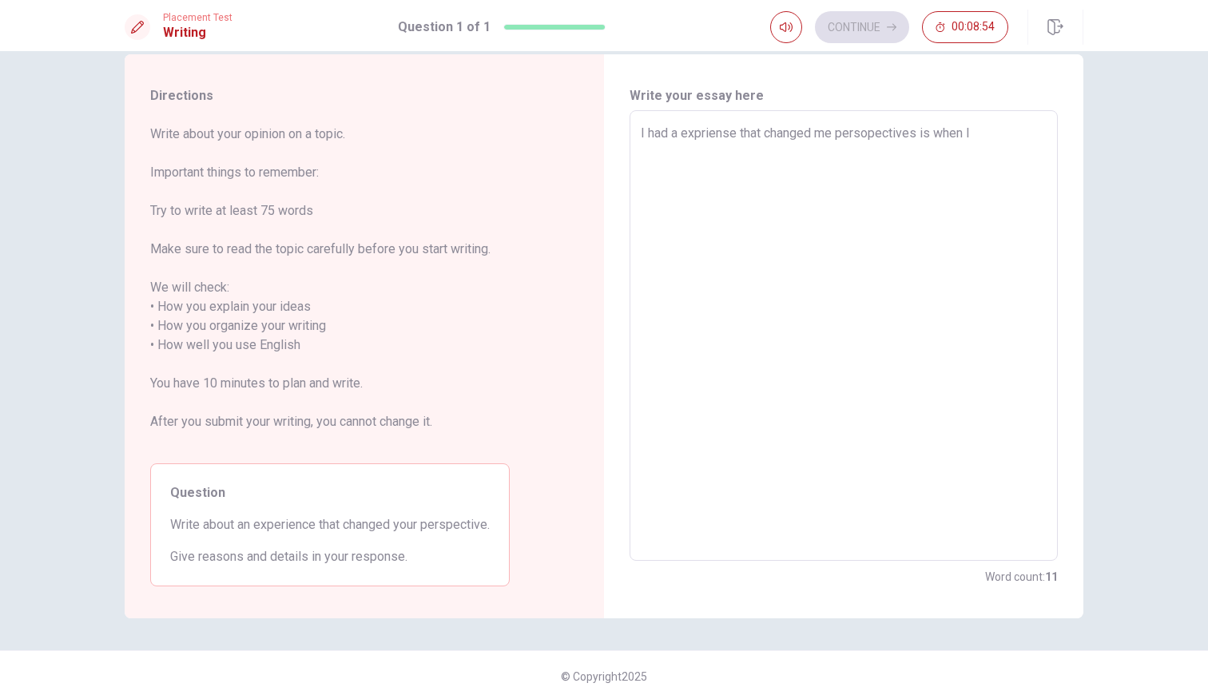
type textarea "x"
type textarea "I had a expriense that changed me persopectives is when I t"
type textarea "x"
type textarea "I had a expriense that changed me persopectives is when I tr"
type textarea "x"
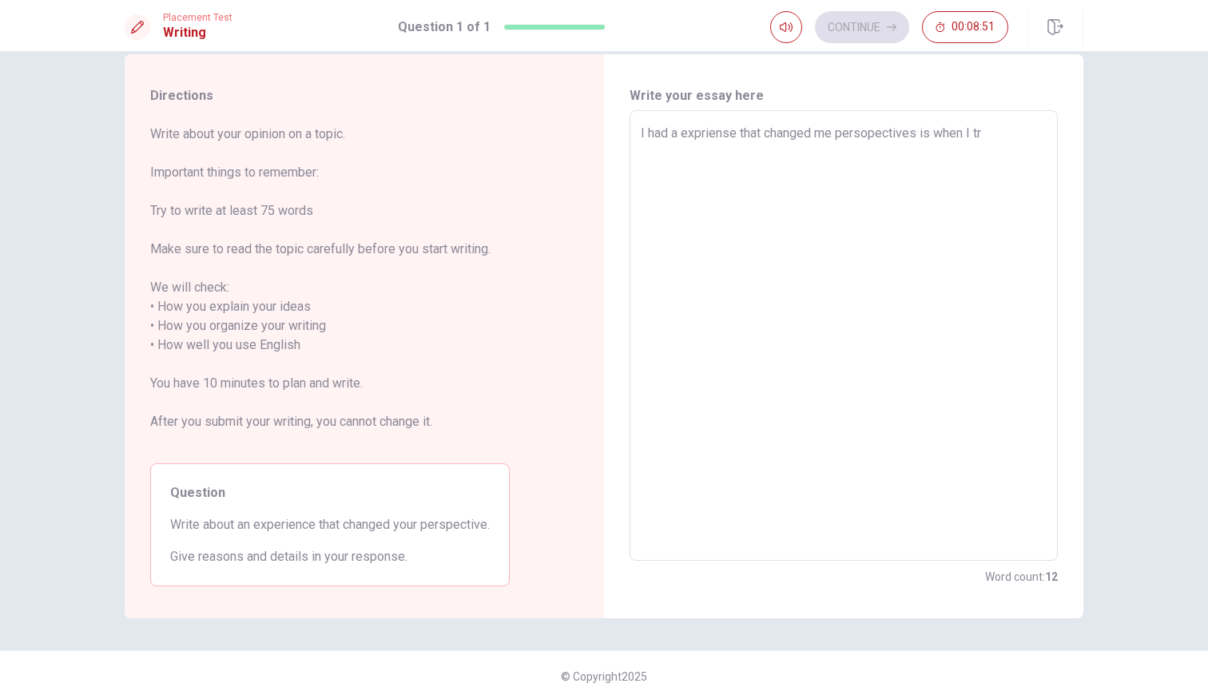
type textarea "I had a expriense that changed me persopectives is when I trr"
type textarea "x"
type textarea "I had a expriense that changed me persopectives is when I trri"
type textarea "x"
type textarea "I had a expriense that changed me persopectives is when I trrie"
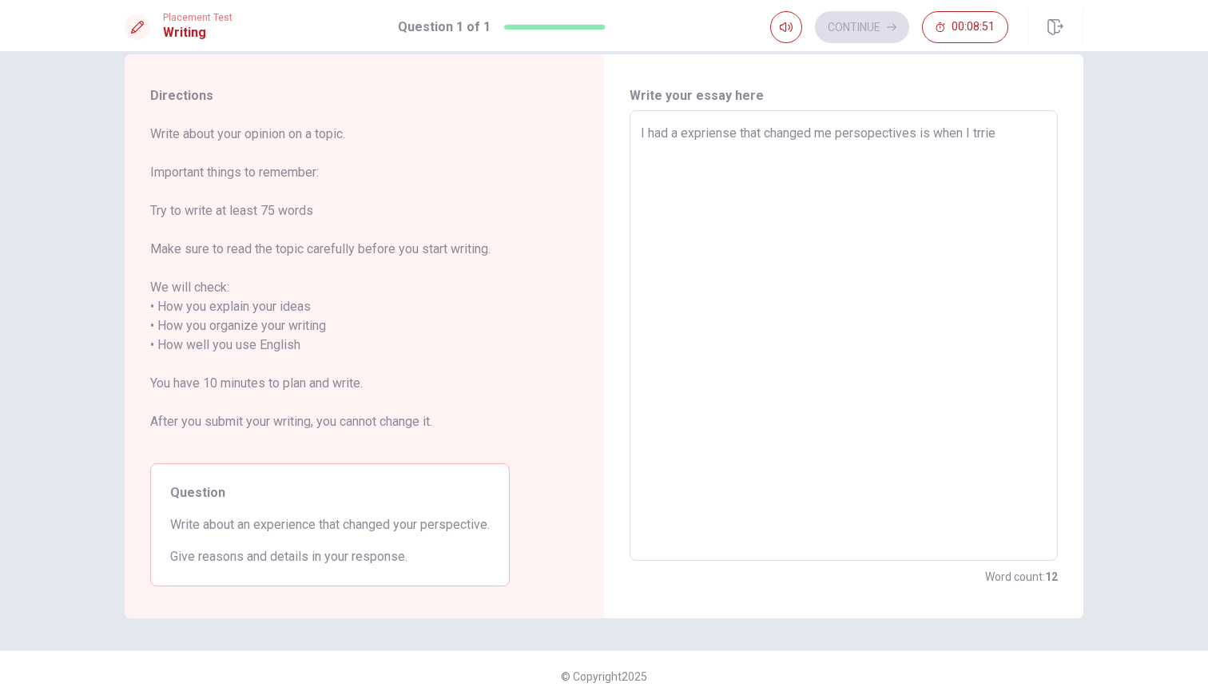
type textarea "x"
type textarea "I had a expriense that changed me persopectives is when I trried"
type textarea "x"
type textarea "I had a expriense that changed me persopectives is when I trrie"
type textarea "x"
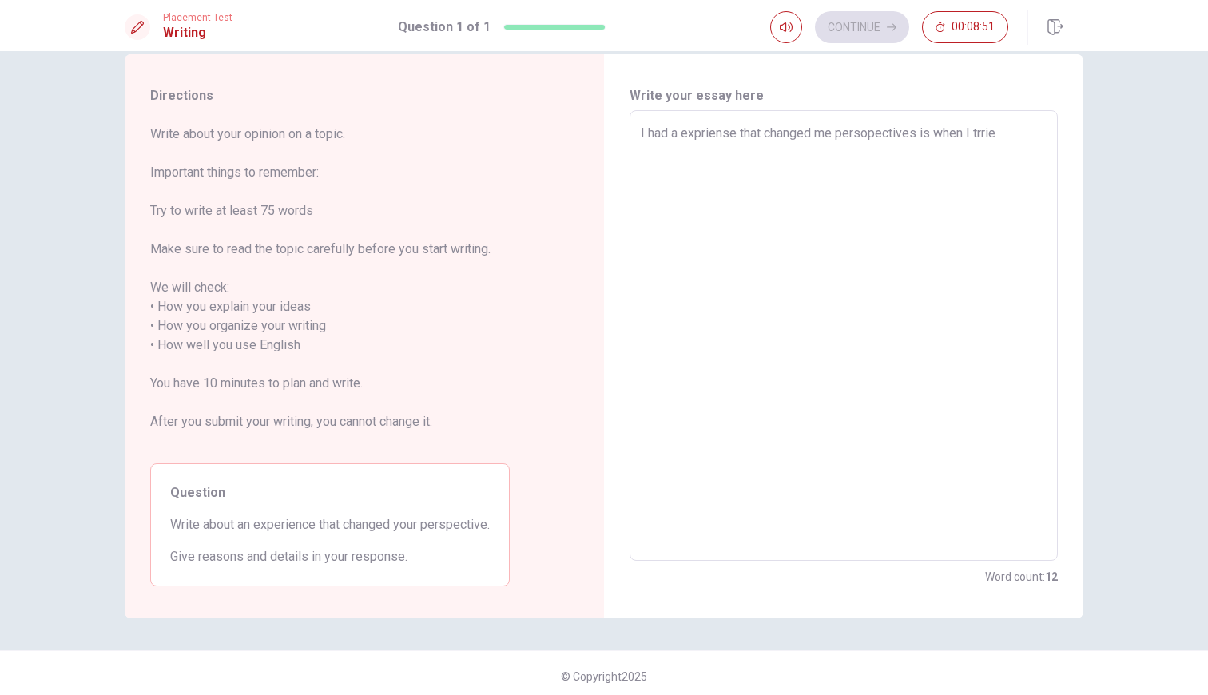
type textarea "I had a expriense that changed me persopectives is when I trri"
type textarea "x"
type textarea "I had a expriense that changed me persopectives is when I trr"
type textarea "x"
type textarea "I had a expriense that changed me persopectives is when I tr"
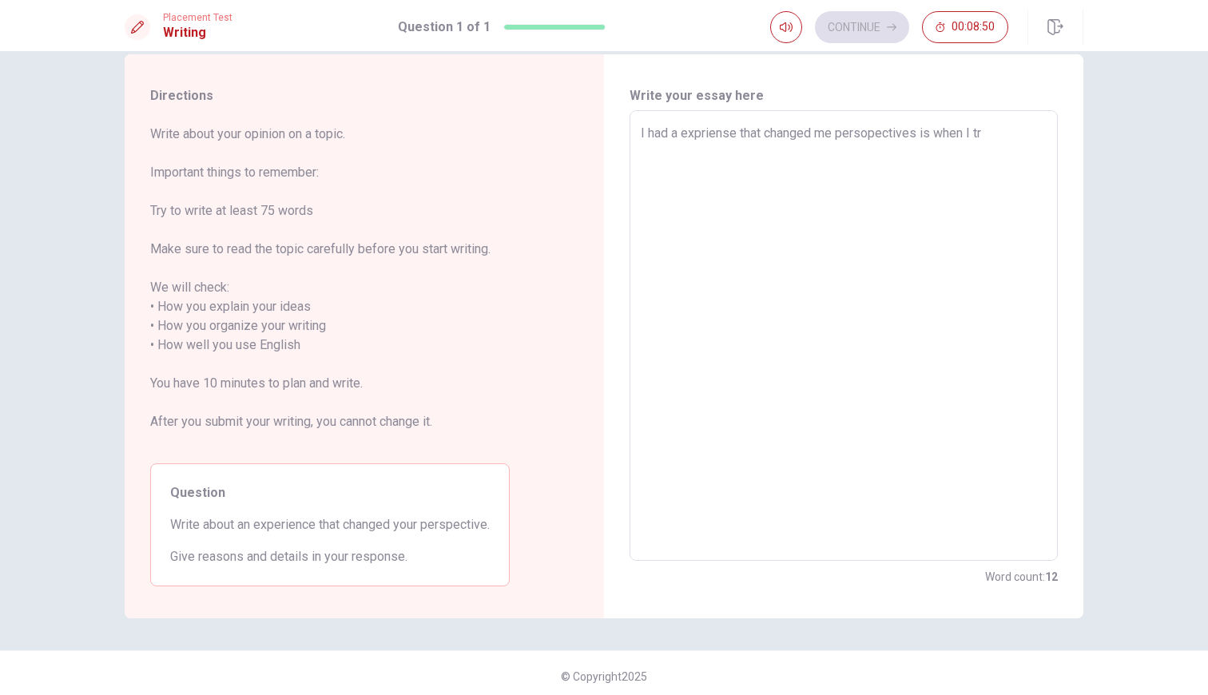
type textarea "x"
type textarea "I had a expriense that changed me persopectives is when I trr"
type textarea "x"
type textarea "I had a expriense that changed me persopectives is when I tr"
type textarea "x"
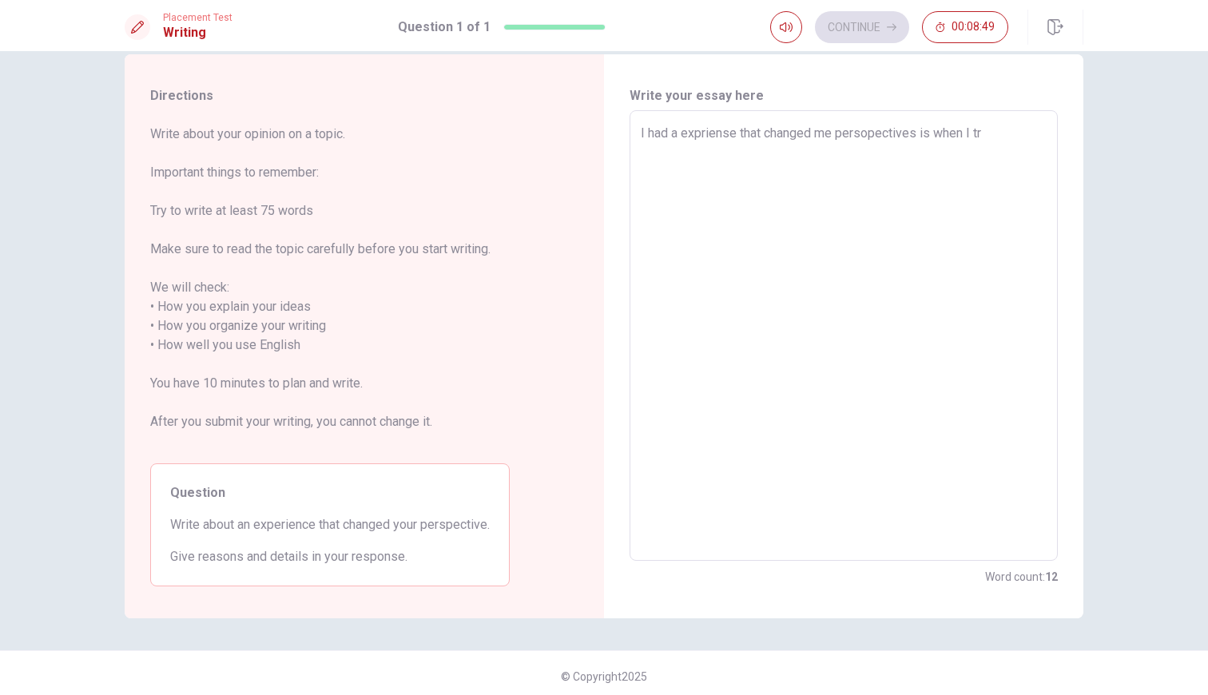
type textarea "I had a expriense that changed me persopectives is when I tri"
type textarea "x"
type textarea "I had a expriense that changed me persopectives is when I trie"
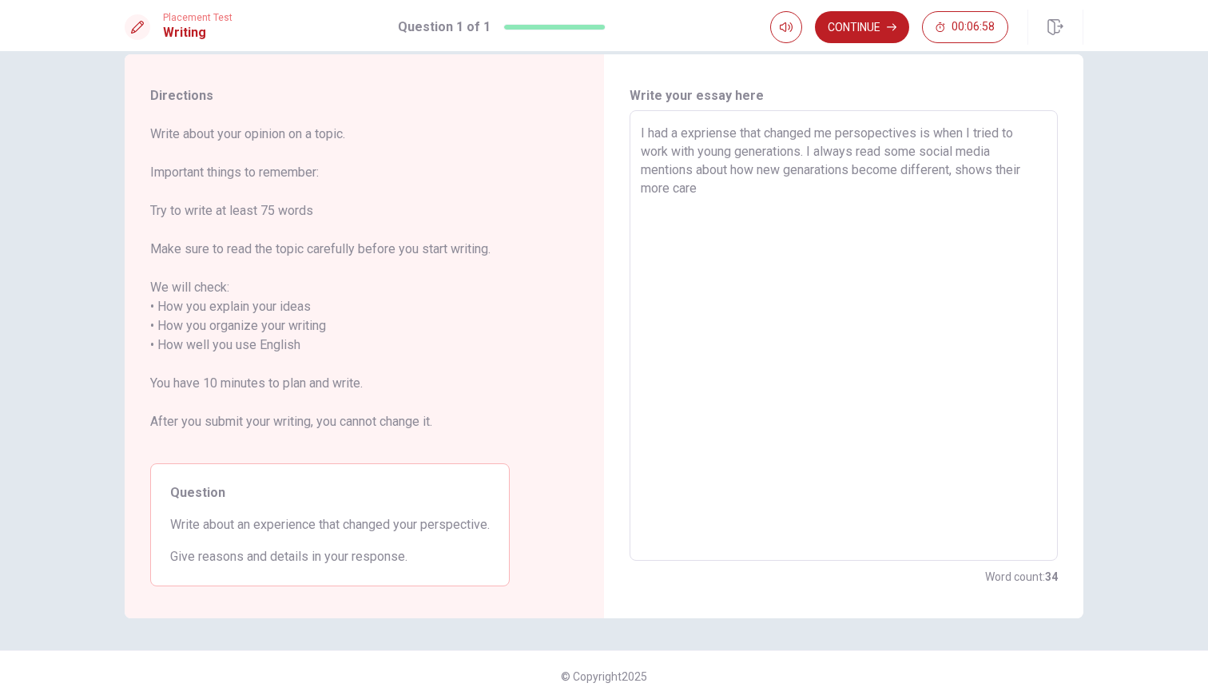
click at [990, 173] on textarea "I had a expriense that changed me persopectives is when I tried to work with yo…" at bounding box center [844, 336] width 406 height 424
click at [996, 173] on textarea "I had a expriense that changed me persopectives is when I tried to work with yo…" at bounding box center [844, 336] width 406 height 424
click at [886, 188] on textarea "I had a expriense that changed me persopectives is when I tried to work with yo…" at bounding box center [844, 336] width 406 height 424
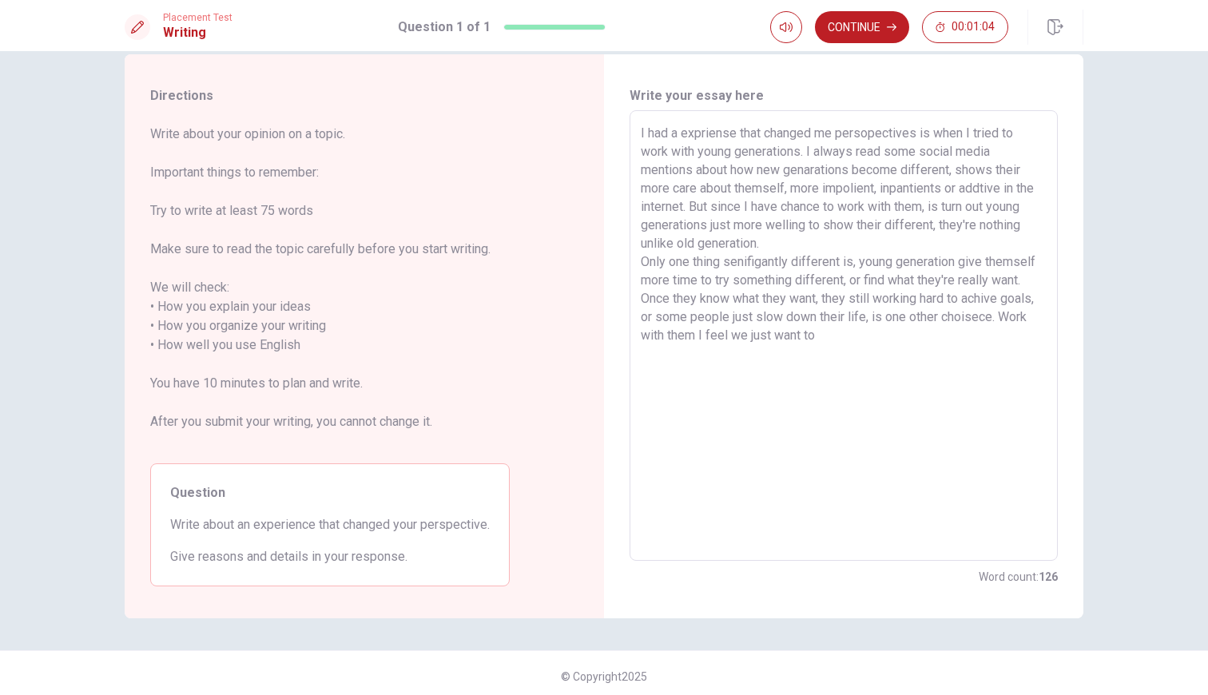
click at [778, 337] on textarea "I had a expriense that changed me persopectives is when I tried to work with yo…" at bounding box center [844, 336] width 406 height 424
click at [772, 337] on textarea "I had a expriense that changed me persopectives is when I tried to work with yo…" at bounding box center [844, 336] width 406 height 424
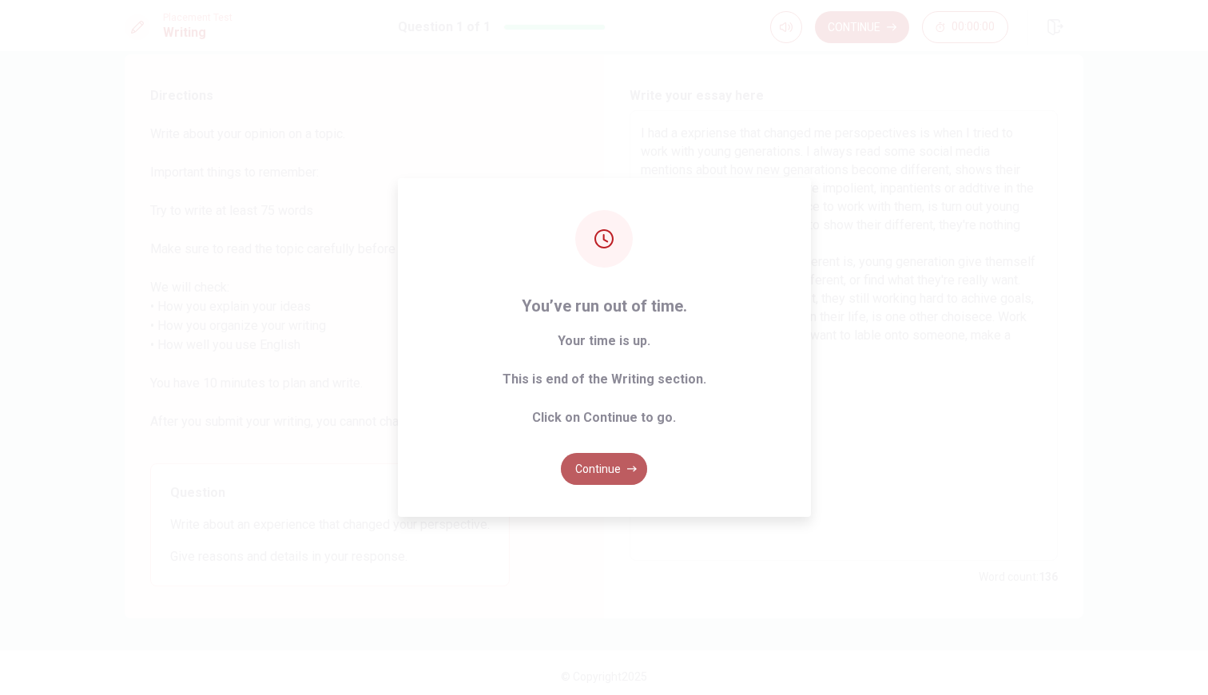
click at [613, 465] on button "Continue" at bounding box center [604, 469] width 86 height 32
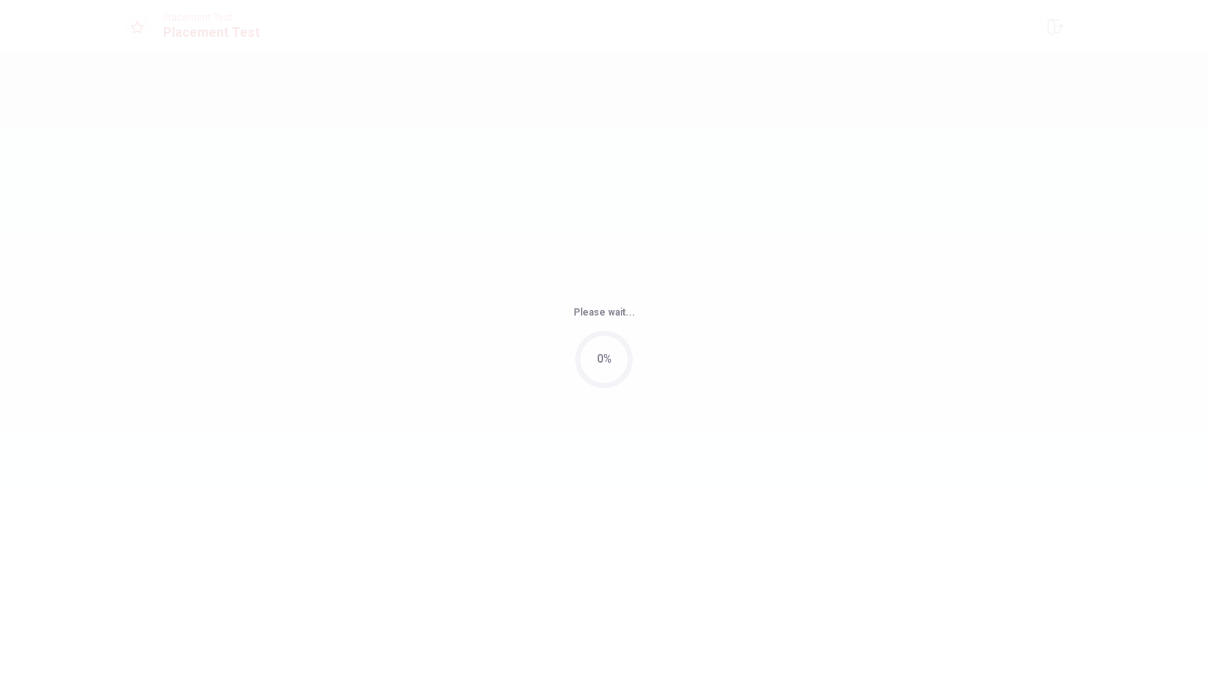
scroll to position [0, 0]
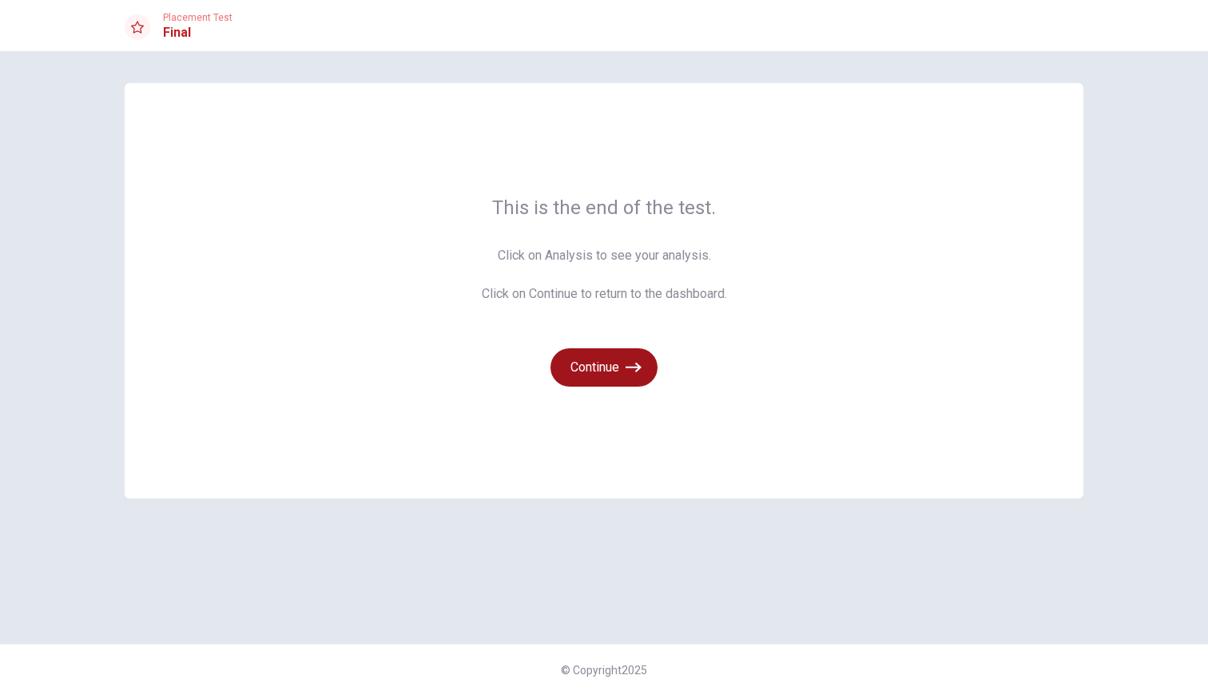
click at [623, 379] on button "Continue" at bounding box center [604, 367] width 107 height 38
